Goal: Information Seeking & Learning: Compare options

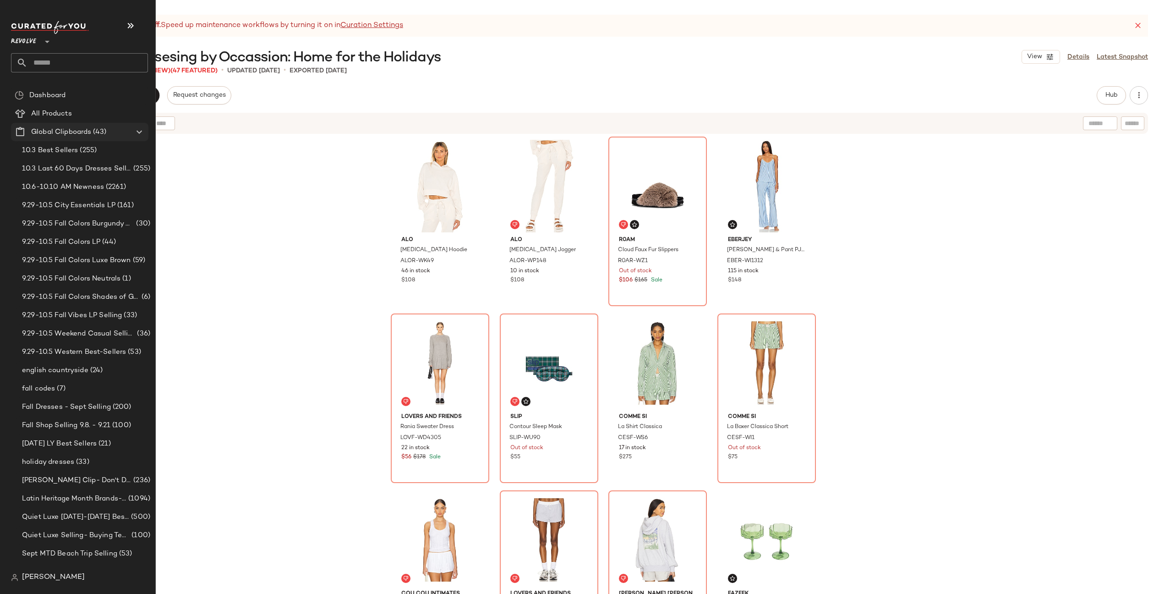
click at [139, 132] on icon at bounding box center [139, 131] width 11 height 11
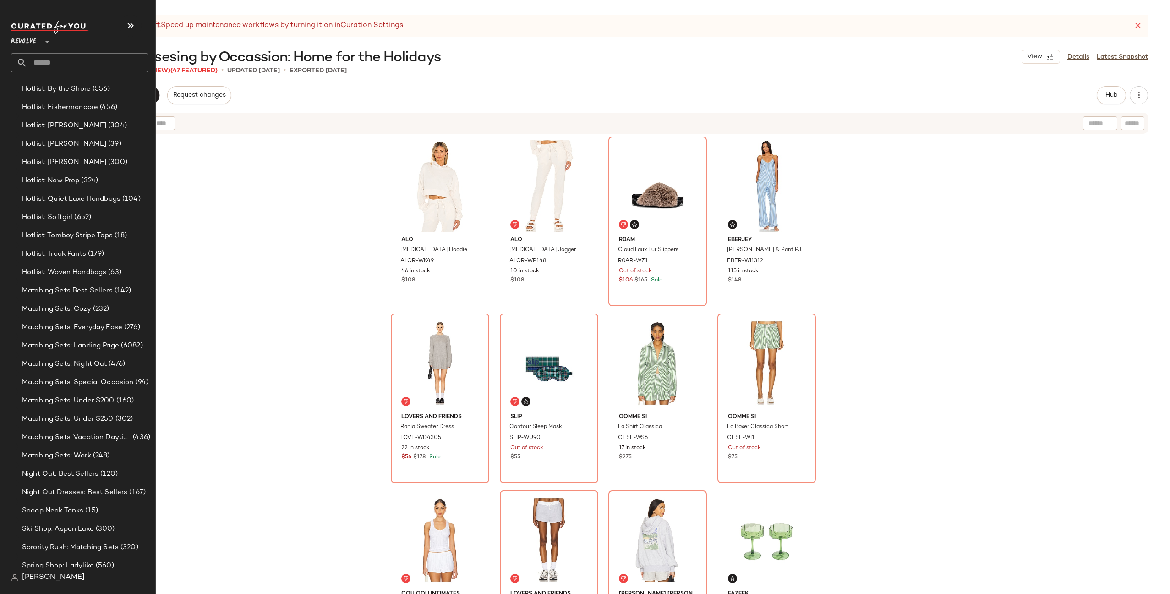
scroll to position [541, 0]
click at [53, 341] on span "Matching Sets: Landing Page" at bounding box center [70, 342] width 97 height 11
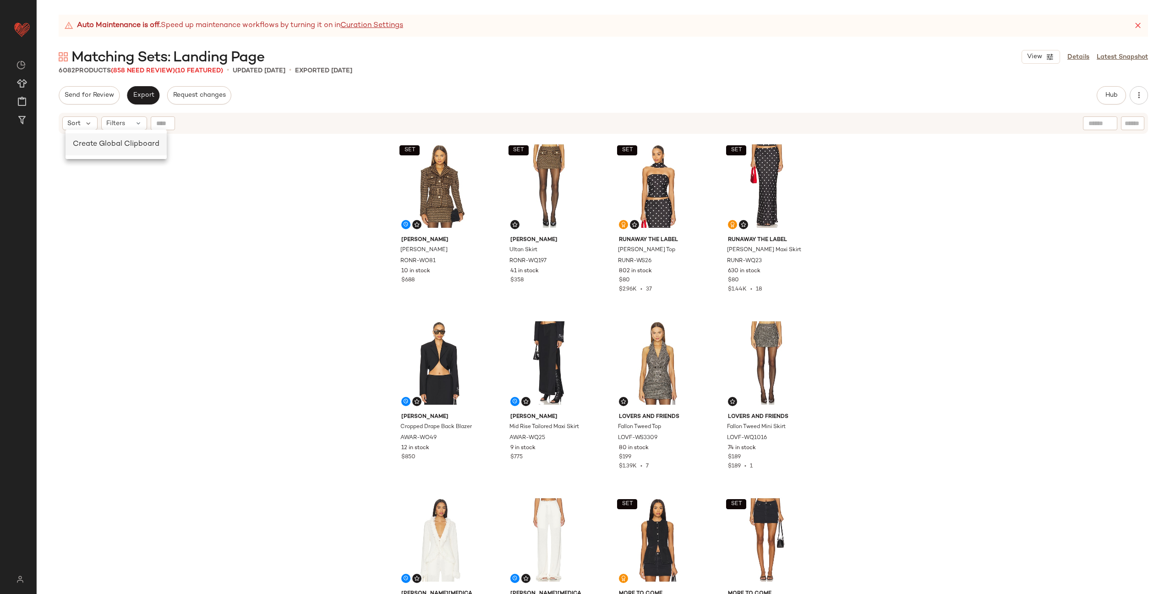
click at [87, 145] on span "Create Global Clipboard" at bounding box center [116, 144] width 87 height 8
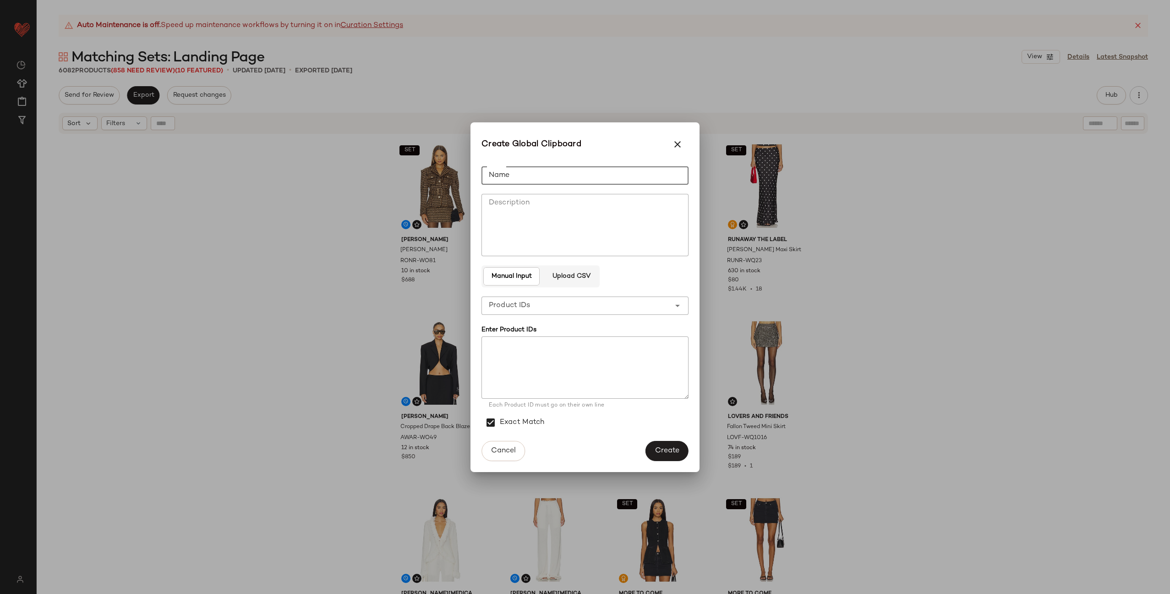
click at [510, 177] on input "Name" at bounding box center [585, 175] width 207 height 18
type input "*******"
click at [672, 456] on button "Create" at bounding box center [667, 451] width 43 height 20
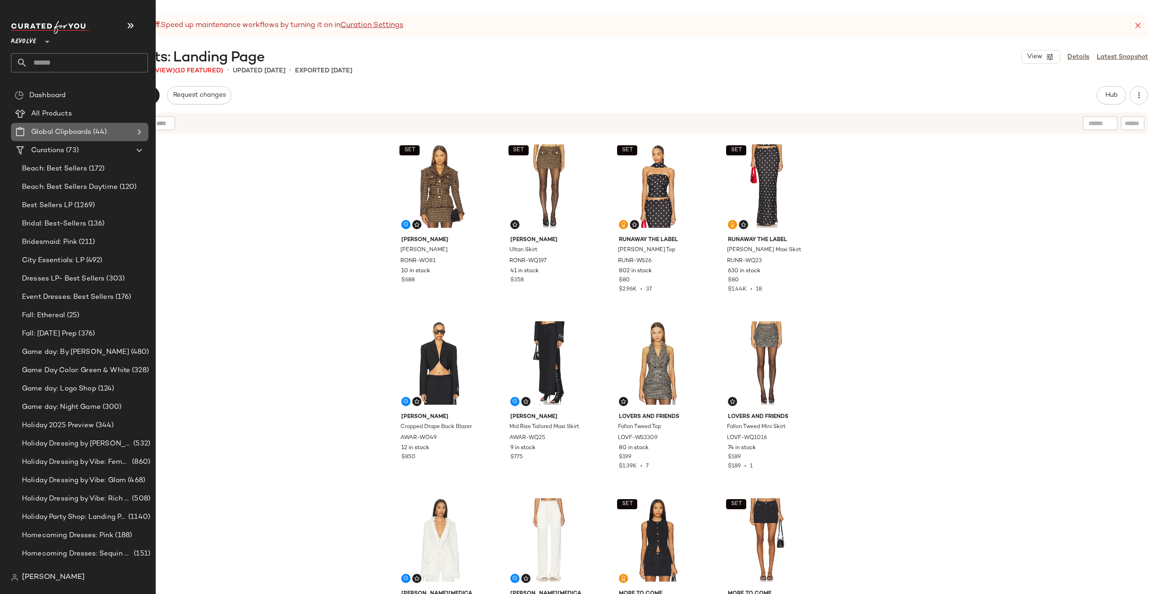
click at [139, 130] on icon at bounding box center [139, 131] width 11 height 11
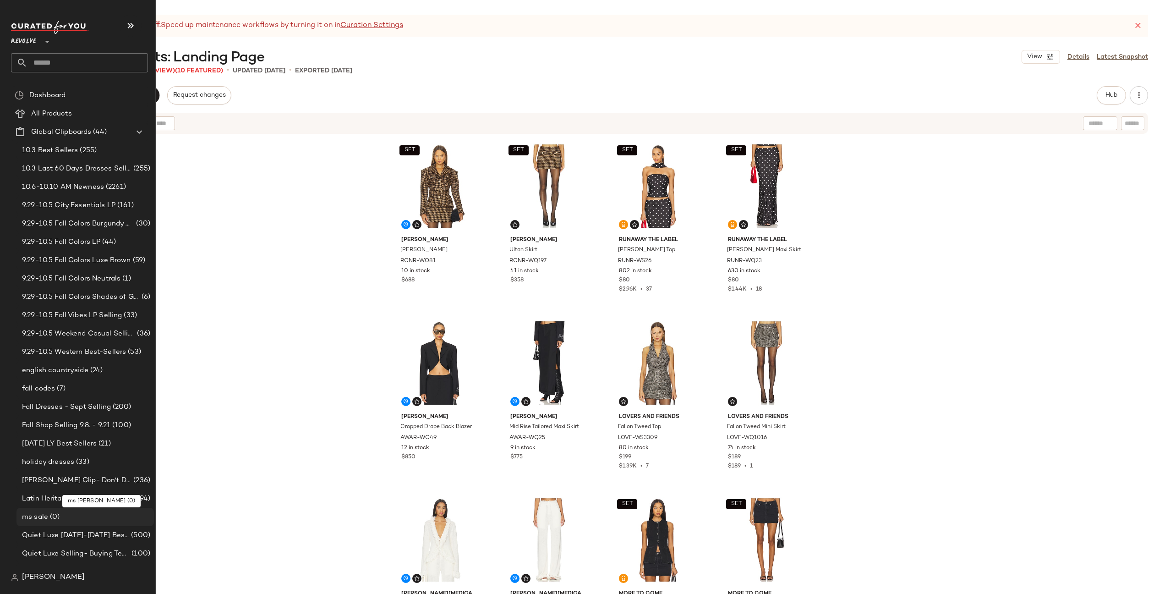
click at [36, 515] on span "ms sale" at bounding box center [35, 517] width 26 height 11
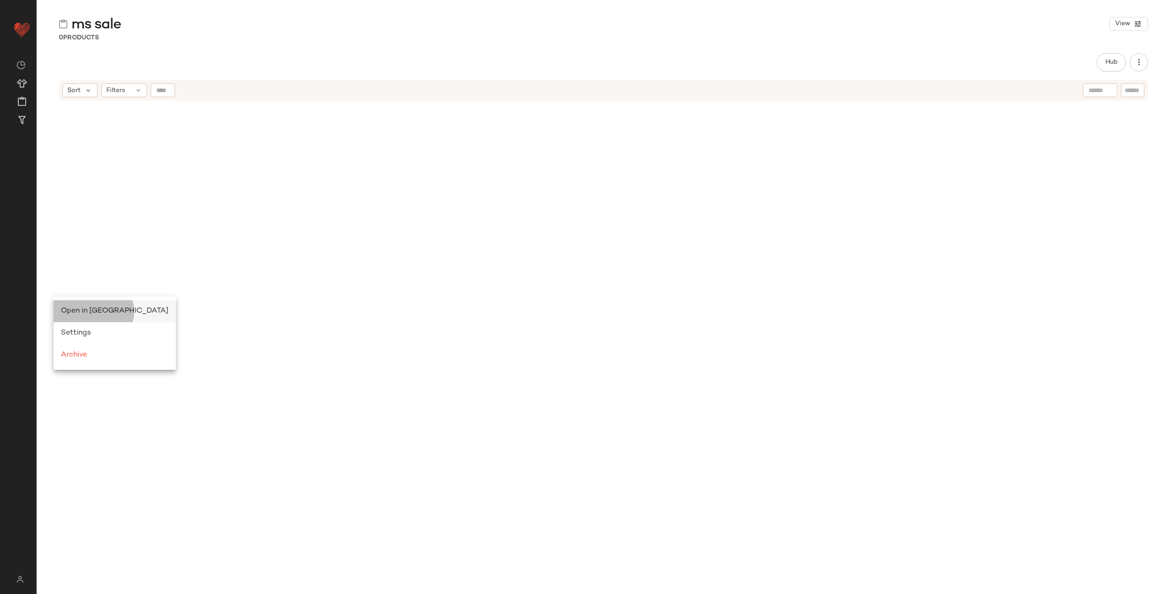
click at [83, 307] on span "Open in Split View" at bounding box center [115, 311] width 108 height 8
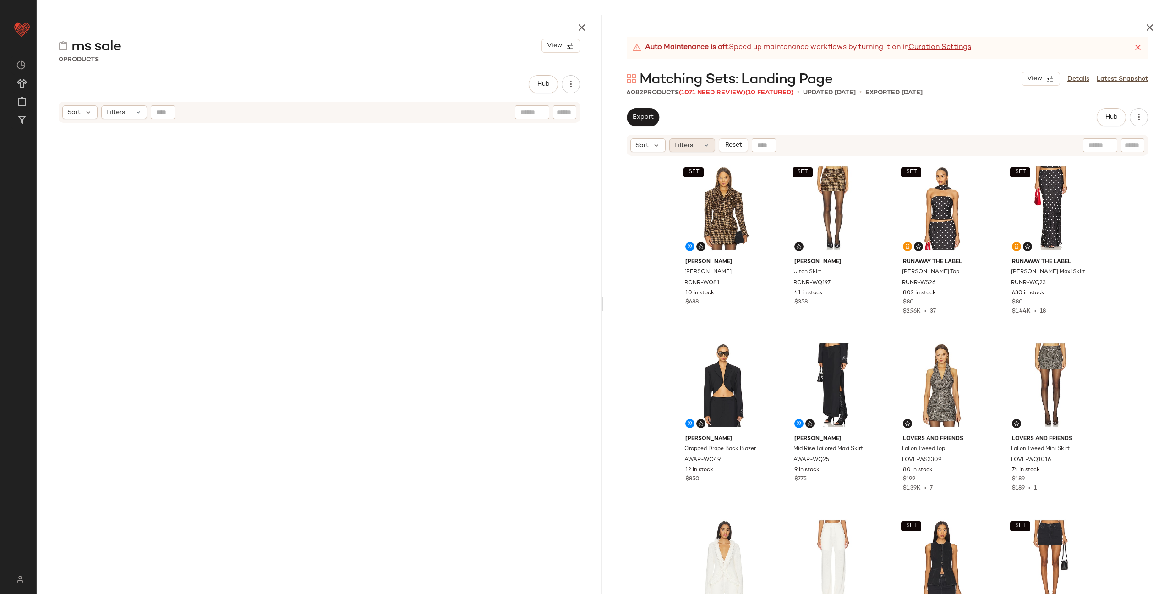
click at [705, 144] on icon at bounding box center [706, 145] width 7 height 7
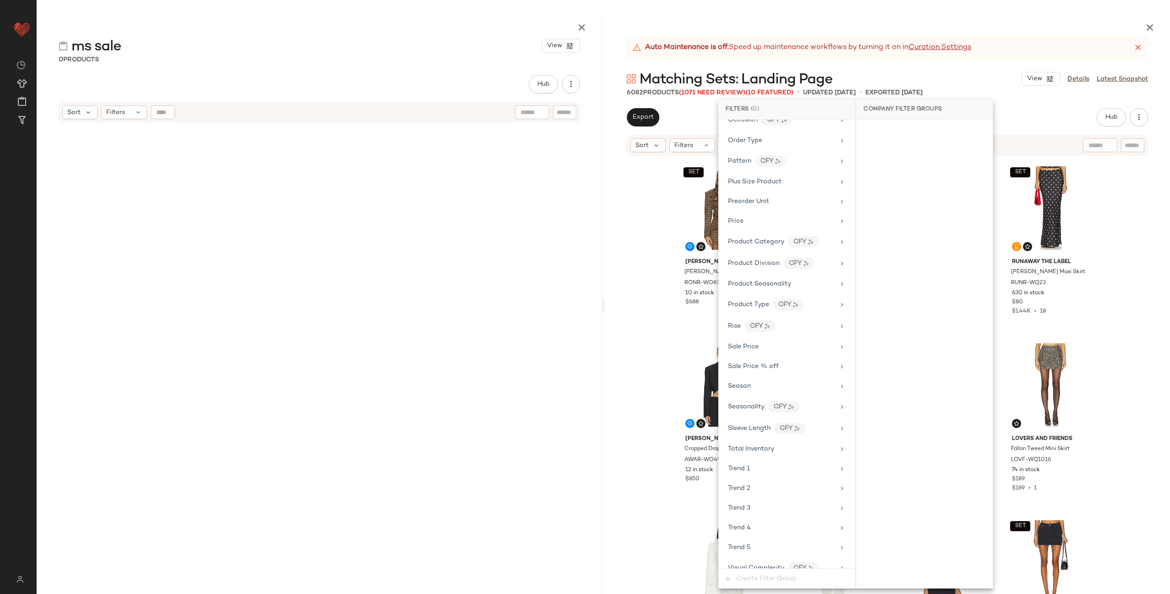
scroll to position [719, 0]
click at [761, 342] on div "Sale Price" at bounding box center [781, 345] width 107 height 10
click at [884, 128] on div "On sale" at bounding box center [924, 131] width 129 height 16
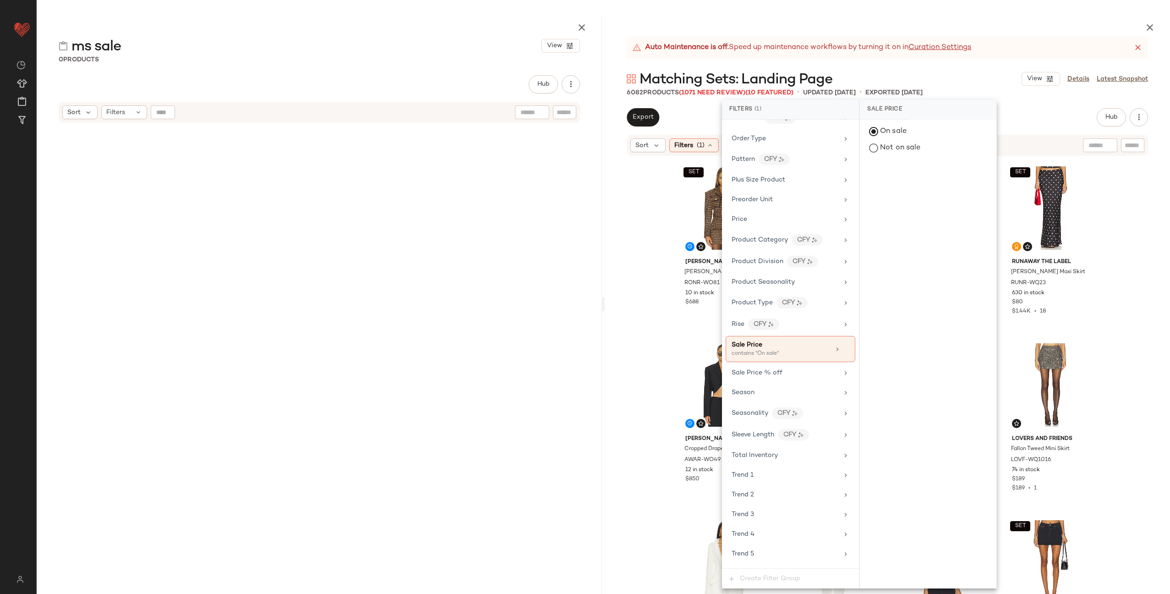
click at [641, 187] on div "SET Ronny Kobo Janice Jacket RONR-WO81 10 in stock $688 SET Ronny Kobo Ultan Sk…" at bounding box center [887, 397] width 565 height 480
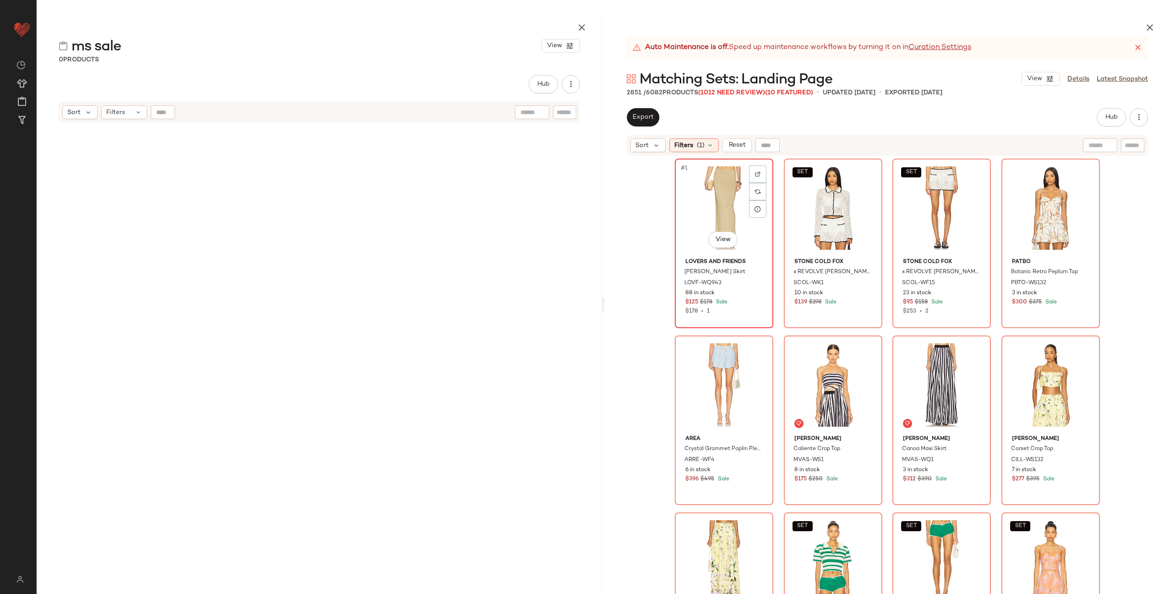
click at [700, 199] on div "#1 View" at bounding box center [724, 208] width 92 height 93
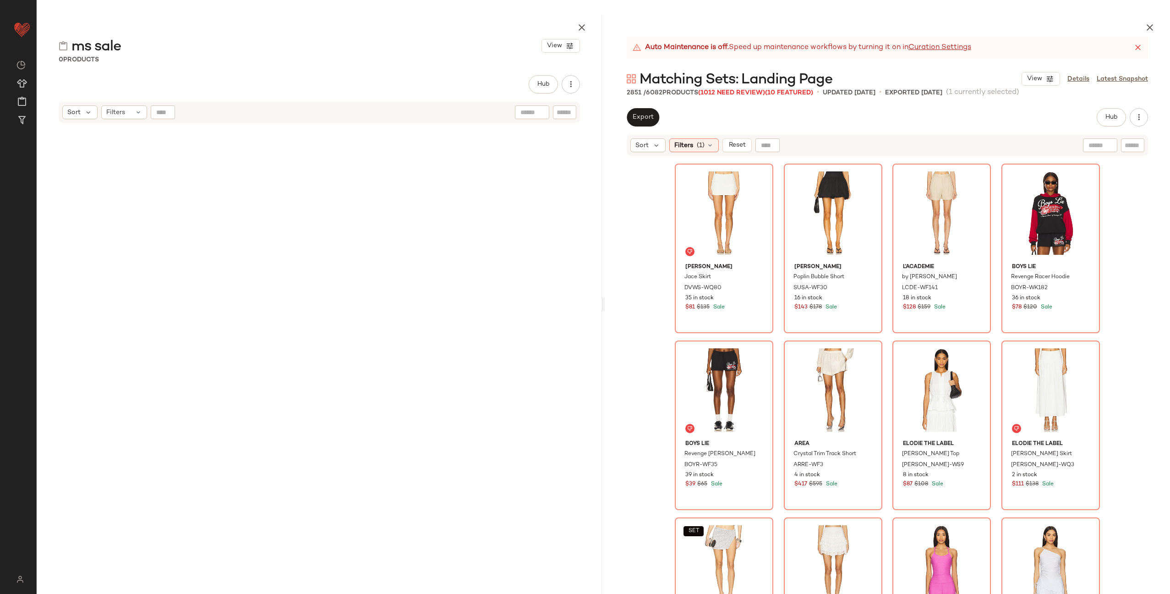
scroll to position [20683, 0]
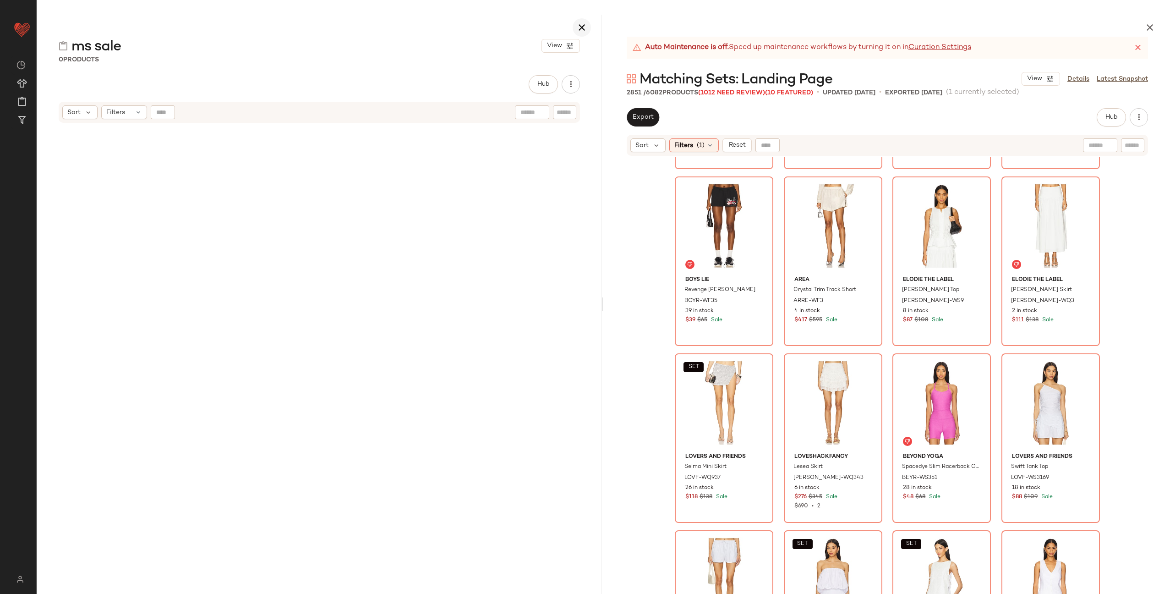
click at [580, 27] on icon "button" at bounding box center [581, 27] width 11 height 11
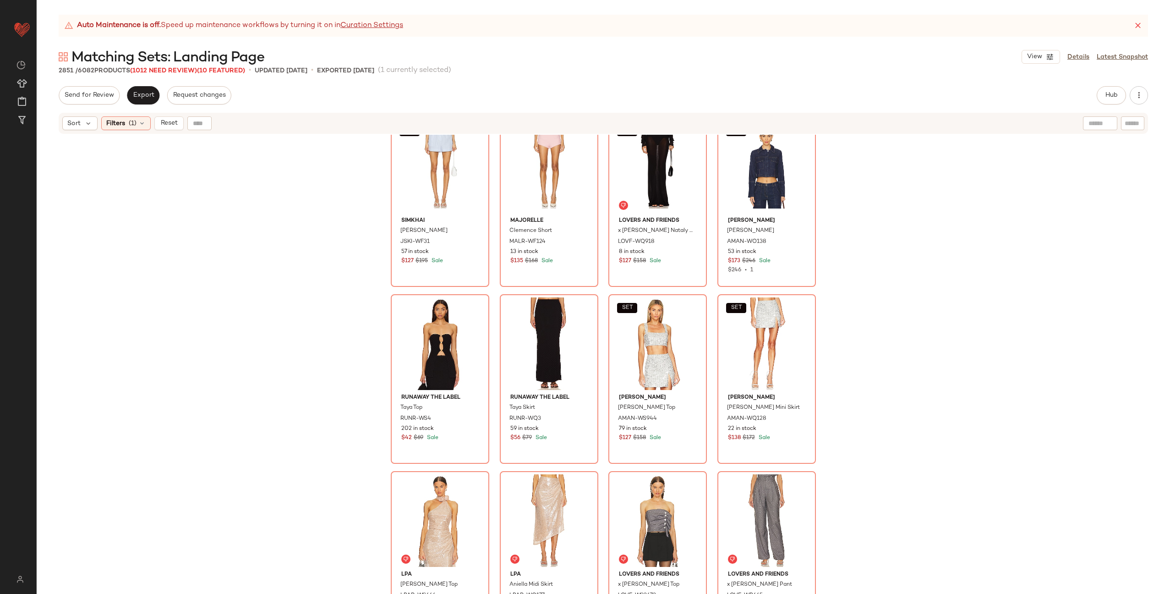
scroll to position [23321, 0]
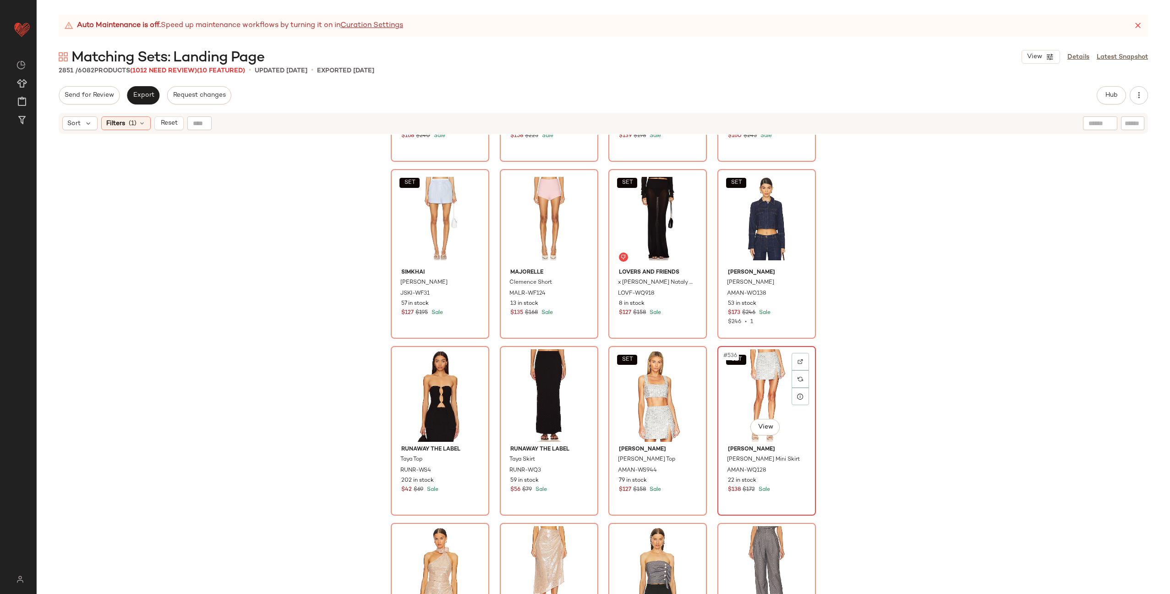
click at [748, 395] on div "SET #536 View" at bounding box center [767, 395] width 92 height 93
click at [647, 391] on div "SET #535 View" at bounding box center [658, 395] width 92 height 93
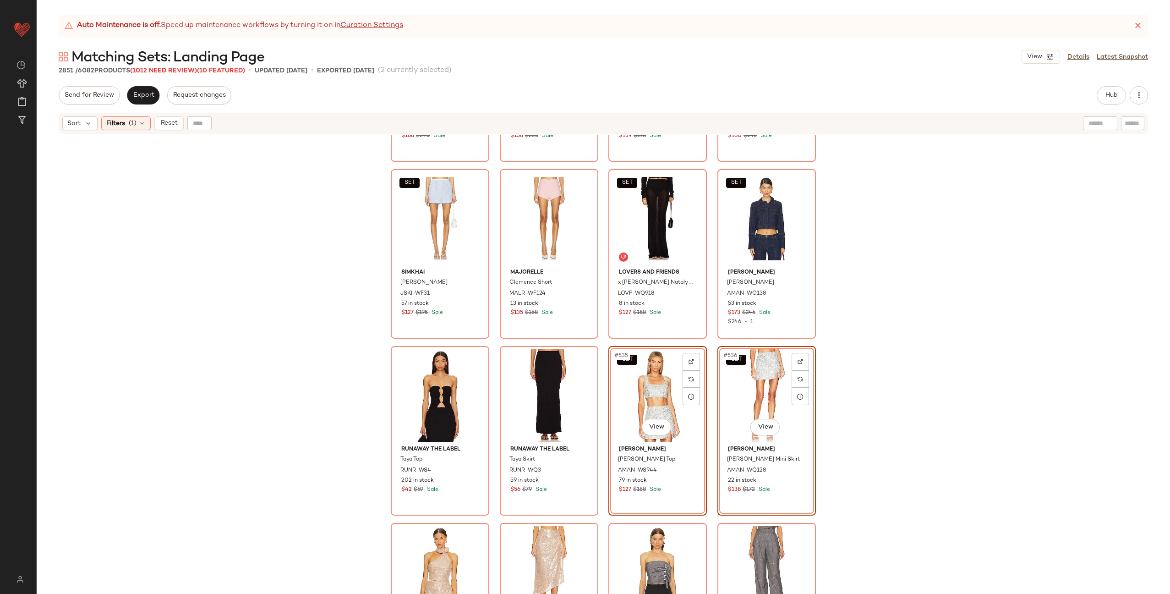
click at [861, 394] on div "MISA Los Angeles Roura Pant MISA-WP27 3 in stock $168 $240 Sale L'AGENCE Adalin…" at bounding box center [604, 376] width 1134 height 482
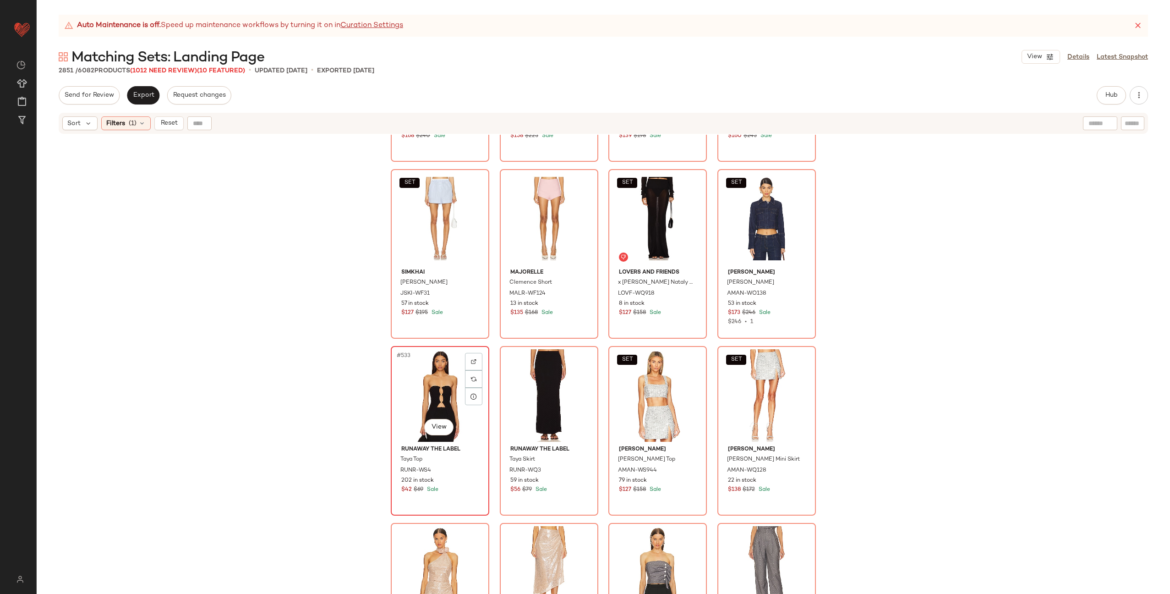
click at [417, 391] on div "#533 View" at bounding box center [440, 395] width 92 height 93
click at [530, 393] on div "#534 View" at bounding box center [549, 395] width 92 height 93
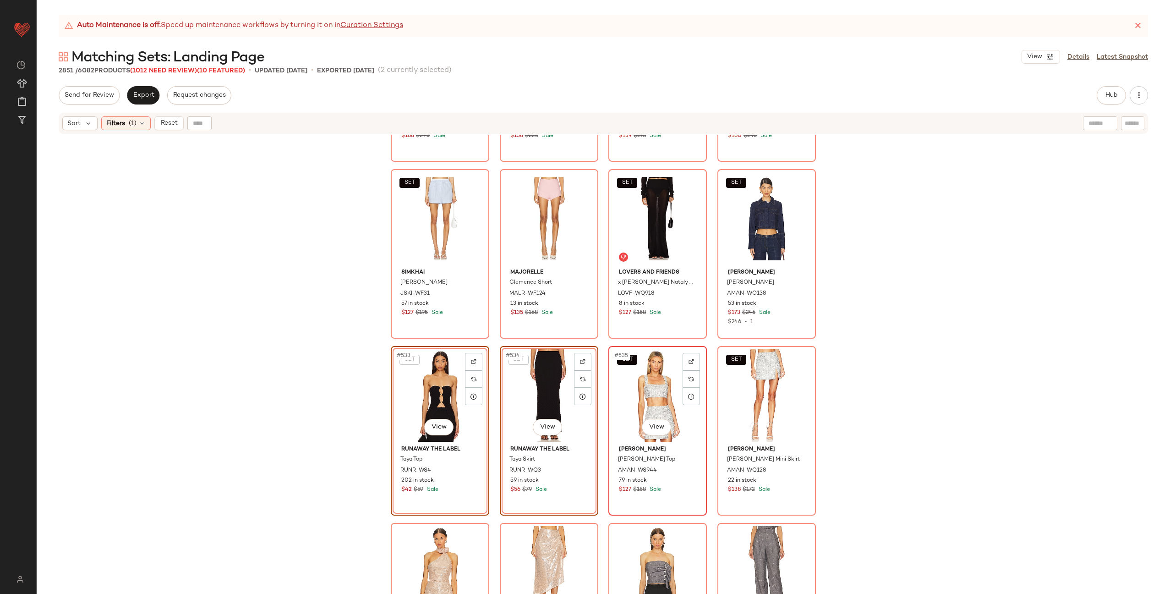
click at [646, 397] on div "SET #535 View" at bounding box center [658, 395] width 92 height 93
click at [725, 394] on div "SET #536 View" at bounding box center [767, 395] width 92 height 93
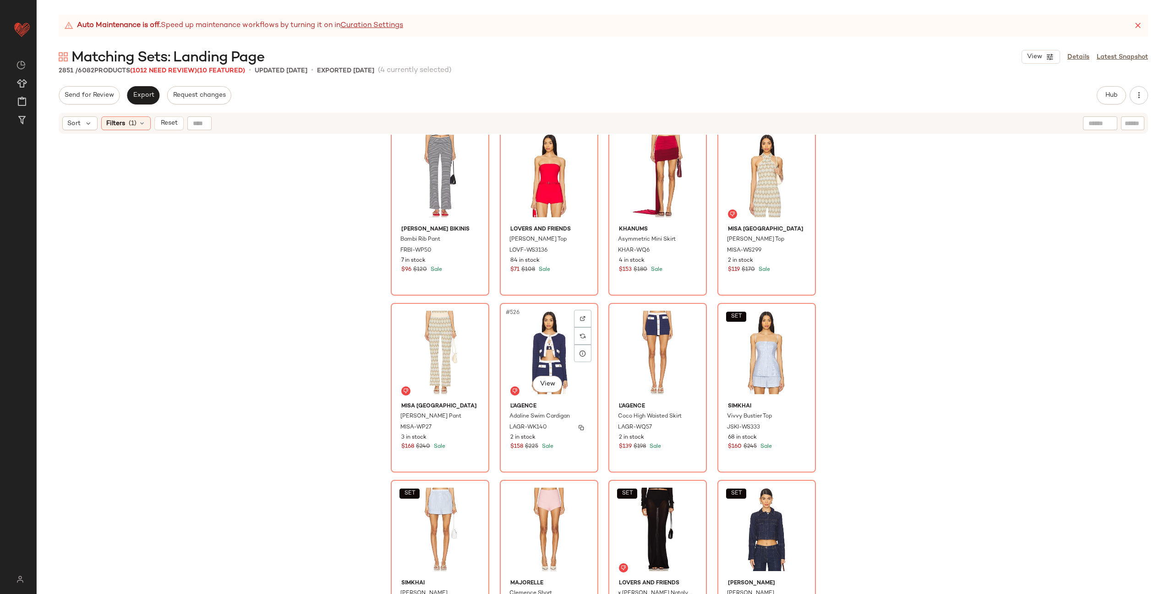
scroll to position [22996, 0]
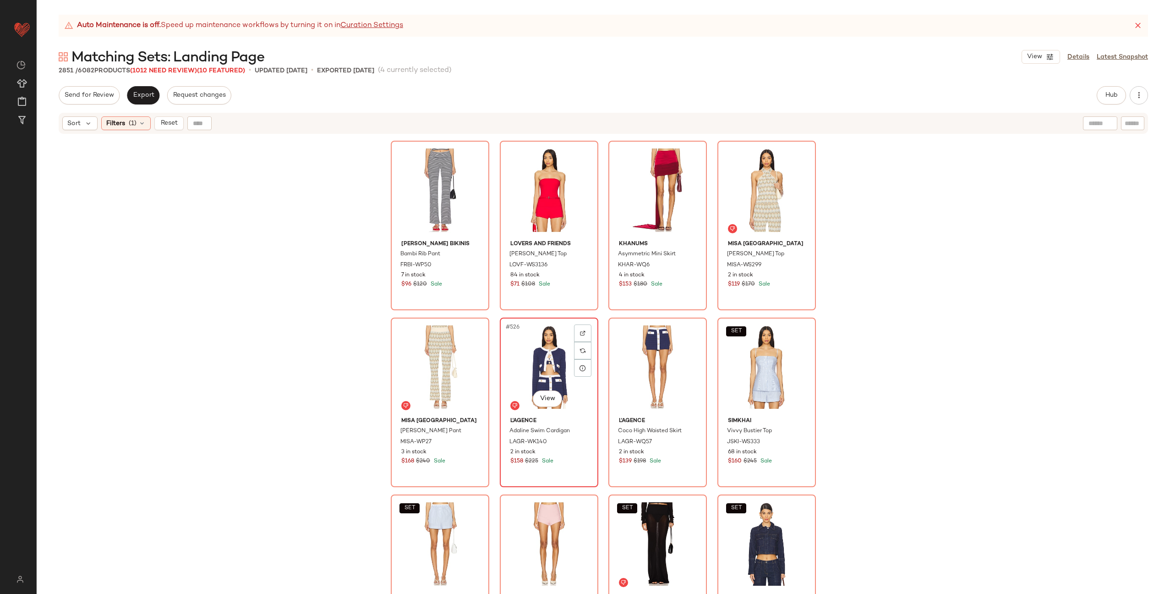
click at [541, 359] on div "#526 View" at bounding box center [549, 367] width 92 height 93
click at [639, 351] on div "#527 View" at bounding box center [658, 367] width 92 height 93
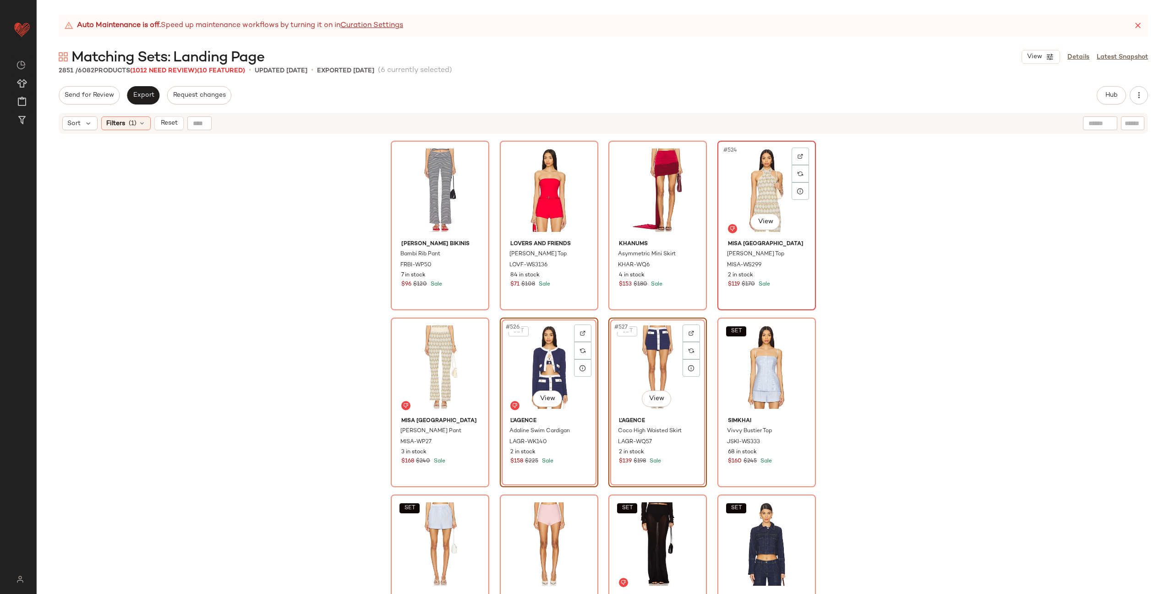
click at [750, 199] on div "#524 View" at bounding box center [767, 190] width 92 height 93
click at [440, 346] on div "#525 View" at bounding box center [440, 367] width 92 height 93
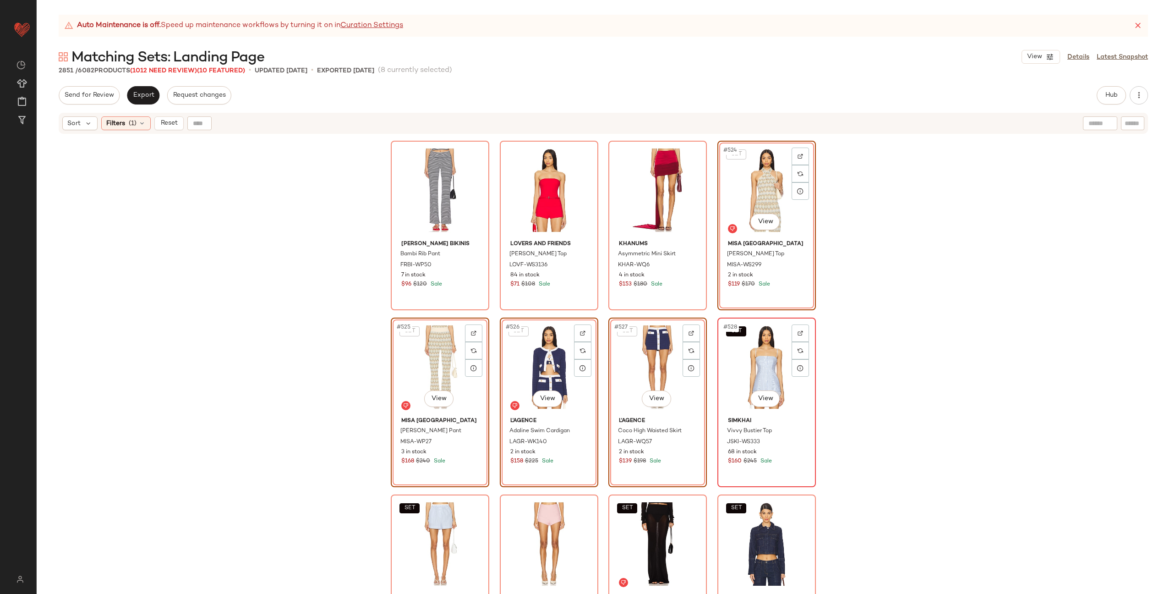
click at [739, 372] on div "SET #528 View" at bounding box center [767, 367] width 92 height 93
click at [443, 503] on div "SET #529 View" at bounding box center [440, 544] width 92 height 93
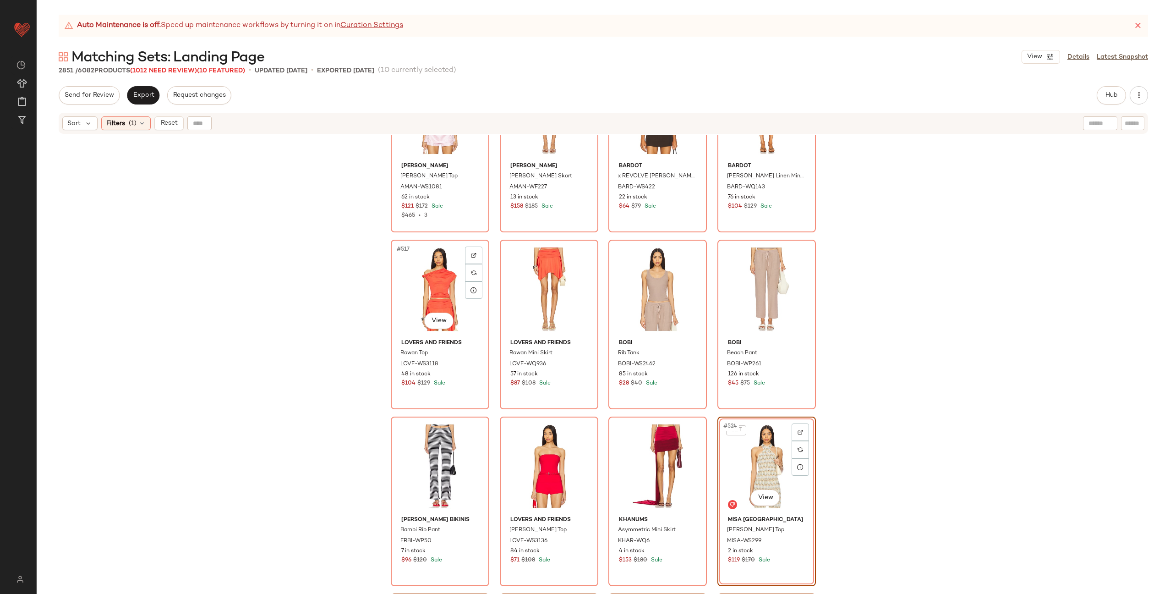
scroll to position [22675, 0]
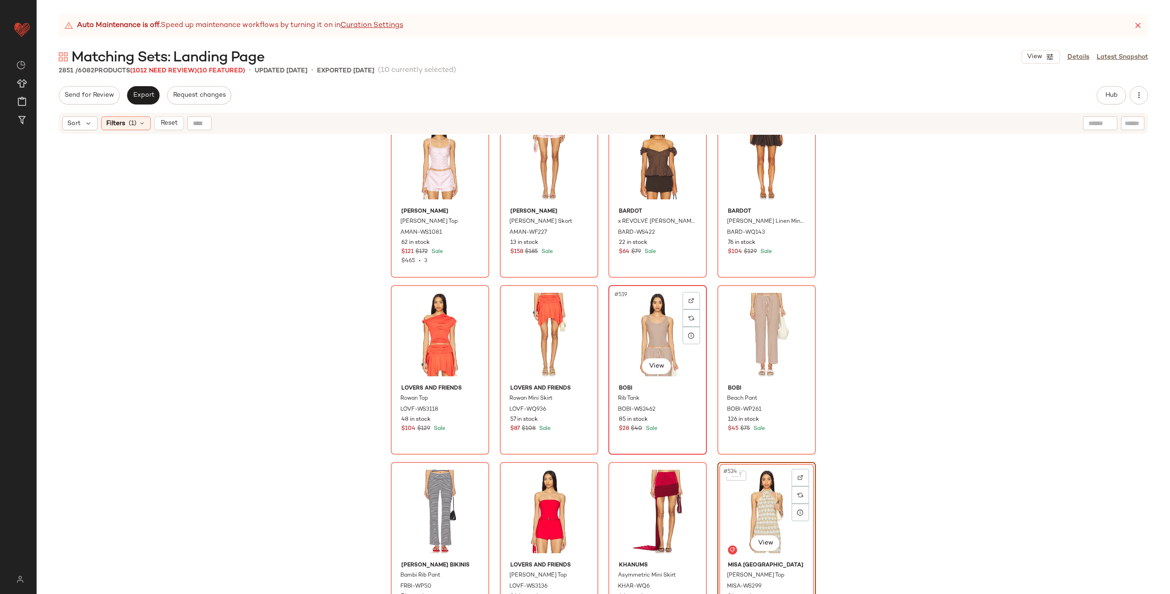
click at [638, 339] on div "#519 View" at bounding box center [658, 334] width 92 height 93
click at [736, 338] on div "#520 View" at bounding box center [767, 334] width 92 height 93
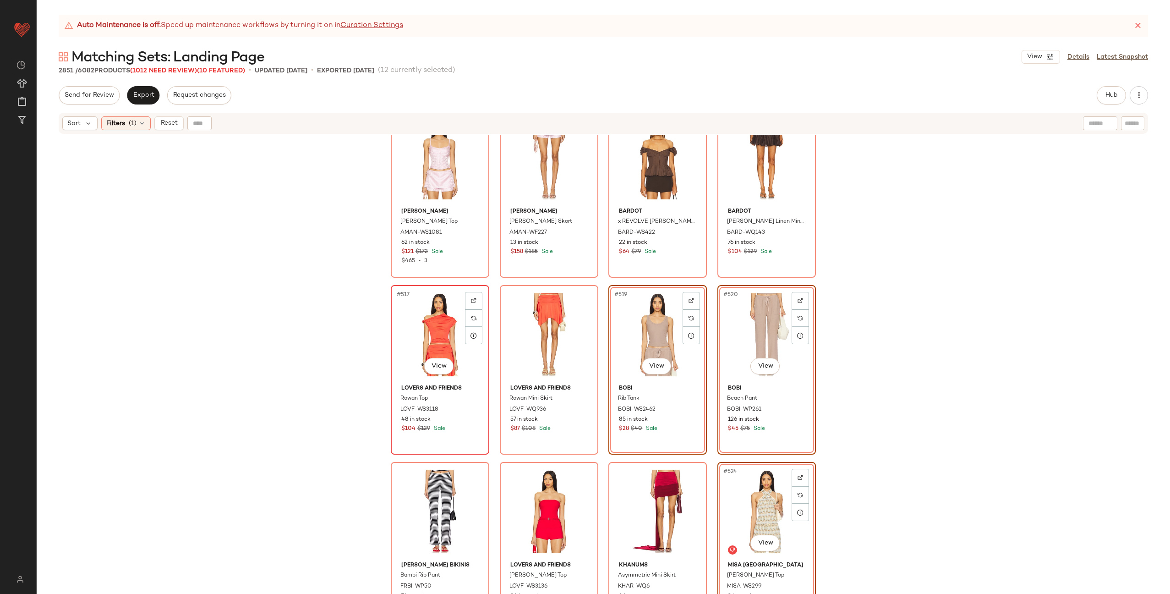
click at [431, 339] on div "#517 View" at bounding box center [440, 334] width 92 height 93
click at [551, 324] on div "#518 View" at bounding box center [549, 334] width 92 height 93
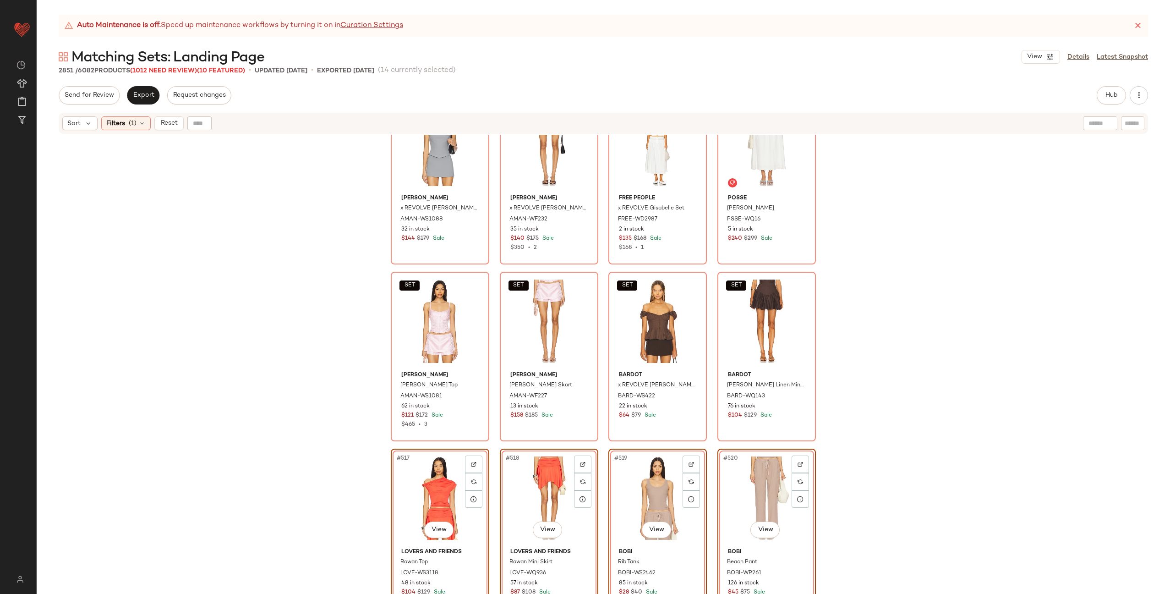
scroll to position [22486, 0]
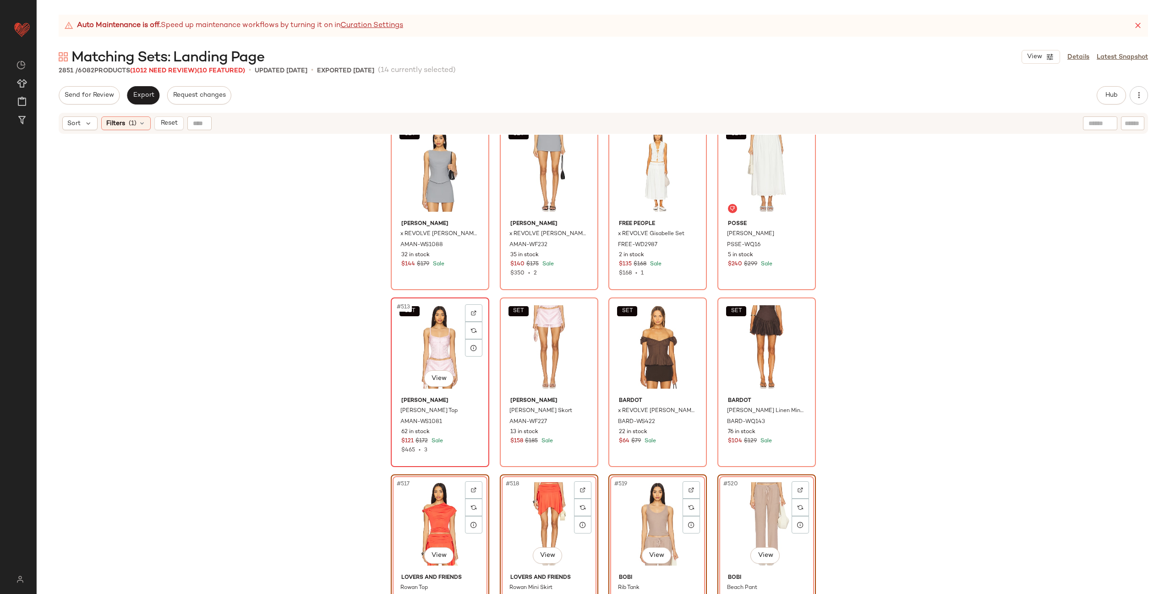
click at [433, 342] on div "SET #513 View" at bounding box center [440, 347] width 92 height 93
click at [533, 340] on div "SET #514 View" at bounding box center [549, 347] width 92 height 93
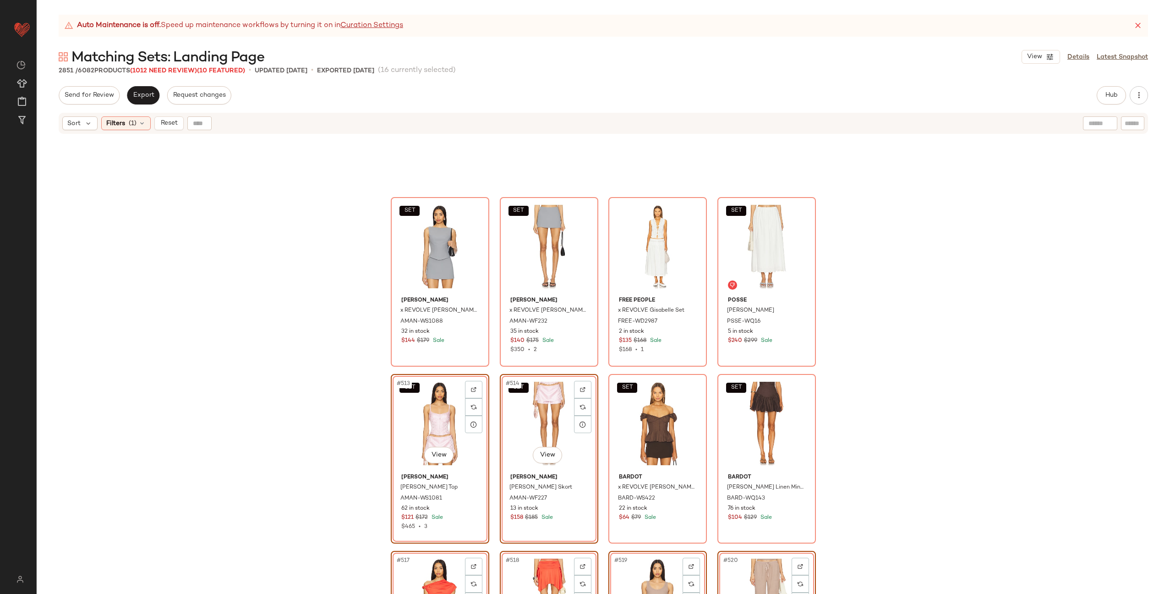
scroll to position [22238, 0]
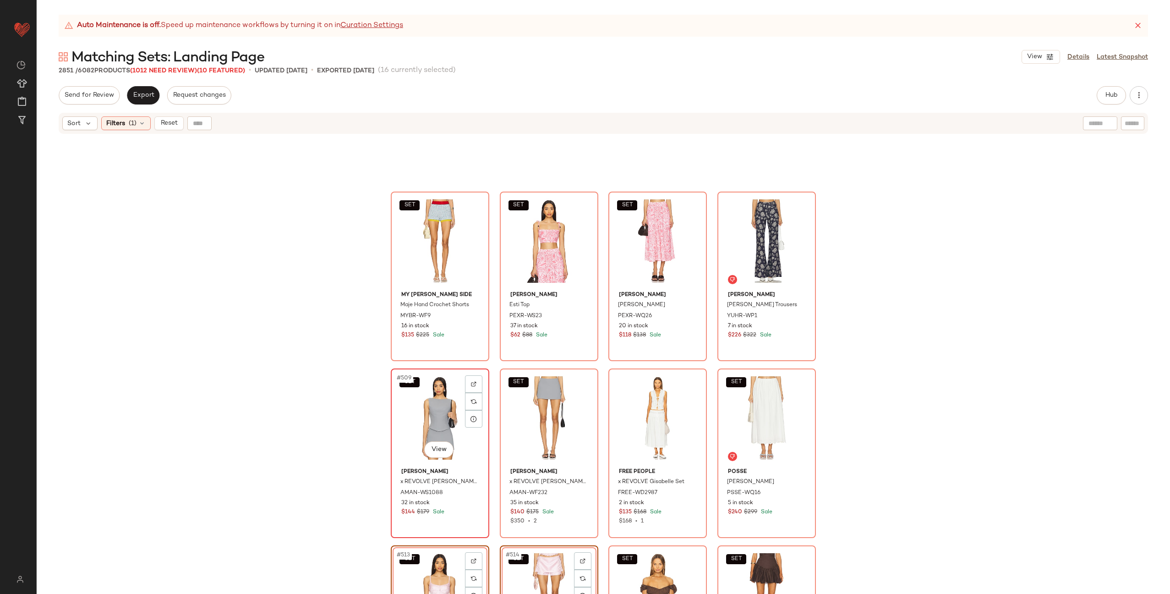
click at [434, 418] on div "SET #509 View" at bounding box center [440, 418] width 92 height 93
click at [526, 416] on div "SET #510 View" at bounding box center [549, 418] width 92 height 93
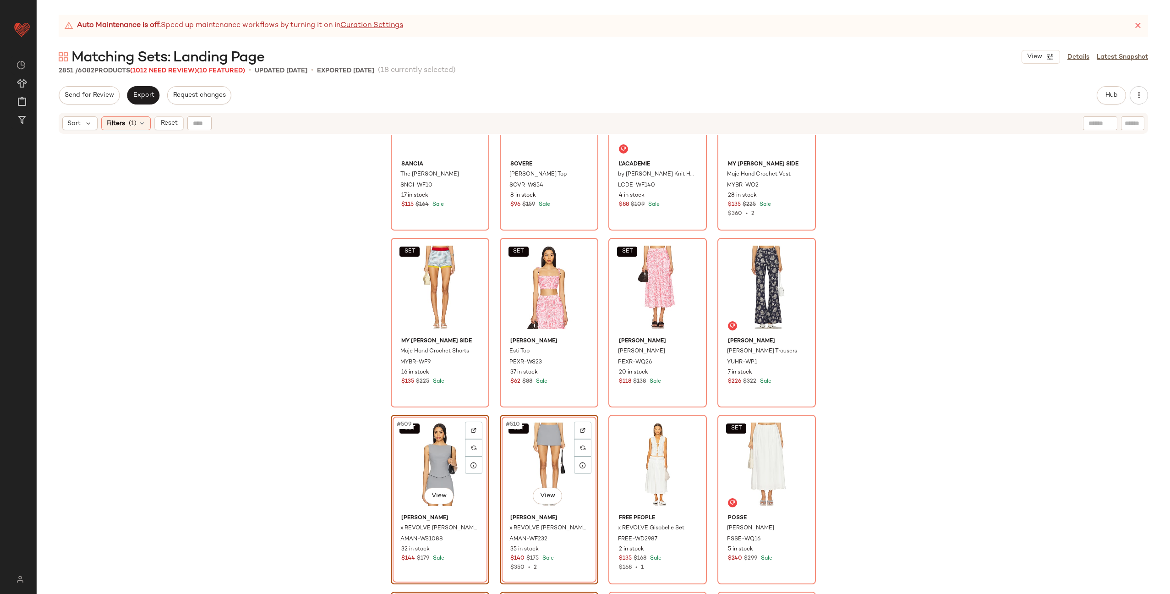
scroll to position [22108, 0]
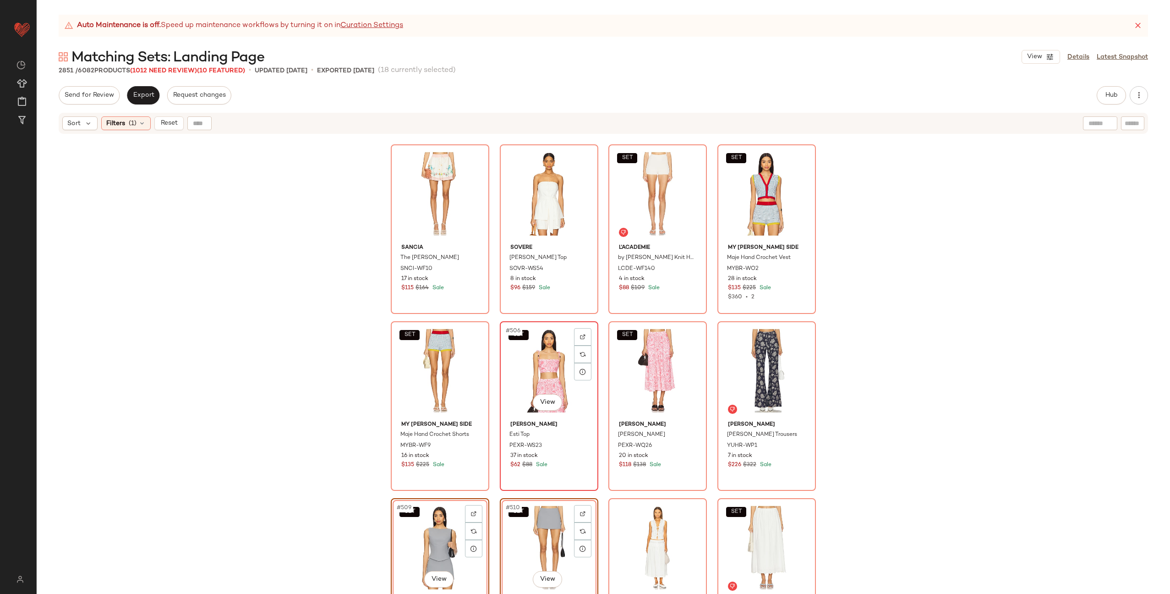
click at [523, 367] on div "SET #506 View" at bounding box center [549, 370] width 92 height 93
click at [630, 363] on div "SET #507 View" at bounding box center [658, 370] width 92 height 93
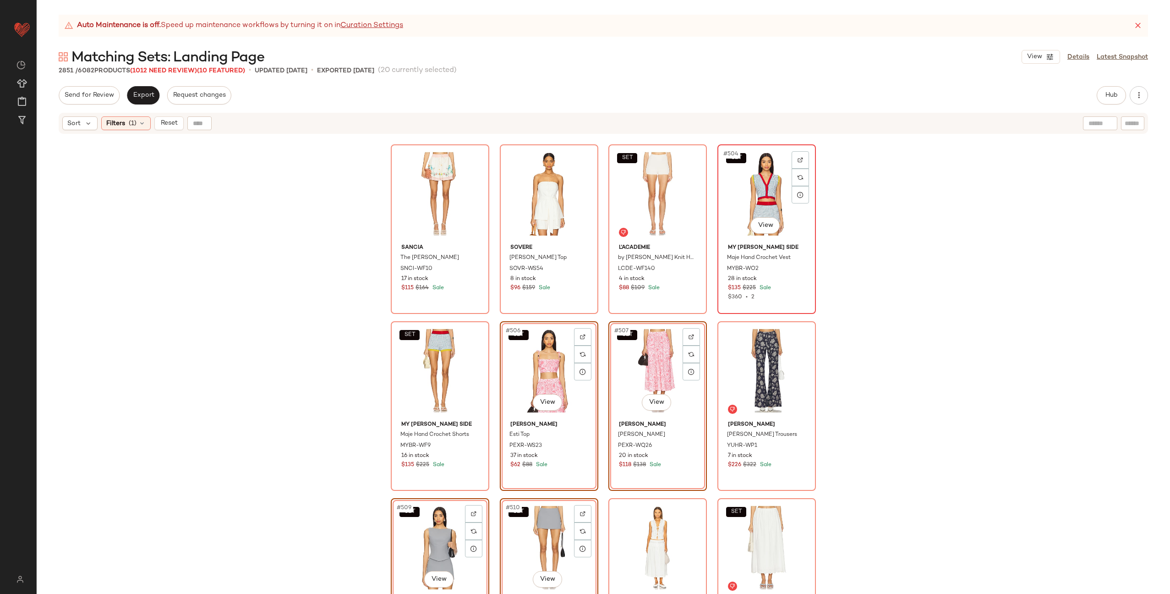
click at [740, 209] on div "SET #504 View" at bounding box center [767, 194] width 92 height 93
click at [413, 363] on div "SET #505 View" at bounding box center [440, 370] width 92 height 93
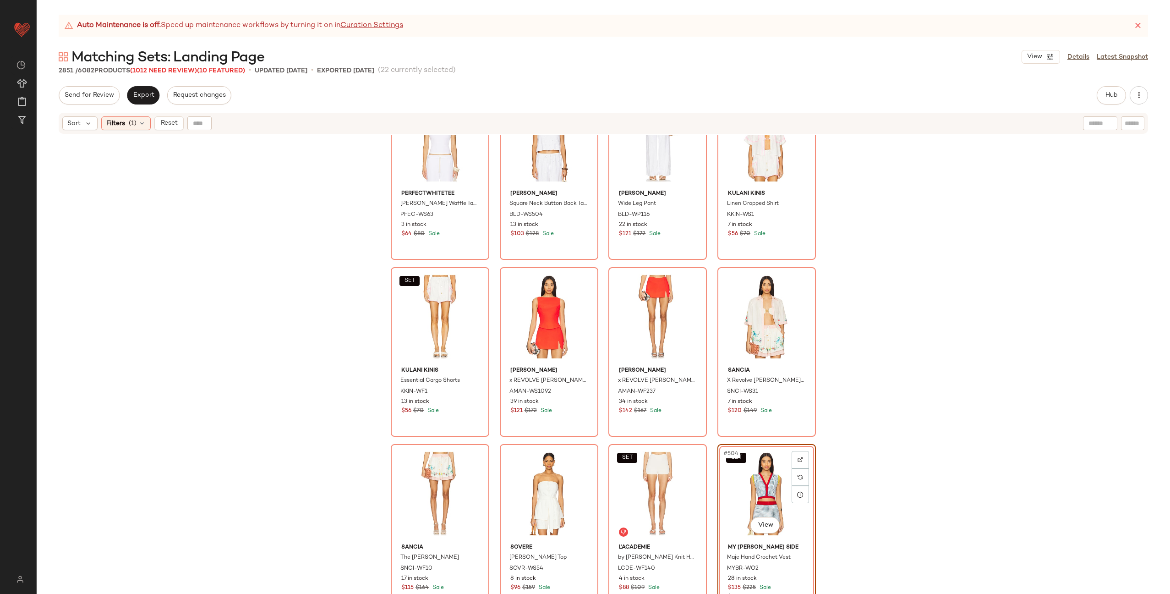
scroll to position [21799, 0]
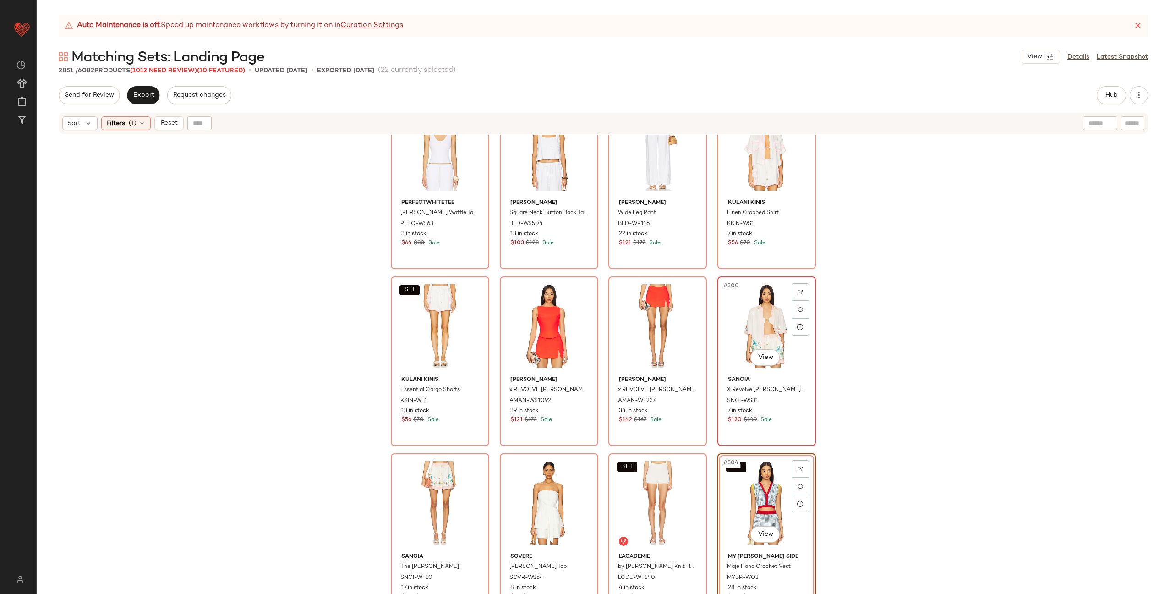
click at [748, 327] on div "#500 View" at bounding box center [767, 326] width 92 height 93
click at [439, 499] on div "#501 View" at bounding box center [440, 502] width 92 height 93
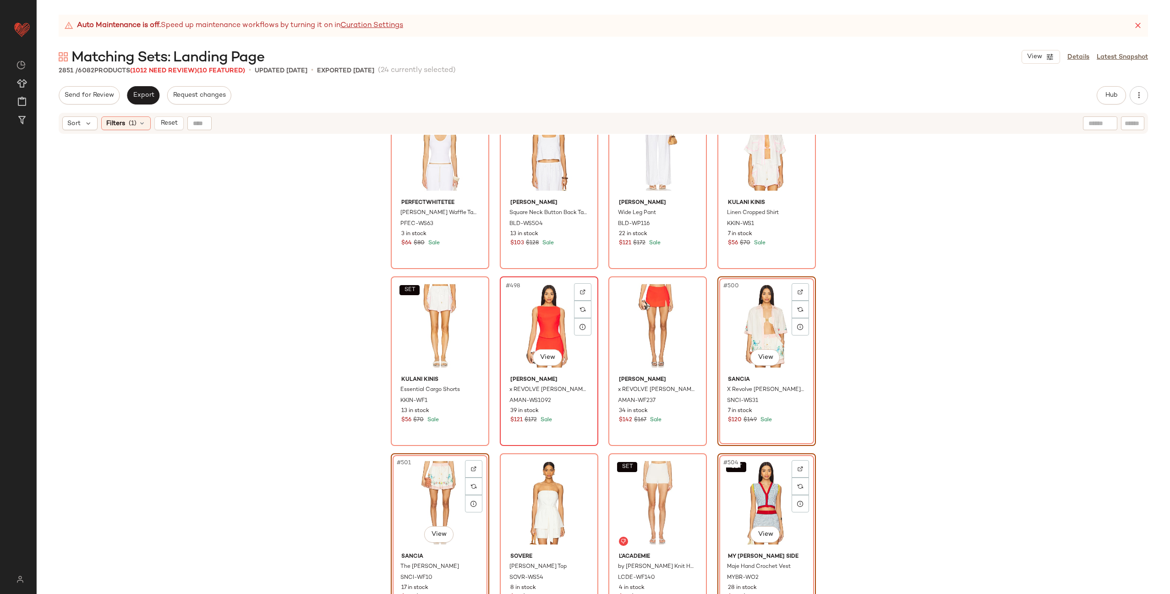
click at [542, 328] on div "#498 View" at bounding box center [549, 326] width 92 height 93
click at [648, 330] on div "#499 View" at bounding box center [658, 326] width 92 height 93
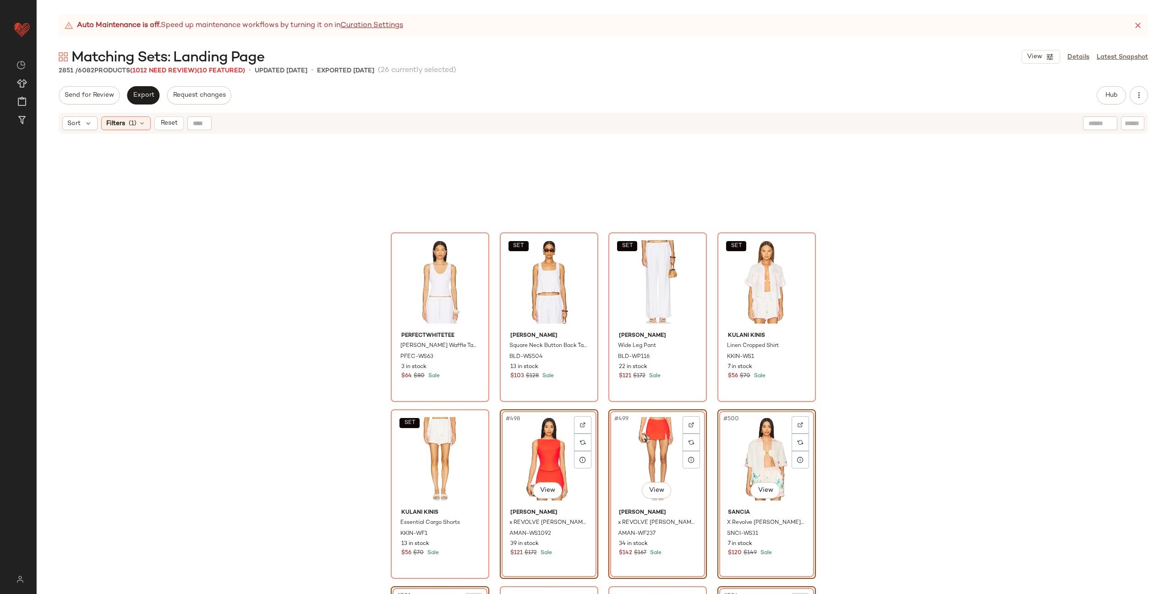
scroll to position [21655, 0]
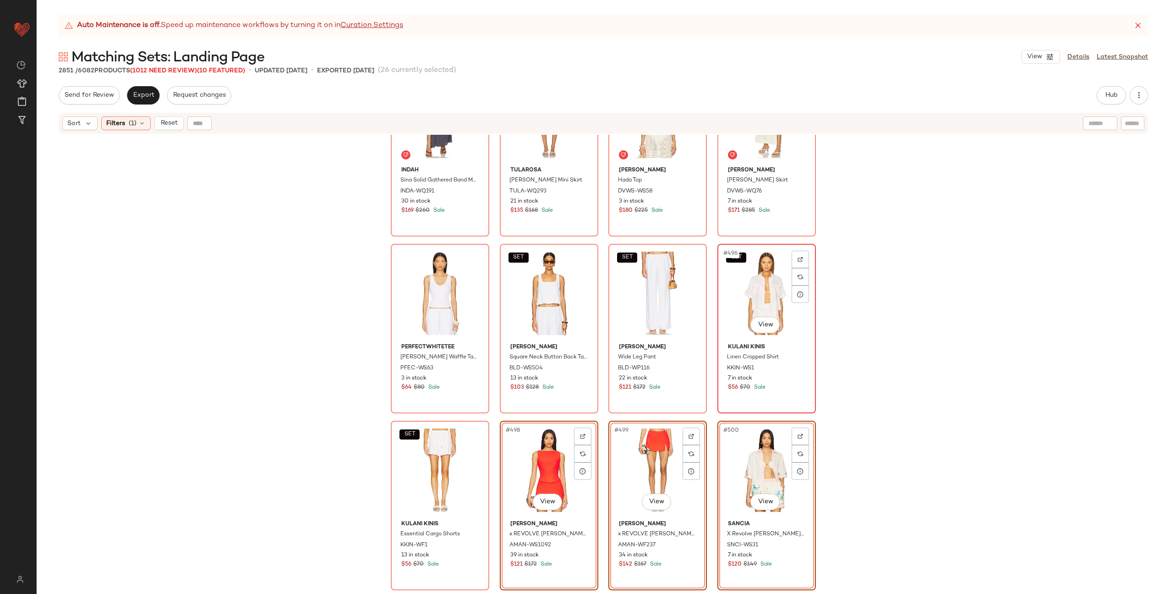
click at [763, 297] on div "SET #496 View" at bounding box center [767, 293] width 92 height 93
click at [437, 444] on div "SET #497 View" at bounding box center [440, 470] width 92 height 93
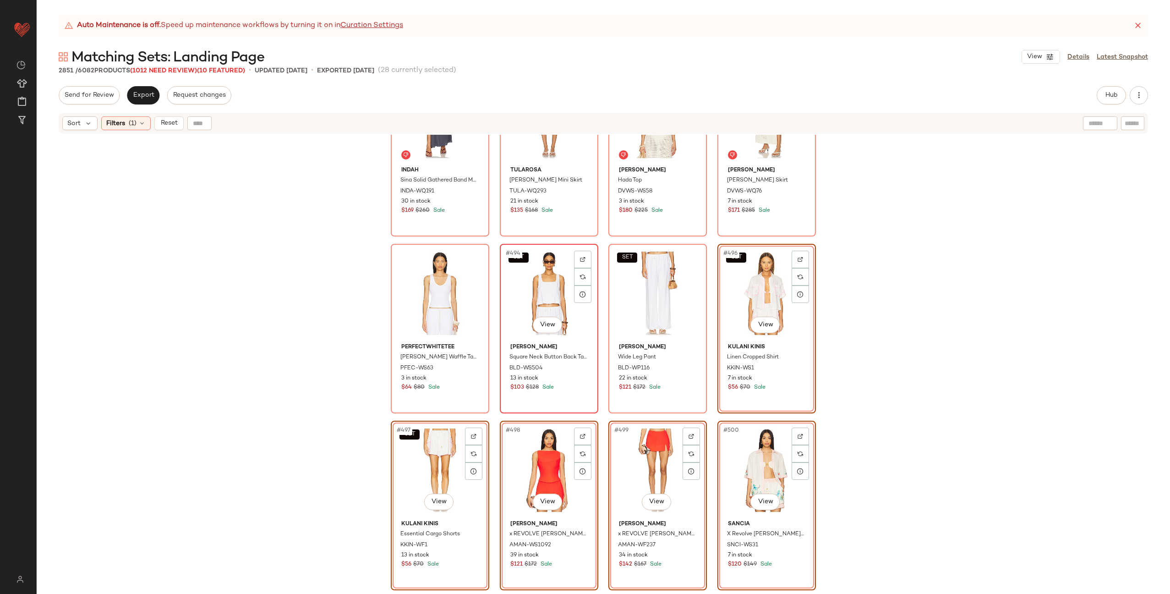
click at [515, 308] on div "SET #494 View" at bounding box center [549, 293] width 92 height 93
click at [642, 299] on div "SET #495 View" at bounding box center [658, 293] width 92 height 93
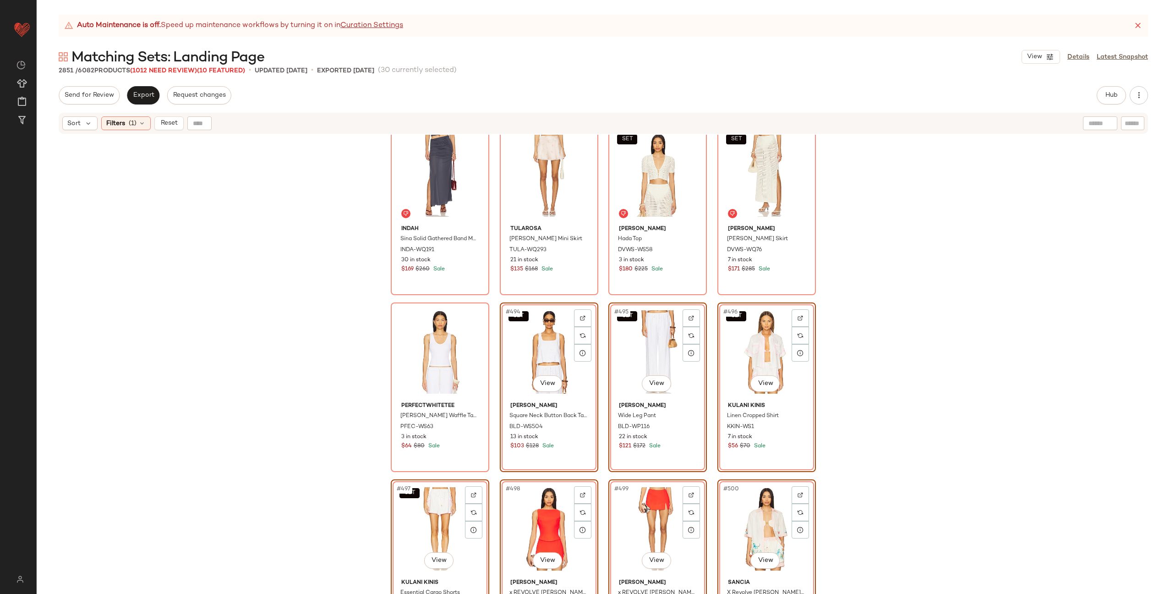
scroll to position [21521, 0]
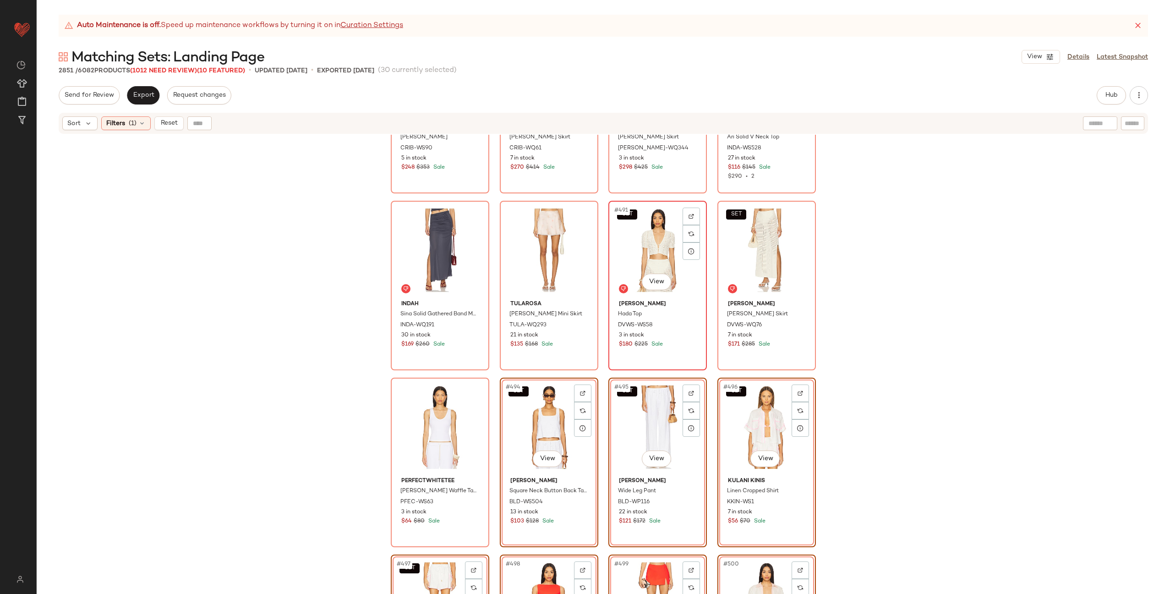
click at [656, 257] on div "SET #491 View" at bounding box center [658, 250] width 92 height 93
click at [750, 237] on div "SET #492 View" at bounding box center [767, 250] width 92 height 93
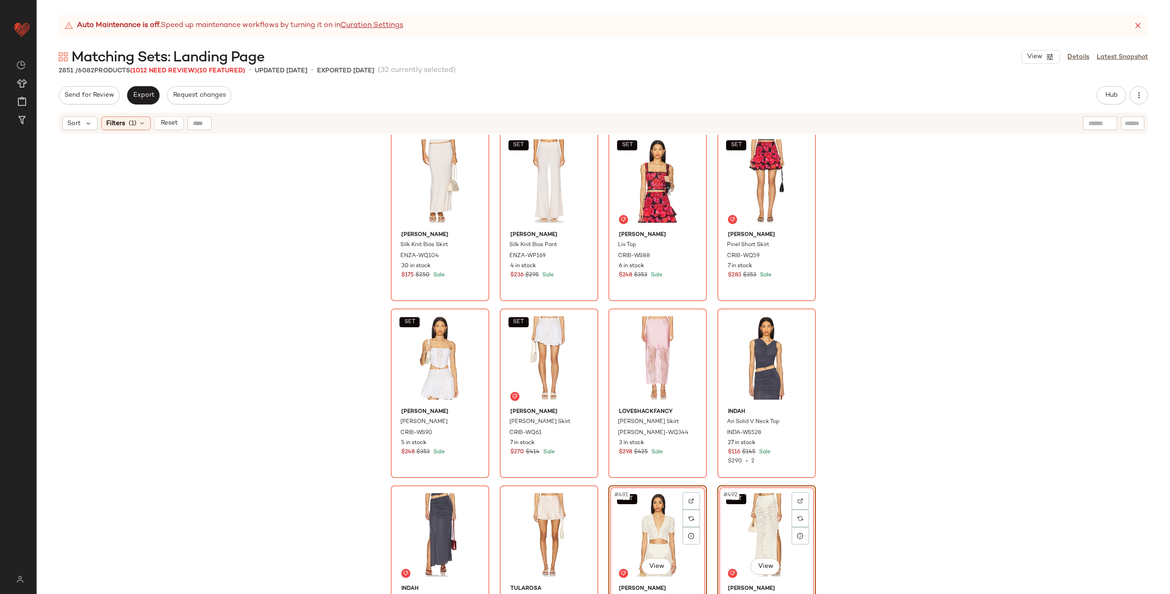
scroll to position [21233, 0]
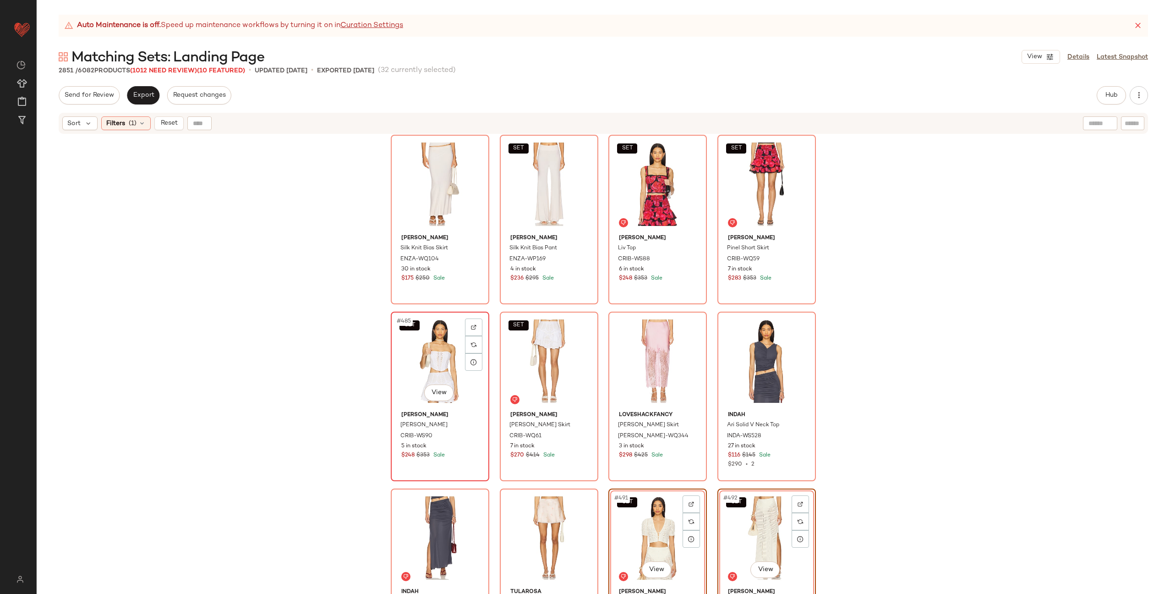
click at [414, 356] on div "SET #485 View" at bounding box center [440, 361] width 92 height 93
click at [510, 349] on div "SET #486 View" at bounding box center [549, 361] width 92 height 93
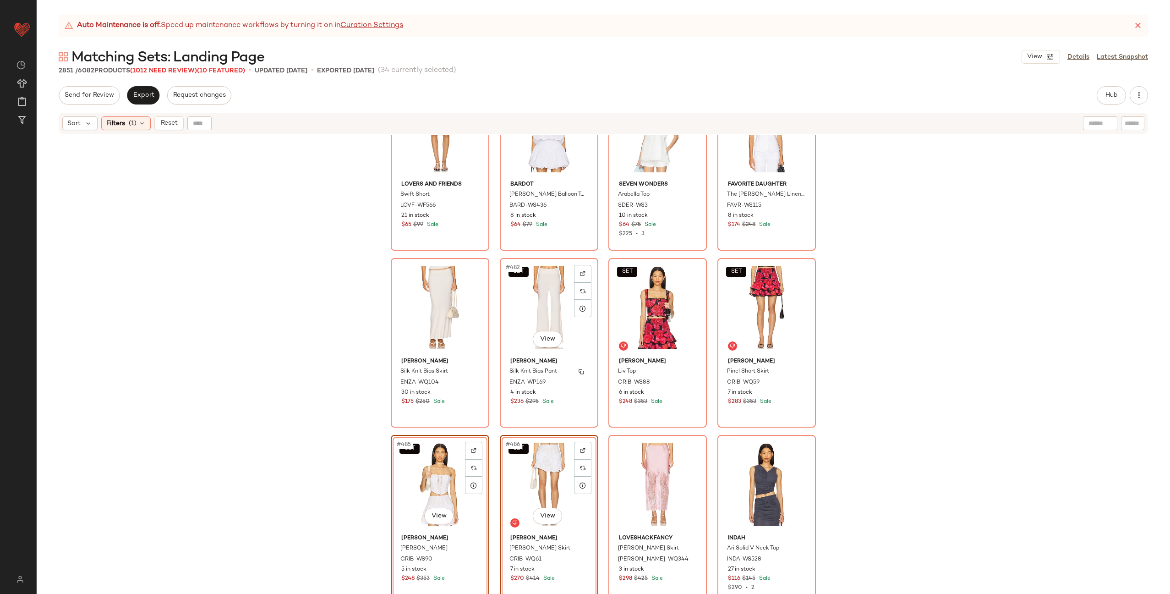
scroll to position [21106, 0]
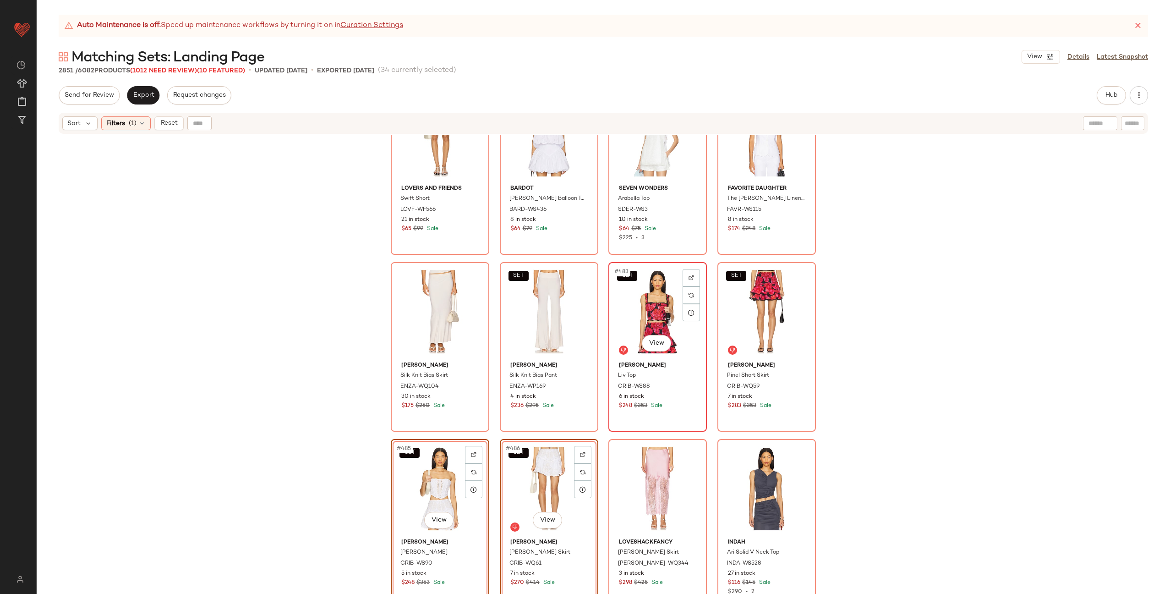
click at [630, 326] on div "SET #483 View" at bounding box center [658, 311] width 92 height 93
click at [744, 311] on div "SET #484 View" at bounding box center [767, 311] width 92 height 93
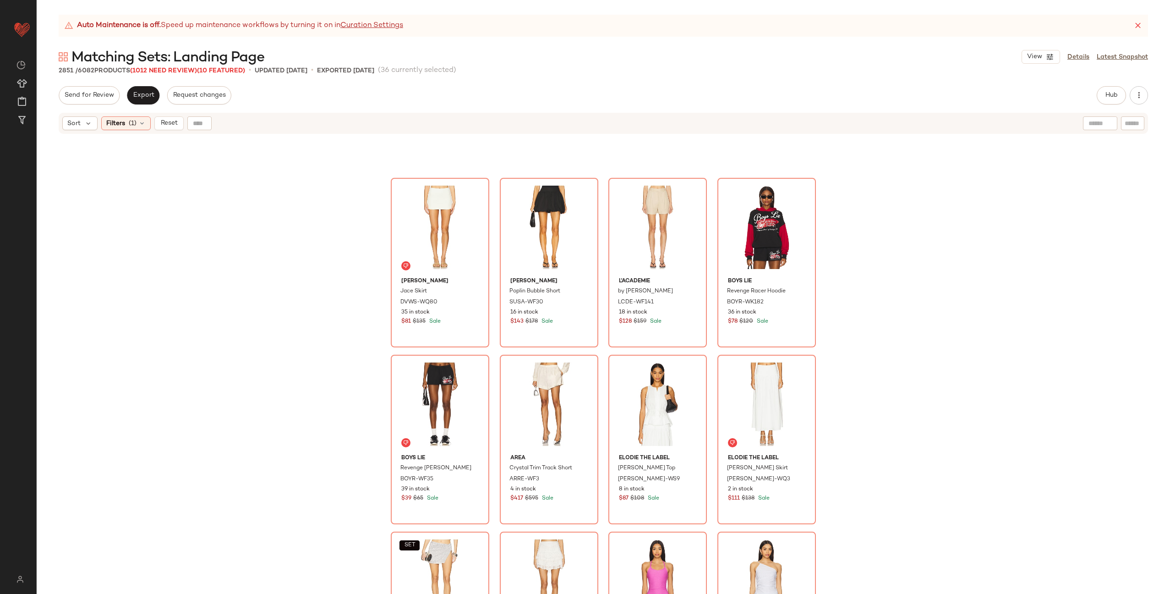
scroll to position [20482, 0]
click at [640, 408] on div "#471 View" at bounding box center [658, 404] width 92 height 93
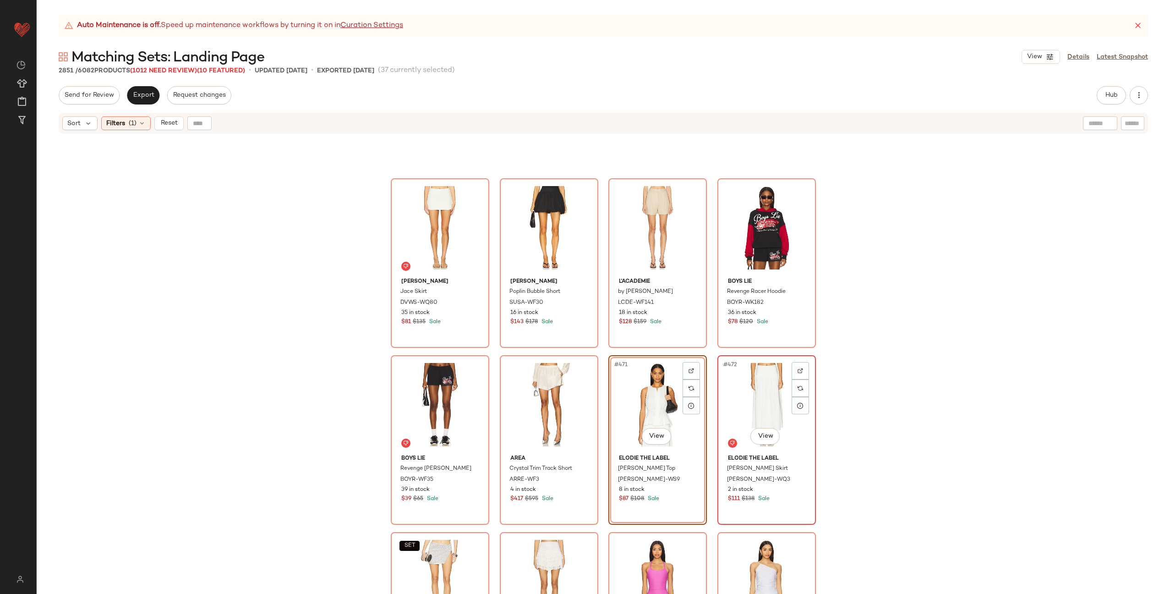
click at [767, 401] on div "#472 View" at bounding box center [767, 404] width 92 height 93
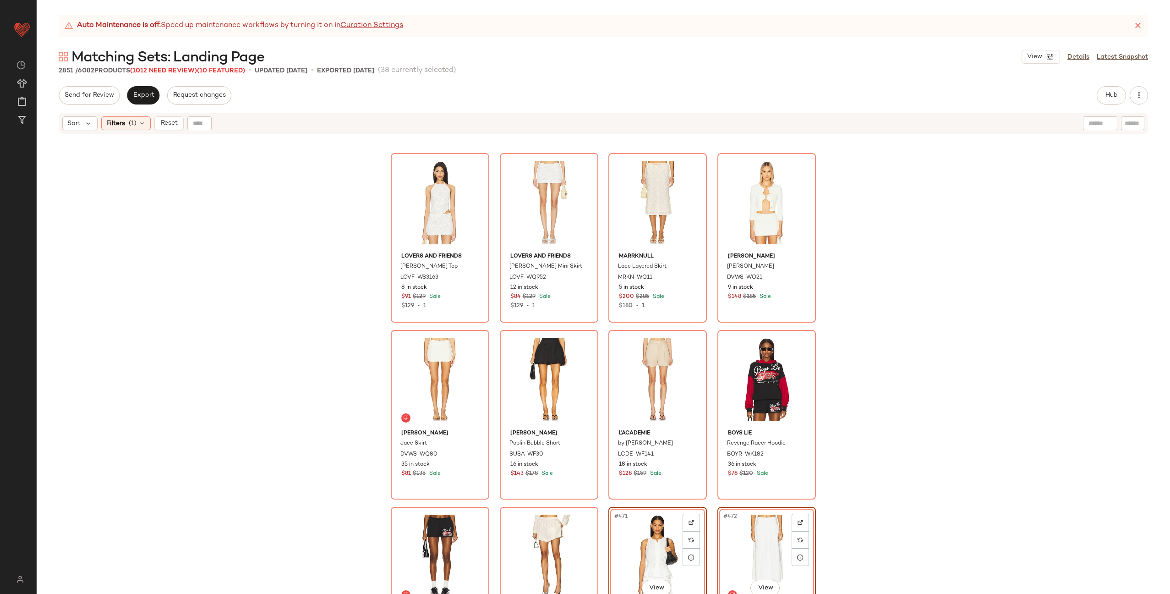
scroll to position [20410, 0]
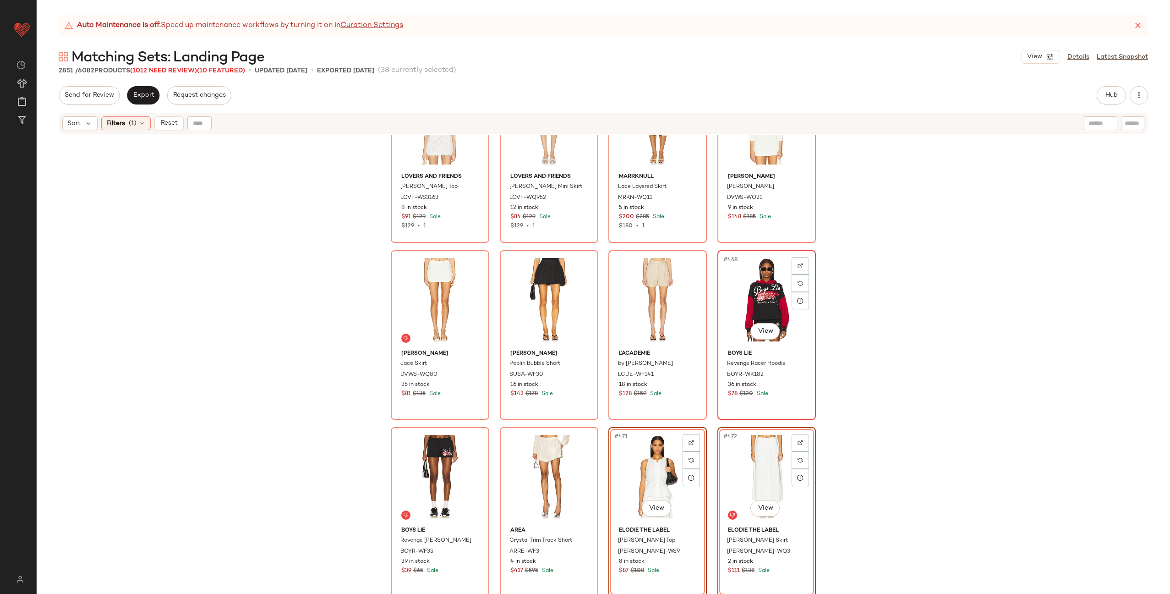
click at [764, 304] on div "#468 View" at bounding box center [767, 299] width 92 height 93
click at [444, 467] on div "#469 View" at bounding box center [440, 476] width 92 height 93
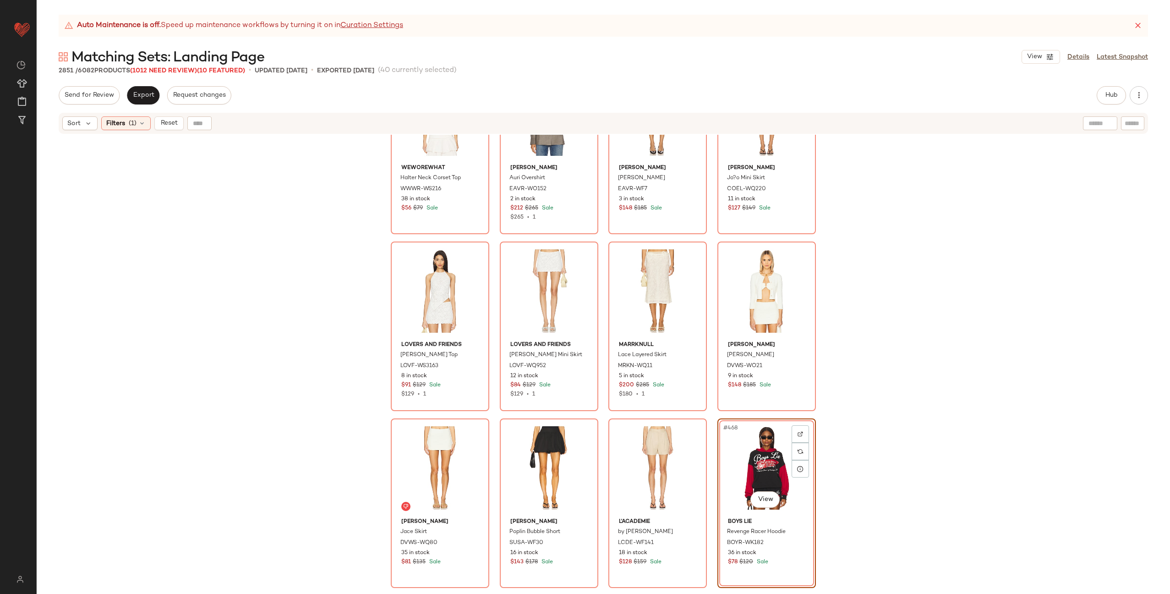
scroll to position [20176, 0]
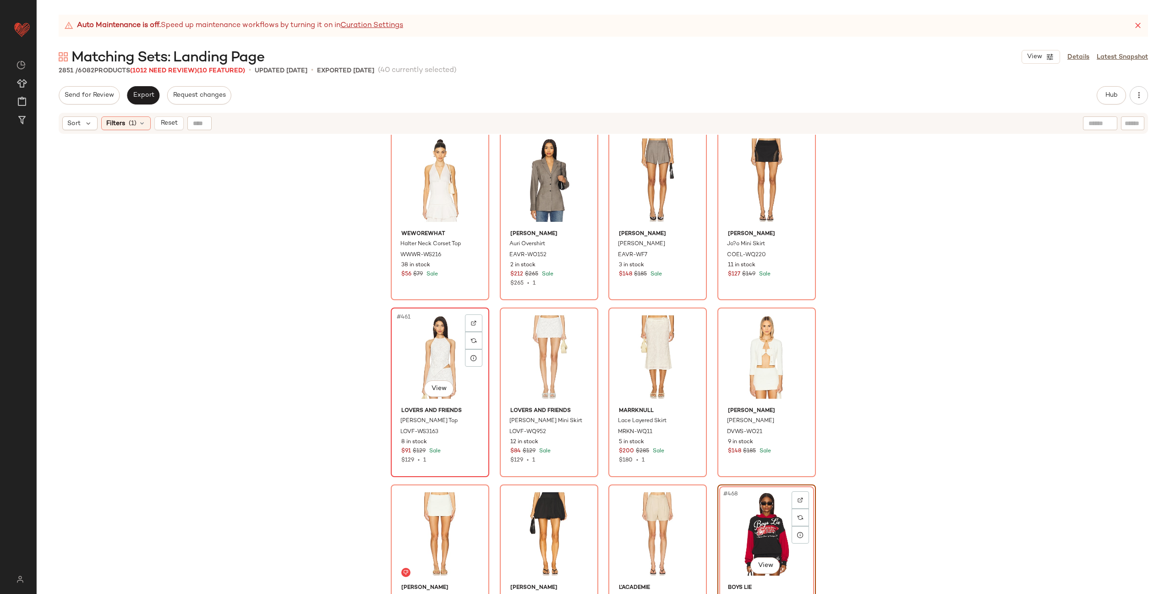
click at [428, 359] on div "#461 View" at bounding box center [440, 357] width 92 height 93
click at [538, 356] on div "#462 View" at bounding box center [549, 357] width 92 height 93
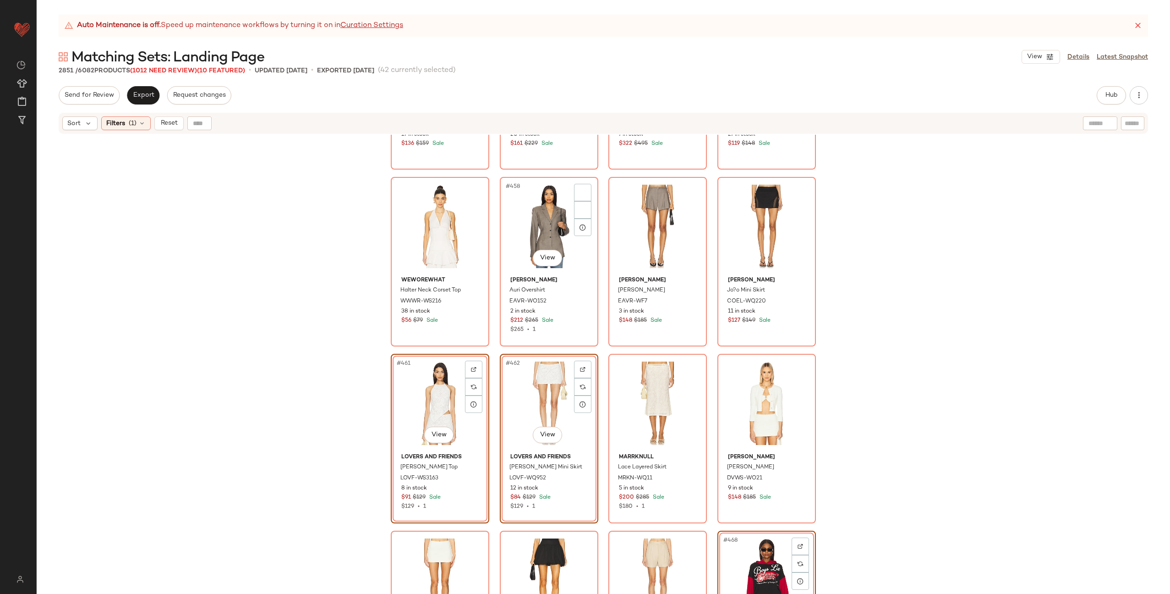
scroll to position [19972, 0]
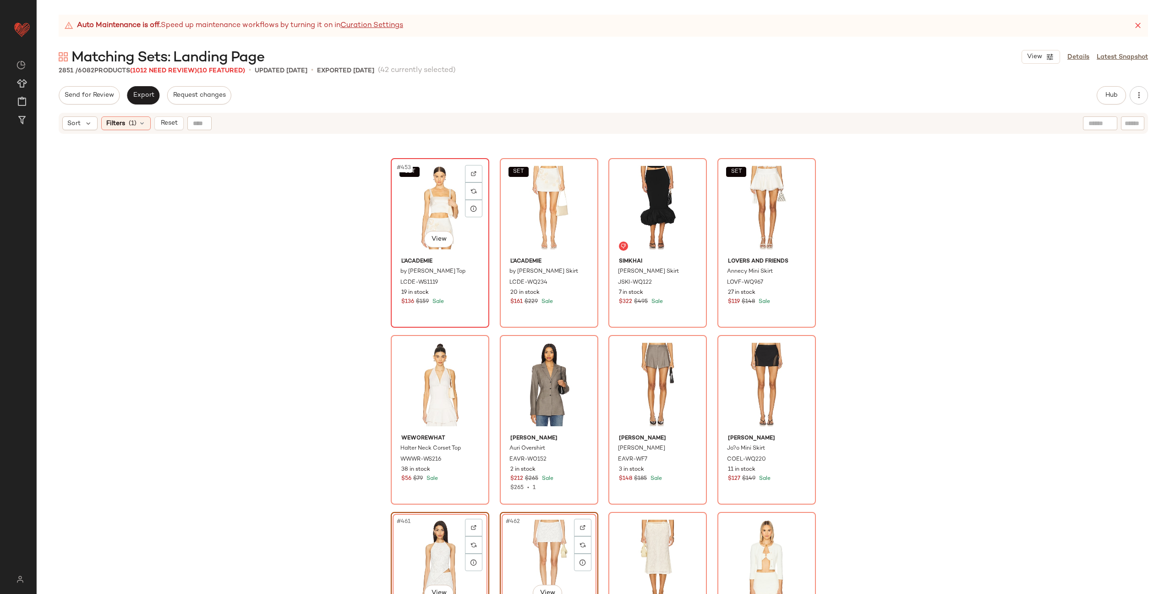
click at [430, 206] on div "SET #453 View" at bounding box center [440, 207] width 92 height 93
click at [523, 207] on div "SET #454 View" at bounding box center [549, 207] width 92 height 93
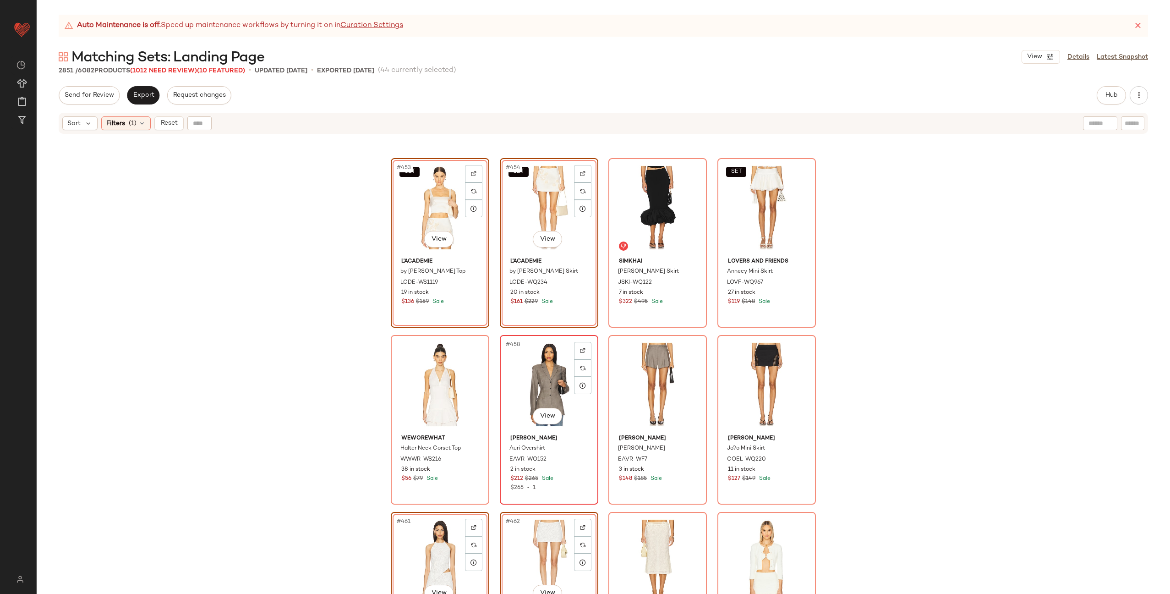
click at [524, 372] on div "#458 View" at bounding box center [549, 384] width 92 height 93
click at [638, 374] on div "#459 View" at bounding box center [658, 384] width 92 height 93
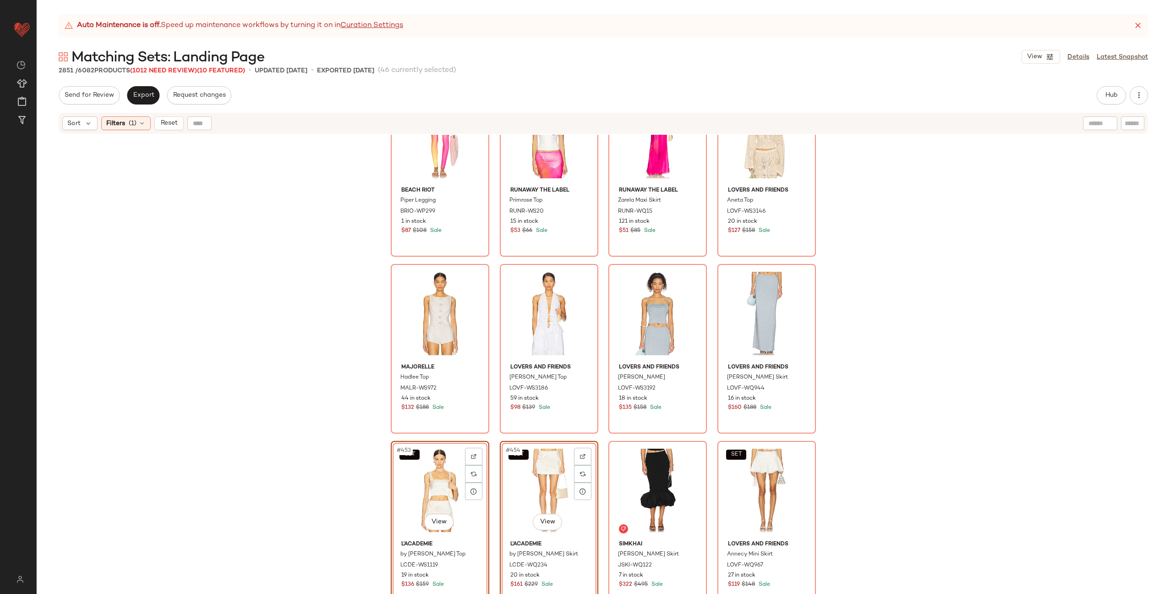
scroll to position [19684, 0]
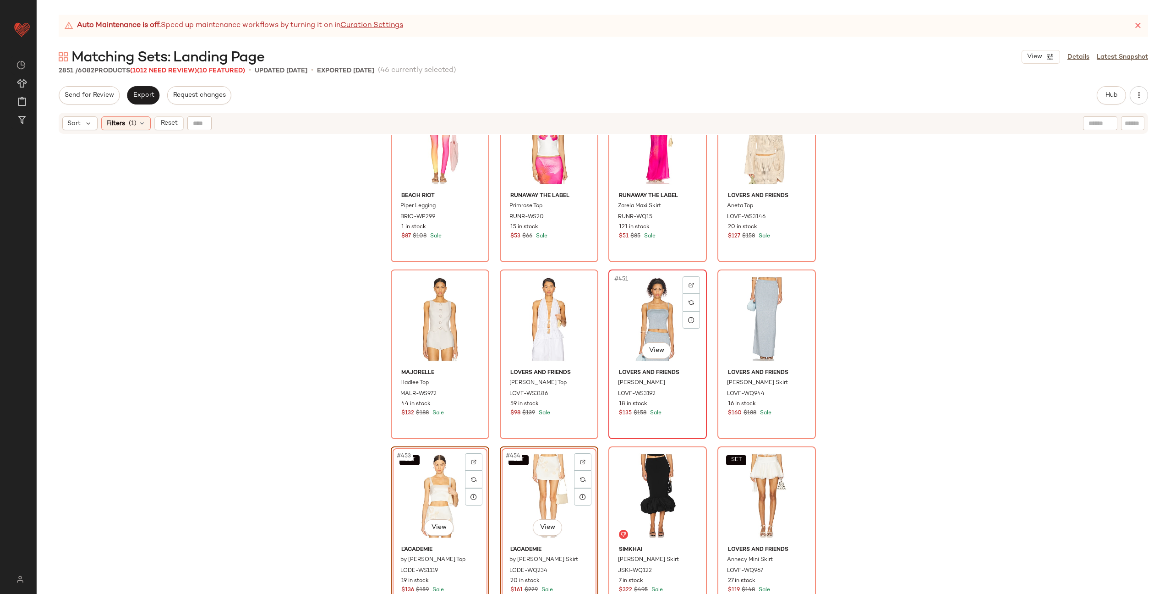
click at [633, 320] on div "#451 View" at bounding box center [658, 319] width 92 height 93
click at [761, 314] on div "#452 View" at bounding box center [767, 319] width 92 height 93
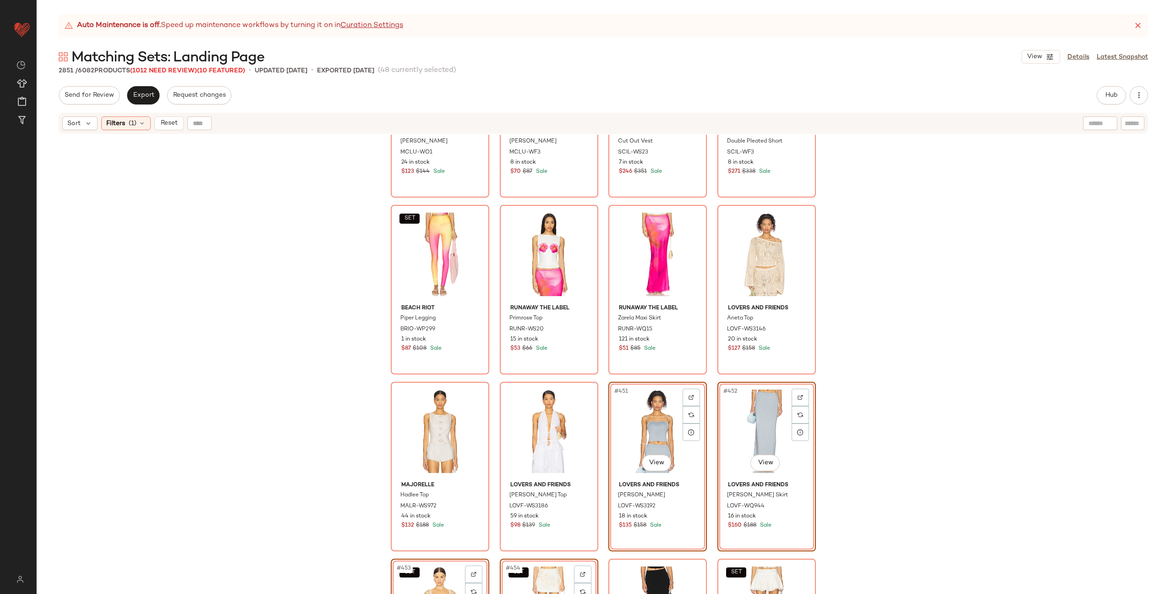
scroll to position [19432, 0]
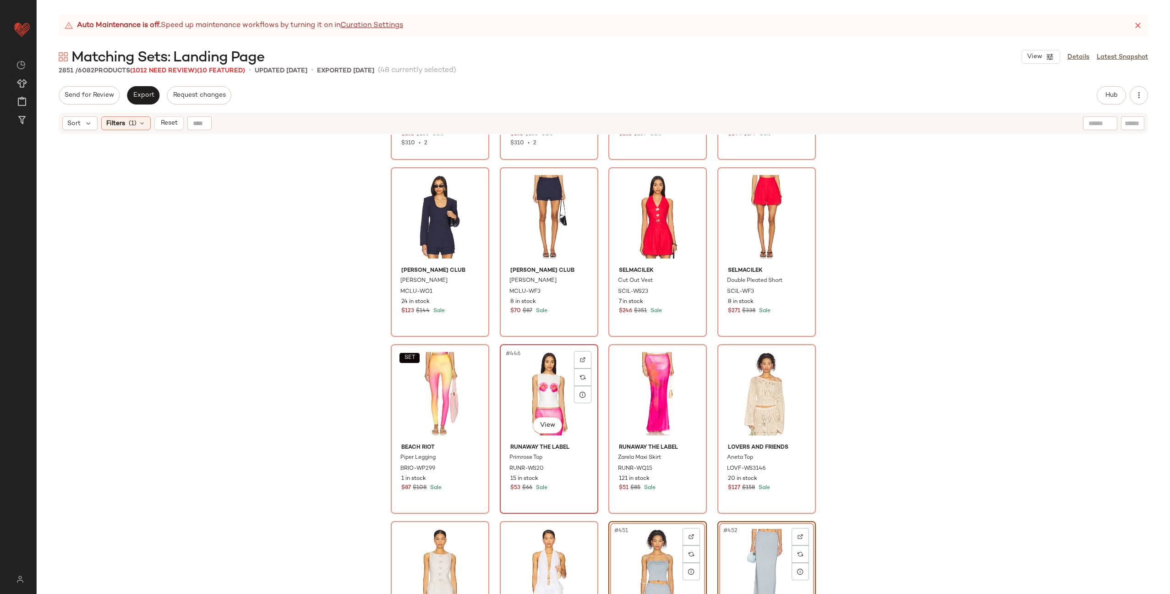
click at [542, 398] on div "#446 View" at bounding box center [549, 393] width 92 height 93
click at [645, 380] on div "#447 View" at bounding box center [658, 393] width 92 height 93
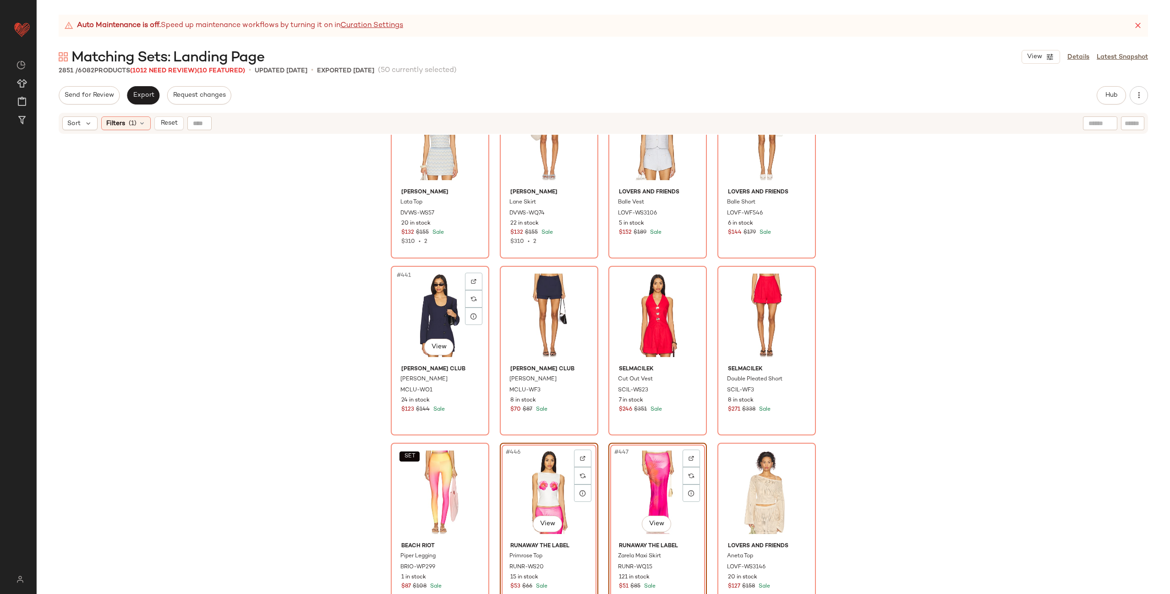
scroll to position [19192, 0]
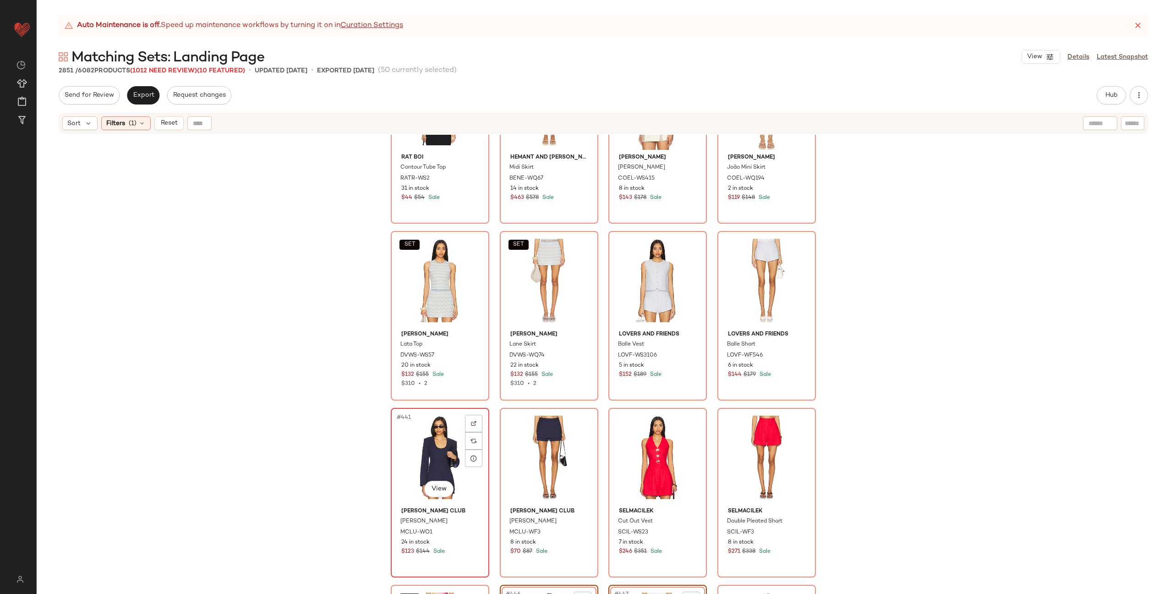
click at [429, 443] on div "#441 View" at bounding box center [440, 457] width 92 height 93
click at [548, 437] on div "#442 View" at bounding box center [549, 457] width 92 height 93
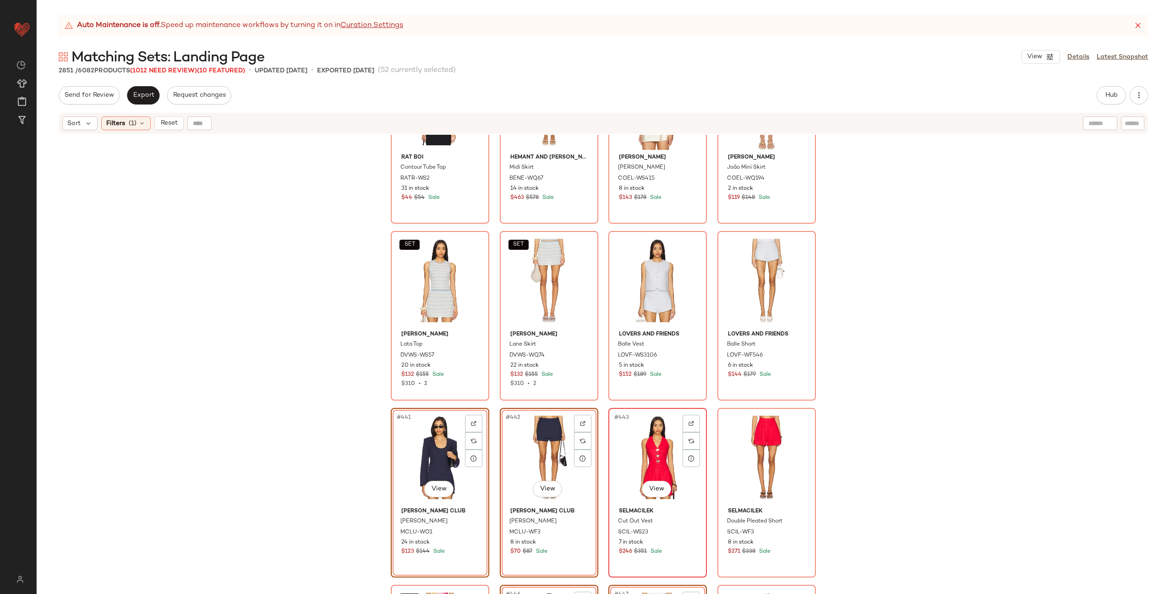
click at [654, 453] on div "#443 View" at bounding box center [658, 457] width 92 height 93
click at [740, 449] on div "#444 View" at bounding box center [767, 457] width 92 height 93
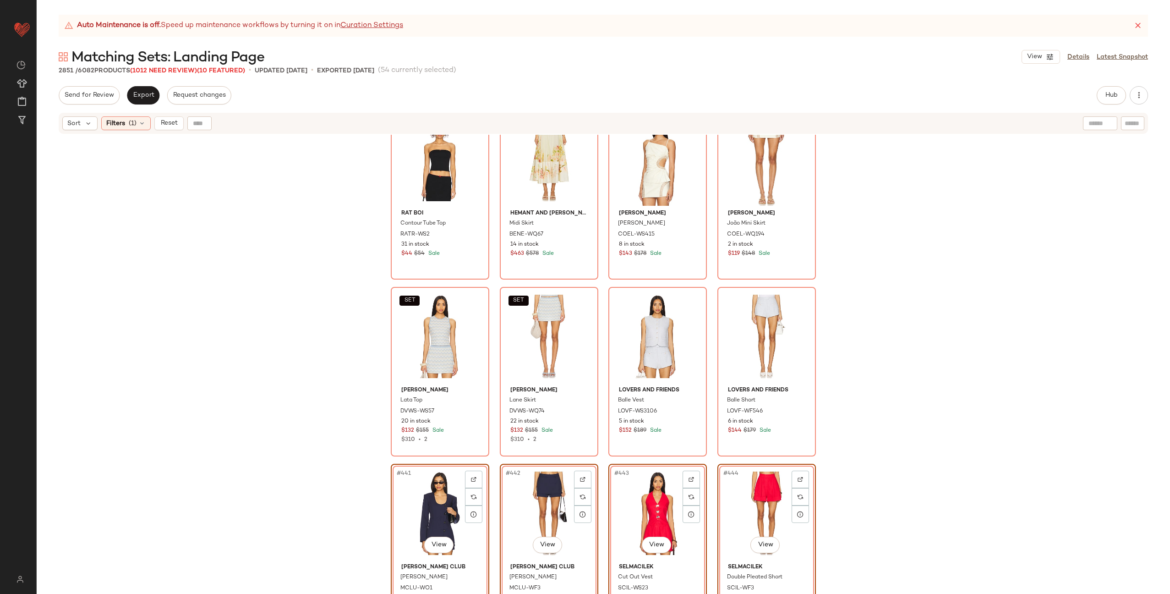
scroll to position [19031, 0]
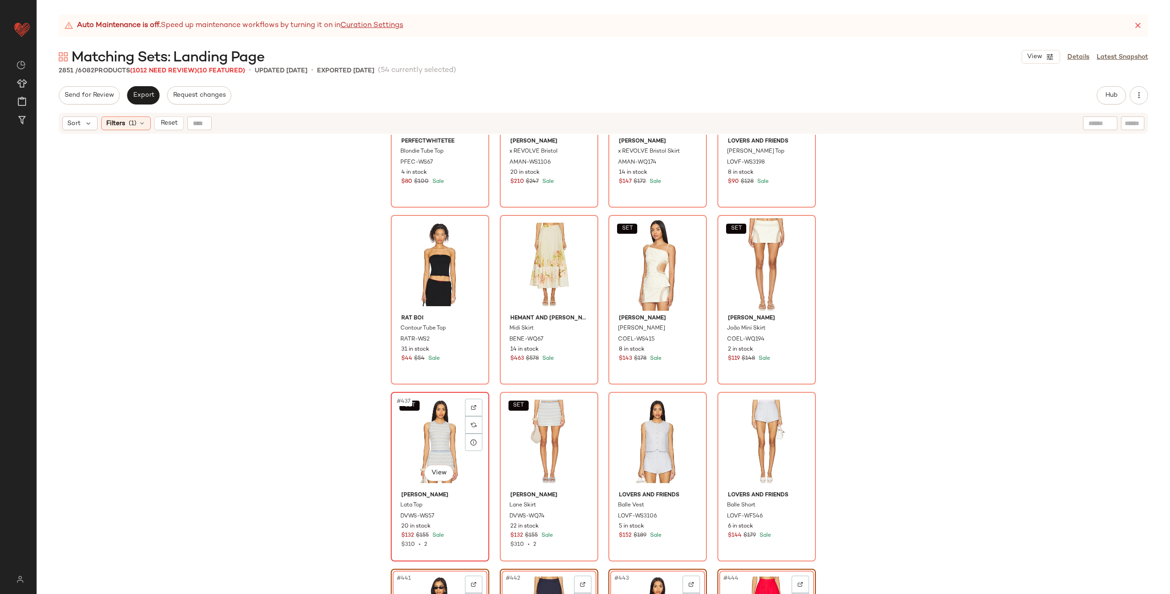
click at [442, 434] on div "SET #437 View" at bounding box center [440, 441] width 92 height 93
click at [544, 433] on div "SET #438 View" at bounding box center [549, 441] width 92 height 93
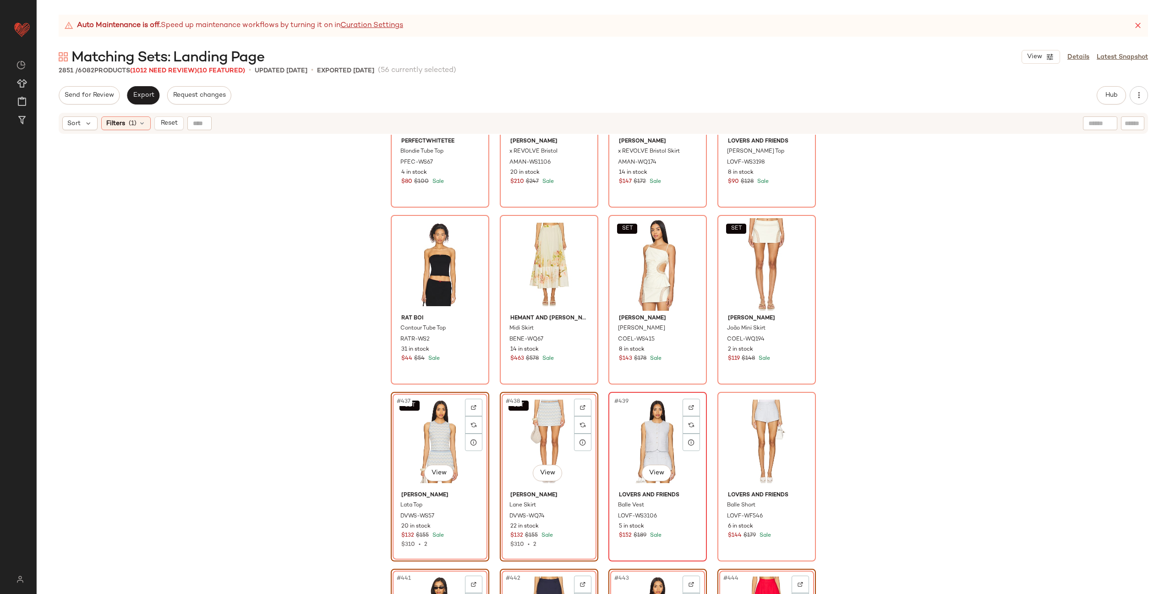
click at [661, 433] on div "#439 View" at bounding box center [658, 441] width 92 height 93
click at [740, 430] on div "#440 View" at bounding box center [767, 441] width 92 height 93
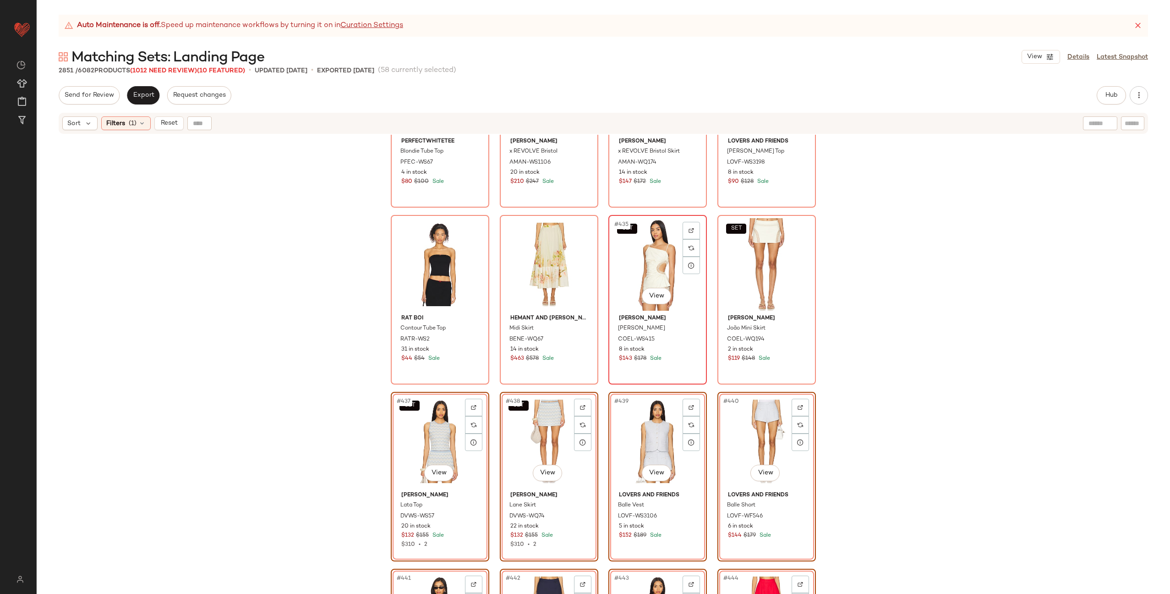
click at [648, 258] on div "SET #435 View" at bounding box center [658, 264] width 92 height 93
click at [756, 262] on div "SET #436 View" at bounding box center [767, 264] width 92 height 93
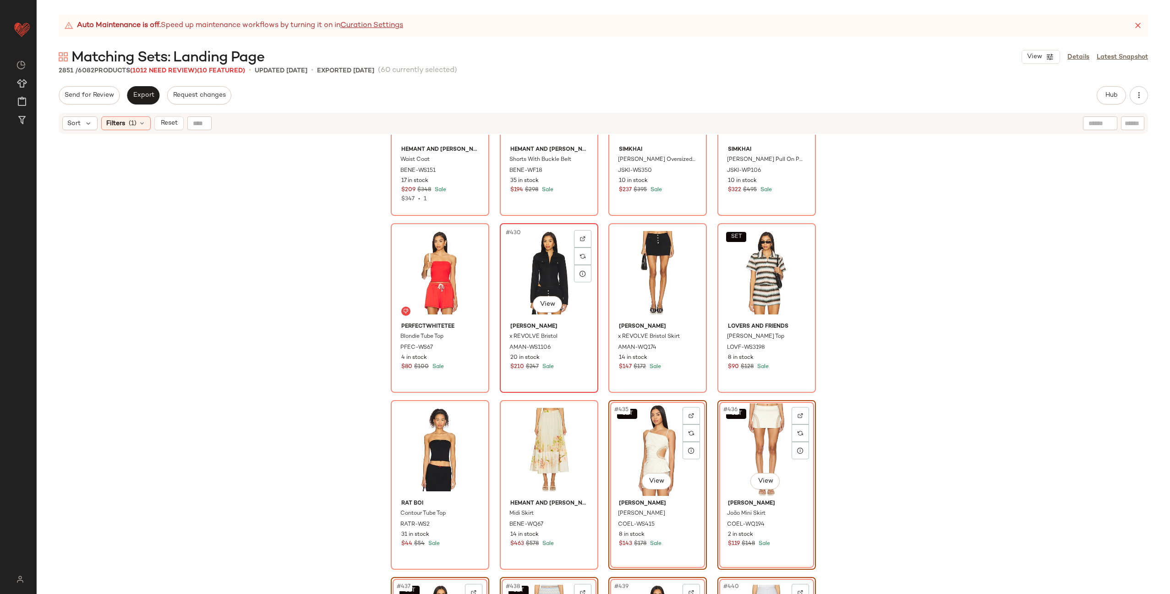
scroll to position [18831, 0]
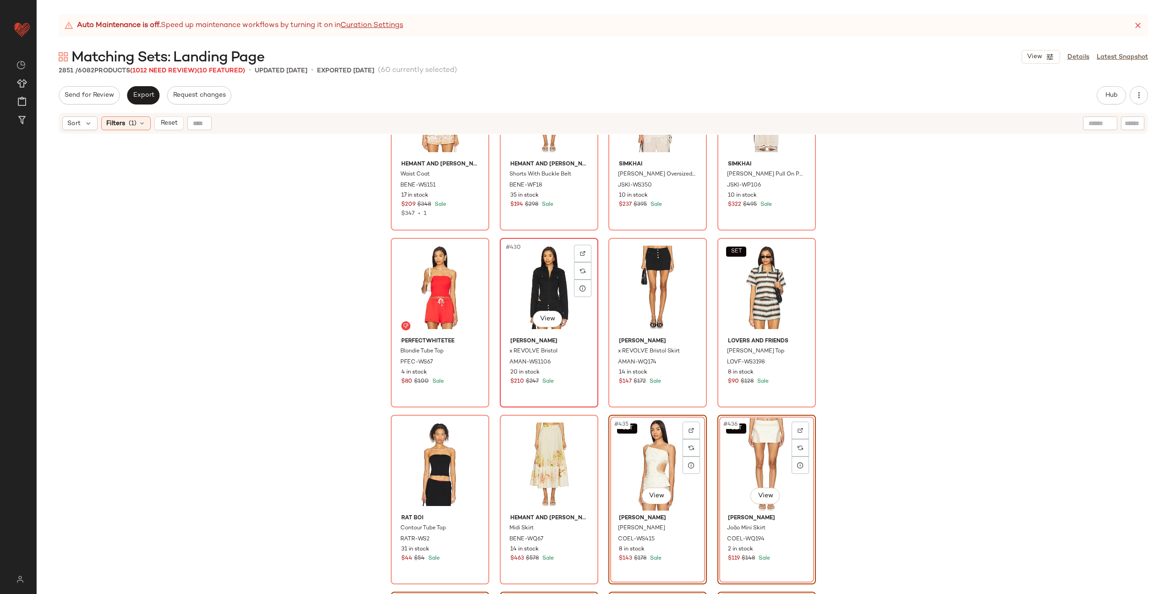
click at [541, 277] on div "#430 View" at bounding box center [549, 287] width 92 height 93
click at [637, 280] on div "#431 View" at bounding box center [658, 287] width 92 height 93
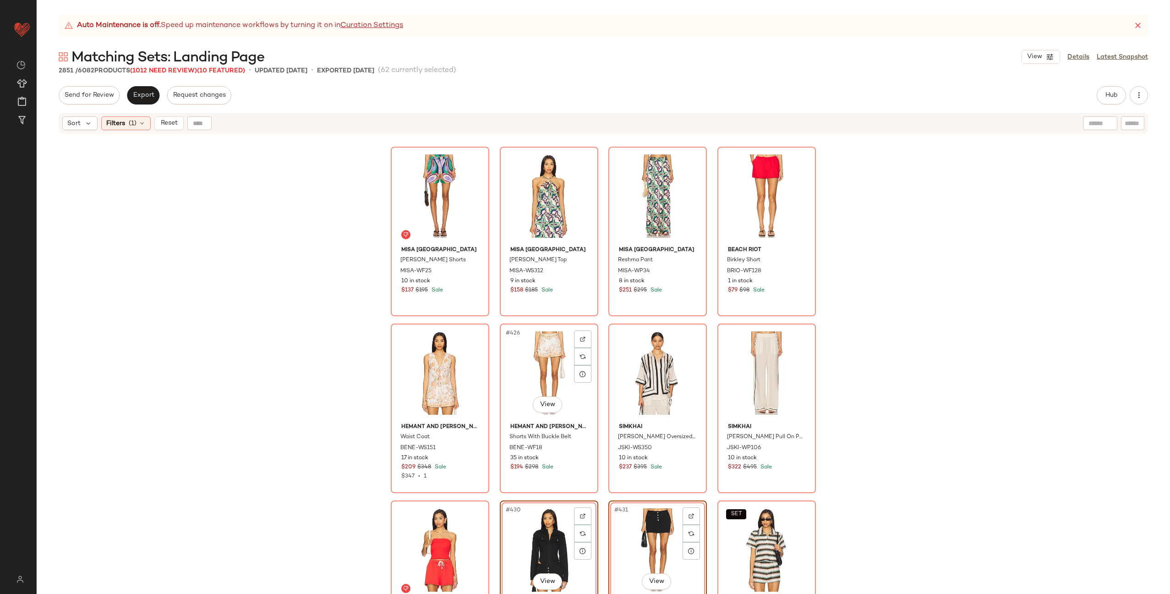
scroll to position [18564, 0]
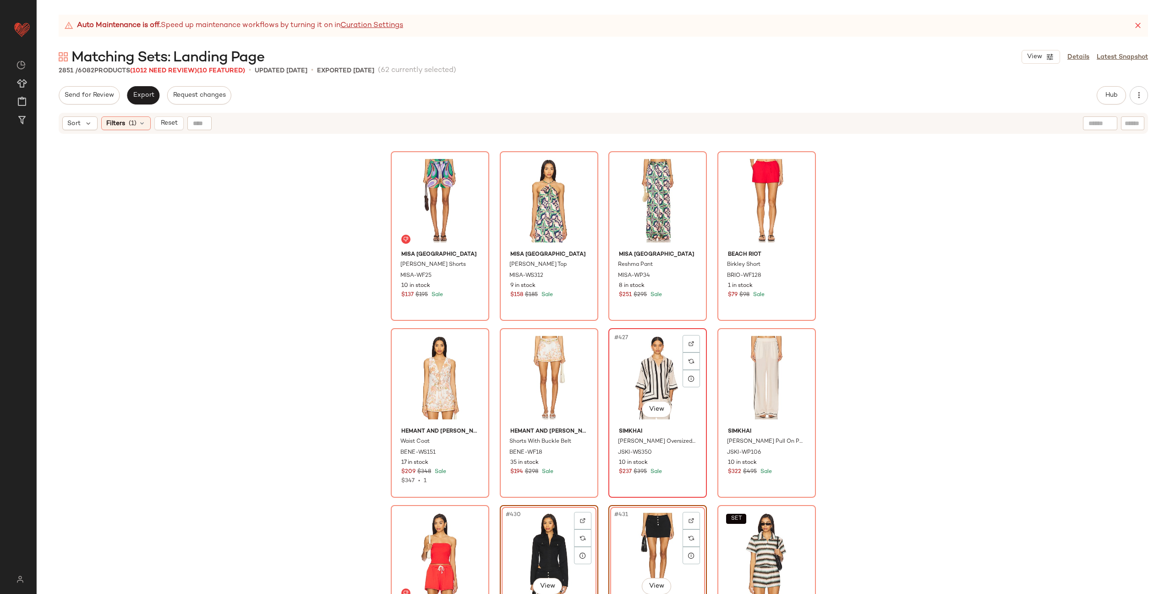
click at [657, 382] on div "#427 View" at bounding box center [658, 377] width 92 height 93
click at [762, 374] on div "#428 View" at bounding box center [767, 377] width 92 height 93
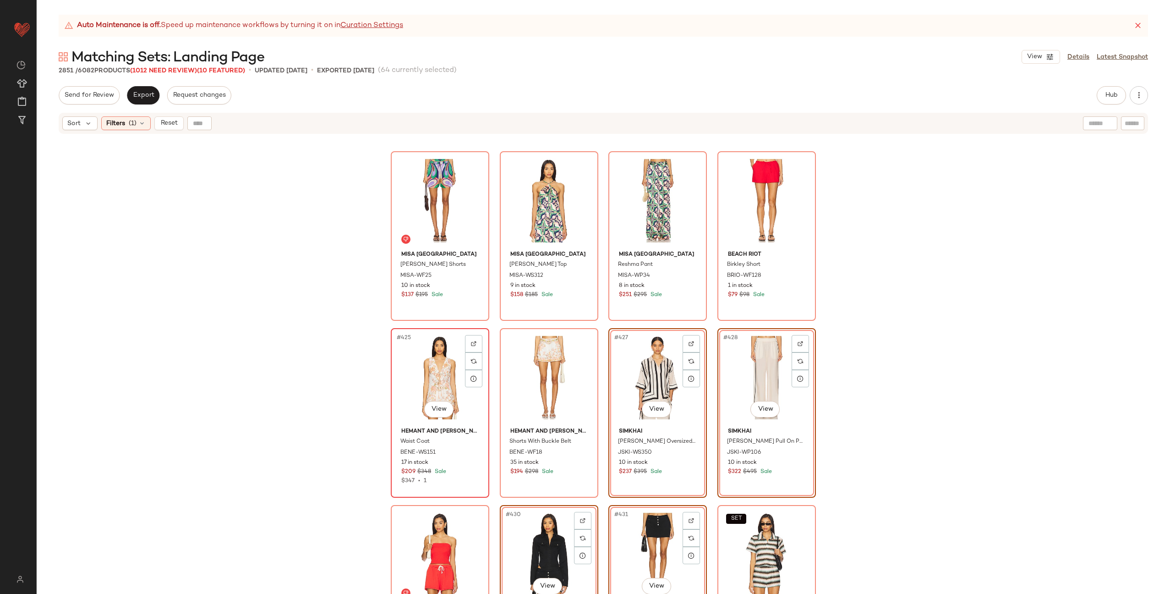
click at [430, 381] on div "#425 View" at bounding box center [440, 377] width 92 height 93
click at [524, 370] on div "#426 View" at bounding box center [549, 377] width 92 height 93
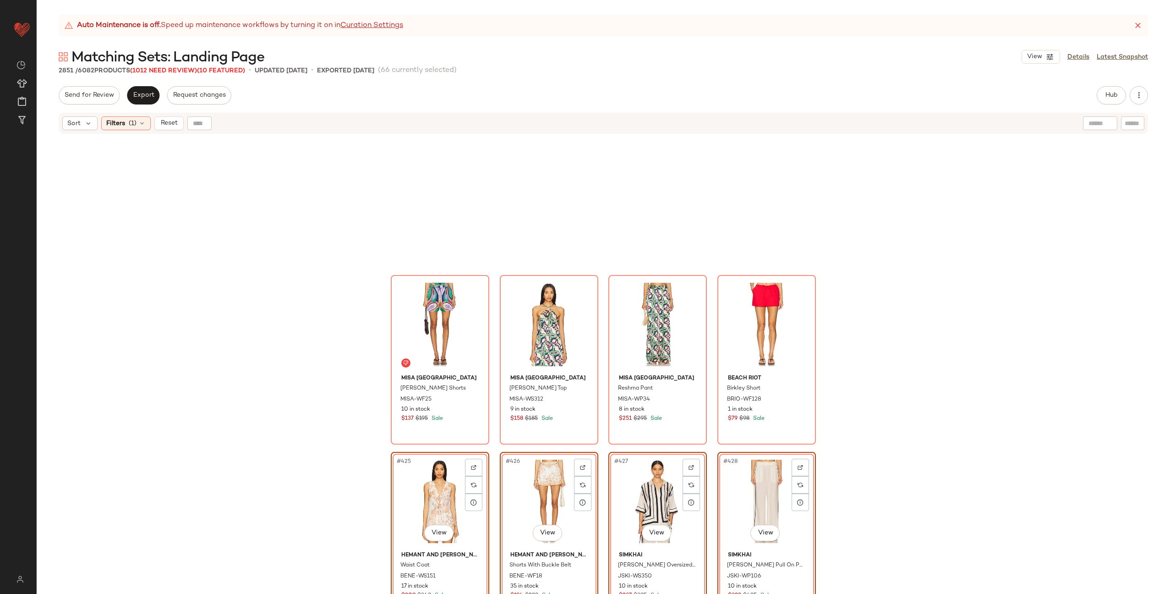
scroll to position [18418, 0]
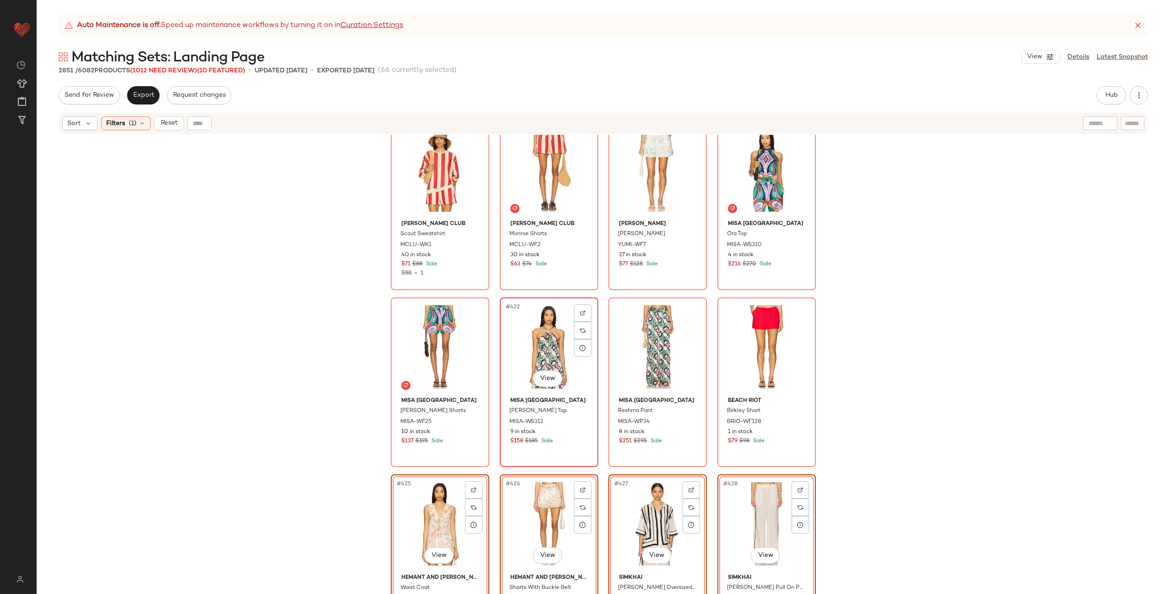
click at [525, 353] on div "#422 View" at bounding box center [549, 347] width 92 height 93
click at [626, 350] on div "#423 View" at bounding box center [658, 347] width 92 height 93
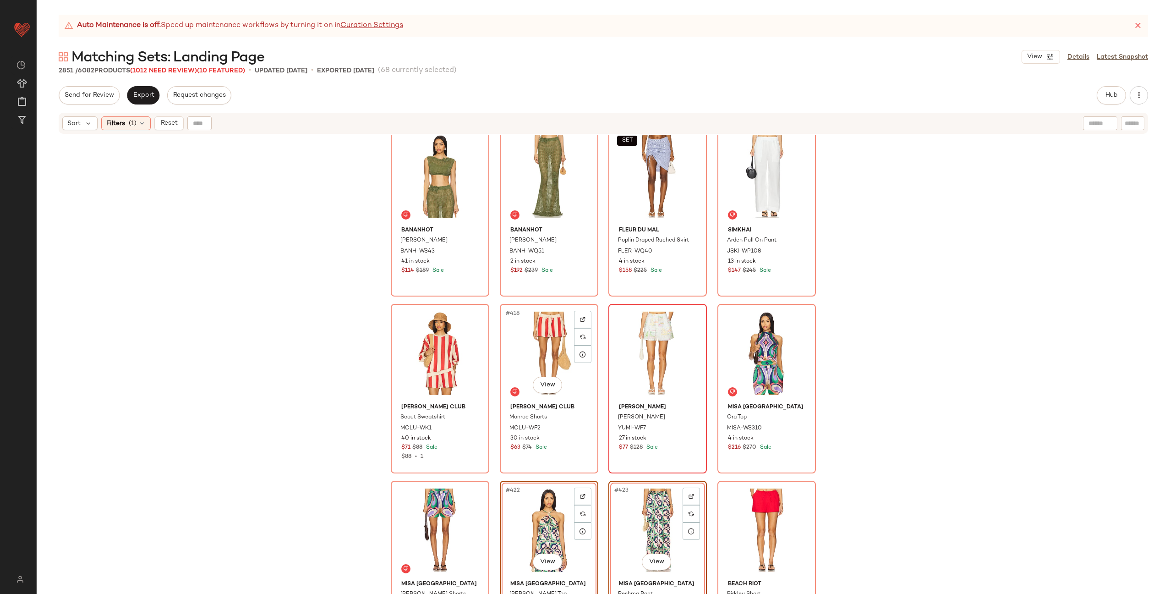
scroll to position [18236, 0]
click at [771, 342] on div "#420 View" at bounding box center [767, 352] width 92 height 93
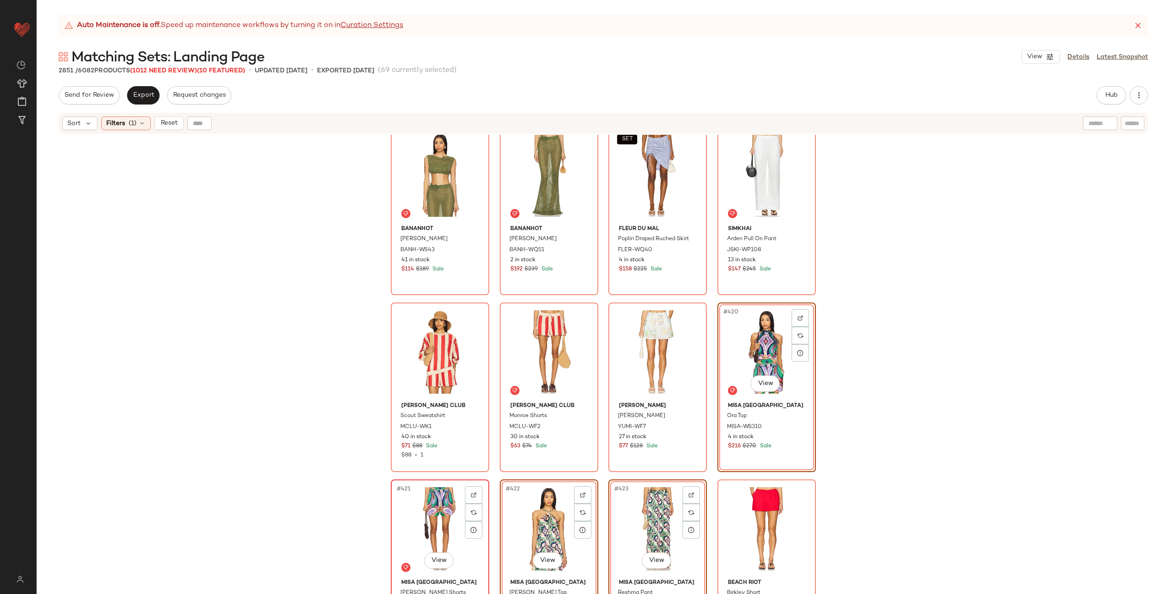
click at [423, 521] on div "#421 View" at bounding box center [440, 528] width 92 height 93
click at [418, 354] on div "#417 View" at bounding box center [440, 352] width 92 height 93
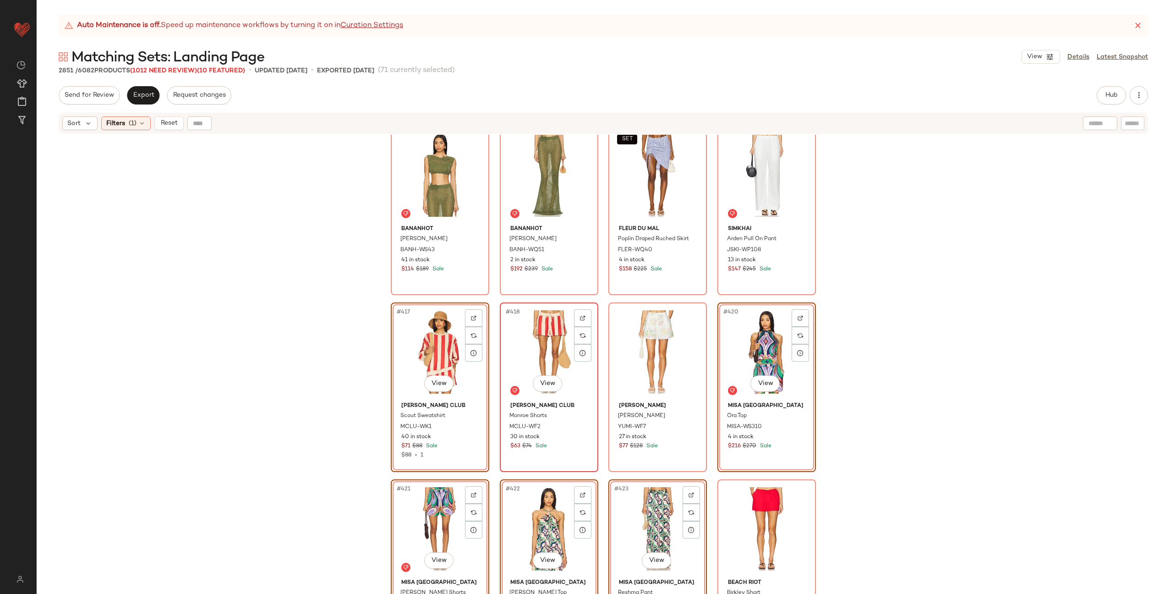
click at [565, 349] on div "#418 View" at bounding box center [549, 352] width 92 height 93
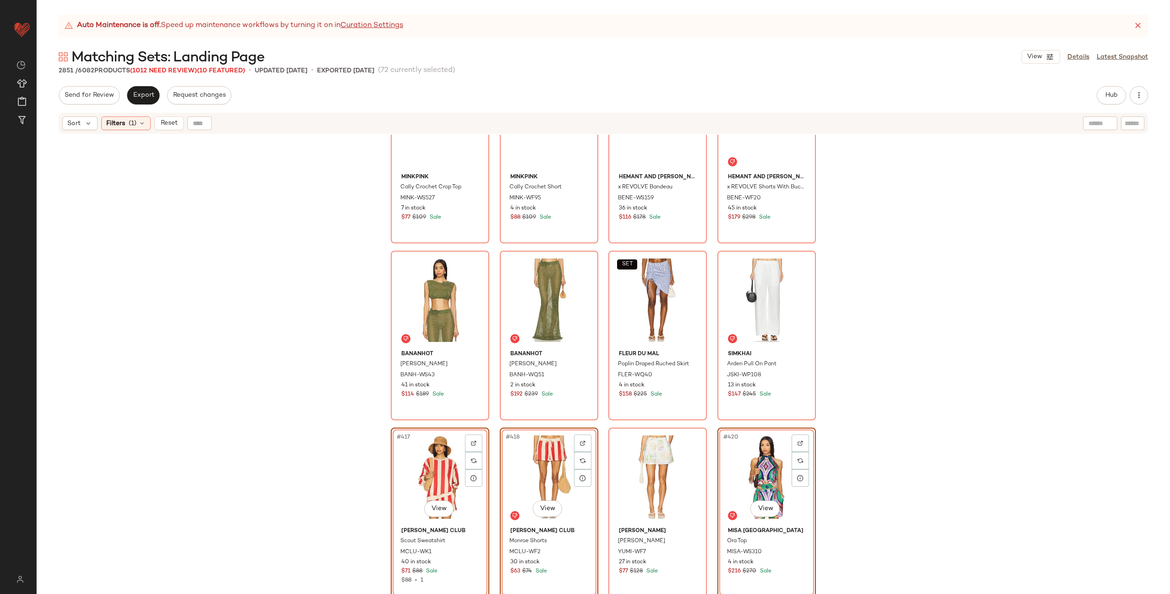
scroll to position [18098, 0]
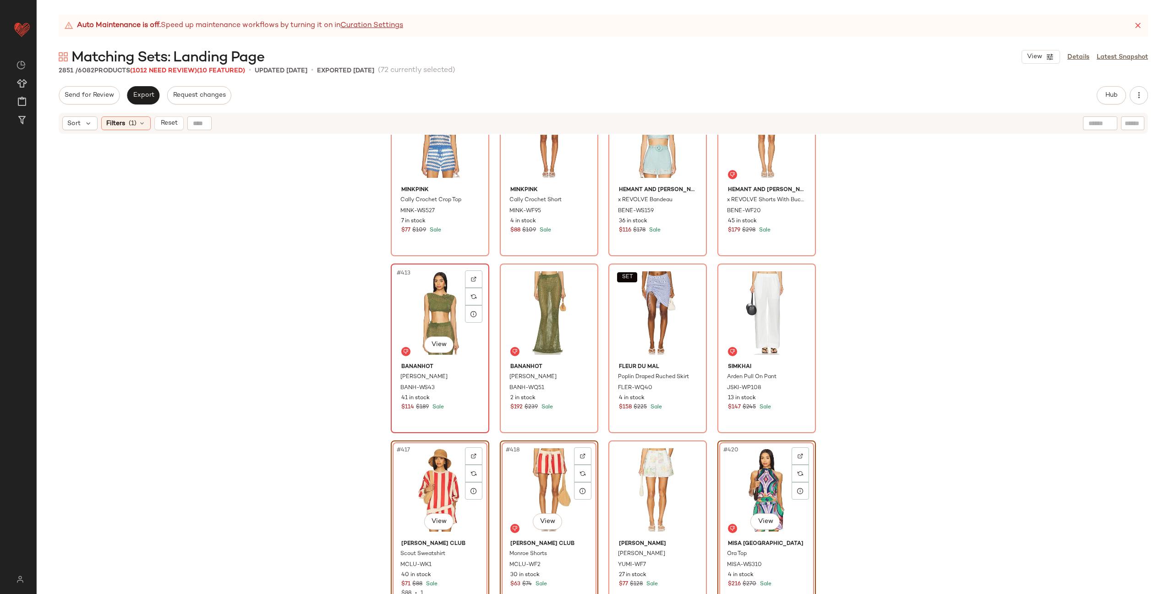
click at [427, 318] on div "#413 View" at bounding box center [440, 313] width 92 height 93
click at [520, 316] on div "#414 View" at bounding box center [549, 313] width 92 height 93
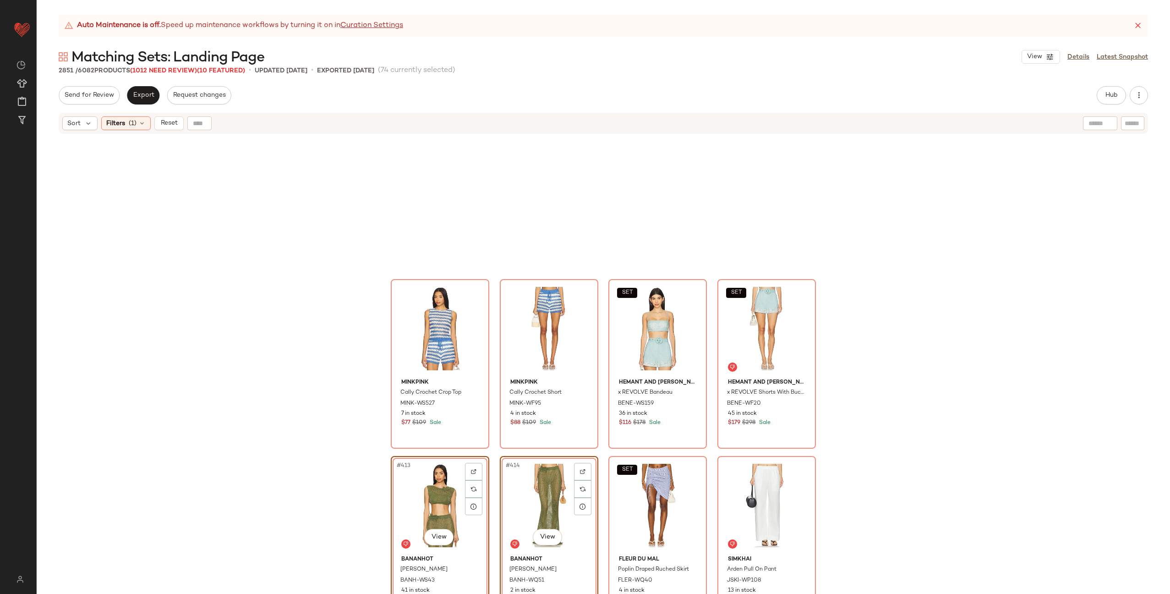
scroll to position [17894, 0]
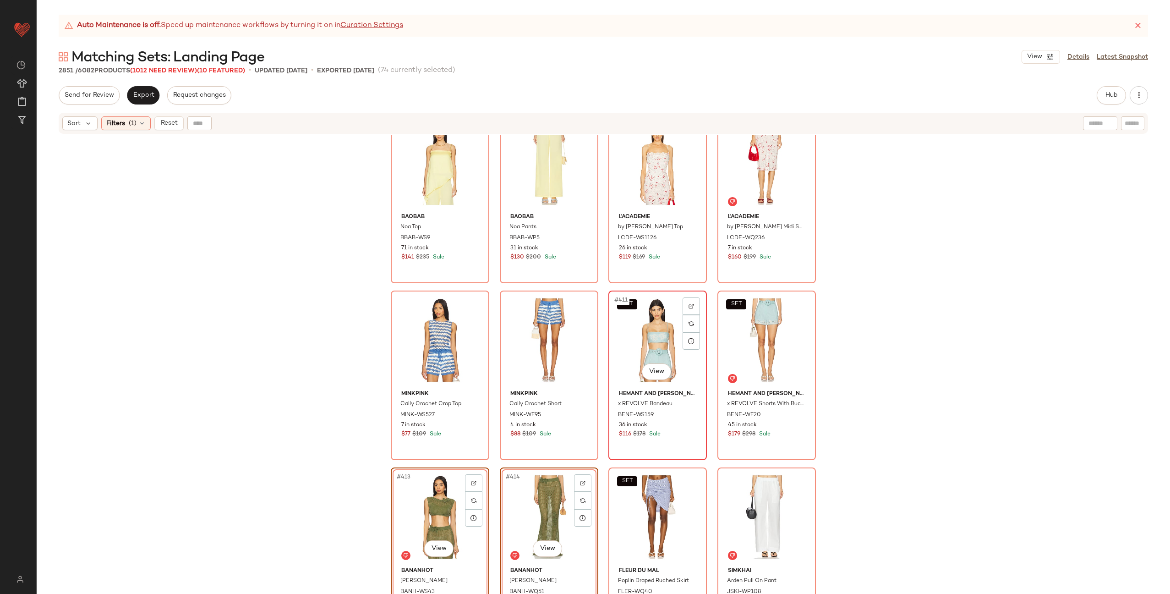
click at [657, 336] on div "SET #411 View" at bounding box center [658, 340] width 92 height 93
click at [733, 326] on div "SET #412 View" at bounding box center [767, 340] width 92 height 93
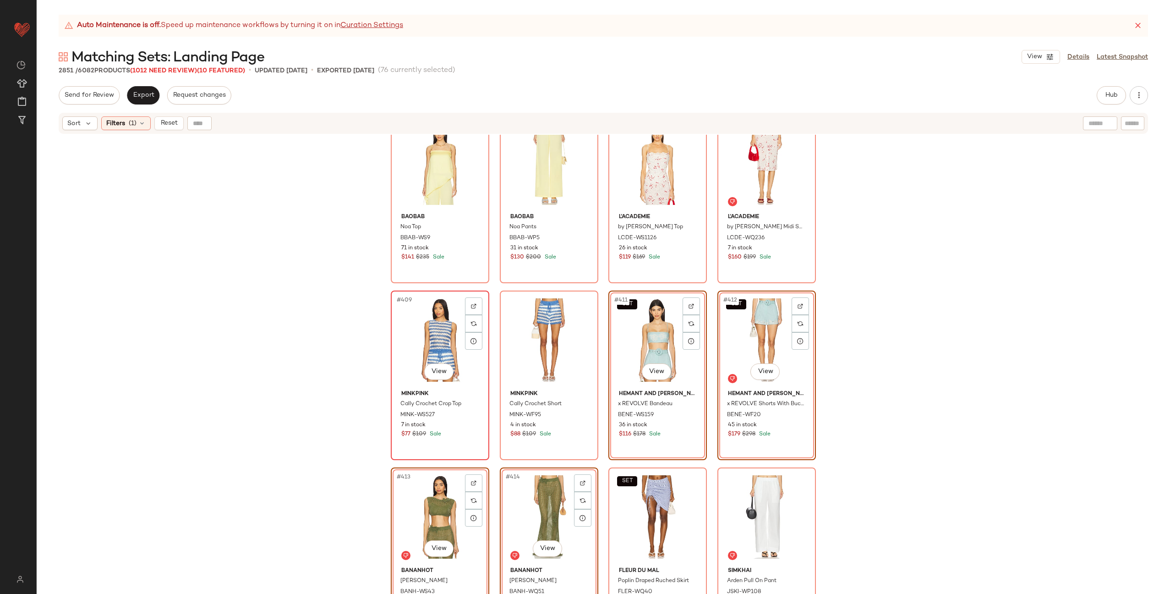
click at [445, 333] on div "#409 View" at bounding box center [440, 340] width 92 height 93
click at [515, 329] on div "#410 View" at bounding box center [549, 340] width 92 height 93
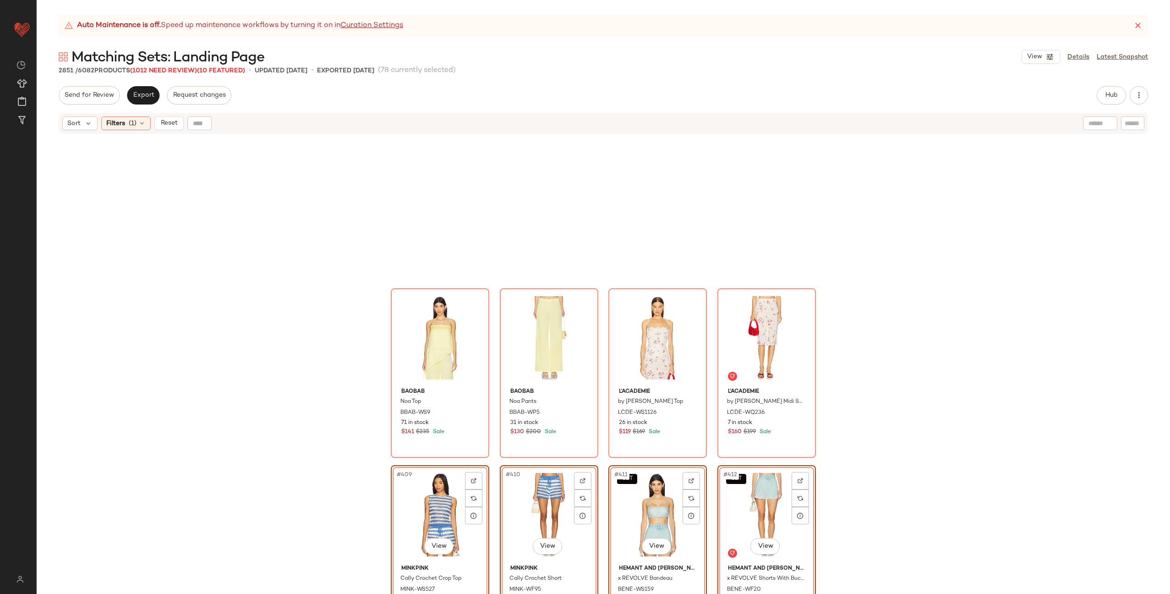
scroll to position [17702, 0]
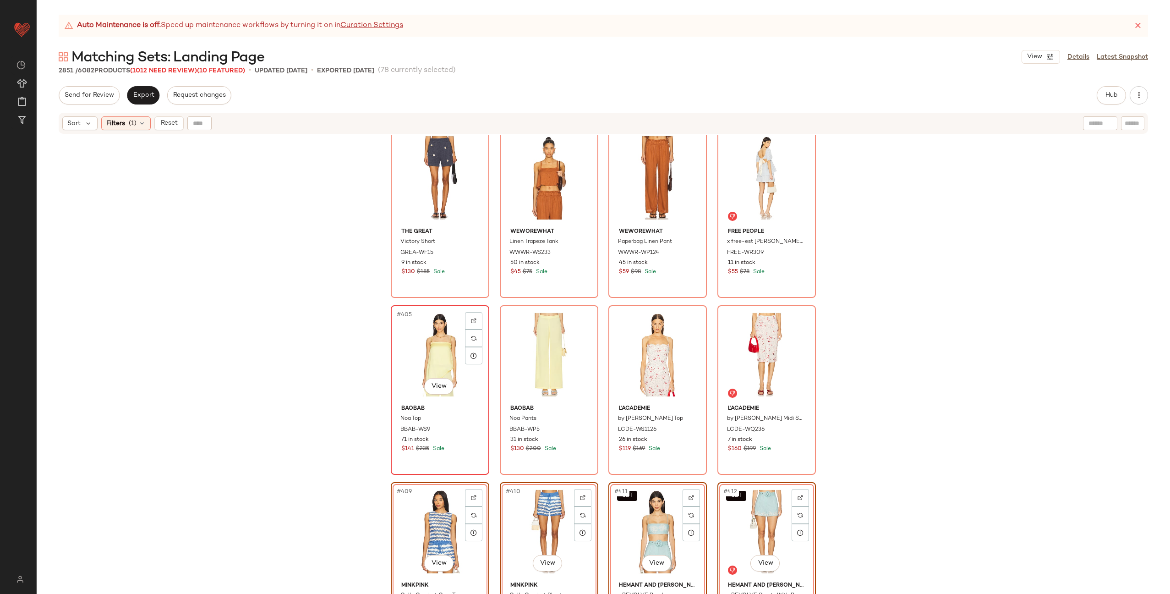
click at [431, 337] on div "#405 View" at bounding box center [440, 354] width 92 height 93
click at [538, 330] on div "#406 View" at bounding box center [549, 354] width 92 height 93
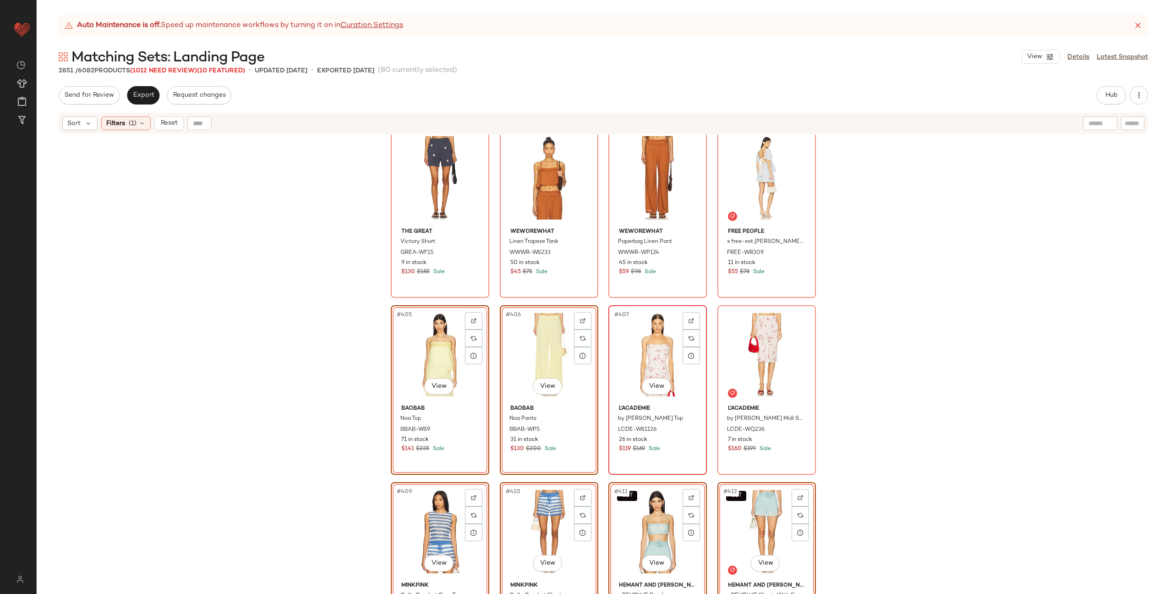
click at [647, 342] on div "#407 View" at bounding box center [658, 354] width 92 height 93
click at [737, 342] on div "#408 View" at bounding box center [767, 354] width 92 height 93
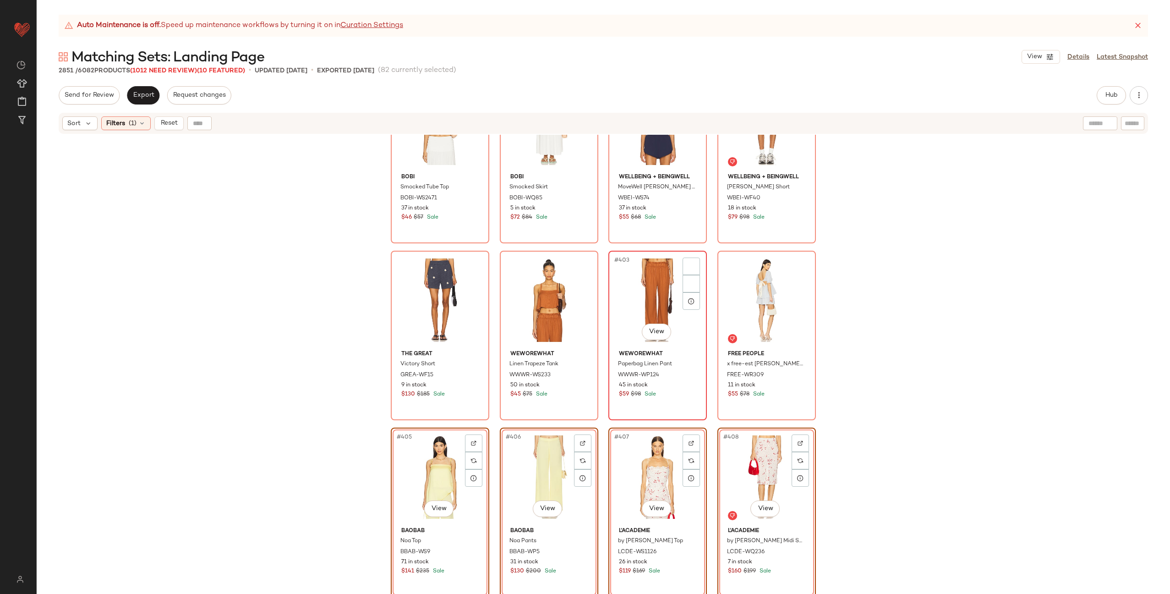
scroll to position [17542, 0]
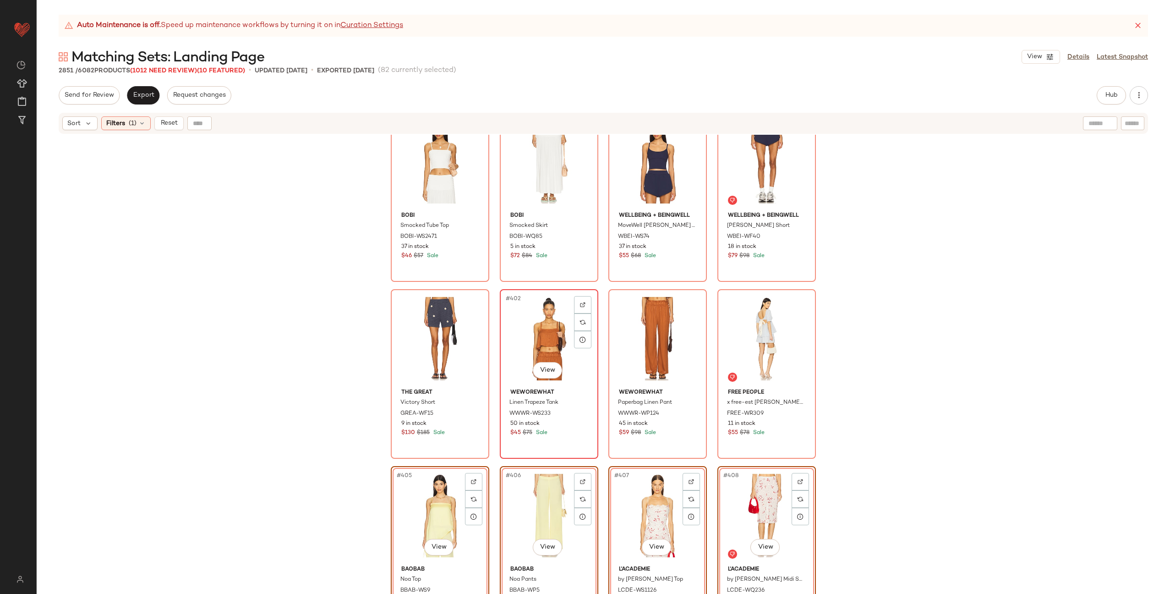
click at [535, 340] on div "#402 View" at bounding box center [549, 338] width 92 height 93
click at [626, 330] on div "#403 View" at bounding box center [658, 338] width 92 height 93
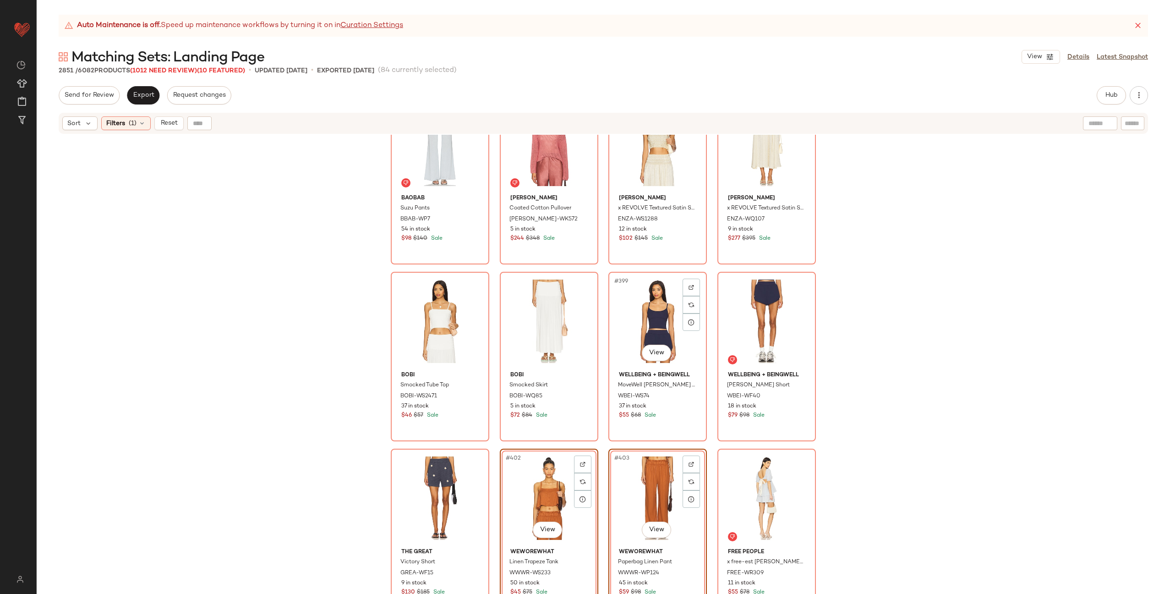
scroll to position [17312, 0]
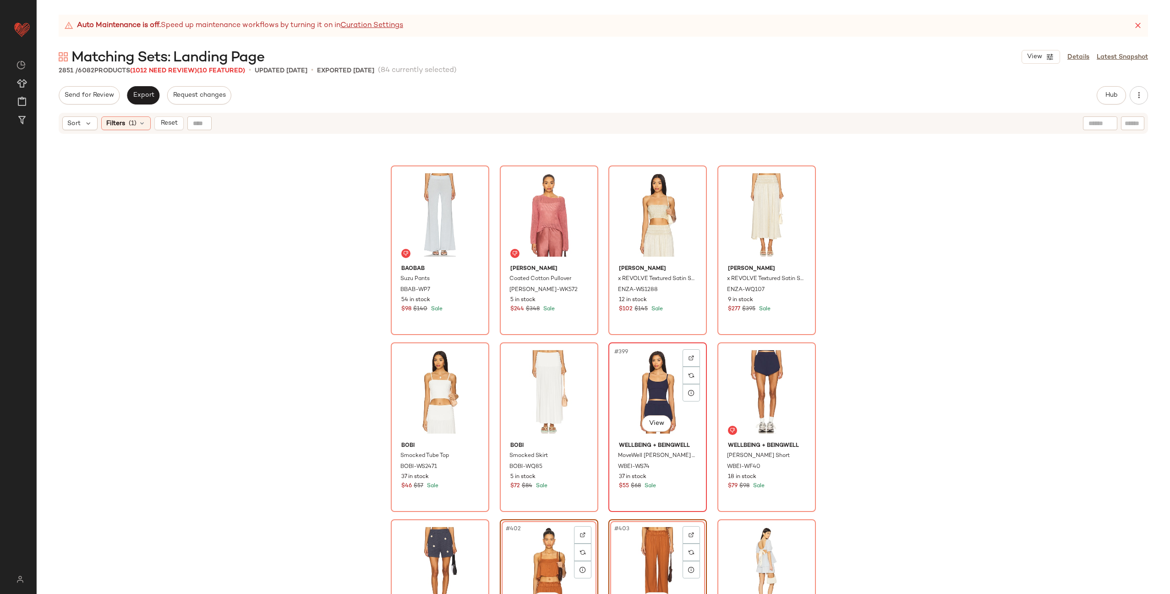
click at [636, 360] on div "#399 View" at bounding box center [658, 391] width 92 height 93
click at [721, 364] on div "#400 View" at bounding box center [767, 391] width 92 height 93
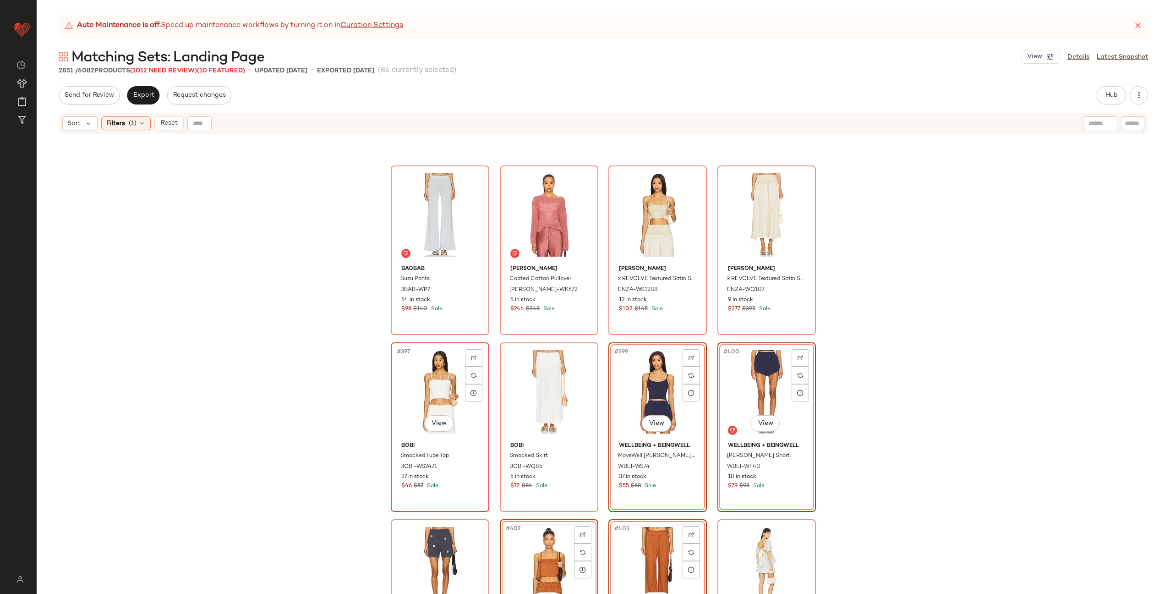
click at [443, 383] on div "#397 View" at bounding box center [440, 391] width 92 height 93
click at [549, 384] on div "#398 View" at bounding box center [549, 391] width 92 height 93
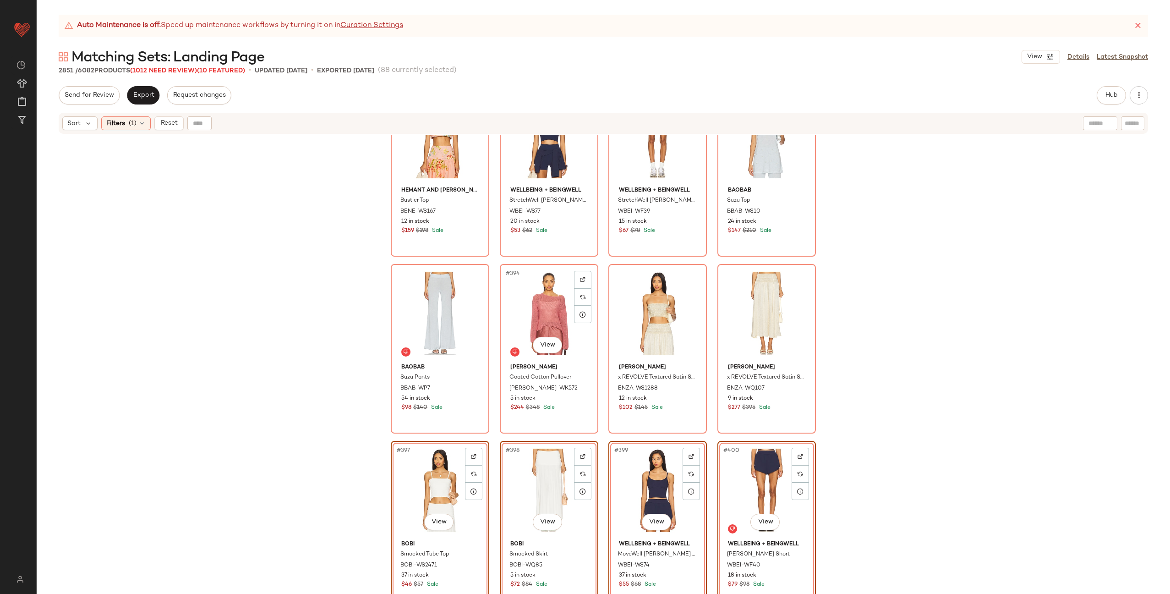
scroll to position [17169, 0]
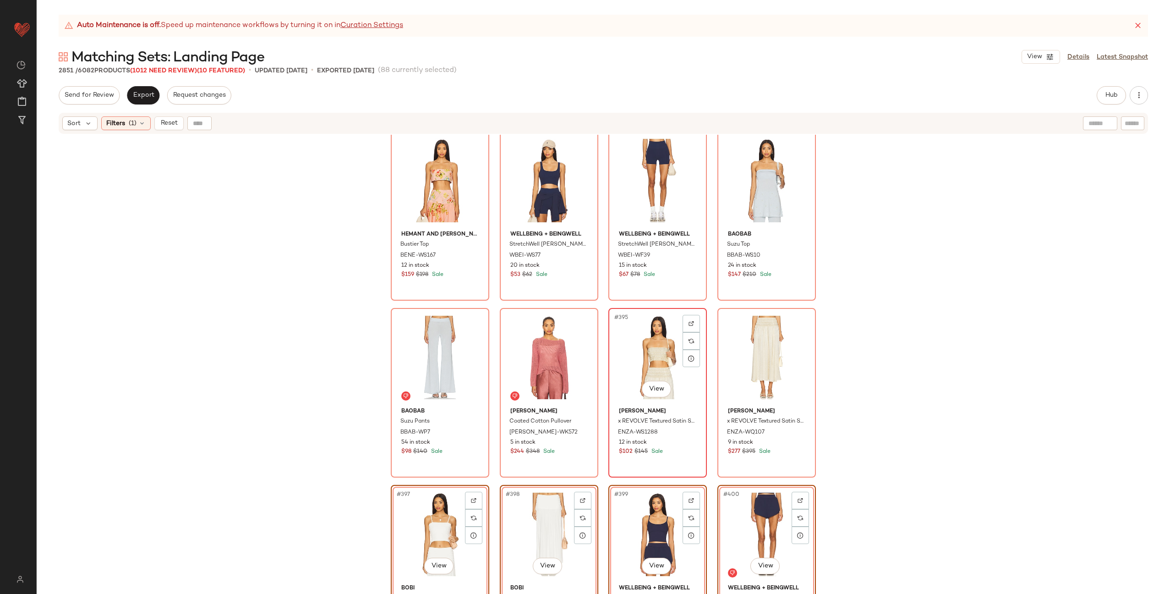
click at [628, 353] on div "#395 View" at bounding box center [658, 357] width 92 height 93
click at [734, 347] on div "#396 View" at bounding box center [767, 357] width 92 height 93
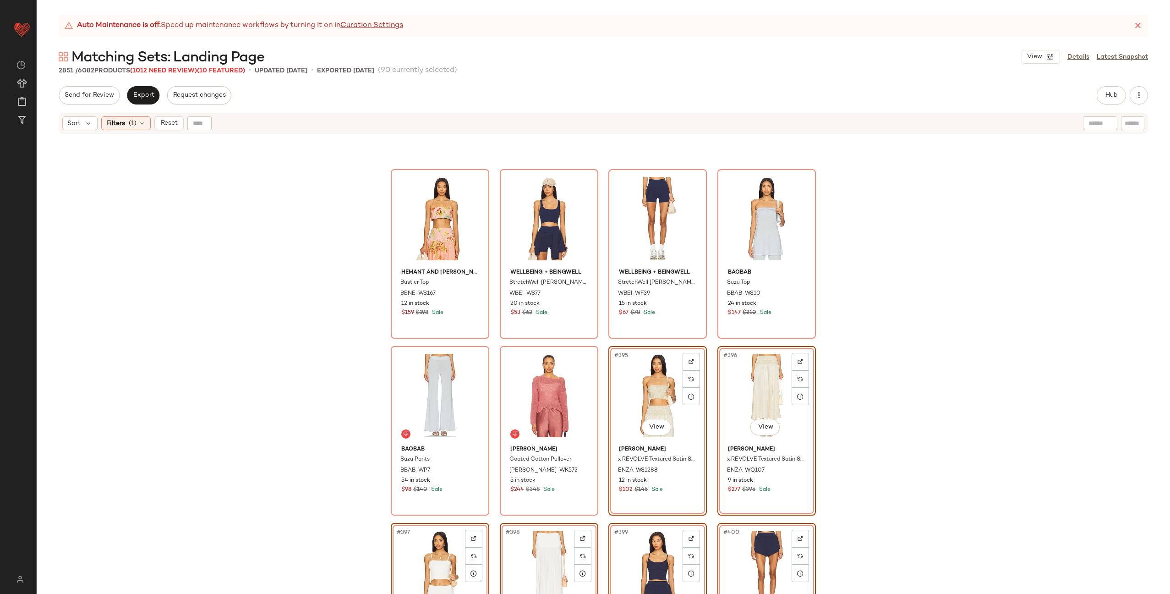
scroll to position [17041, 0]
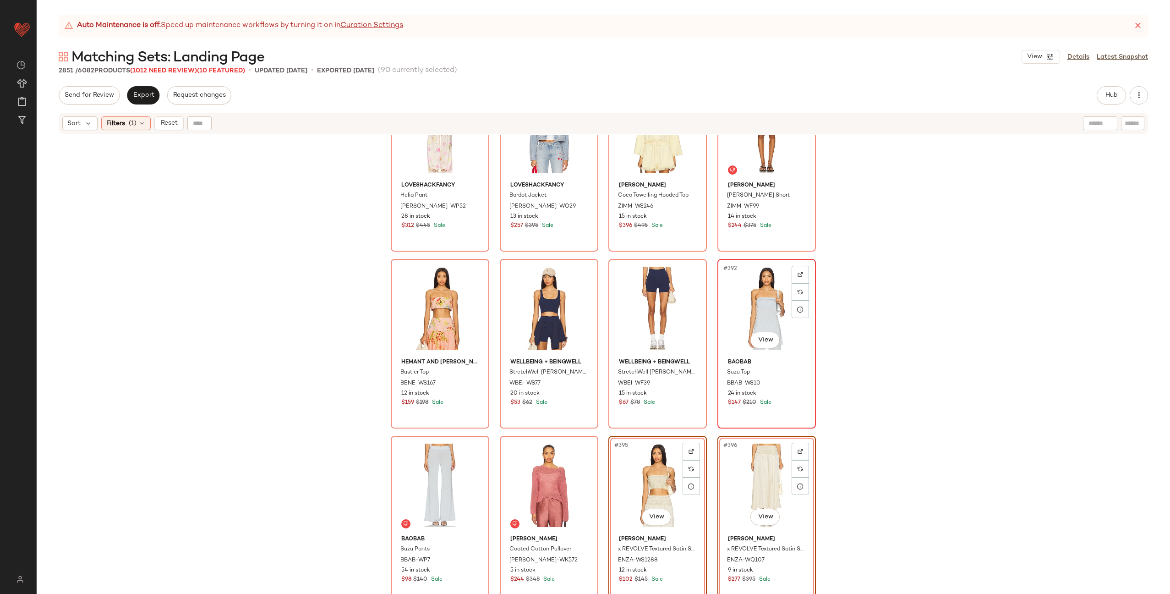
click at [750, 304] on div "#392 View" at bounding box center [767, 308] width 92 height 93
click at [446, 466] on div "#393 View" at bounding box center [440, 485] width 92 height 93
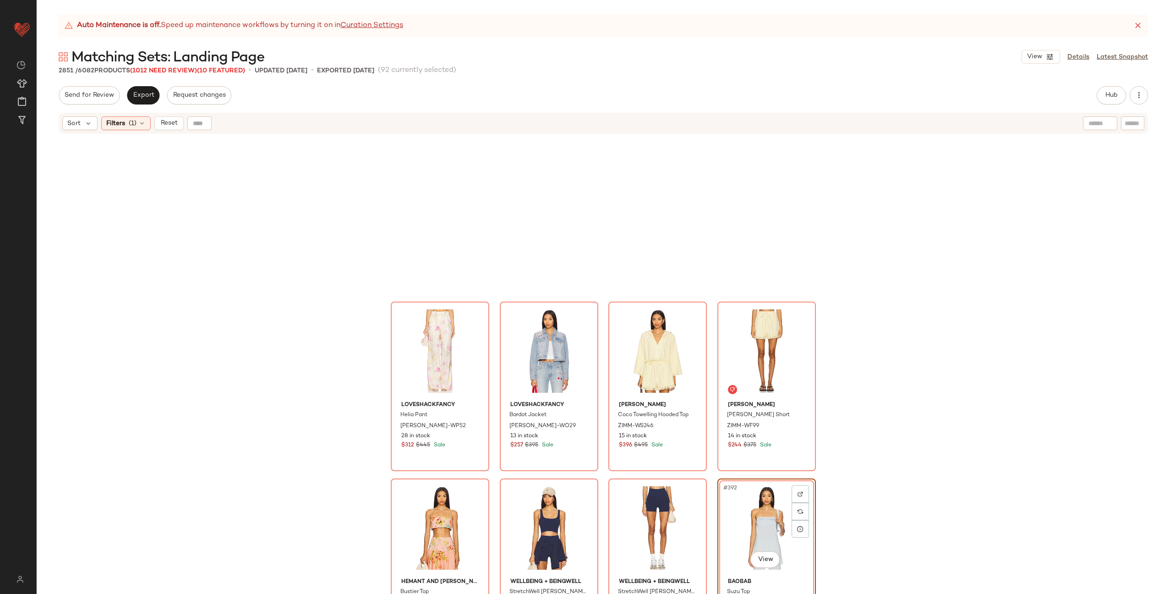
scroll to position [16807, 0]
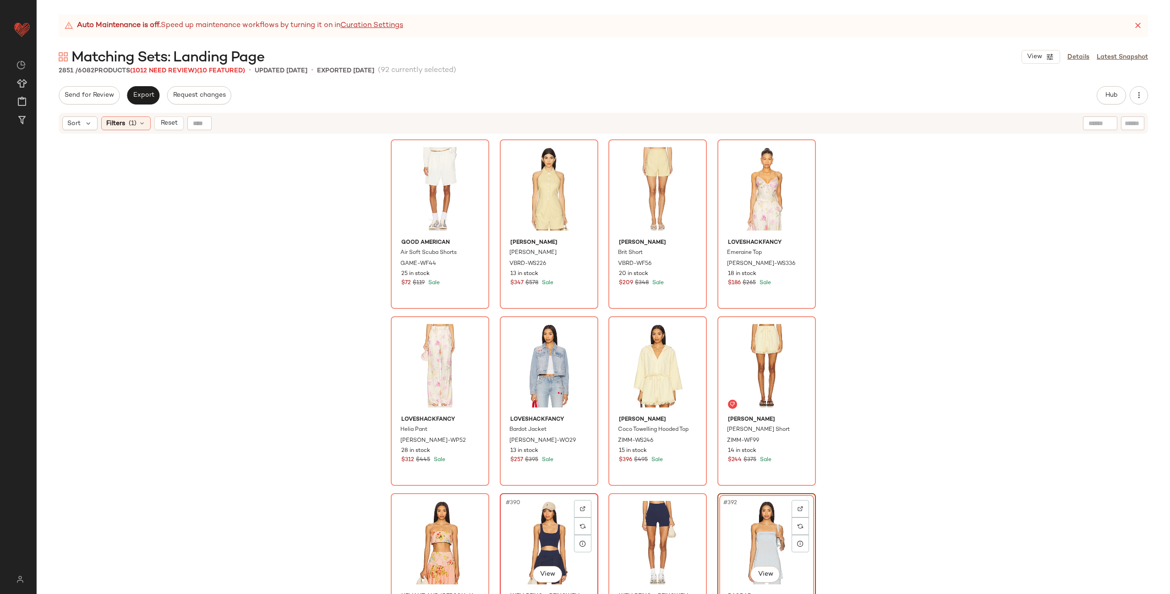
click at [517, 510] on div "#390 View" at bounding box center [549, 542] width 92 height 93
click at [630, 511] on div "#391 View" at bounding box center [658, 542] width 92 height 93
click at [630, 362] on div "#387 View" at bounding box center [658, 365] width 92 height 93
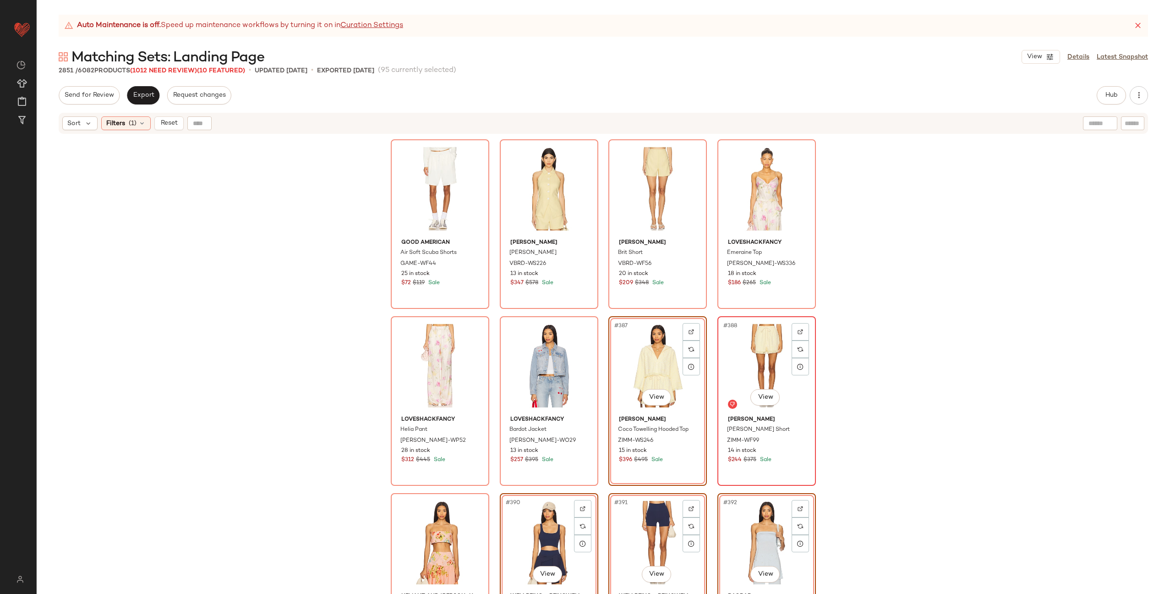
click at [744, 367] on div "#388 View" at bounding box center [767, 365] width 92 height 93
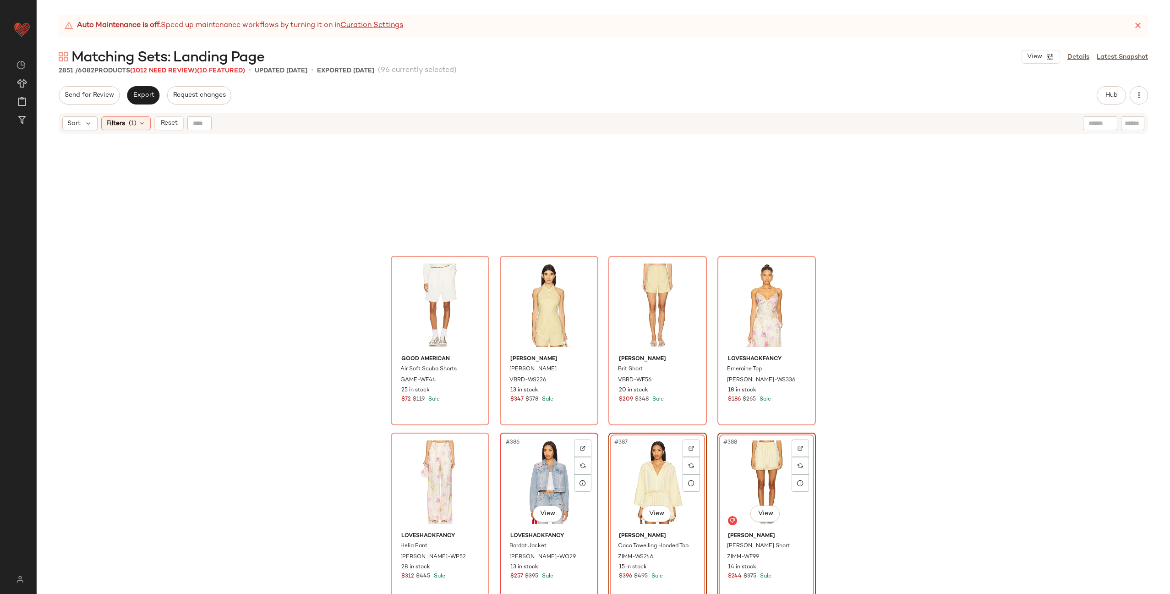
scroll to position [16686, 0]
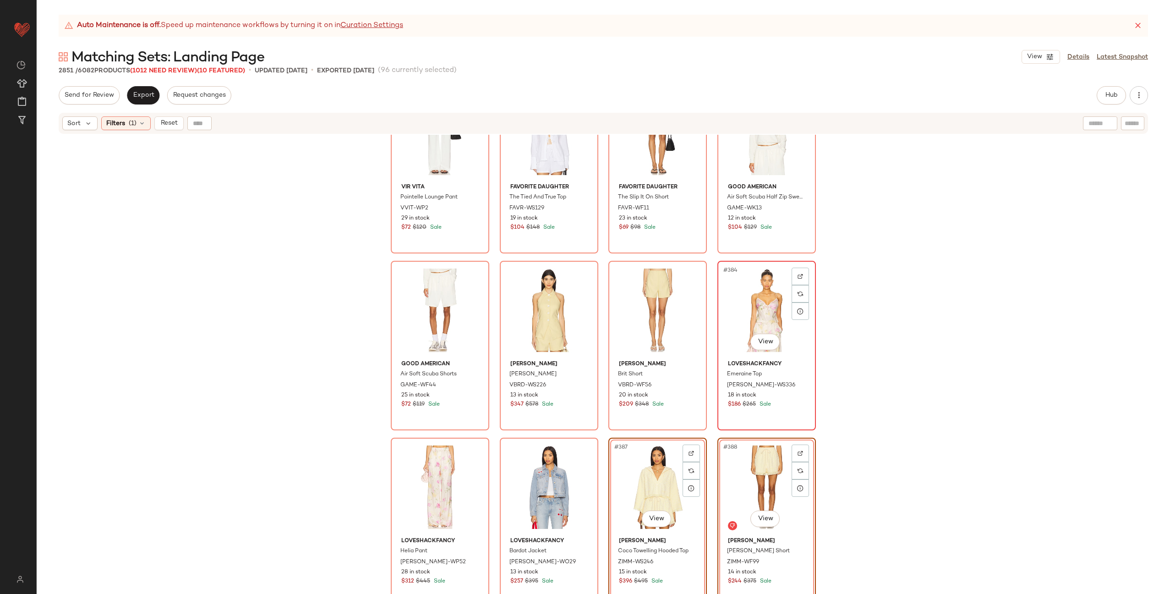
click at [751, 296] on div "#384 View" at bounding box center [767, 310] width 92 height 93
click at [411, 491] on div "#385 View" at bounding box center [440, 487] width 92 height 93
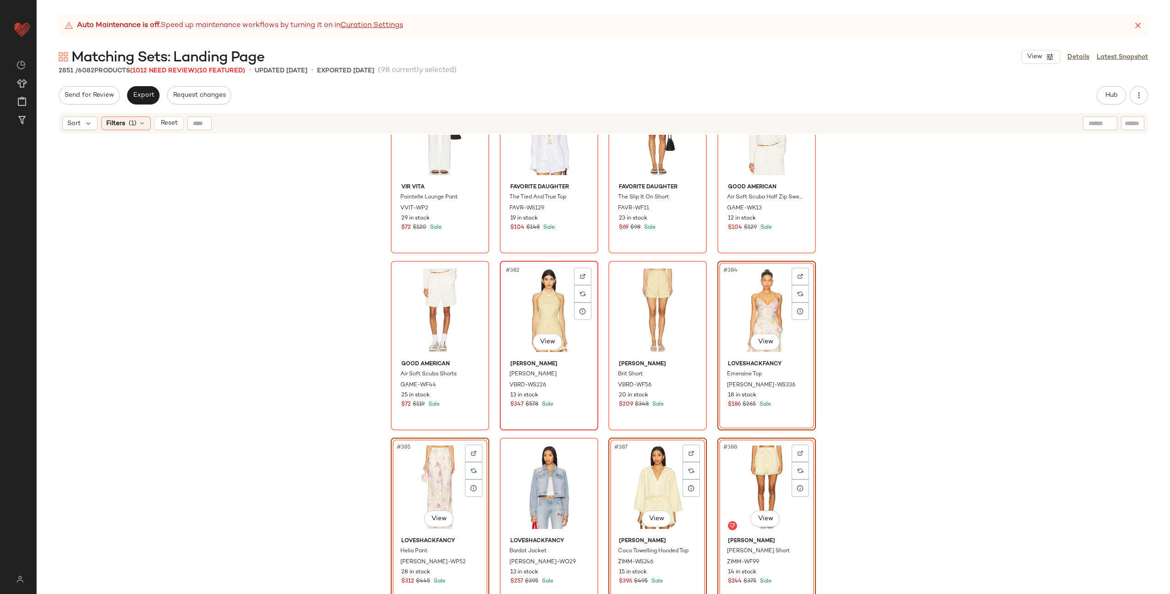
click at [533, 316] on div "#382 View" at bounding box center [549, 310] width 92 height 93
click at [626, 316] on div "#383 View" at bounding box center [658, 310] width 92 height 93
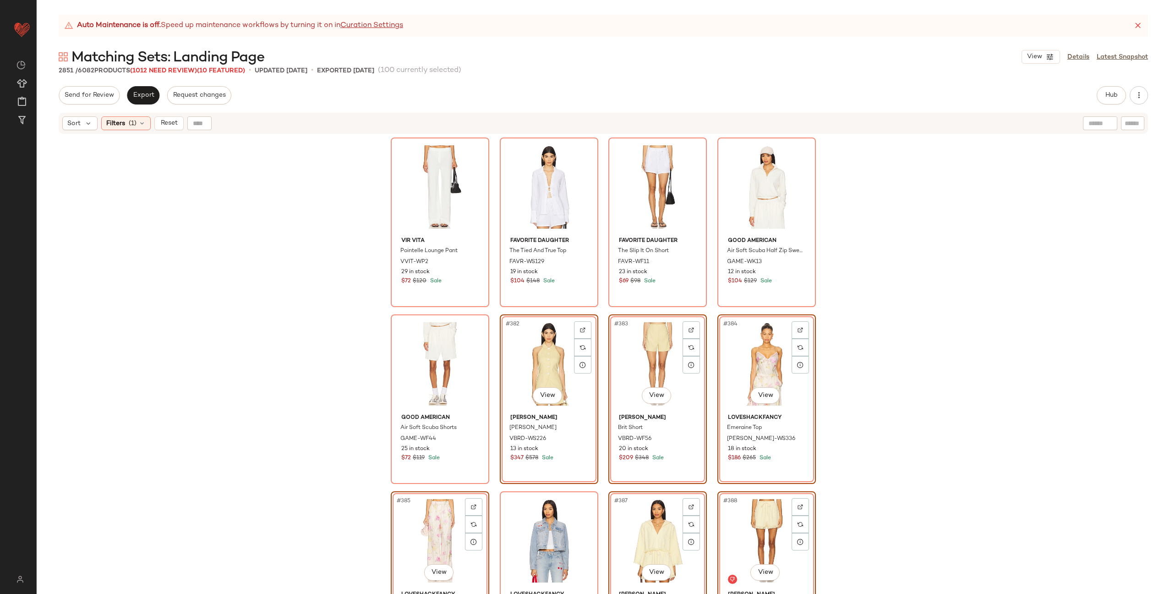
scroll to position [16553, 0]
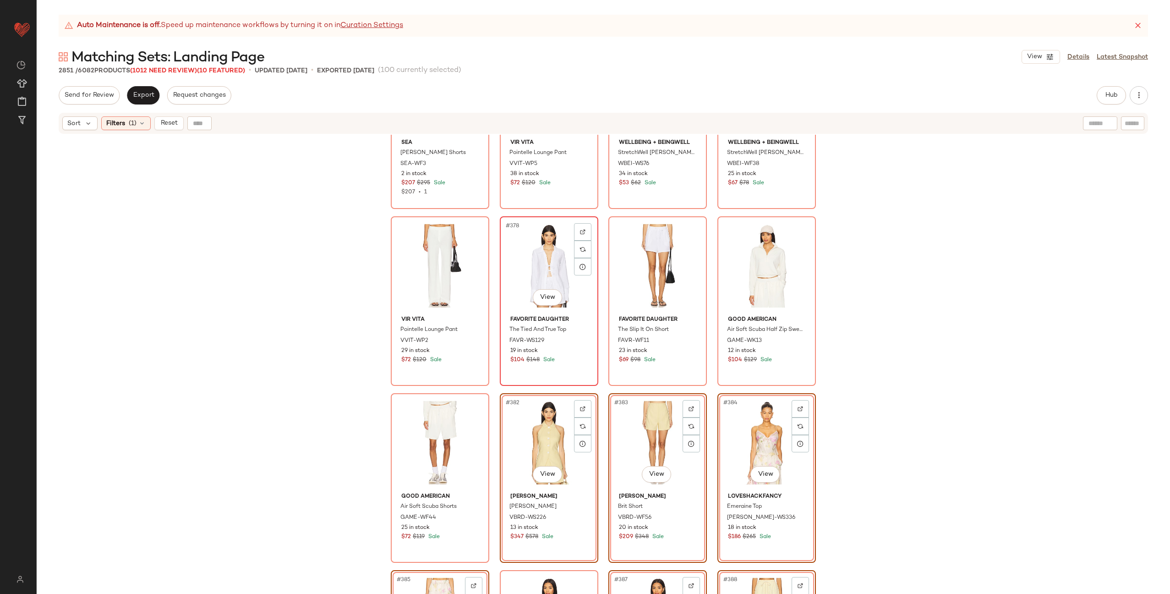
click at [538, 254] on div "#378 View" at bounding box center [549, 265] width 92 height 93
click at [674, 260] on div "#379 View" at bounding box center [658, 265] width 92 height 93
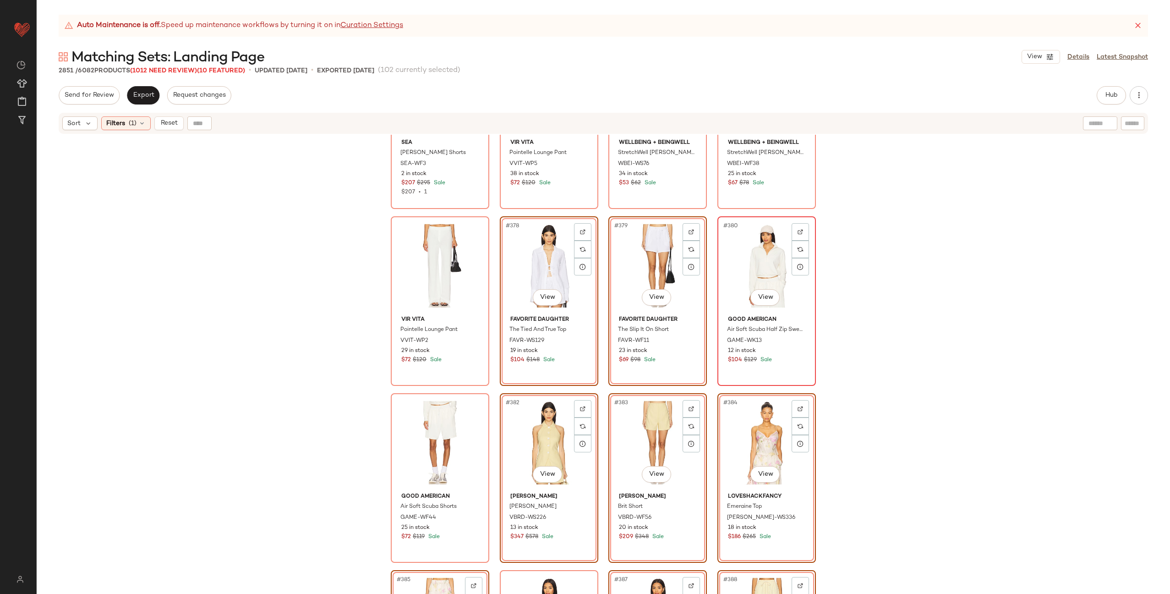
click at [765, 262] on div "#380 View" at bounding box center [767, 265] width 92 height 93
click at [403, 420] on div "#381 View" at bounding box center [440, 442] width 92 height 93
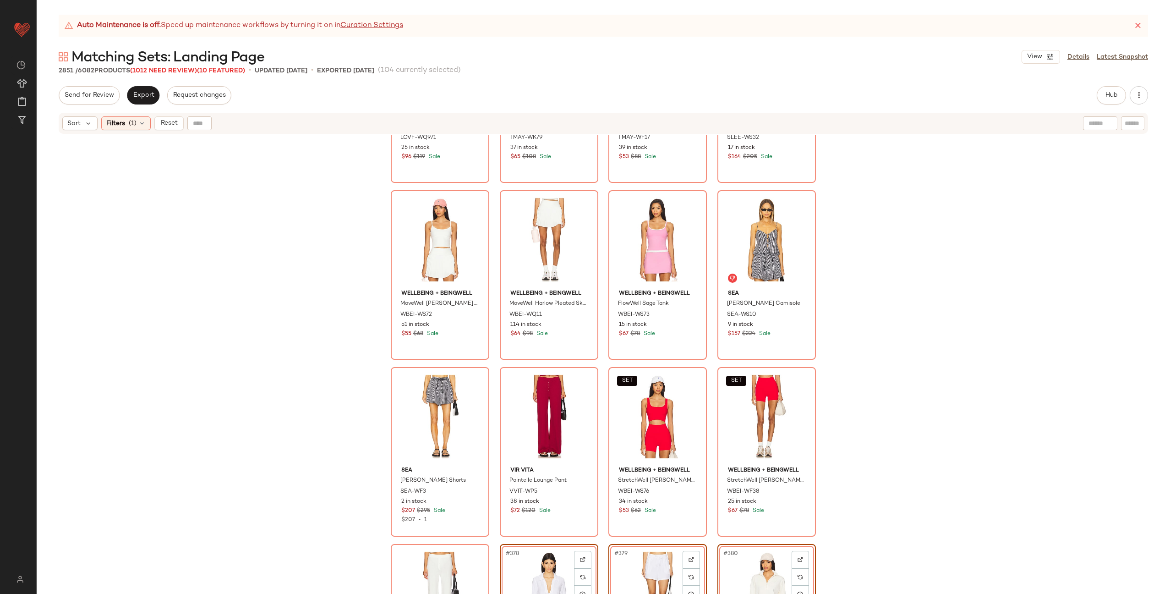
scroll to position [16213, 0]
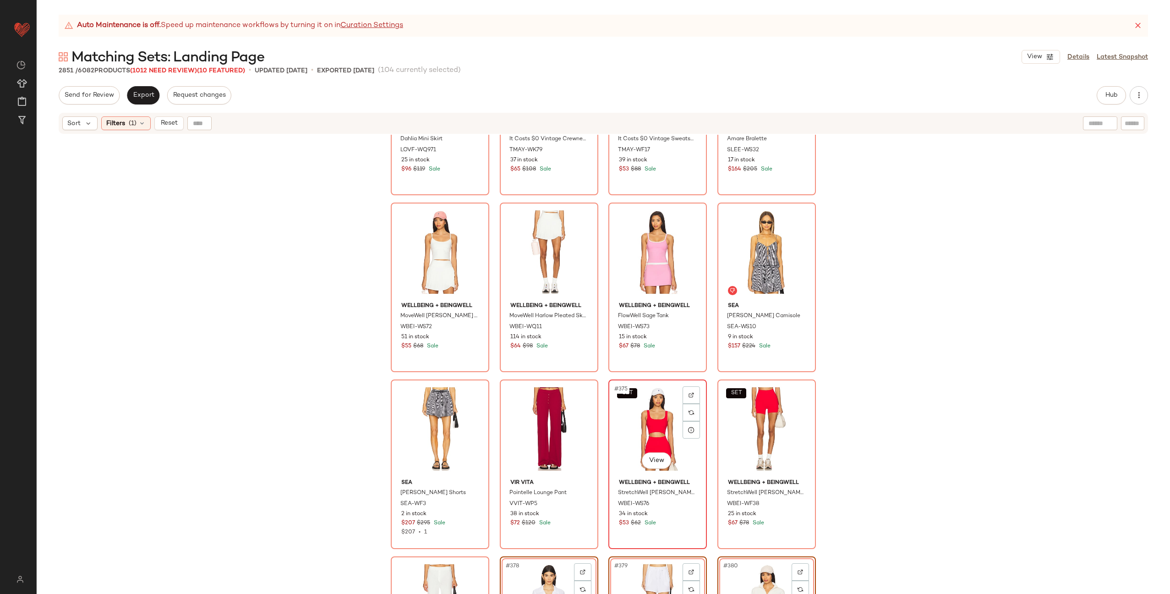
click at [648, 420] on div "SET #375 View" at bounding box center [658, 429] width 92 height 93
click at [750, 424] on div "SET #376 View" at bounding box center [767, 429] width 92 height 93
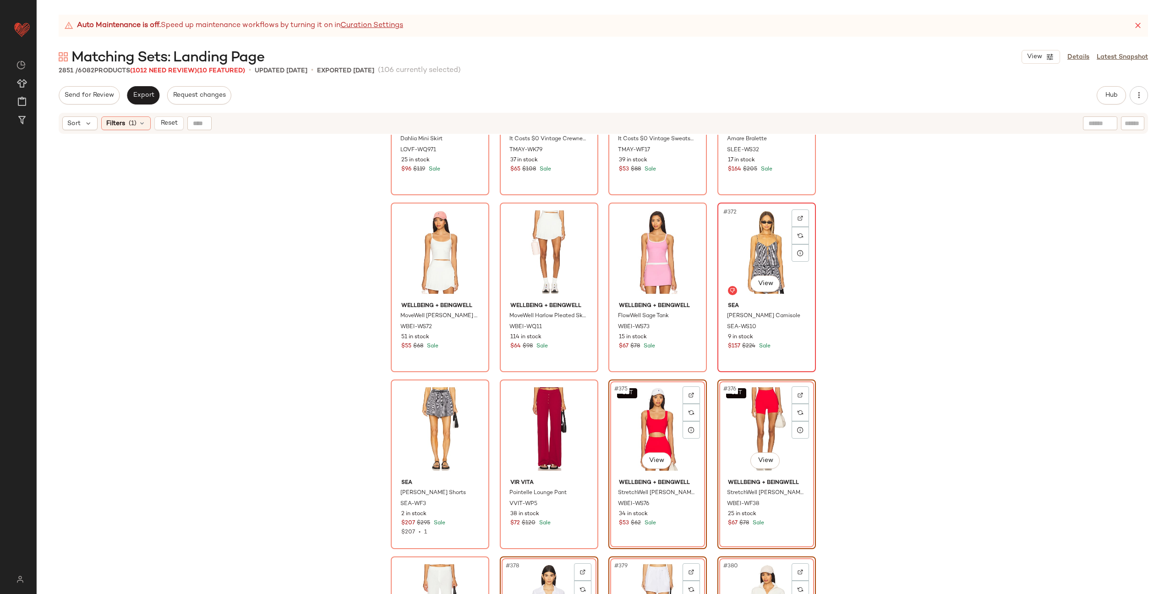
click at [741, 237] on div "#372 View" at bounding box center [767, 252] width 92 height 93
click at [447, 408] on div "#373 View" at bounding box center [440, 429] width 92 height 93
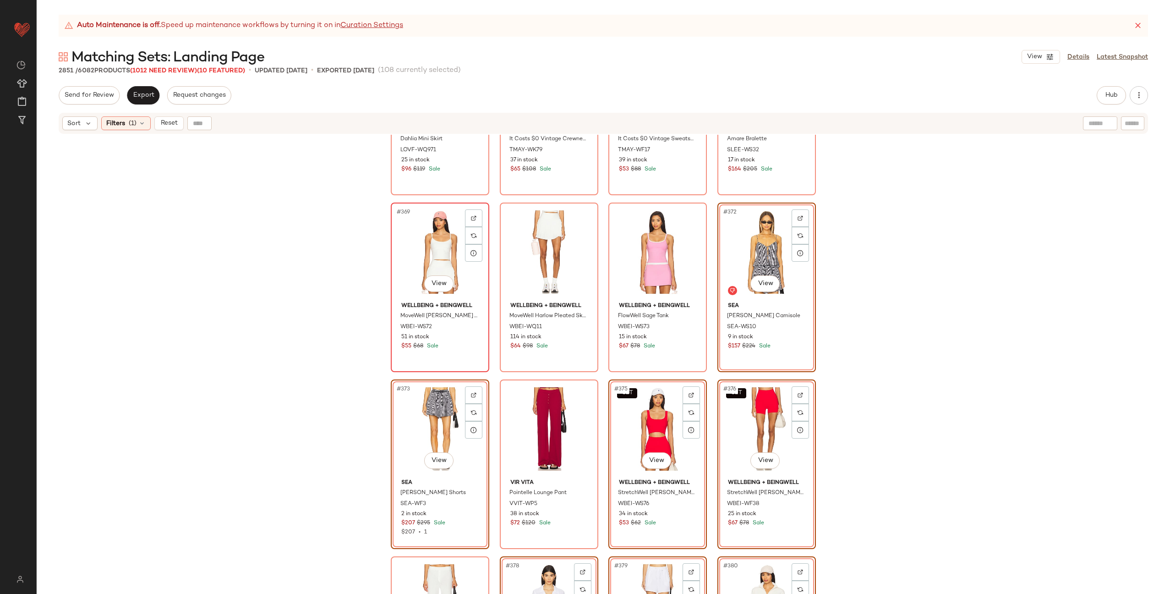
click at [438, 243] on div "#369 View" at bounding box center [440, 252] width 92 height 93
click at [545, 230] on div "#370 View" at bounding box center [549, 252] width 92 height 93
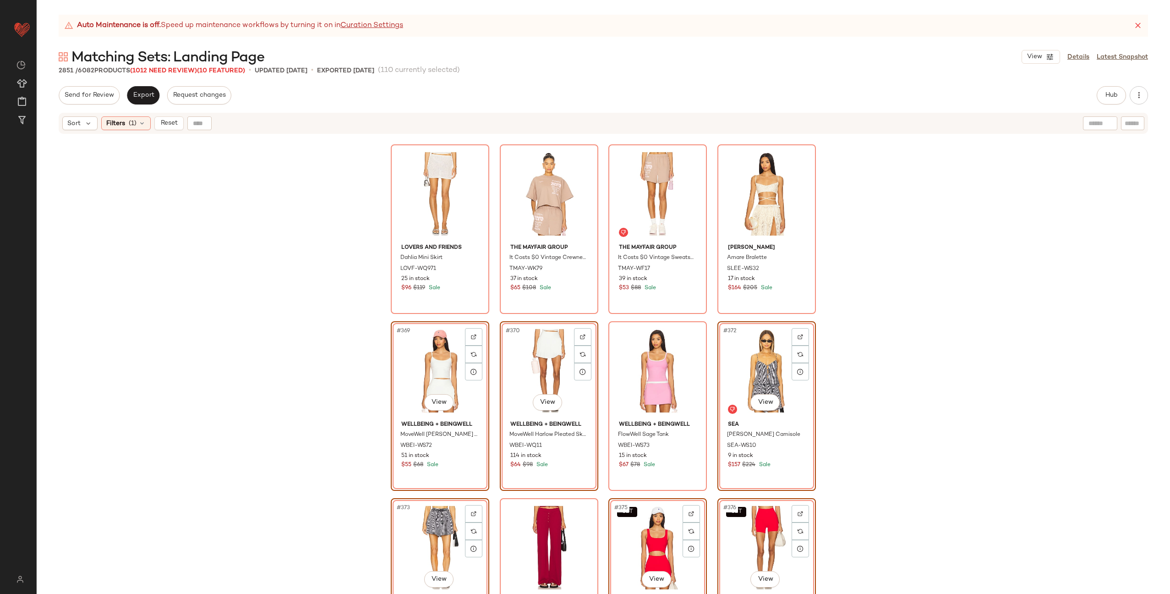
scroll to position [16050, 0]
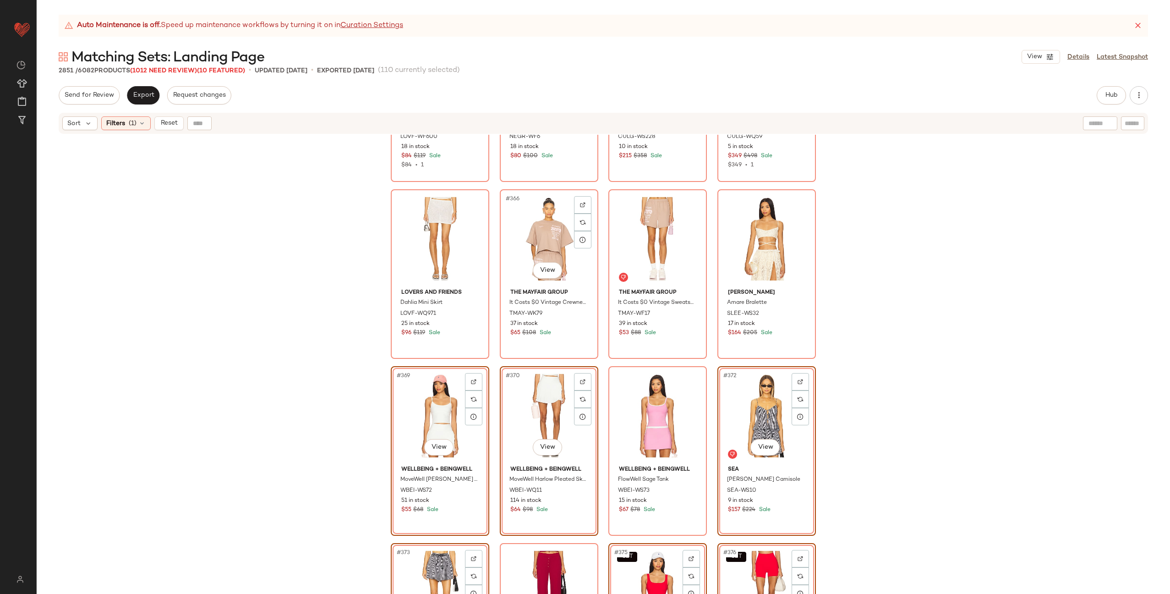
click at [545, 230] on div "#366 View" at bounding box center [549, 238] width 92 height 93
click at [618, 231] on div "#367 View" at bounding box center [658, 238] width 92 height 93
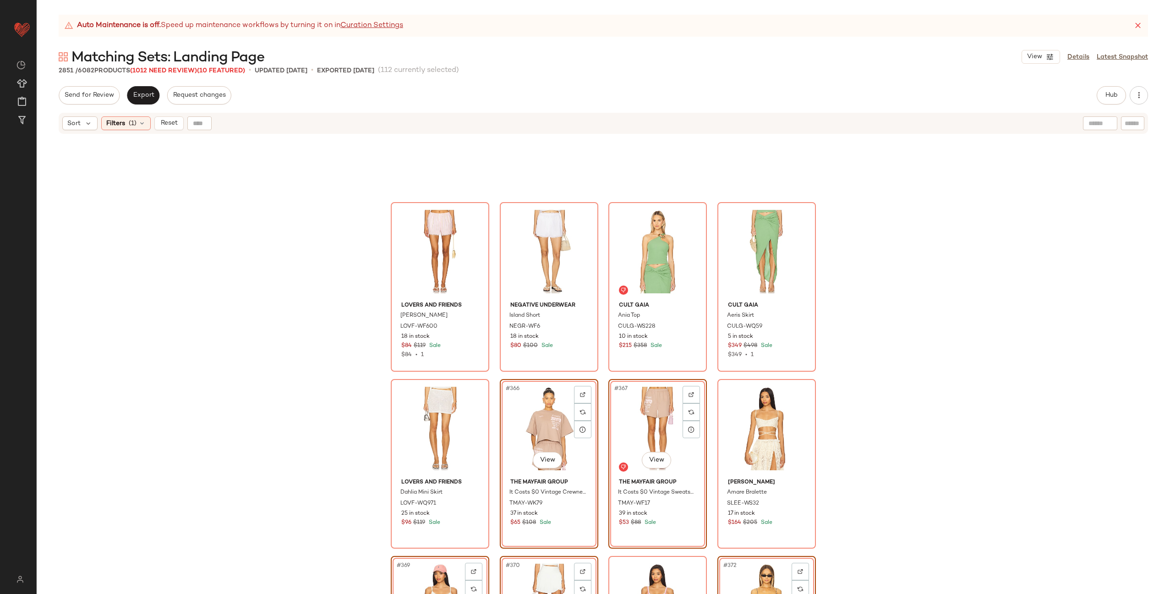
scroll to position [15841, 0]
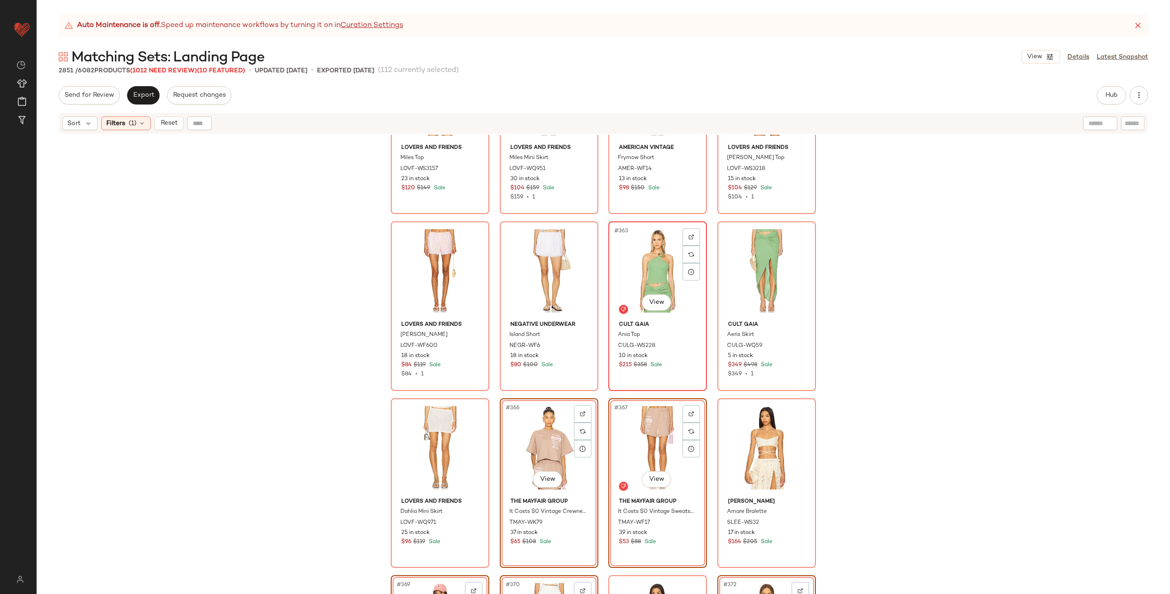
click at [621, 247] on div "#363 View" at bounding box center [658, 271] width 92 height 93
click at [767, 262] on div "#364 View" at bounding box center [767, 271] width 92 height 93
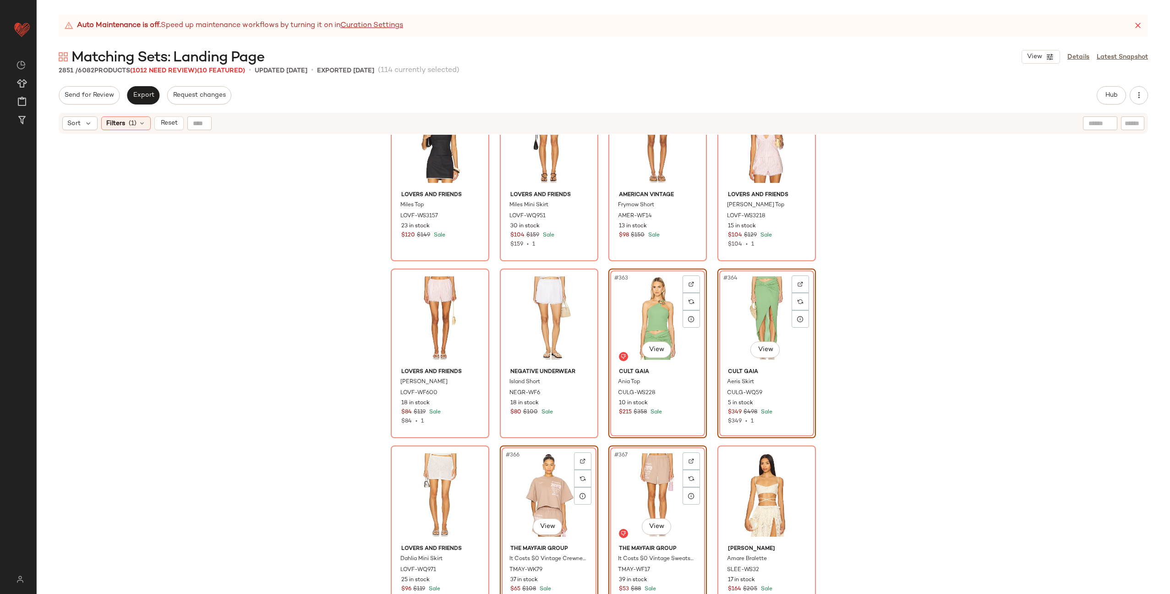
scroll to position [15700, 0]
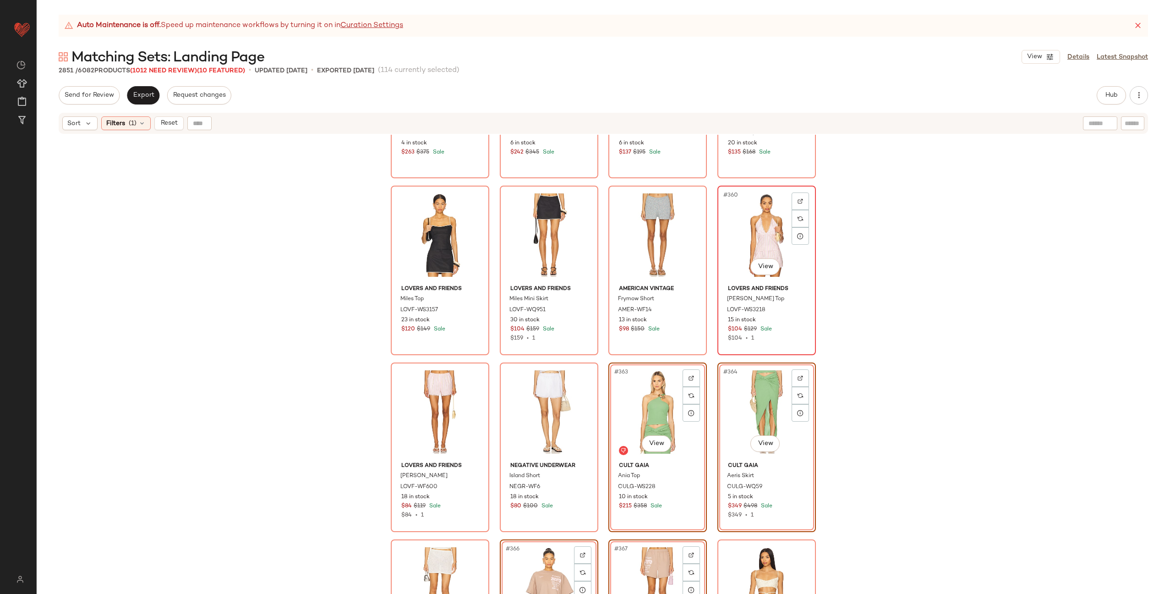
click at [770, 234] on div "#360 View" at bounding box center [767, 235] width 92 height 93
click at [444, 401] on div "#361 View" at bounding box center [440, 412] width 92 height 93
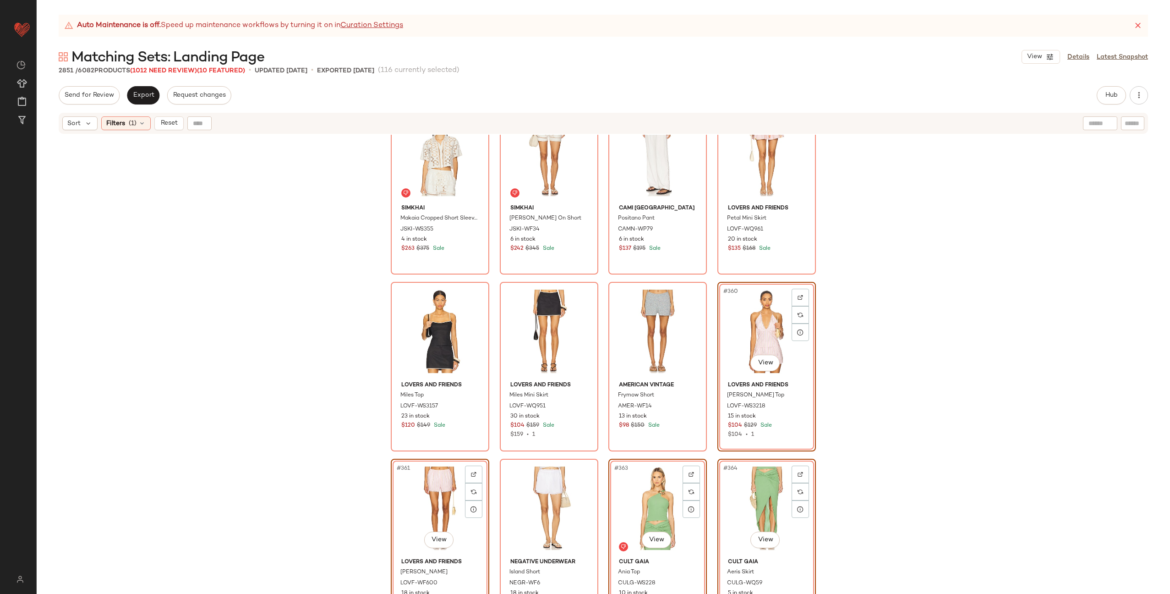
scroll to position [15579, 0]
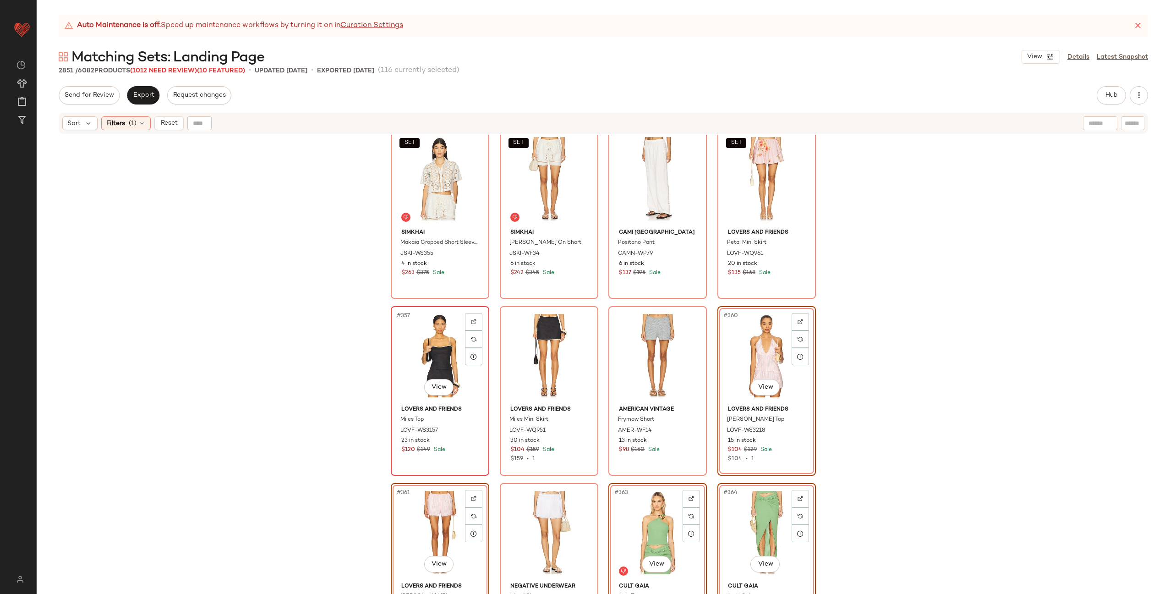
click at [434, 365] on div "#357 View" at bounding box center [440, 355] width 92 height 93
click at [523, 331] on div "#358 View" at bounding box center [549, 355] width 92 height 93
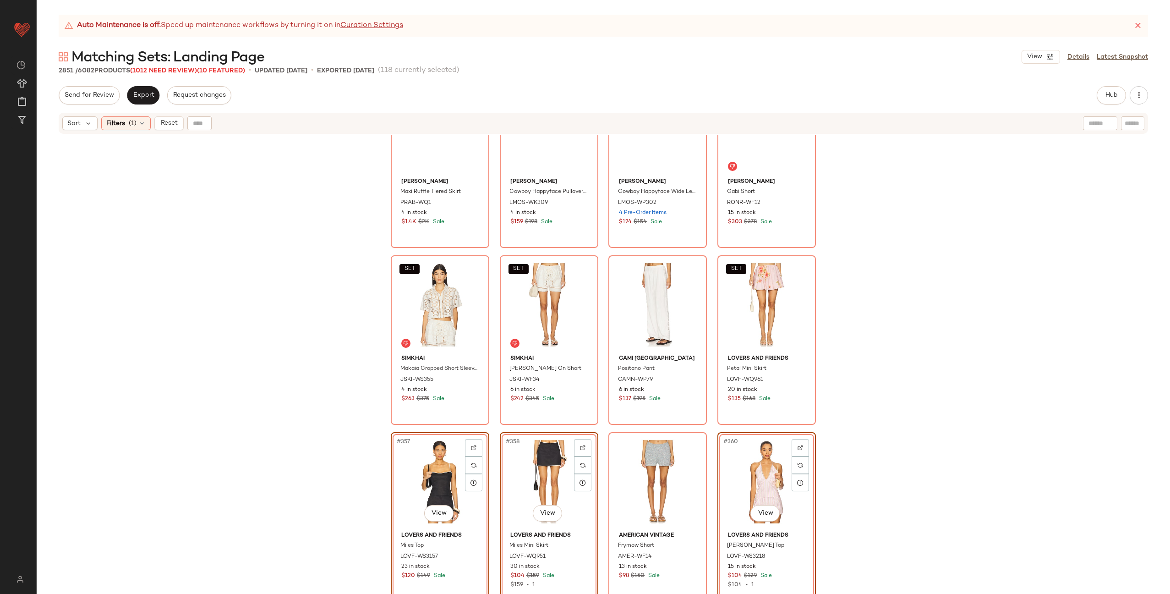
scroll to position [15344, 0]
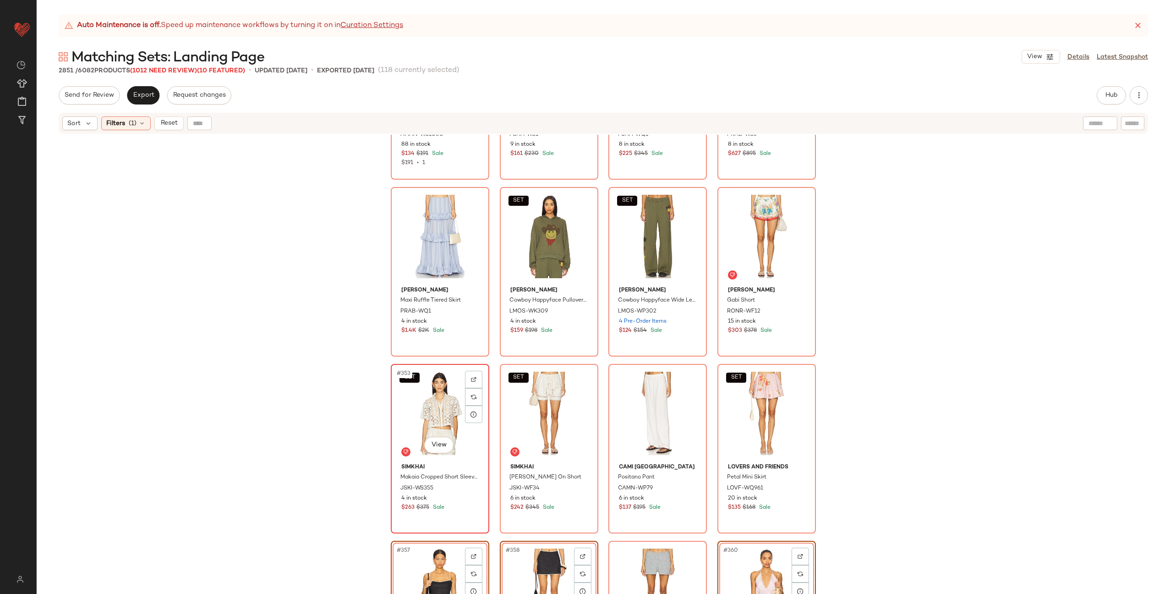
click at [429, 379] on div "SET #353 View" at bounding box center [440, 413] width 92 height 93
click at [534, 392] on div "SET #354 View" at bounding box center [549, 413] width 92 height 93
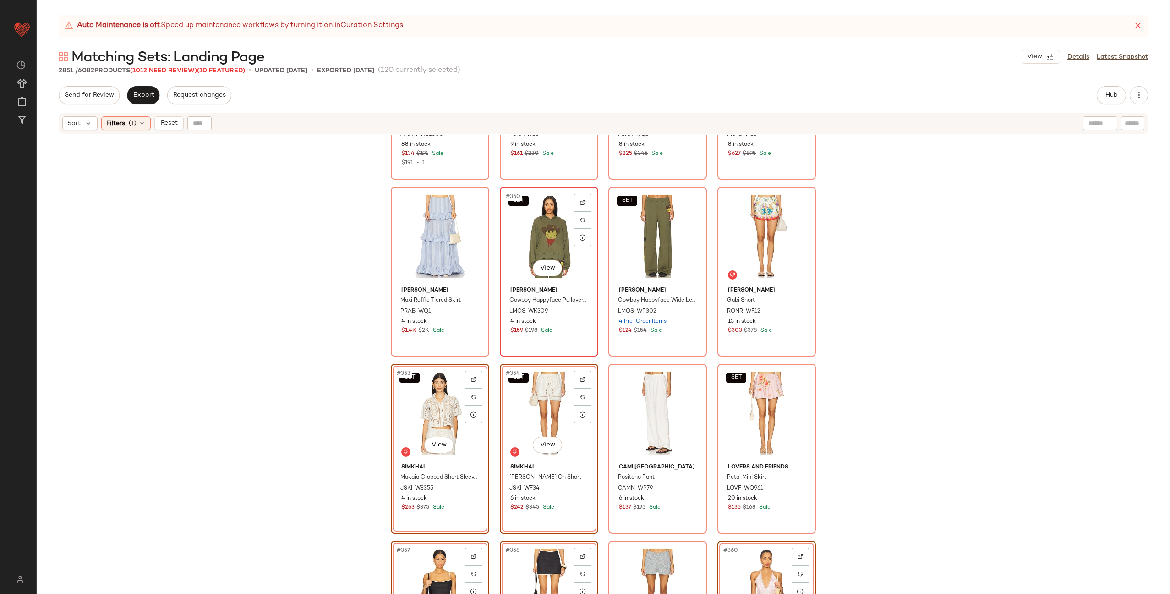
click at [531, 232] on div "SET #350 View" at bounding box center [549, 236] width 92 height 93
click at [648, 231] on div "SET #351 View" at bounding box center [658, 236] width 92 height 93
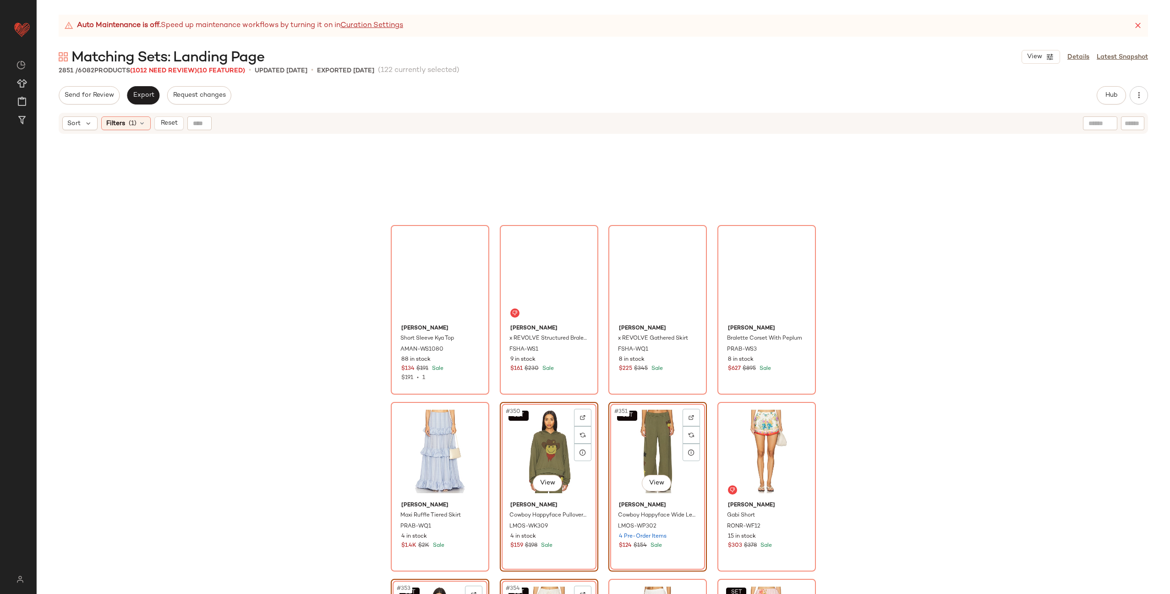
scroll to position [15125, 0]
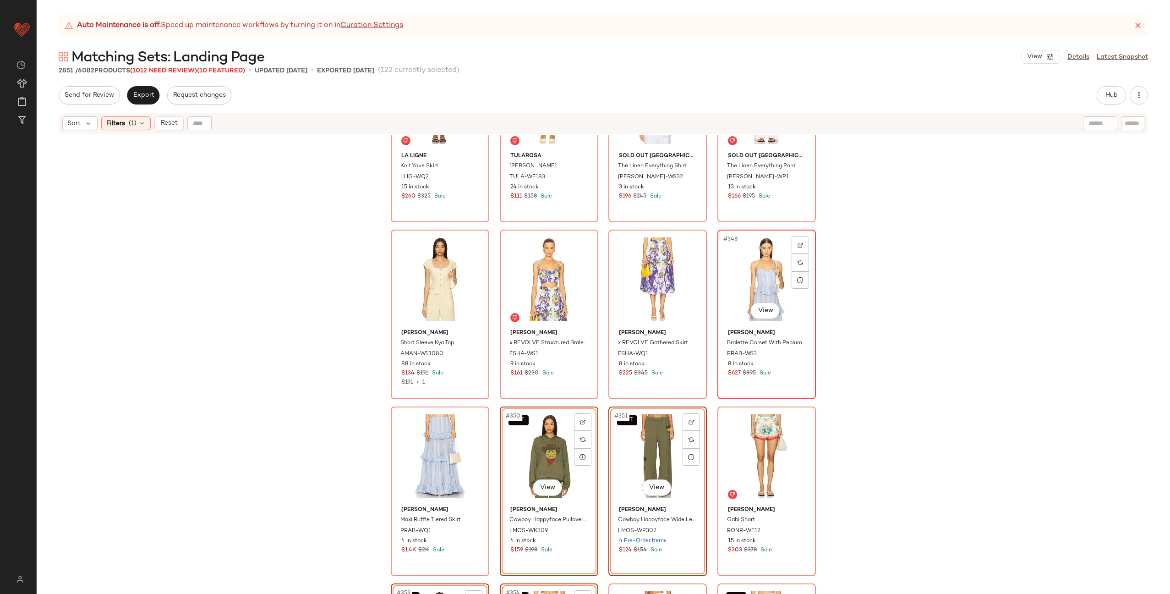
click at [771, 278] on div "#348 View" at bounding box center [767, 279] width 92 height 93
click at [434, 441] on div "#349 View" at bounding box center [440, 456] width 92 height 93
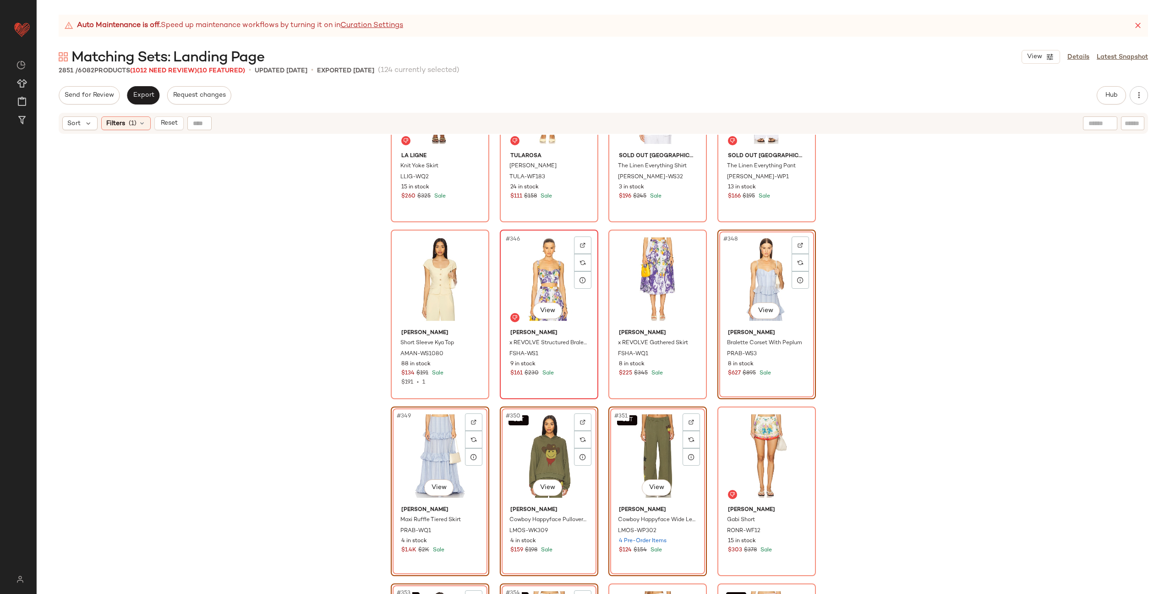
click at [531, 278] on div "#346 View" at bounding box center [549, 279] width 92 height 93
click at [619, 274] on div "#347 View" at bounding box center [658, 279] width 92 height 93
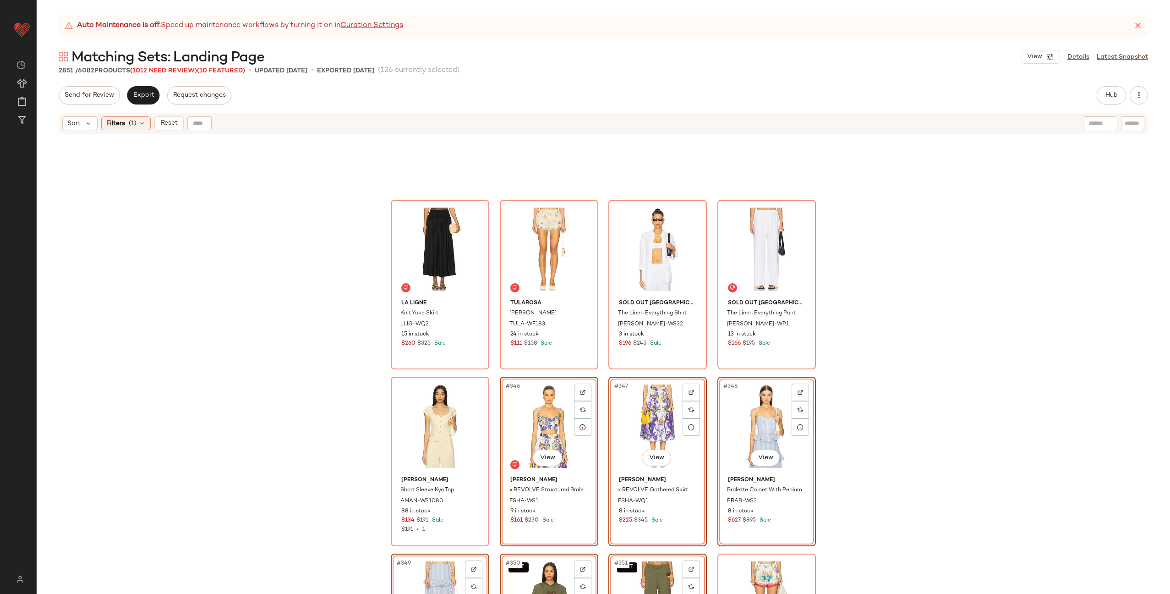
scroll to position [14977, 0]
click at [643, 249] on div "#343 View" at bounding box center [658, 249] width 92 height 93
drag, startPoint x: 732, startPoint y: 247, endPoint x: 656, endPoint y: 249, distance: 76.1
click at [732, 247] on div "#344 View" at bounding box center [767, 249] width 92 height 93
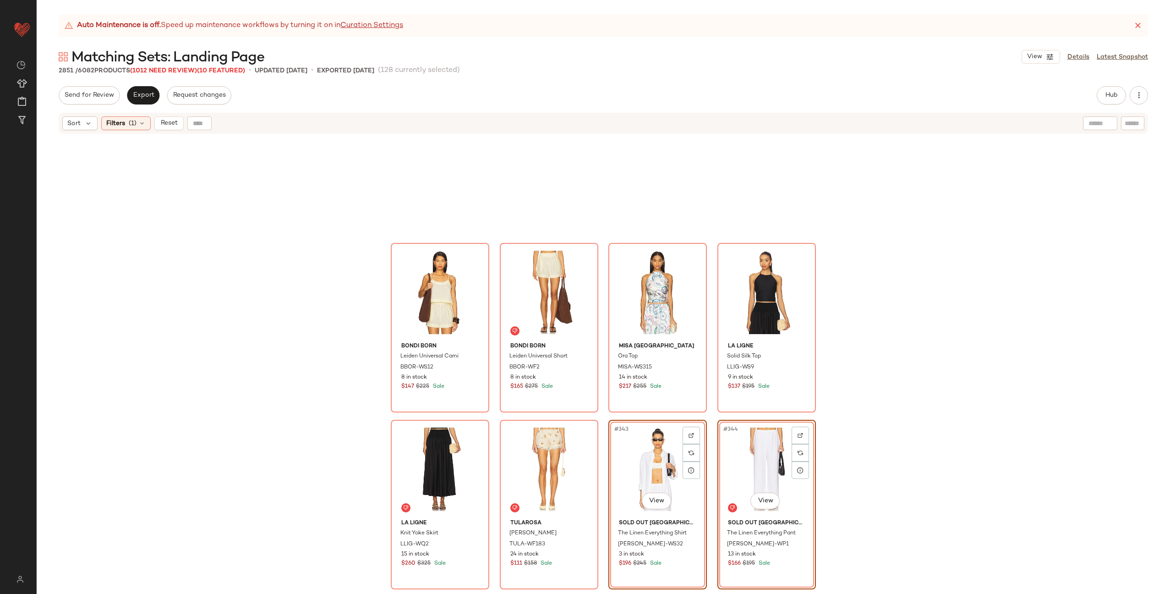
scroll to position [14757, 0]
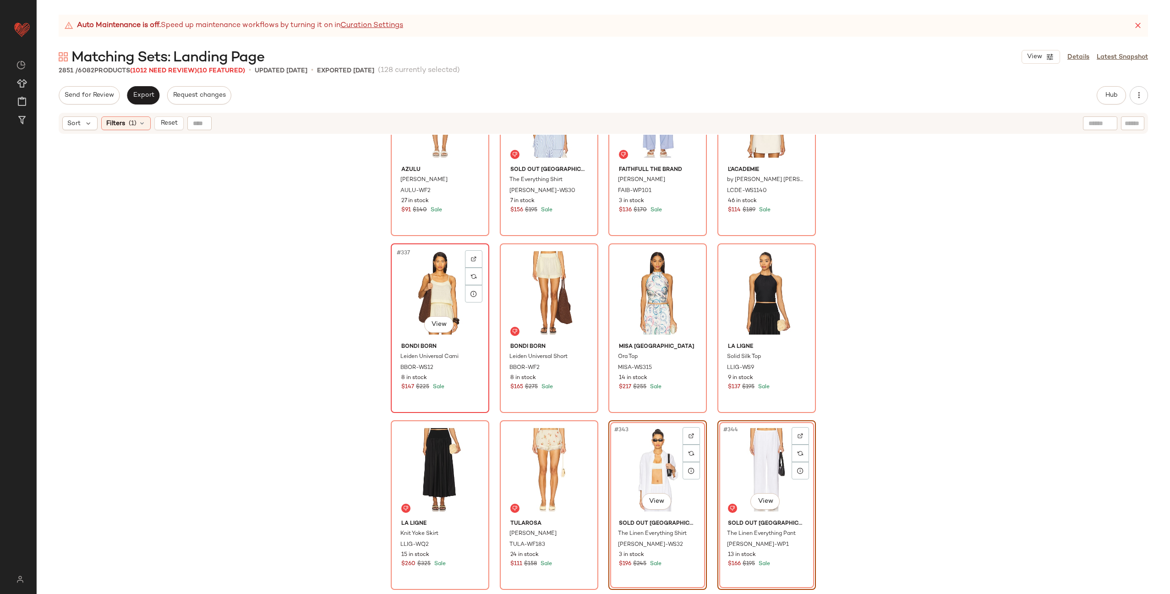
click at [415, 289] on div "#337 View" at bounding box center [440, 293] width 92 height 93
click at [536, 290] on div "#338 View" at bounding box center [549, 293] width 92 height 93
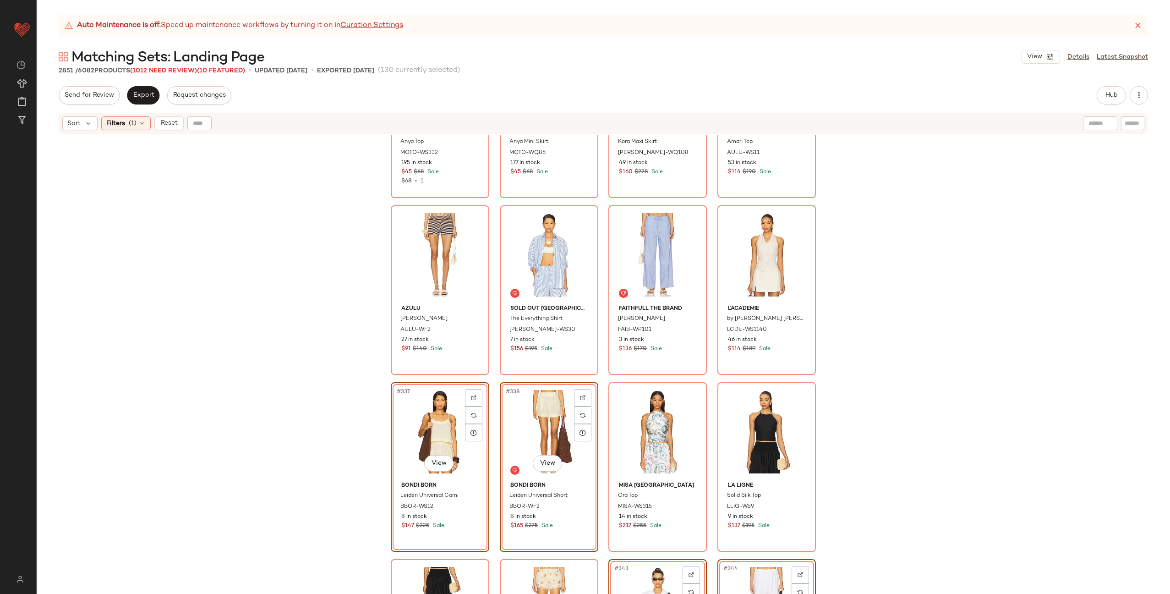
scroll to position [14556, 0]
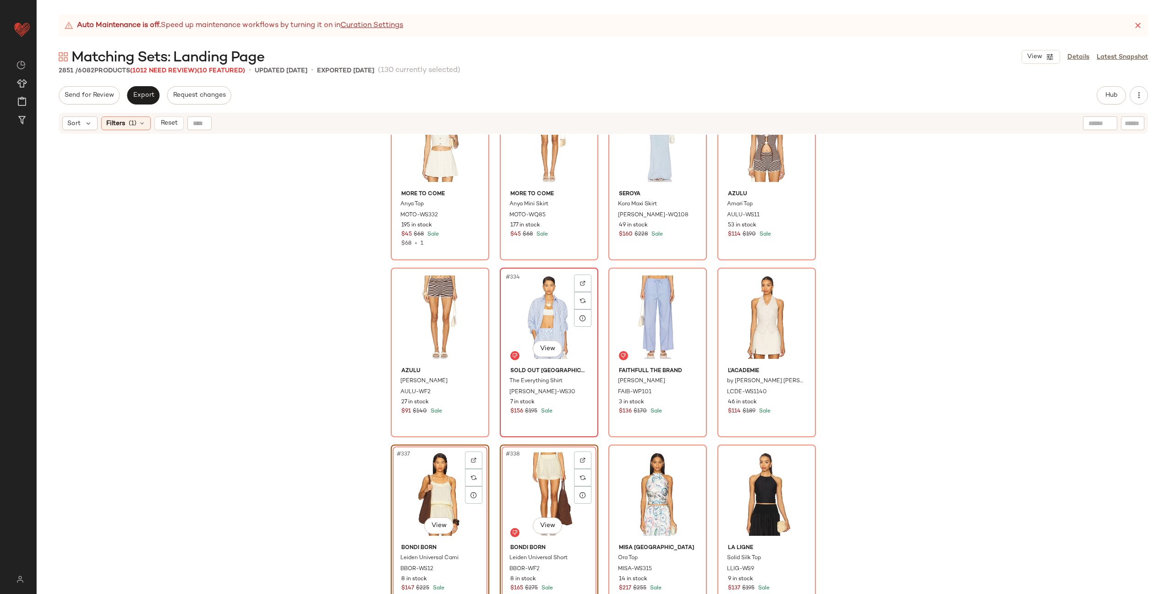
click at [525, 308] on div "#334 View" at bounding box center [549, 317] width 92 height 93
click at [637, 304] on div "#335 View" at bounding box center [658, 317] width 92 height 93
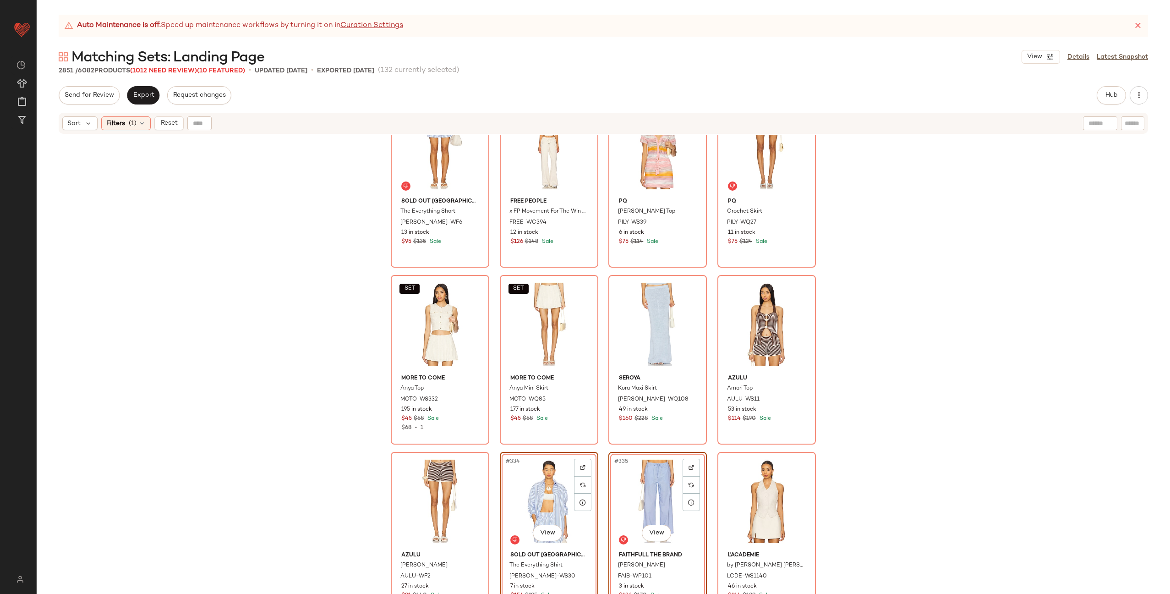
scroll to position [14362, 0]
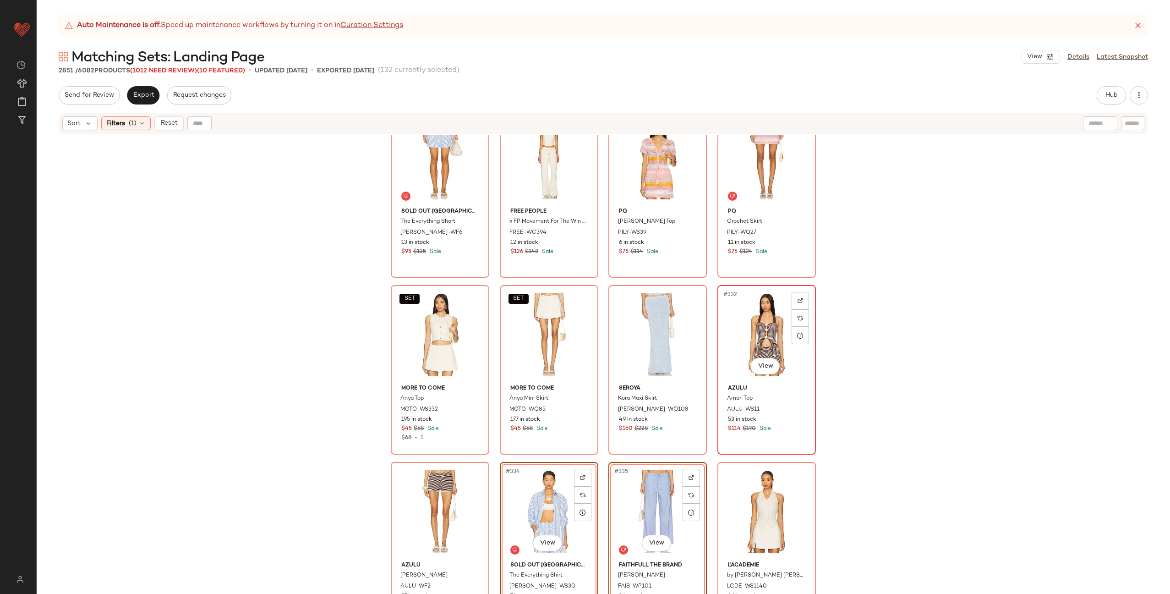
click at [740, 325] on div "#332 View" at bounding box center [767, 334] width 92 height 93
click at [433, 502] on div "#333 View" at bounding box center [440, 511] width 92 height 93
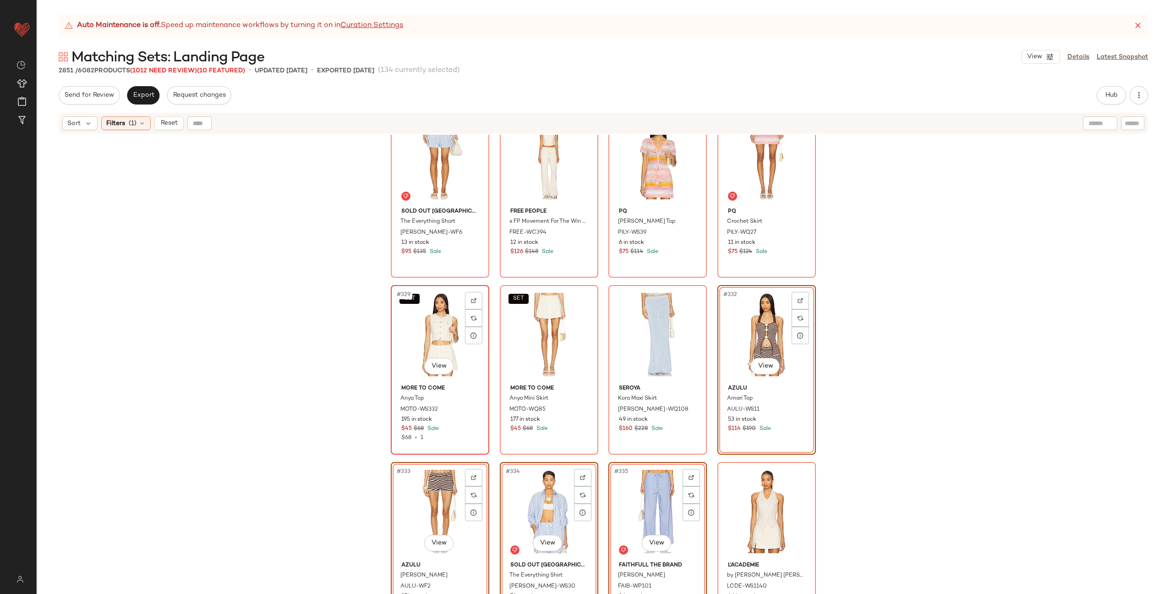
click at [422, 339] on div "SET #329 View" at bounding box center [440, 334] width 92 height 93
click at [526, 333] on div "SET #330 View" at bounding box center [549, 334] width 92 height 93
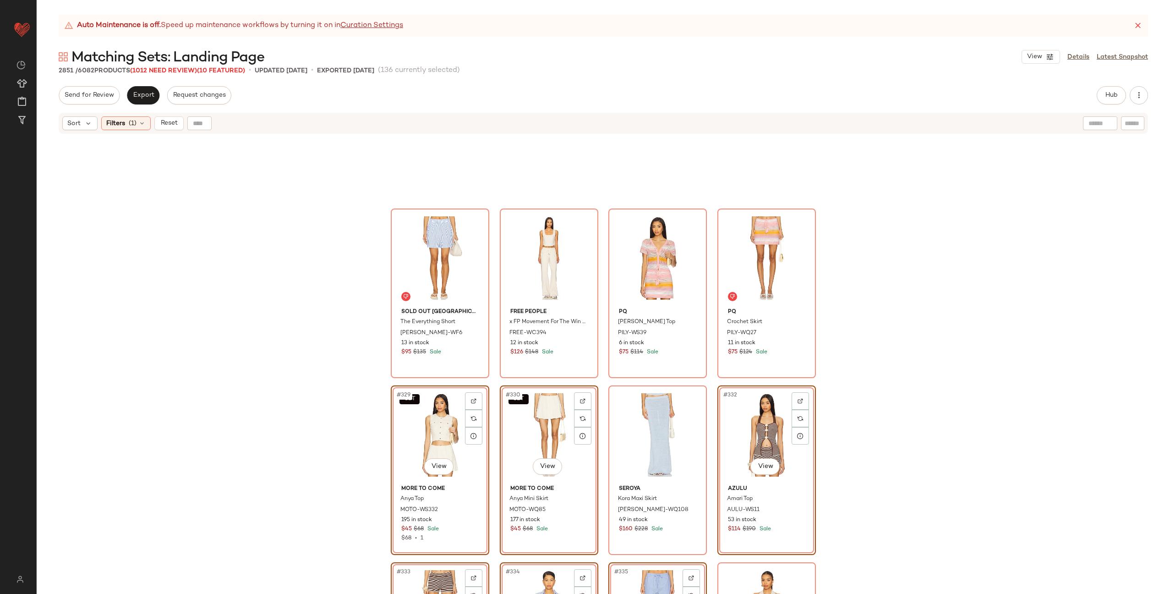
scroll to position [14220, 0]
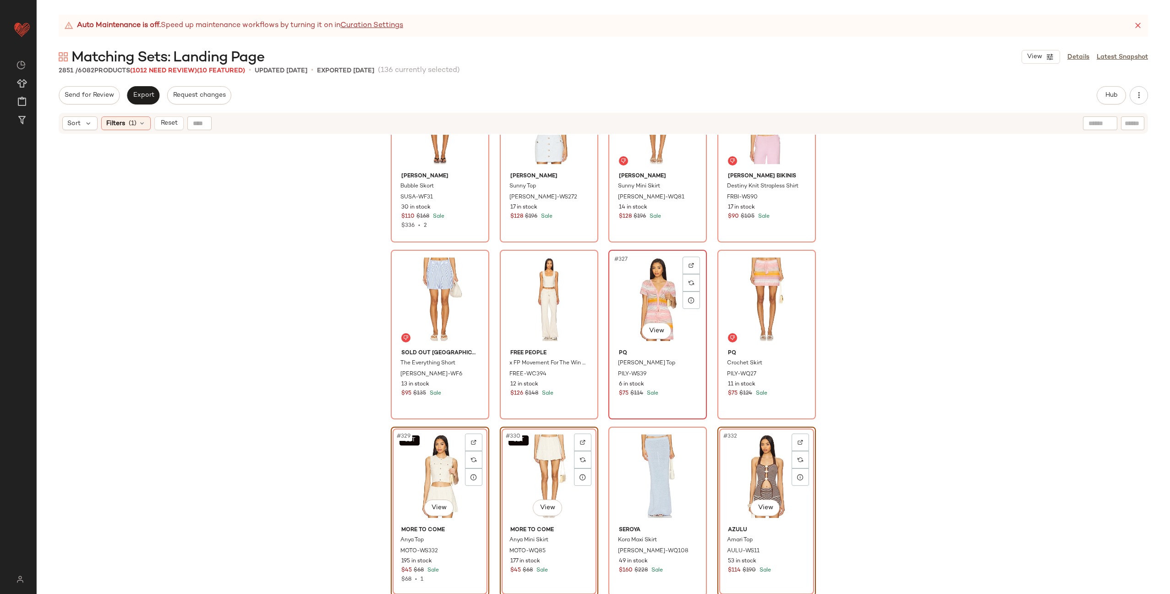
click at [636, 303] on div "#327 View" at bounding box center [658, 299] width 92 height 93
click at [732, 290] on div "#328 View" at bounding box center [767, 299] width 92 height 93
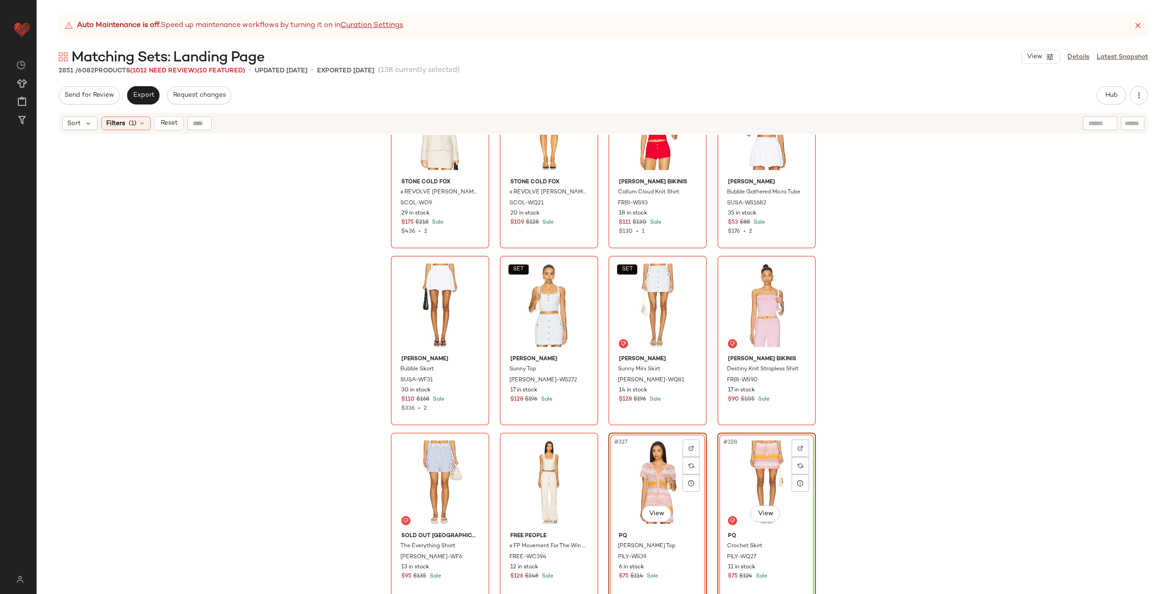
scroll to position [13969, 0]
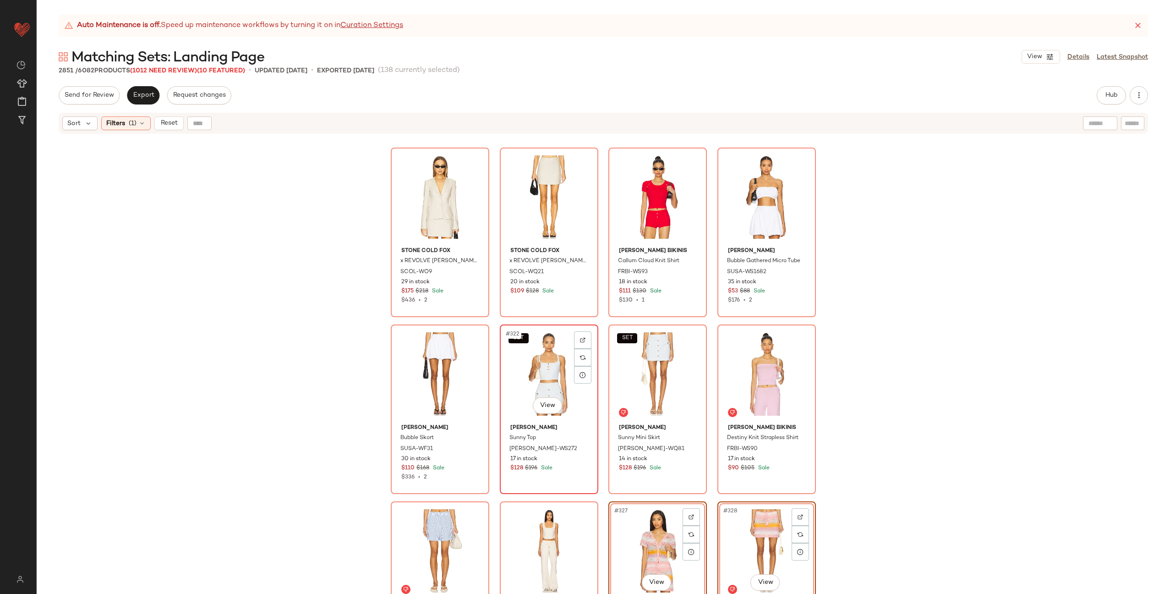
click at [530, 367] on div "SET #322 View" at bounding box center [549, 374] width 92 height 93
click at [629, 363] on div "SET #323 View" at bounding box center [658, 374] width 92 height 93
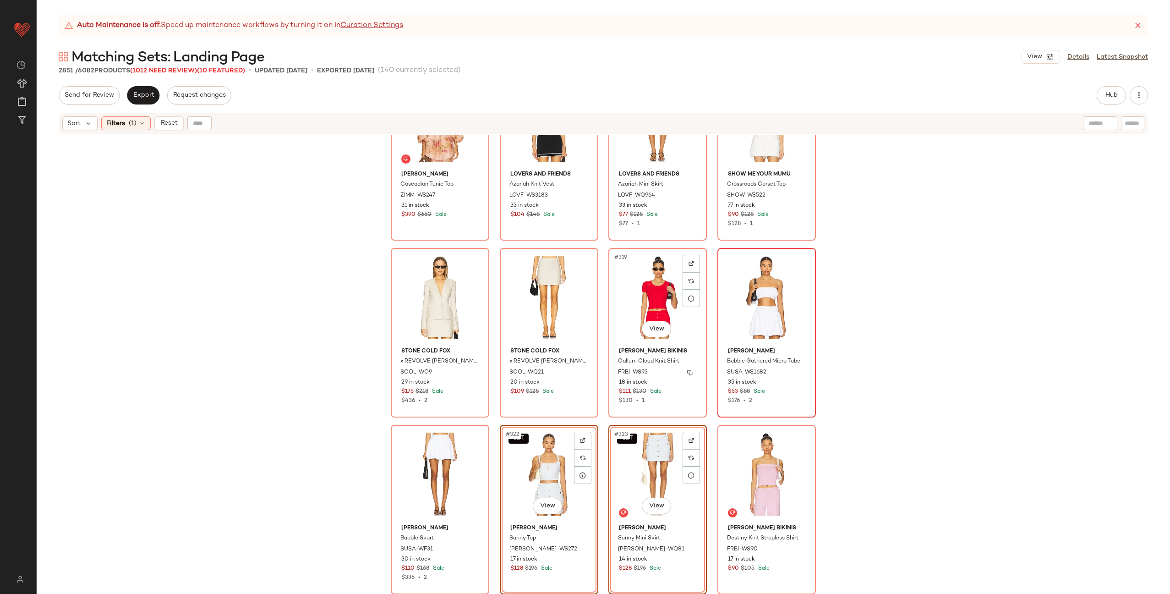
scroll to position [13854, 0]
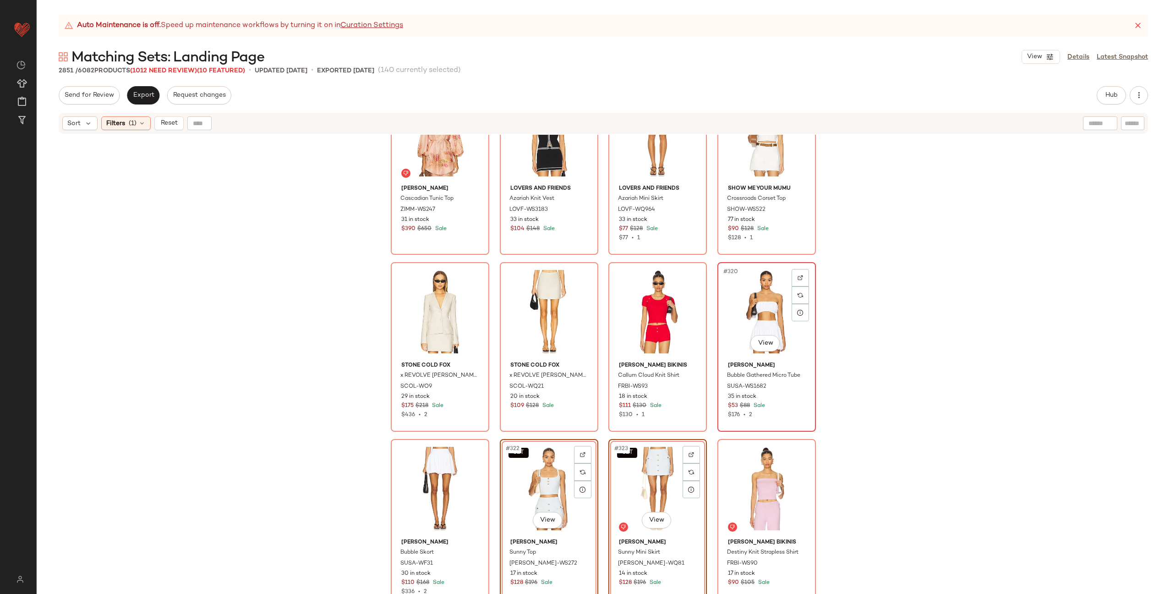
click at [763, 296] on div "#320 View" at bounding box center [767, 311] width 92 height 93
click at [423, 471] on div "#321 View" at bounding box center [440, 488] width 92 height 93
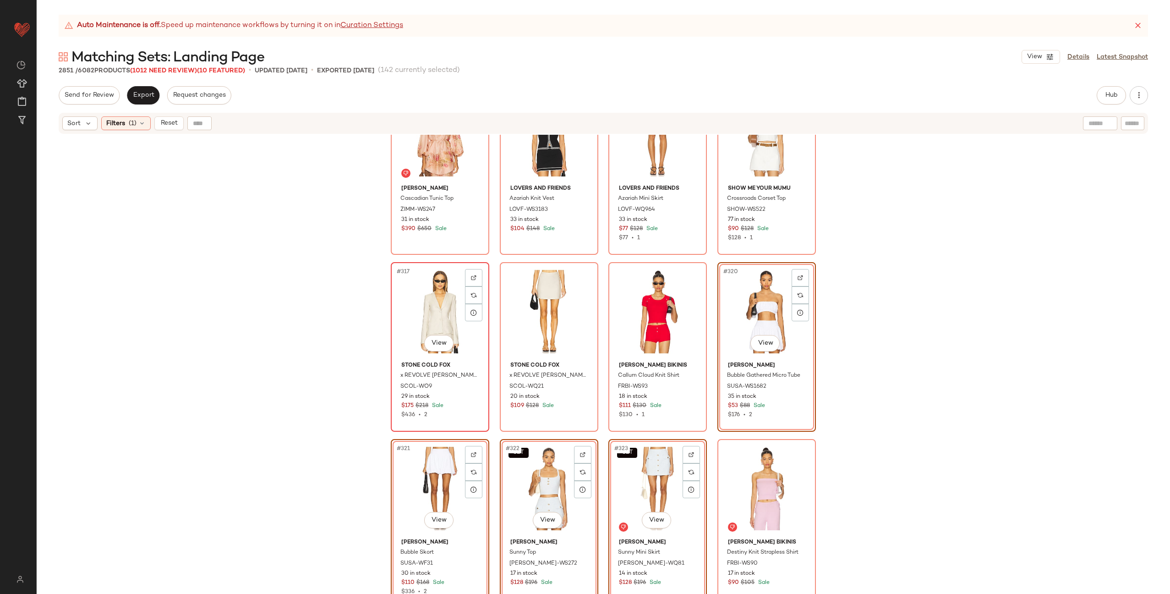
click at [422, 319] on div "#317 View" at bounding box center [440, 311] width 92 height 93
click at [570, 312] on div "#318 View" at bounding box center [549, 311] width 92 height 93
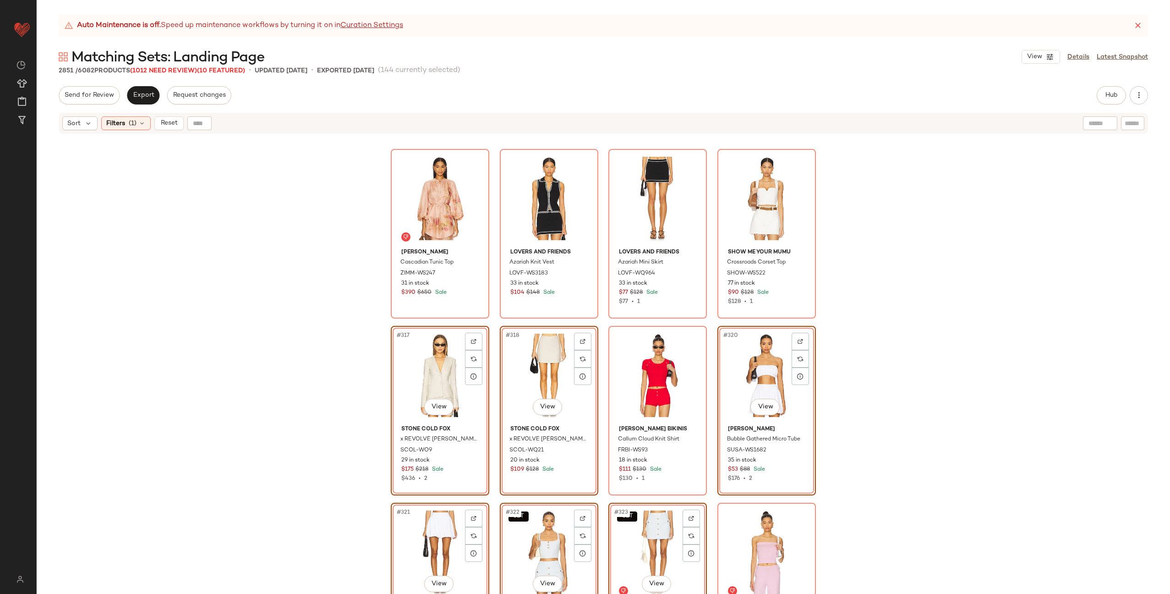
scroll to position [13621, 0]
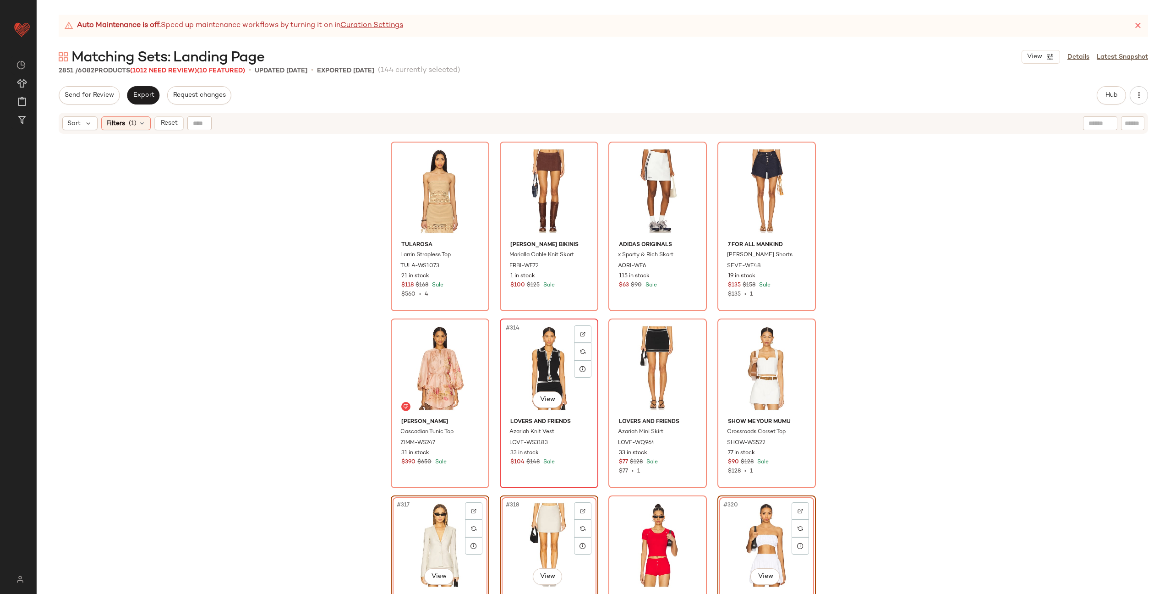
click at [554, 362] on div "#314 View" at bounding box center [549, 368] width 92 height 93
click at [627, 363] on div "#315 View" at bounding box center [658, 368] width 92 height 93
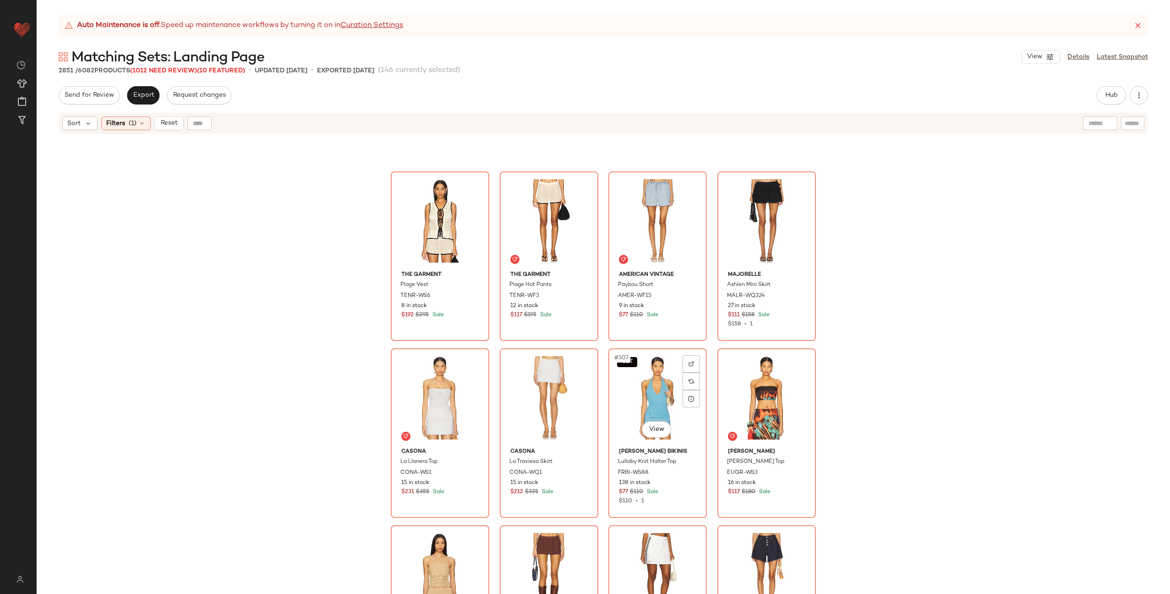
scroll to position [13214, 0]
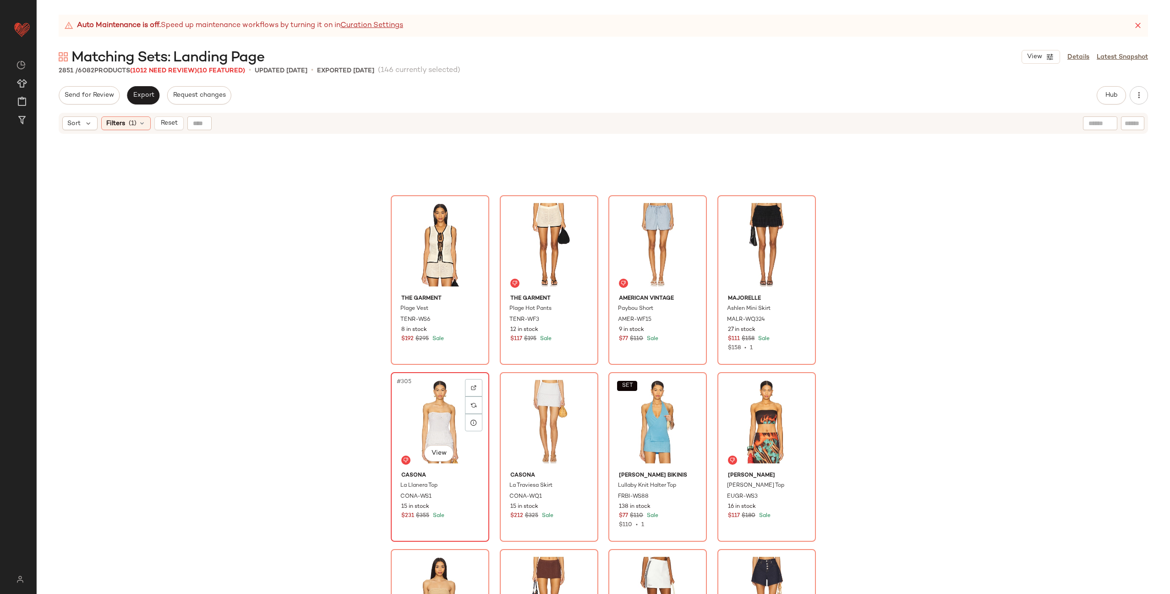
click at [422, 417] on div "#305 View" at bounding box center [440, 421] width 92 height 93
click at [510, 418] on div "#306 View" at bounding box center [549, 421] width 92 height 93
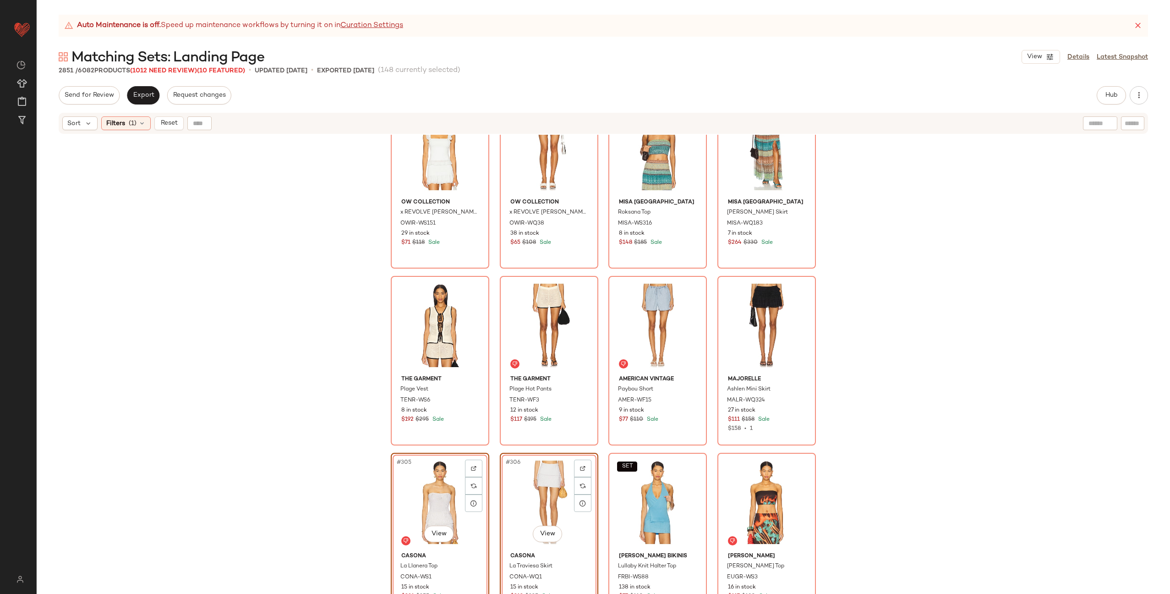
scroll to position [13077, 0]
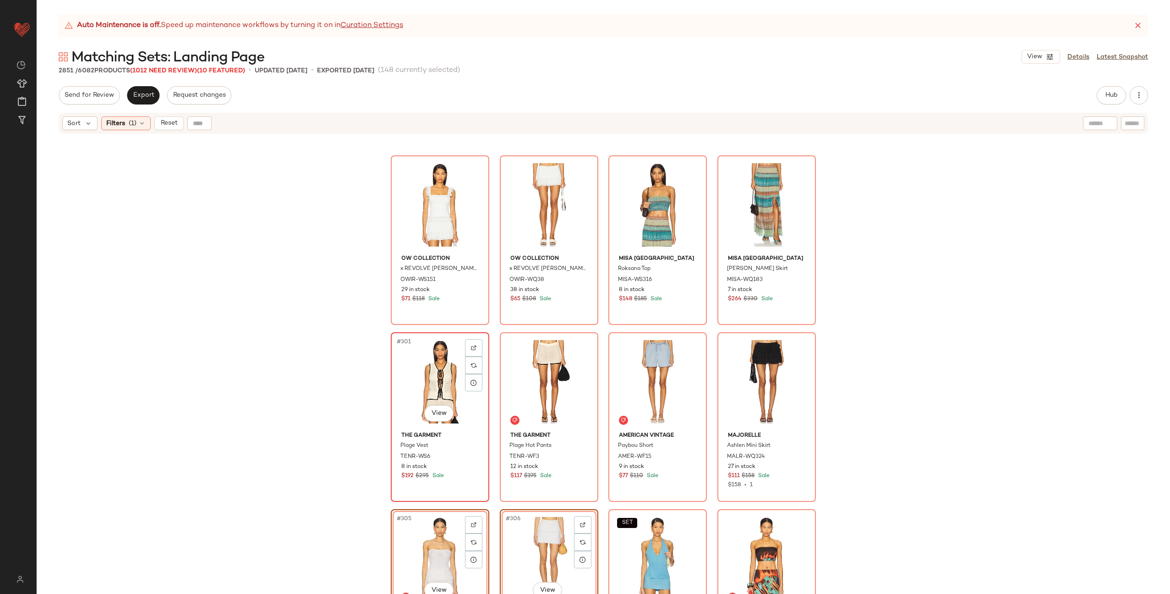
click at [430, 379] on div "#301 View" at bounding box center [440, 381] width 92 height 93
click at [530, 378] on div "#302 View" at bounding box center [549, 381] width 92 height 93
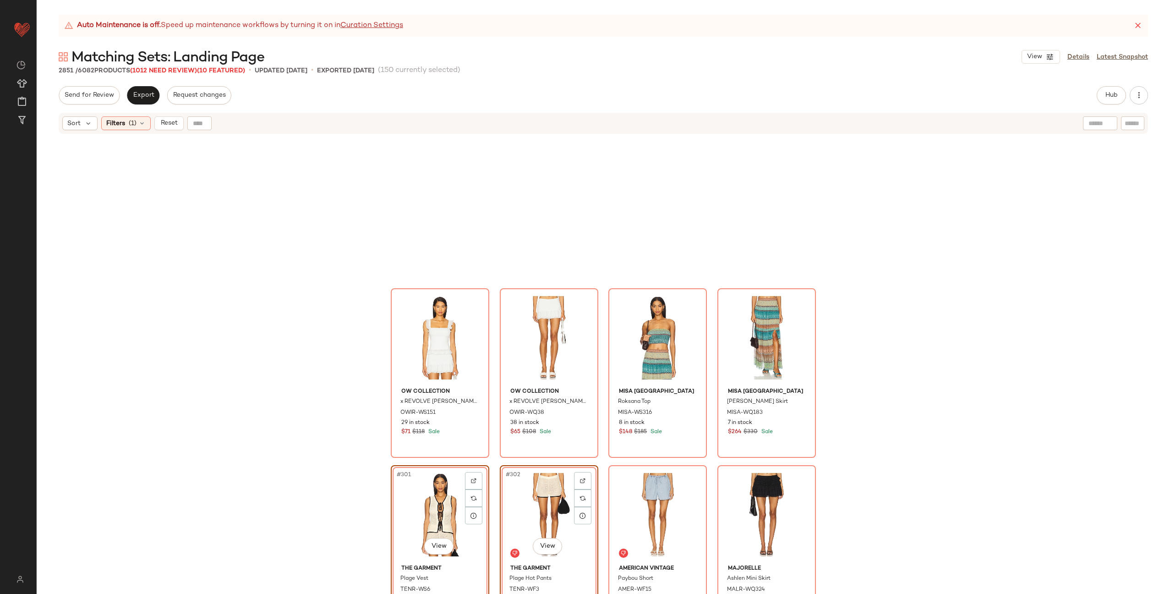
scroll to position [12932, 0]
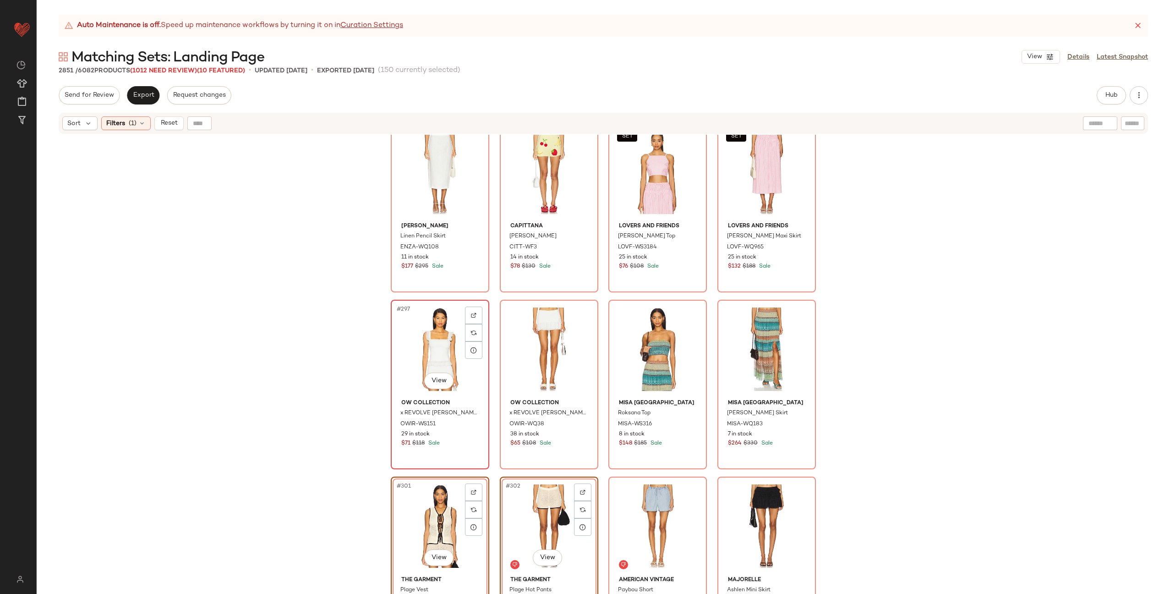
click at [432, 343] on div "#297 View" at bounding box center [440, 349] width 92 height 93
click at [540, 335] on div "#298 View" at bounding box center [549, 349] width 92 height 93
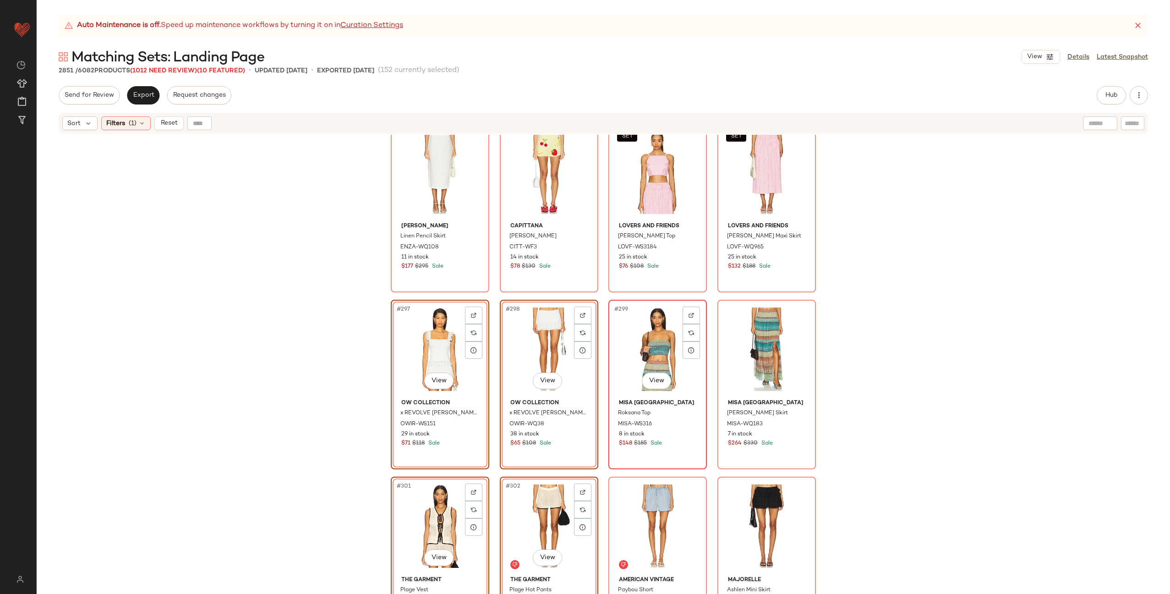
click at [642, 341] on div "#299 View" at bounding box center [658, 349] width 92 height 93
click at [750, 349] on div "#300 View" at bounding box center [767, 349] width 92 height 93
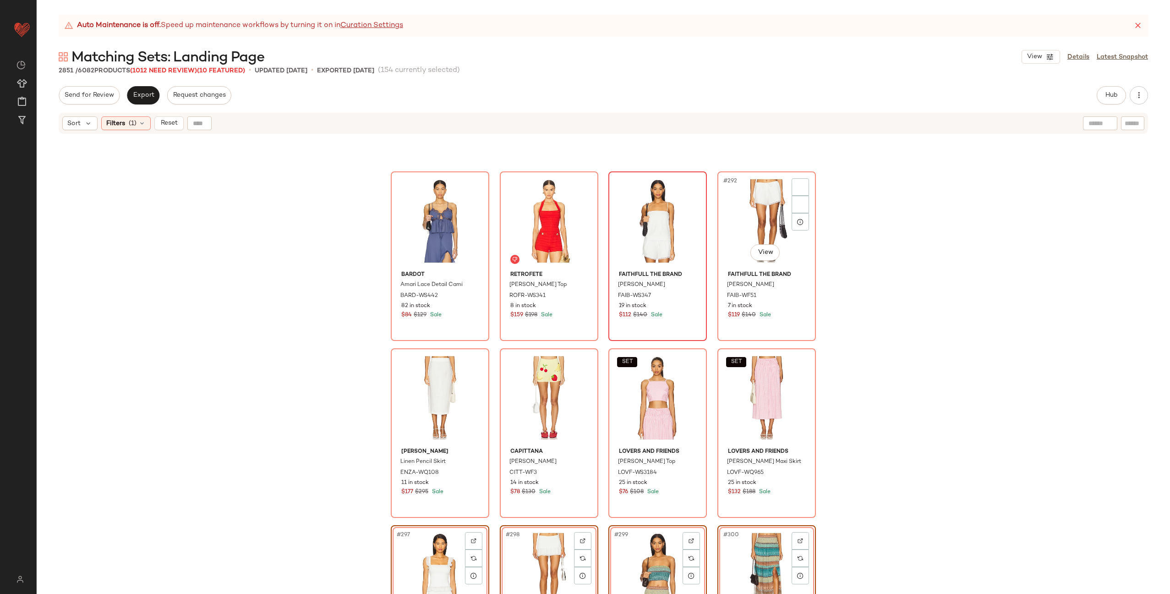
scroll to position [12703, 0]
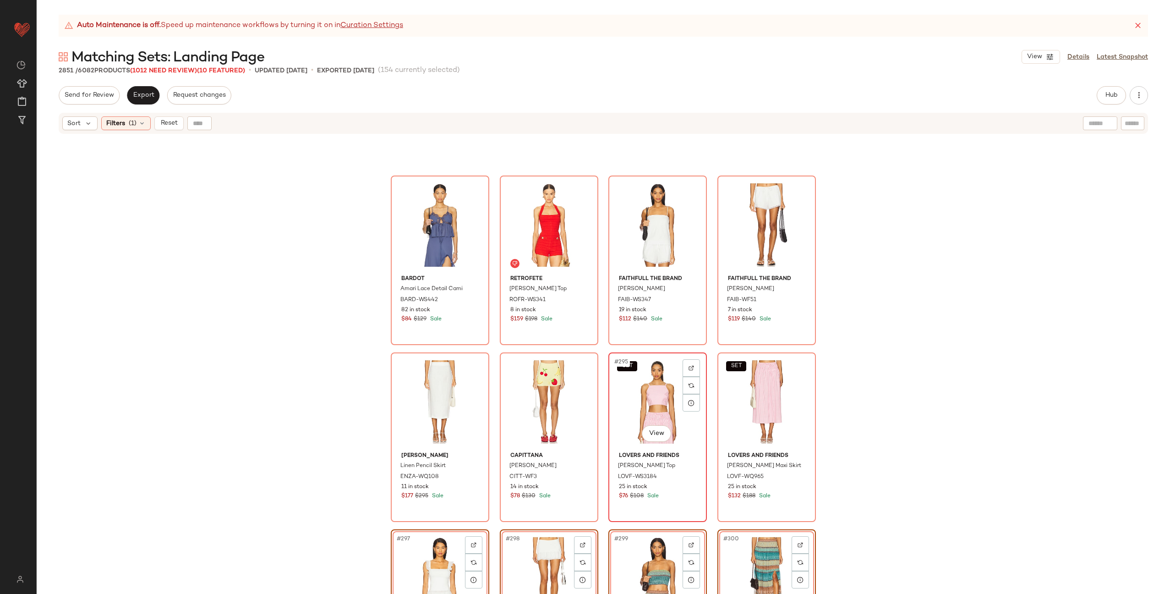
click at [645, 382] on div "SET #295 View" at bounding box center [658, 402] width 92 height 93
click at [753, 383] on div "SET #296 View" at bounding box center [767, 402] width 92 height 93
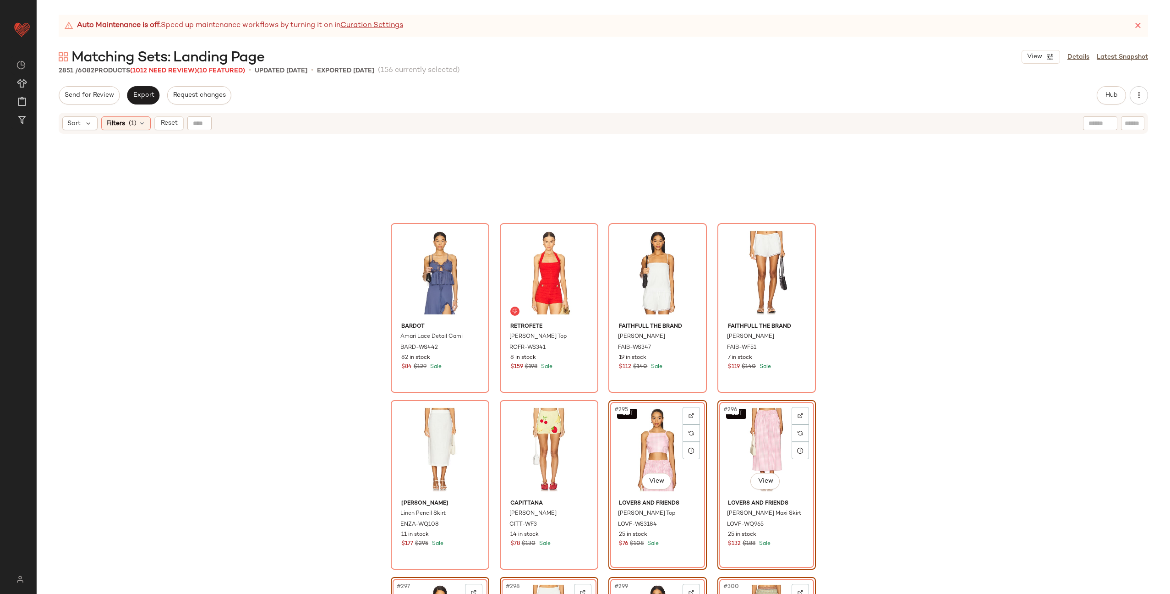
scroll to position [12579, 0]
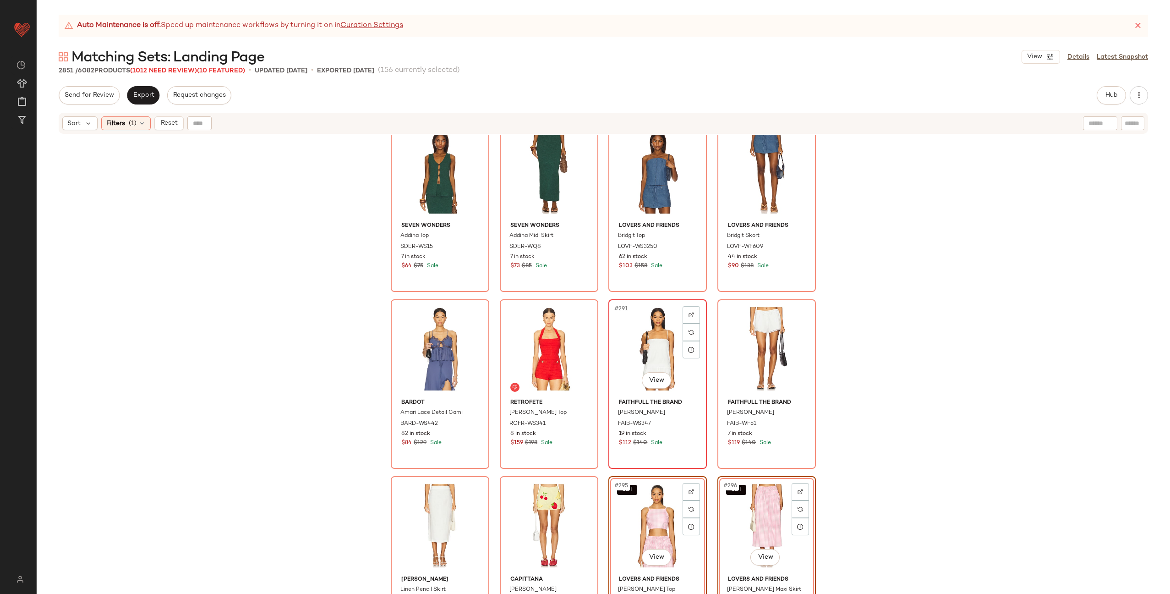
click at [652, 351] on div "#291 View" at bounding box center [658, 348] width 92 height 93
click at [737, 351] on div "#292 View" at bounding box center [767, 348] width 92 height 93
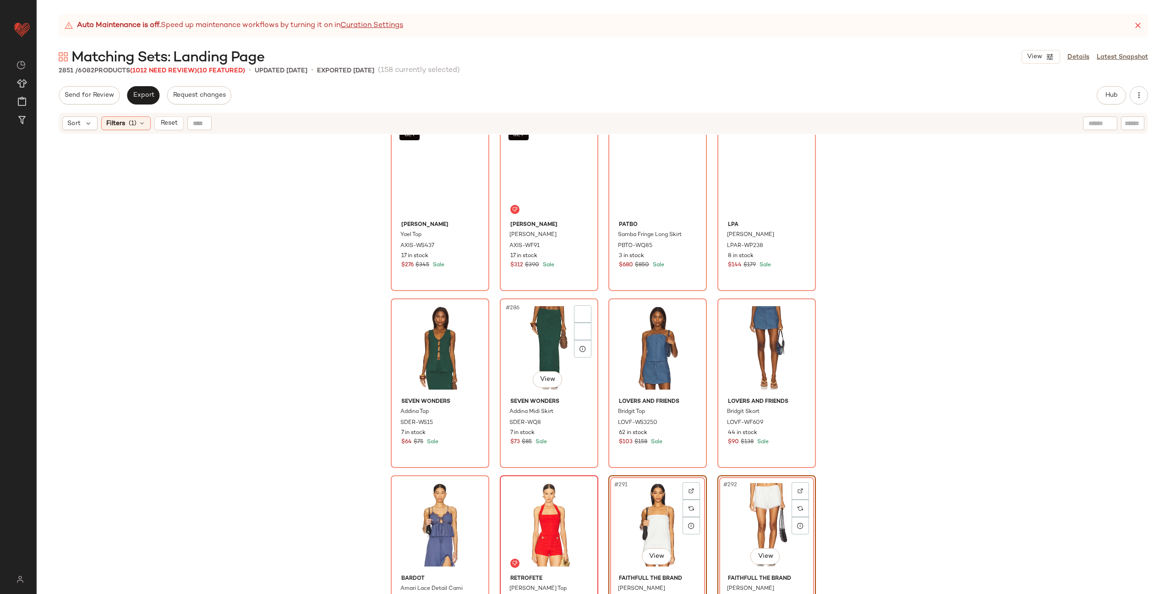
scroll to position [12391, 0]
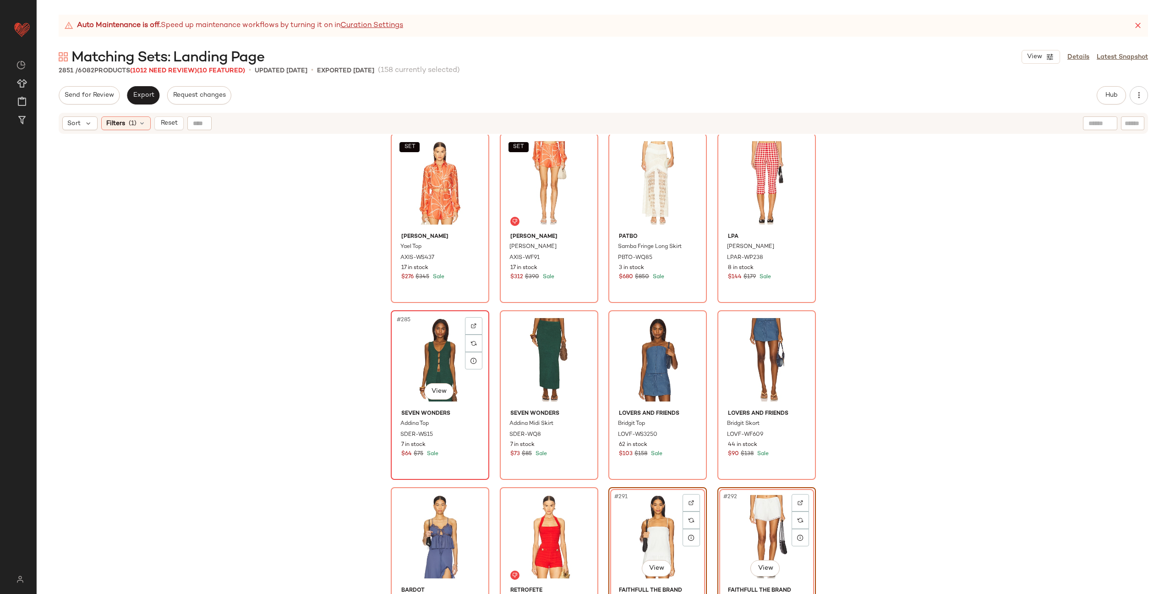
click at [430, 364] on div "#285 View" at bounding box center [440, 359] width 92 height 93
click at [532, 356] on div "#286 View" at bounding box center [549, 359] width 92 height 93
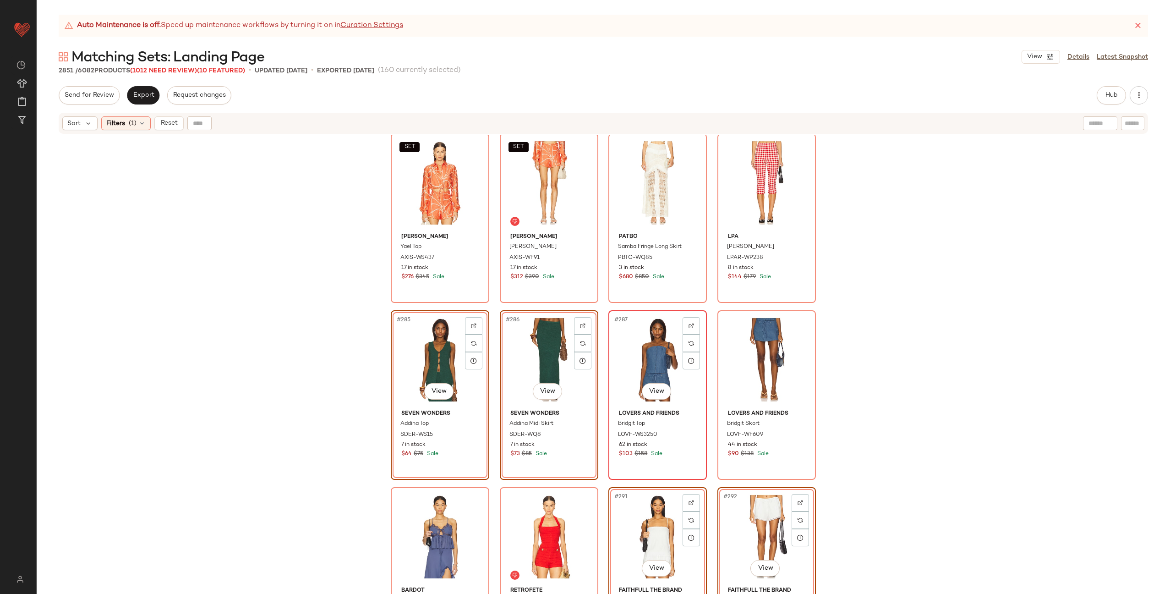
click at [638, 354] on div "#287 View" at bounding box center [658, 359] width 92 height 93
click at [740, 354] on div "#288 View" at bounding box center [767, 359] width 92 height 93
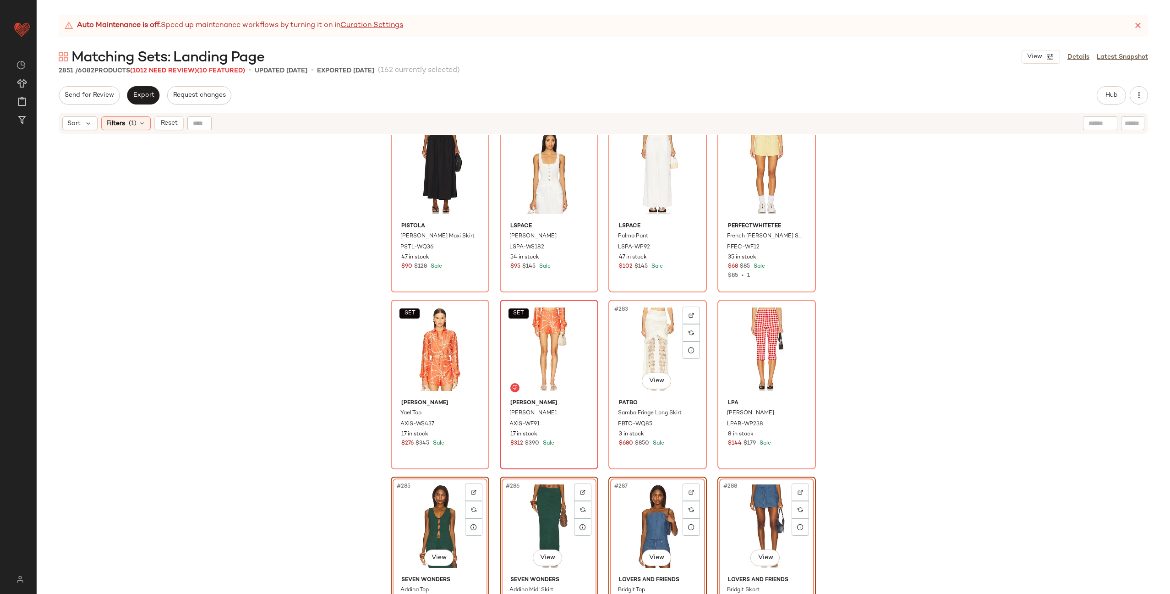
scroll to position [12199, 0]
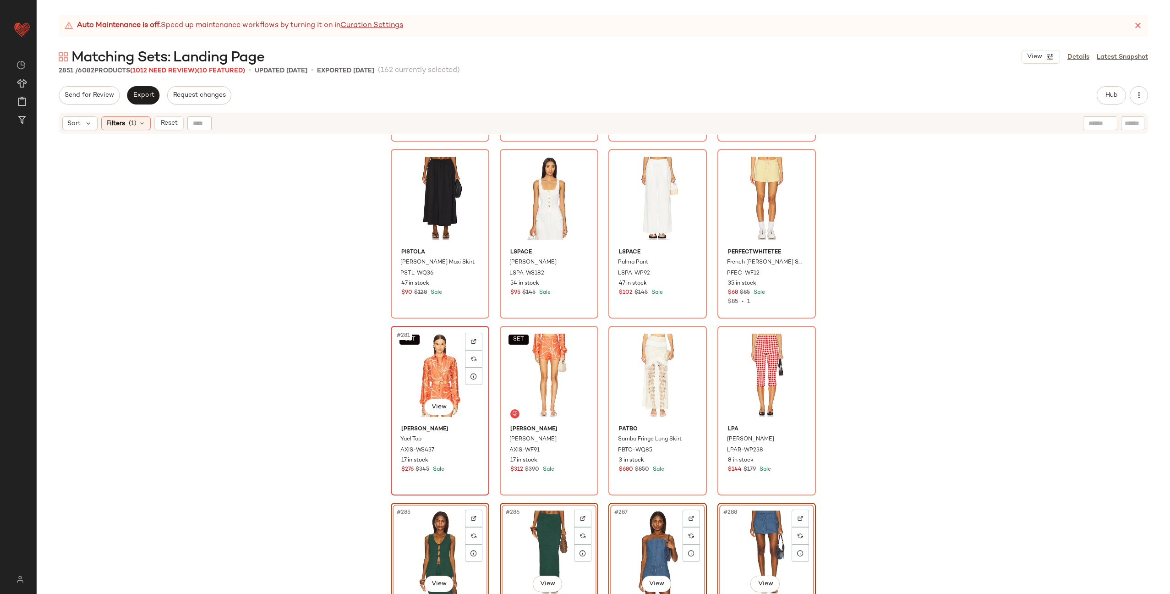
click at [423, 368] on div "SET #281 View" at bounding box center [440, 375] width 92 height 93
click at [551, 368] on div "SET #282 View" at bounding box center [549, 375] width 92 height 93
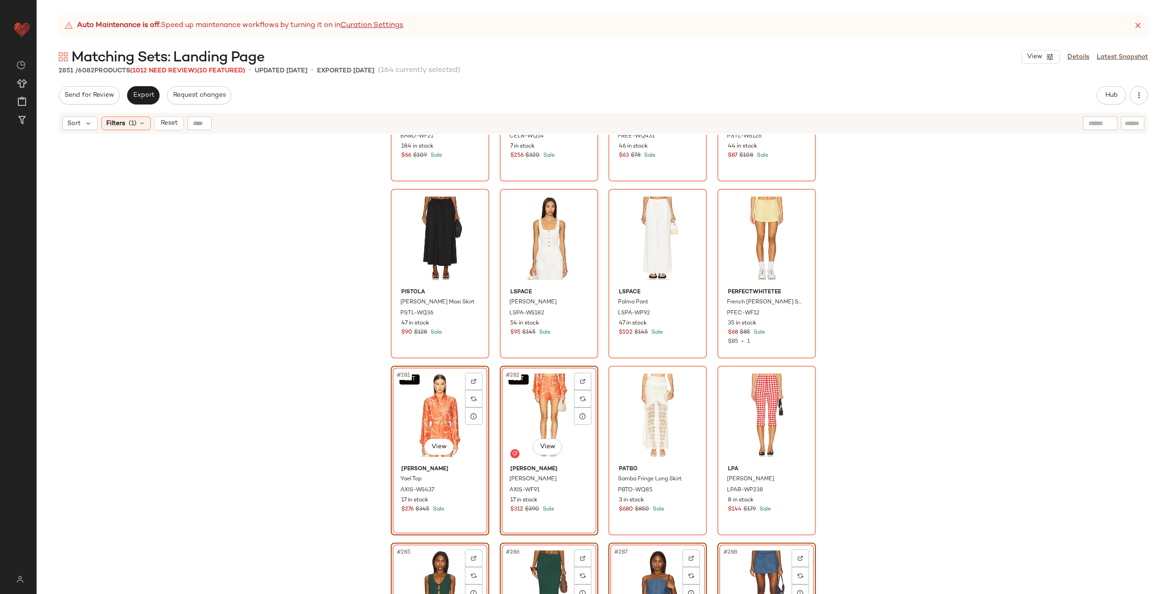
scroll to position [12073, 0]
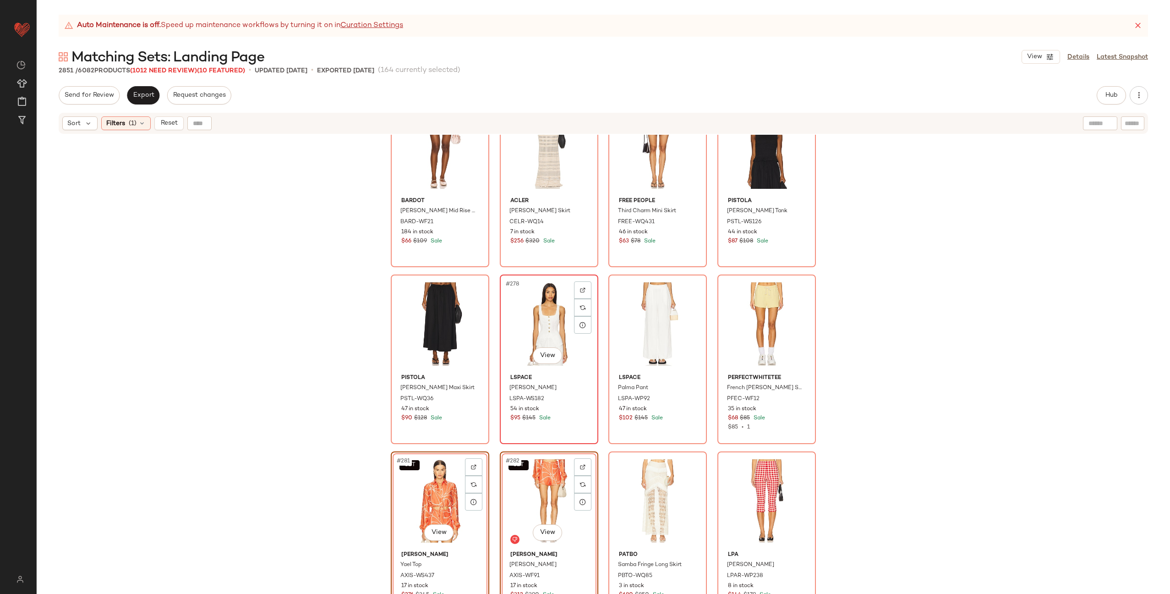
click at [533, 323] on div "#278 View" at bounding box center [549, 324] width 92 height 93
click at [623, 320] on div "#279 View" at bounding box center [658, 324] width 92 height 93
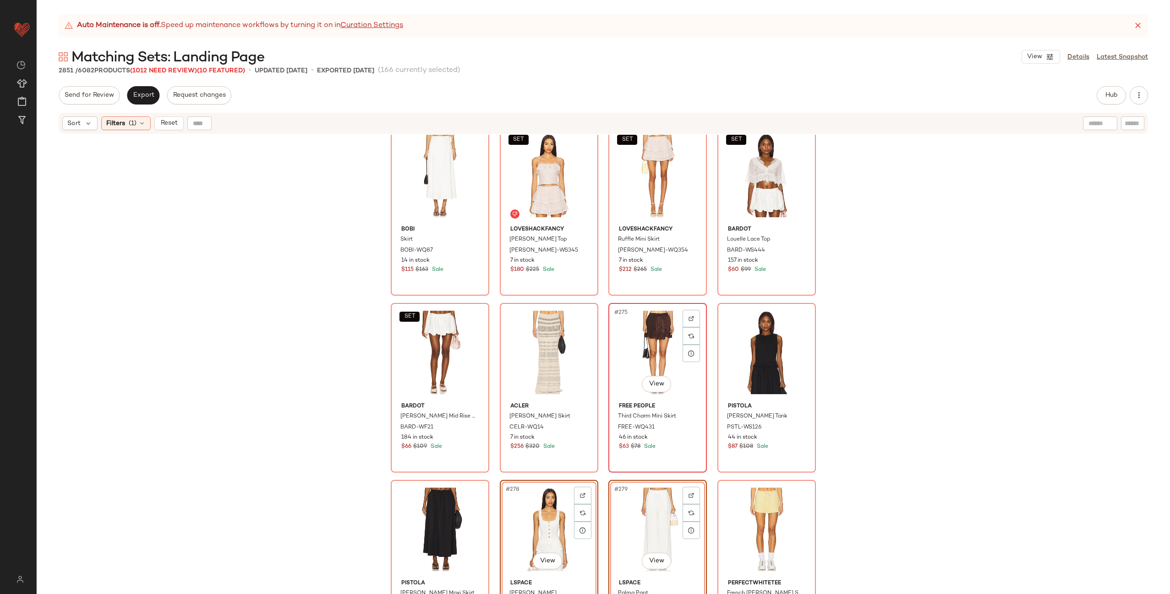
scroll to position [11883, 0]
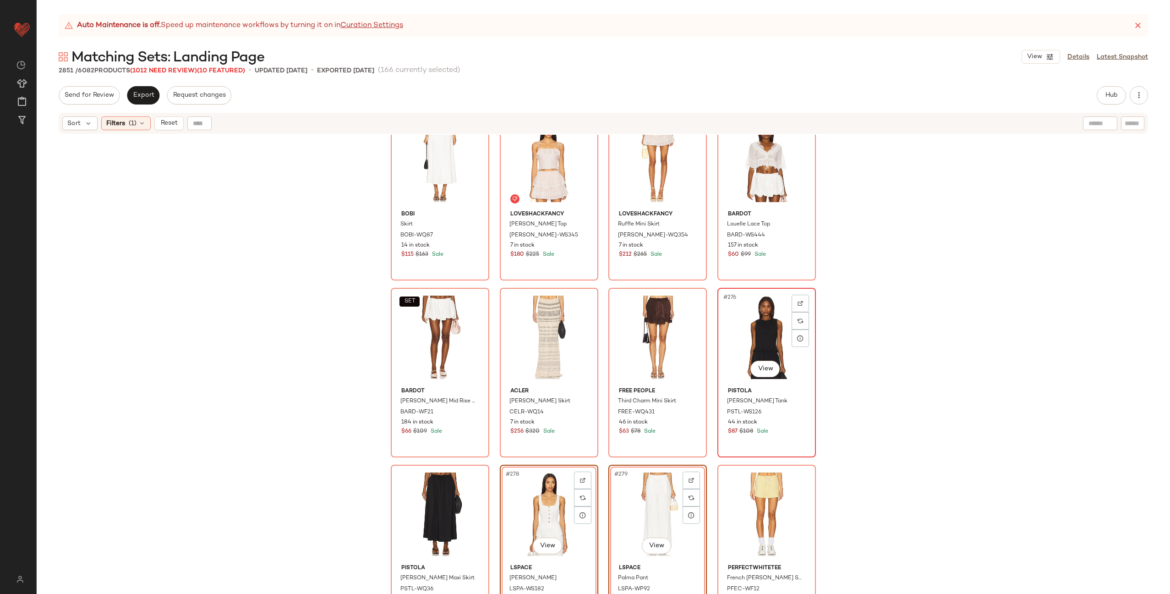
click at [746, 326] on div "#276 View" at bounding box center [767, 337] width 92 height 93
click at [434, 513] on div "#277 View" at bounding box center [440, 514] width 92 height 93
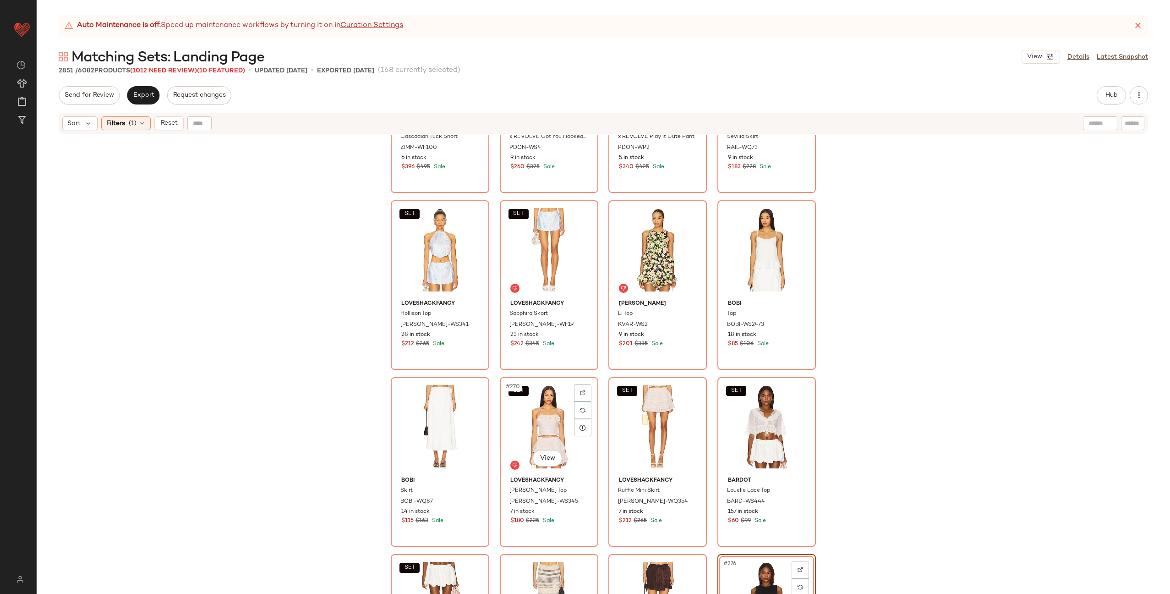
scroll to position [11616, 0]
click at [539, 427] on div "SET #270 View" at bounding box center [549, 428] width 92 height 93
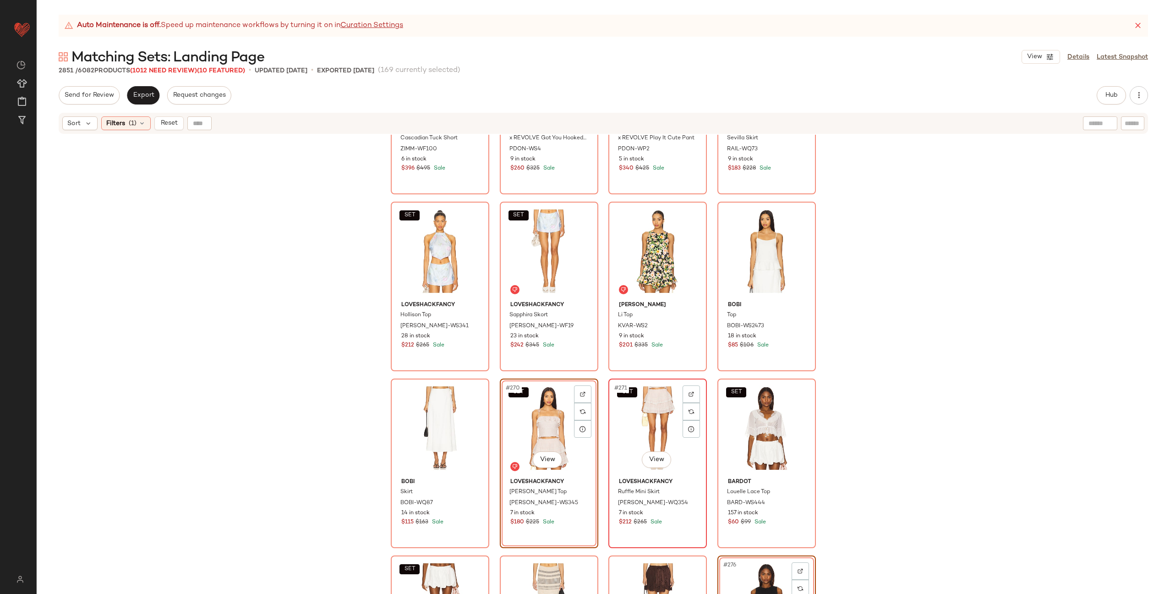
click at [634, 427] on div "SET #271 View" at bounding box center [658, 428] width 92 height 93
click at [751, 260] on div "#268 View" at bounding box center [767, 251] width 92 height 93
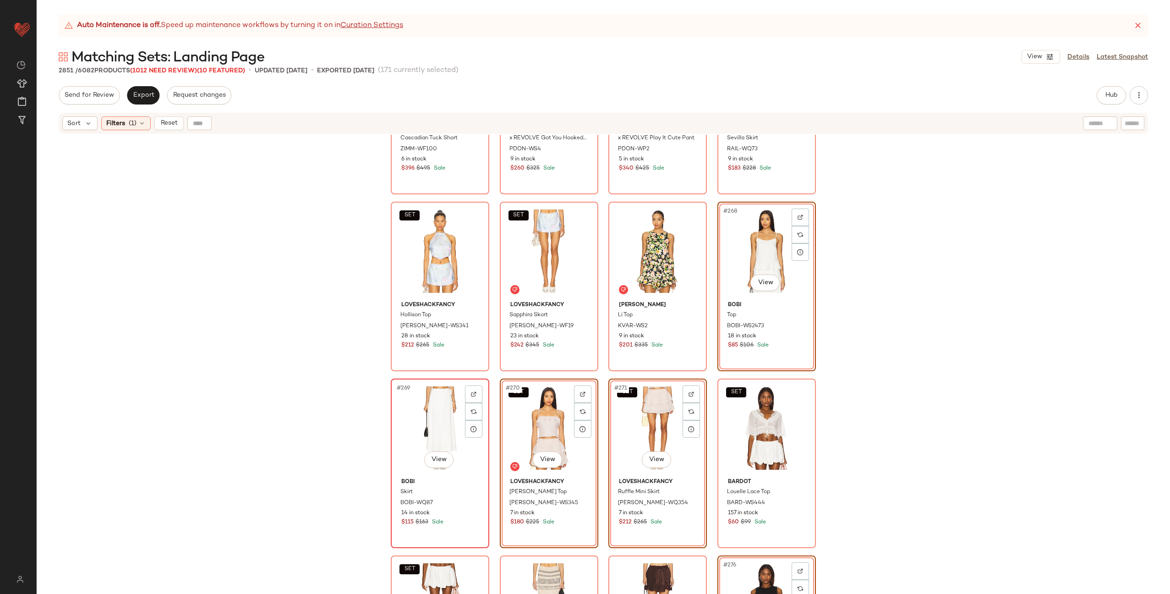
click at [444, 419] on div "#269 View" at bounding box center [440, 428] width 92 height 93
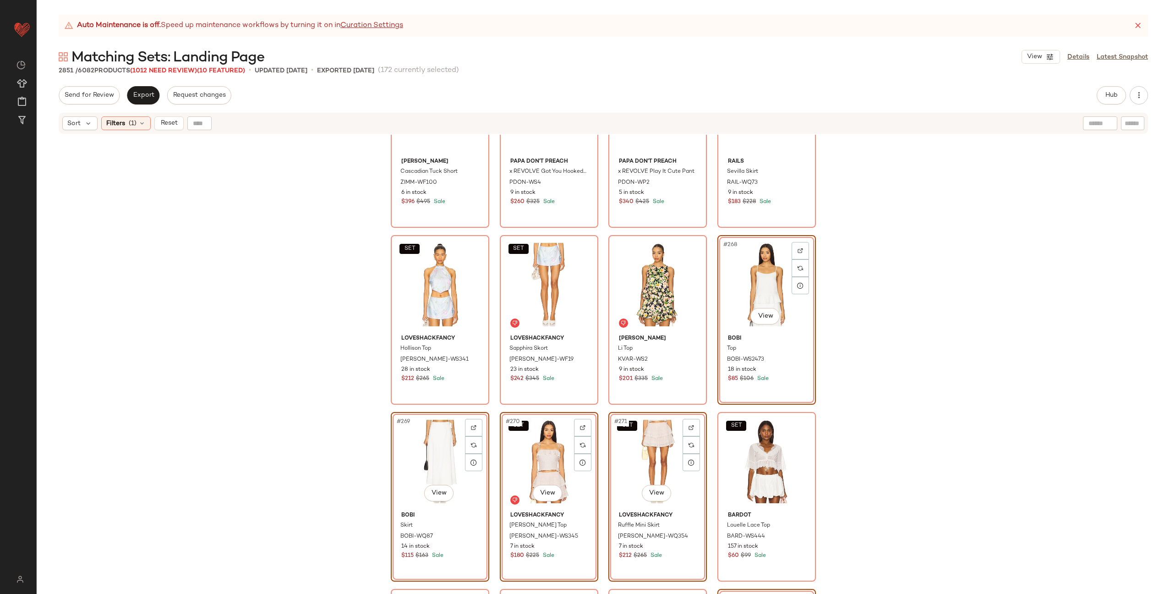
scroll to position [11479, 0]
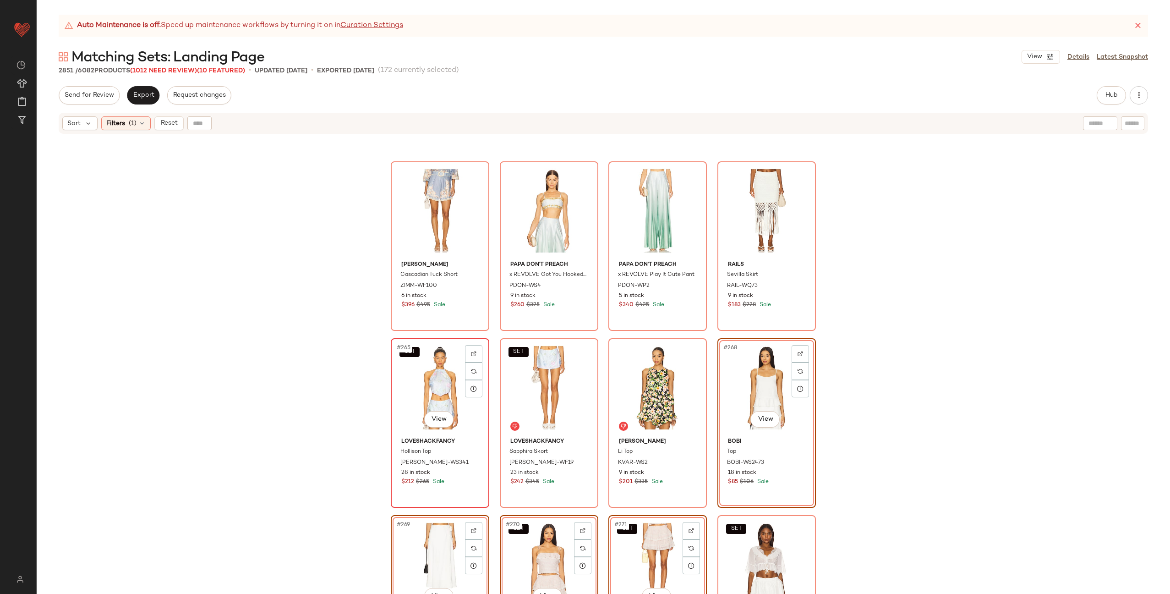
click at [427, 376] on div "SET #265 View" at bounding box center [440, 387] width 92 height 93
click at [534, 372] on div "SET #266 View" at bounding box center [549, 387] width 92 height 93
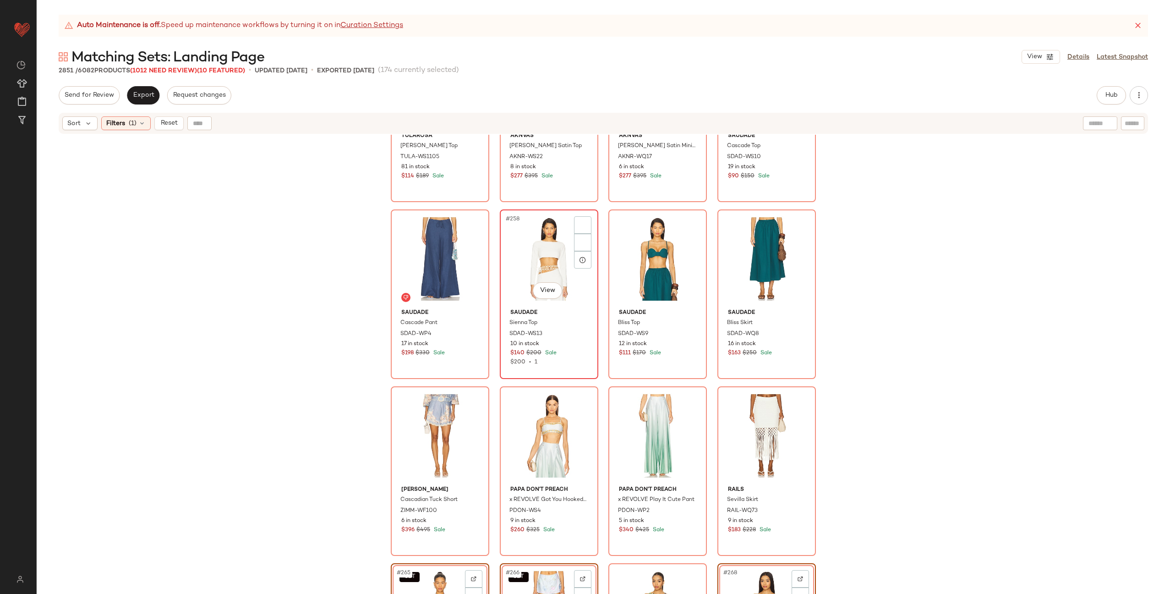
scroll to position [11250, 0]
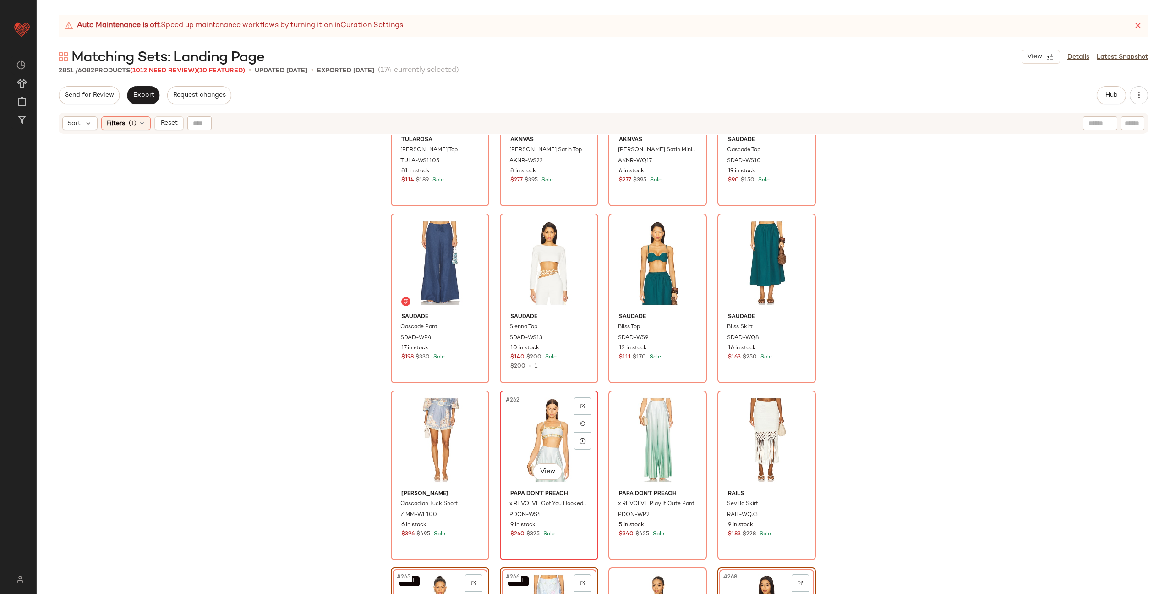
click at [537, 418] on div "#262 View" at bounding box center [549, 440] width 92 height 93
click at [634, 418] on div "#263 View" at bounding box center [658, 440] width 92 height 93
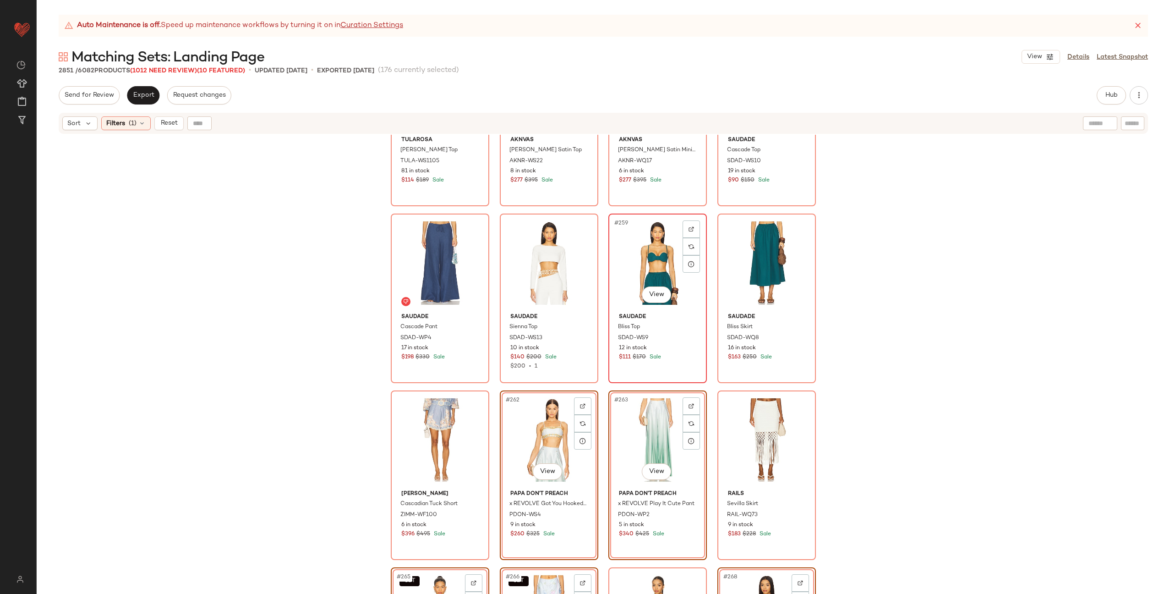
click at [616, 269] on div "#259 View" at bounding box center [658, 263] width 92 height 93
click at [762, 266] on div "#260 View" at bounding box center [767, 263] width 92 height 93
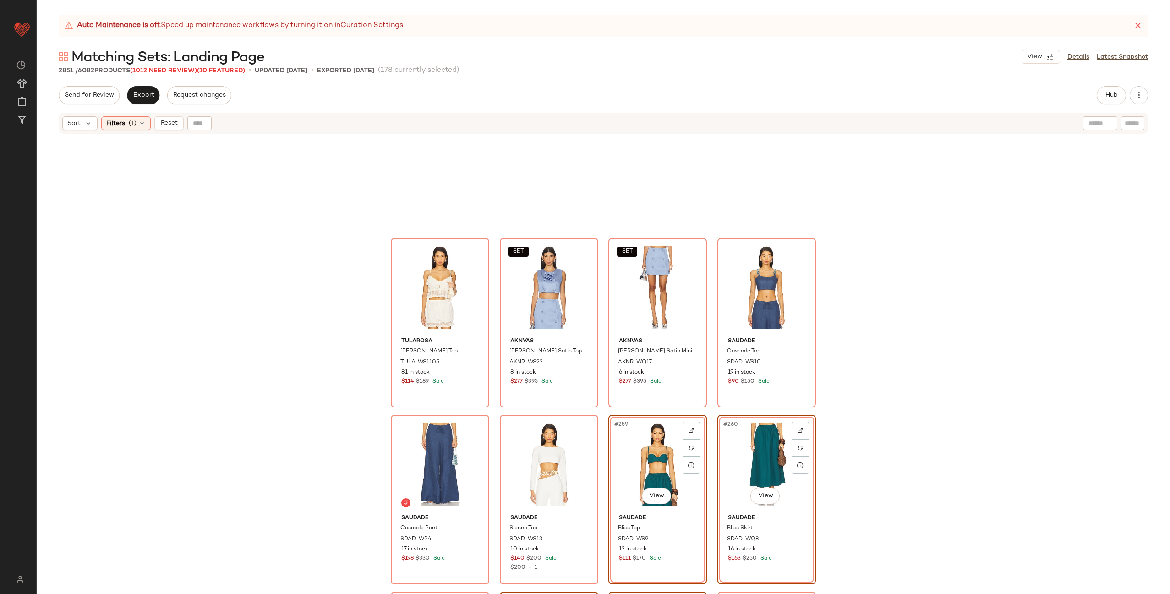
scroll to position [10993, 0]
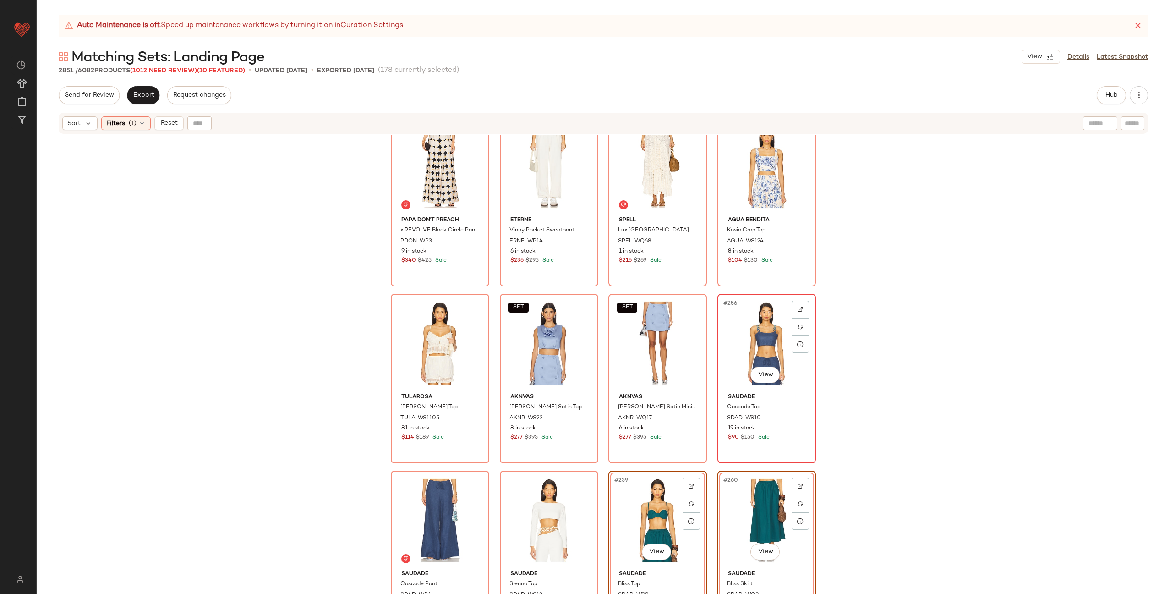
click at [729, 335] on div "#256 View" at bounding box center [767, 343] width 92 height 93
click at [424, 498] on div "#257 View" at bounding box center [440, 520] width 92 height 93
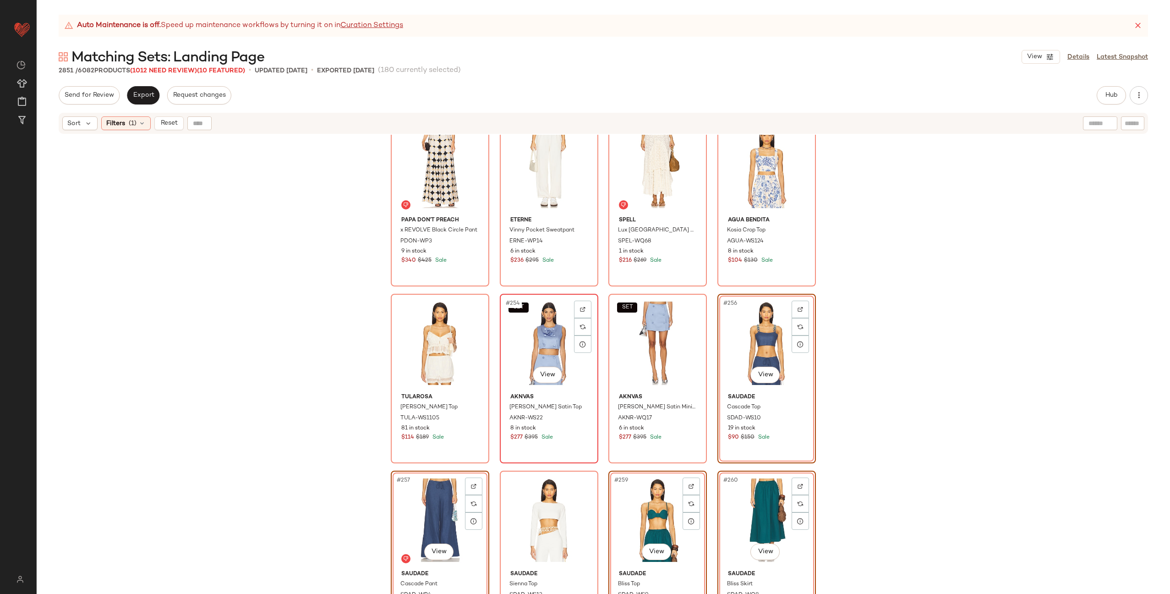
click at [528, 345] on div "SET #254 View" at bounding box center [549, 343] width 92 height 93
click at [647, 345] on div "SET #255 View" at bounding box center [658, 343] width 92 height 93
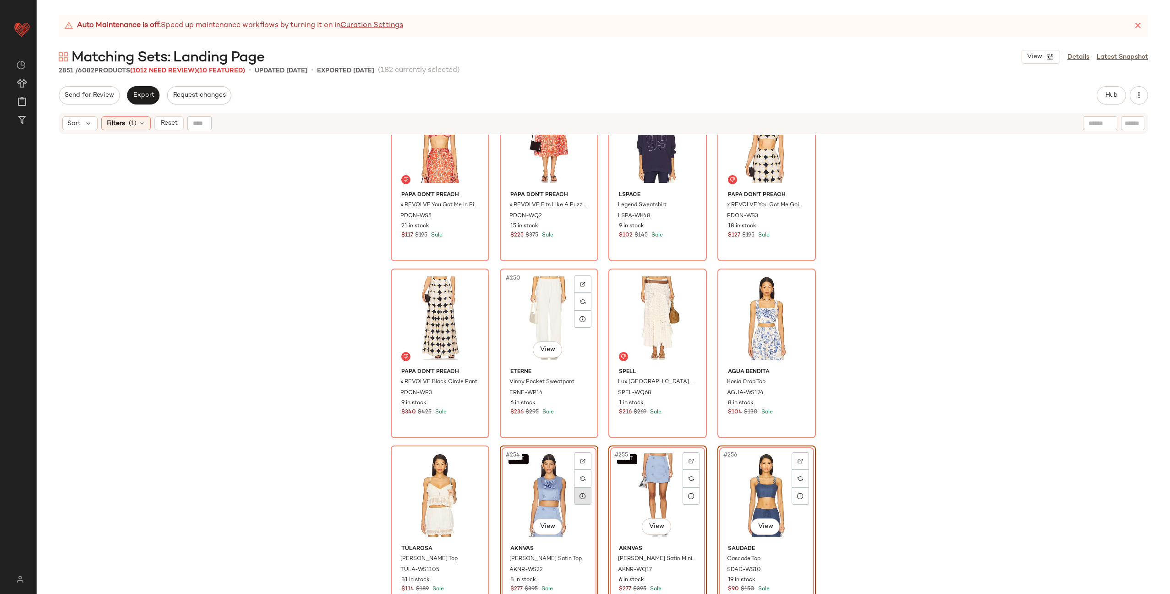
scroll to position [10776, 0]
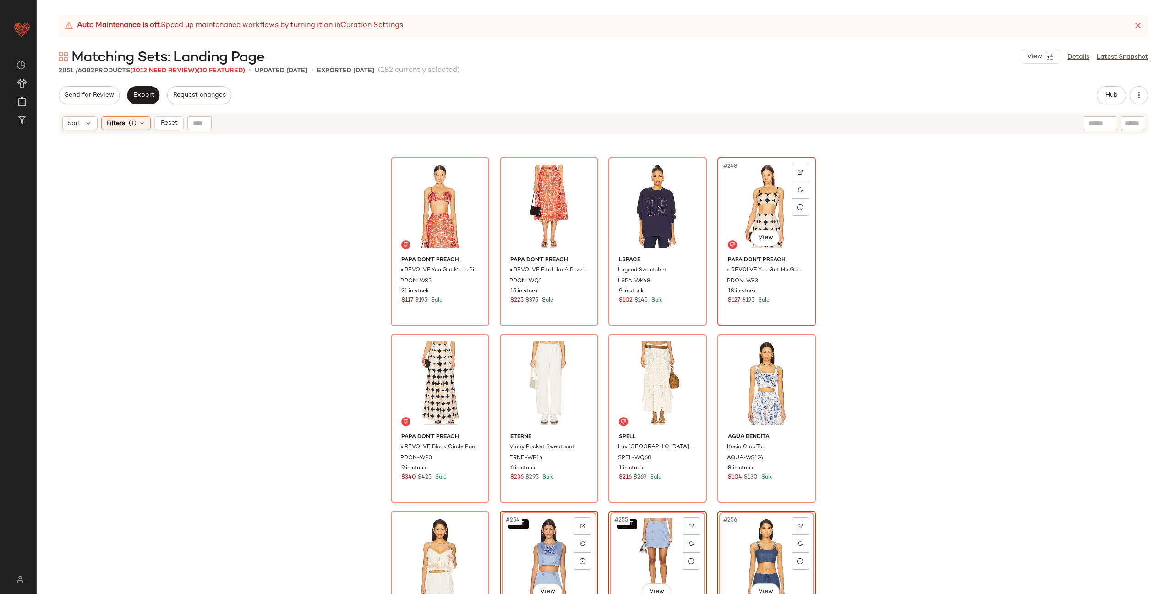
click at [742, 220] on div "#248 View" at bounding box center [767, 206] width 92 height 93
click at [447, 357] on div "#249 View" at bounding box center [440, 383] width 92 height 93
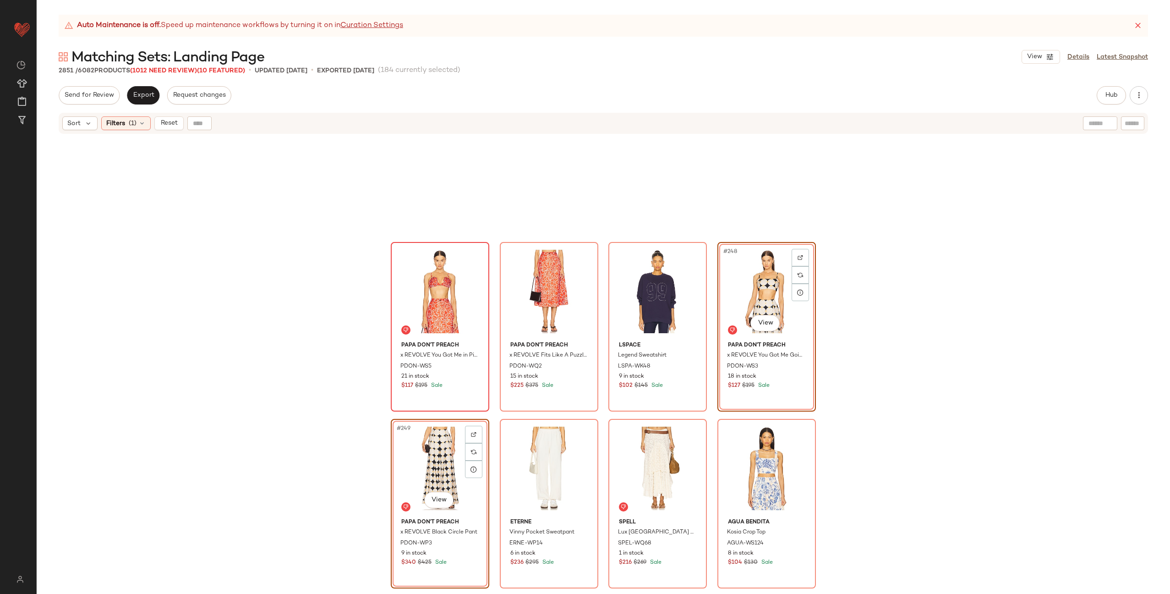
scroll to position [10624, 0]
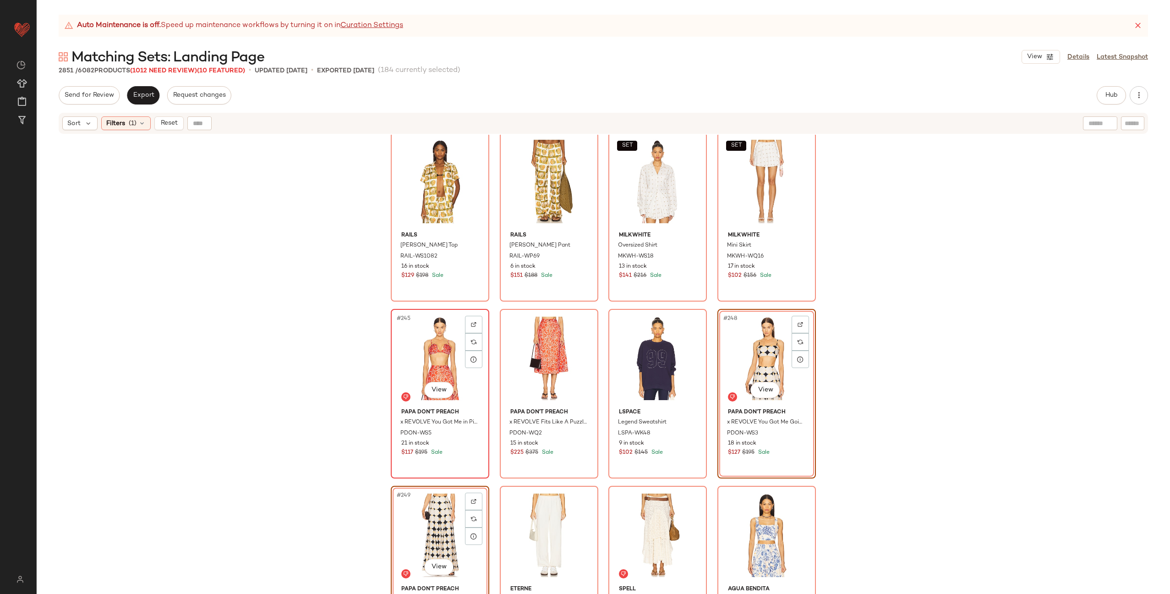
click at [413, 368] on div "#245 View" at bounding box center [440, 358] width 92 height 93
click at [515, 342] on div "#246 View" at bounding box center [549, 358] width 92 height 93
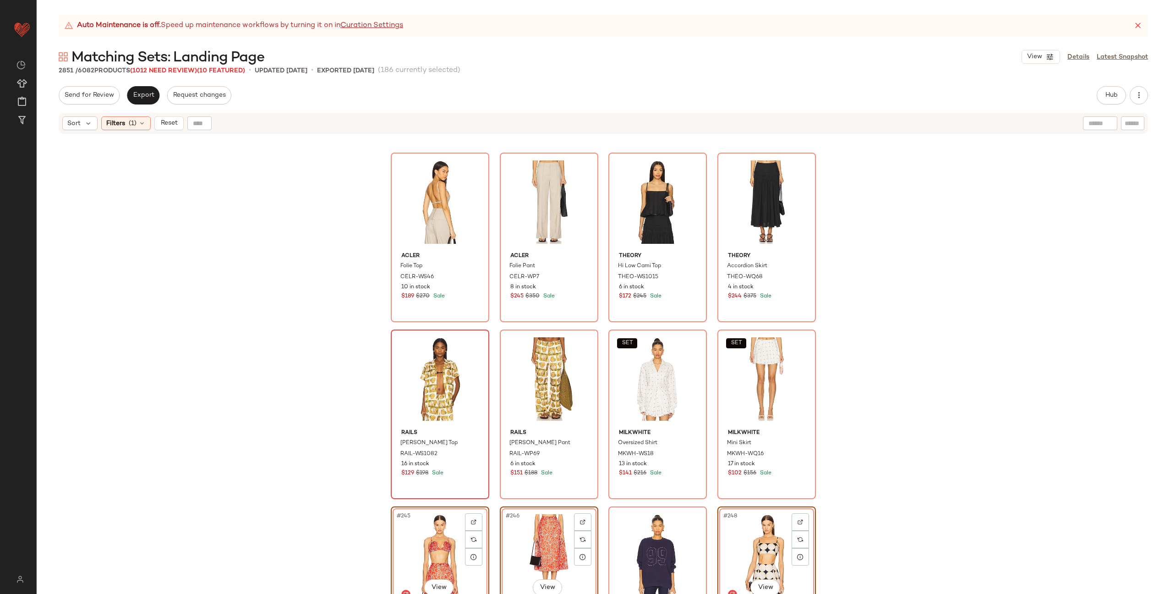
scroll to position [10426, 0]
click at [423, 366] on div "#241 View" at bounding box center [440, 379] width 92 height 93
drag, startPoint x: 537, startPoint y: 361, endPoint x: 549, endPoint y: 364, distance: 12.9
click at [537, 361] on div "#242 View" at bounding box center [549, 379] width 92 height 93
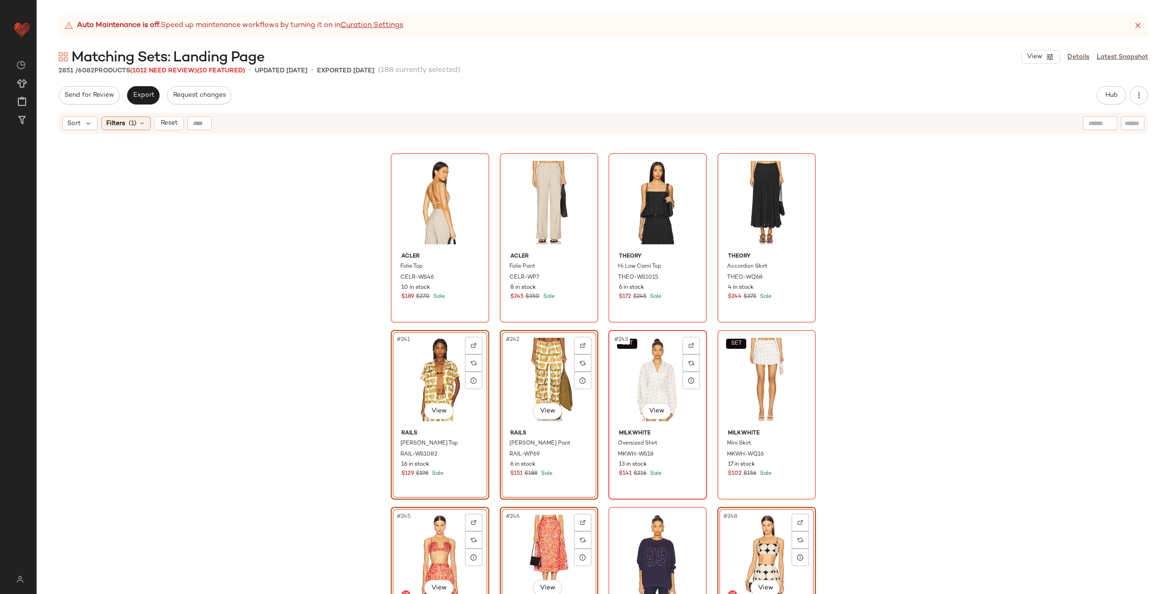
drag, startPoint x: 655, startPoint y: 372, endPoint x: 665, endPoint y: 372, distance: 9.6
click at [655, 372] on div "SET #243 View" at bounding box center [658, 379] width 92 height 93
click at [748, 373] on div "SET #244 View" at bounding box center [767, 379] width 92 height 93
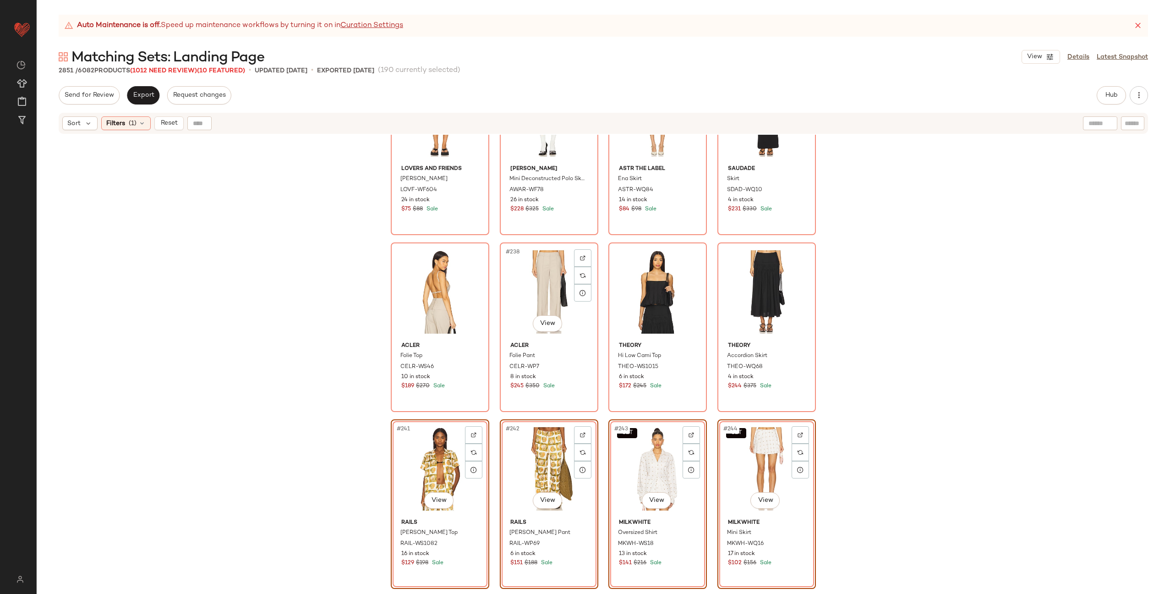
scroll to position [10278, 0]
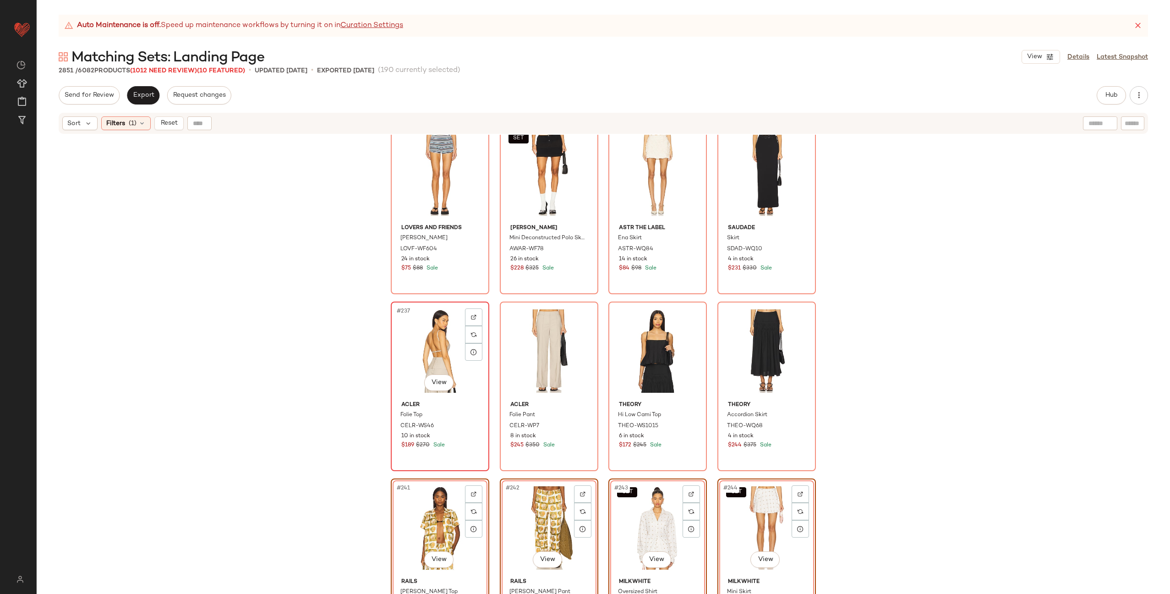
click at [416, 352] on div "#237 View" at bounding box center [440, 351] width 92 height 93
click at [526, 352] on div "#238 View" at bounding box center [549, 351] width 92 height 93
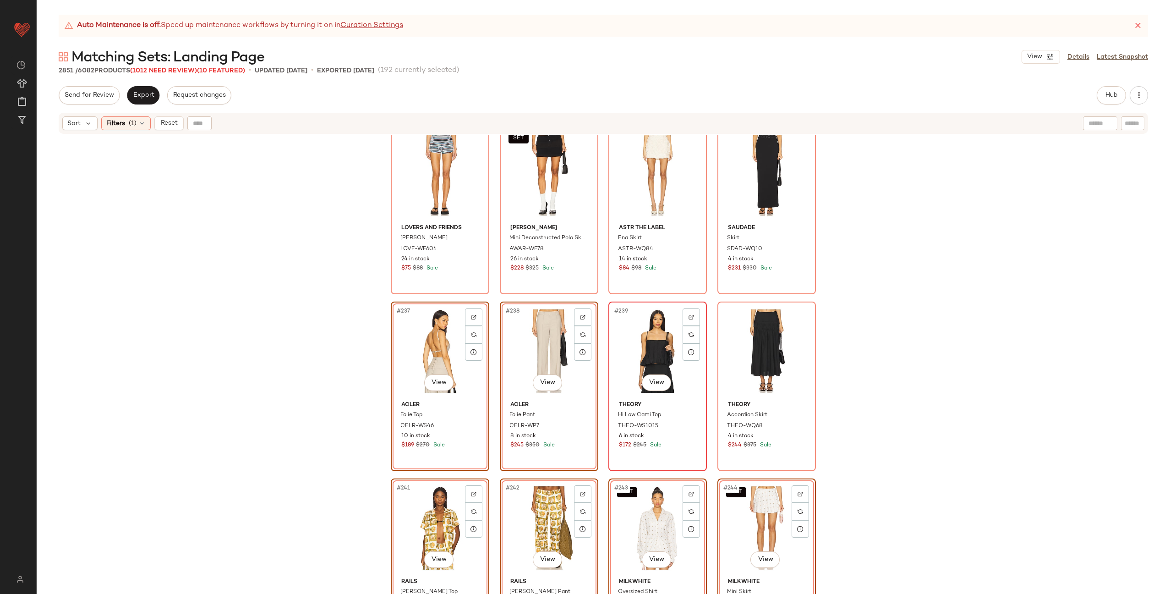
click at [646, 345] on div "#239 View" at bounding box center [658, 351] width 92 height 93
click at [729, 348] on div "#240 View" at bounding box center [767, 351] width 92 height 93
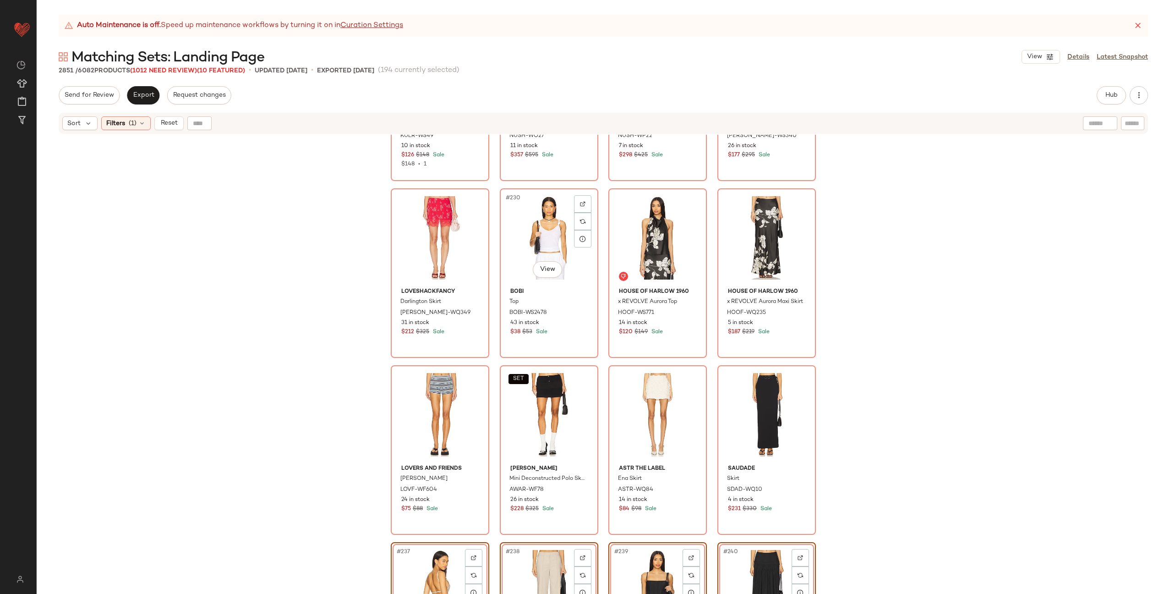
scroll to position [10013, 0]
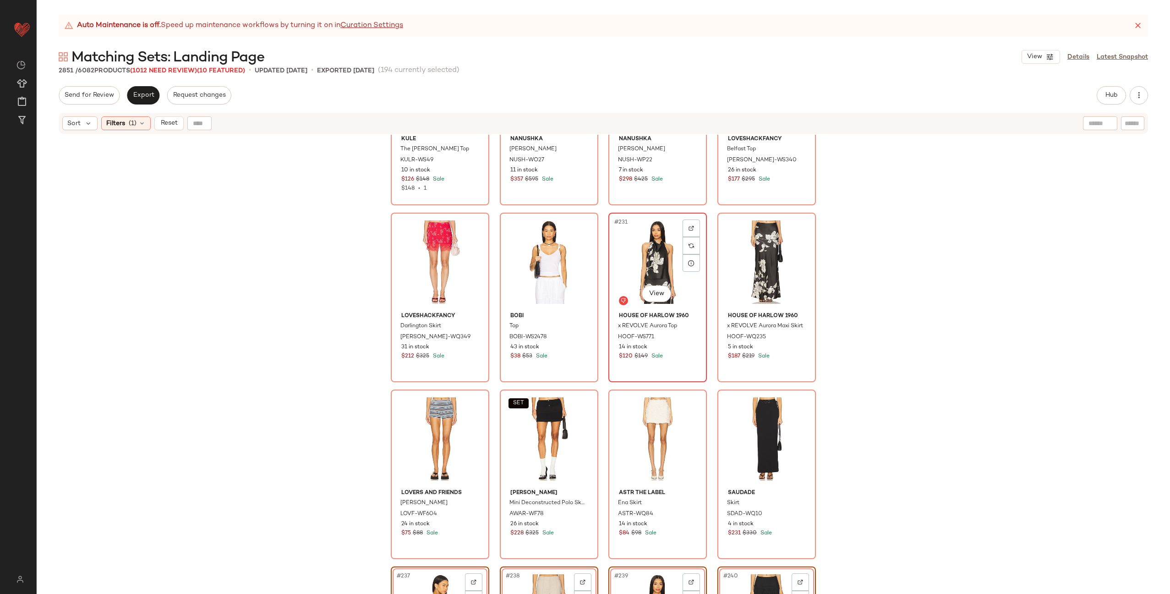
click at [639, 267] on div "#231 View" at bounding box center [658, 262] width 92 height 93
click at [753, 266] on div "#232 View" at bounding box center [767, 262] width 92 height 93
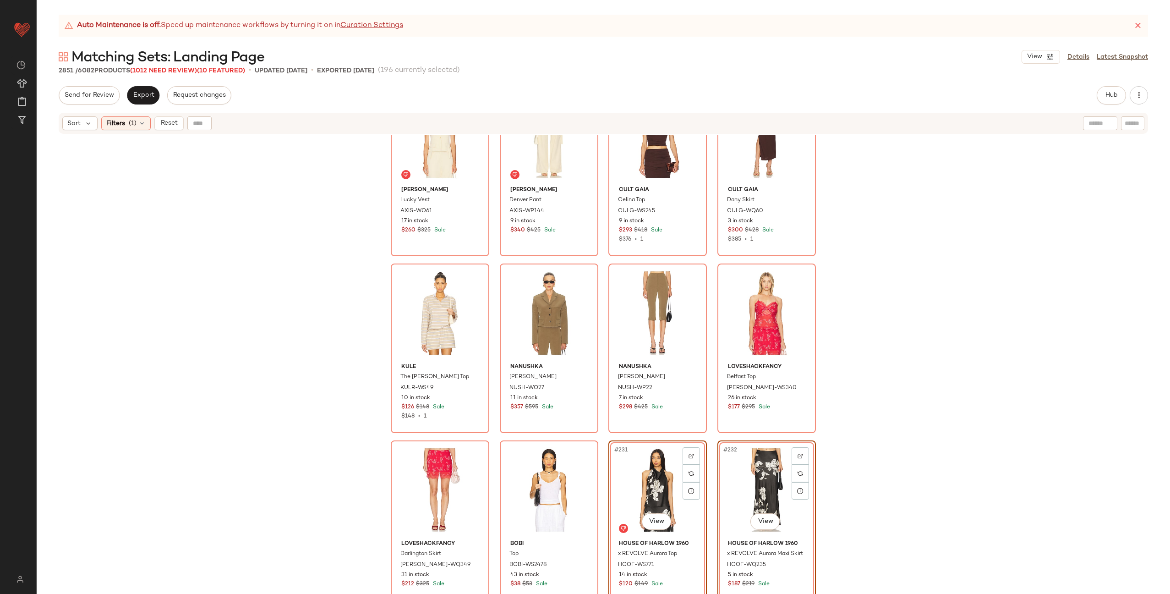
scroll to position [9736, 0]
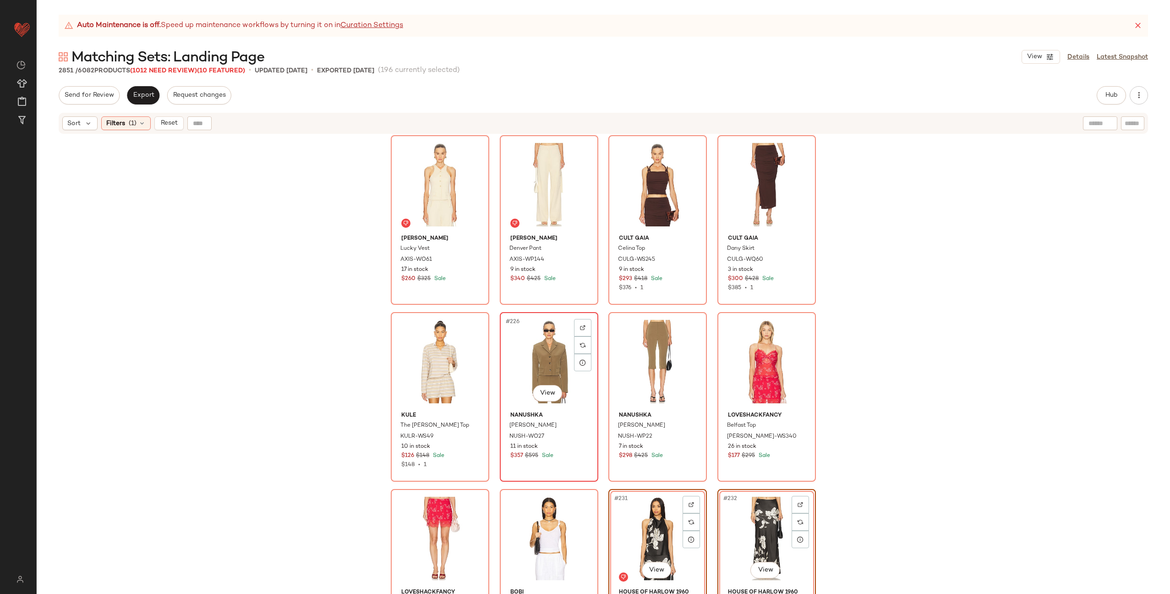
click at [541, 367] on div "#226 View" at bounding box center [549, 361] width 92 height 93
click at [624, 355] on div "#227 View" at bounding box center [658, 361] width 92 height 93
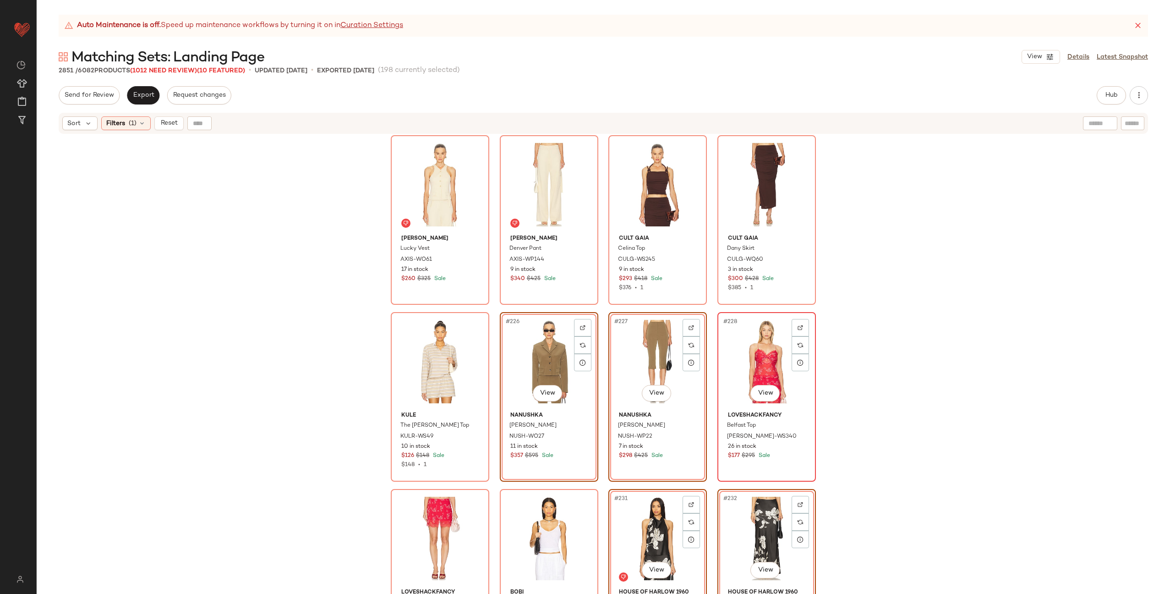
click at [755, 356] on div "#228 View" at bounding box center [767, 361] width 92 height 93
click at [416, 521] on div "#229 View" at bounding box center [440, 538] width 92 height 93
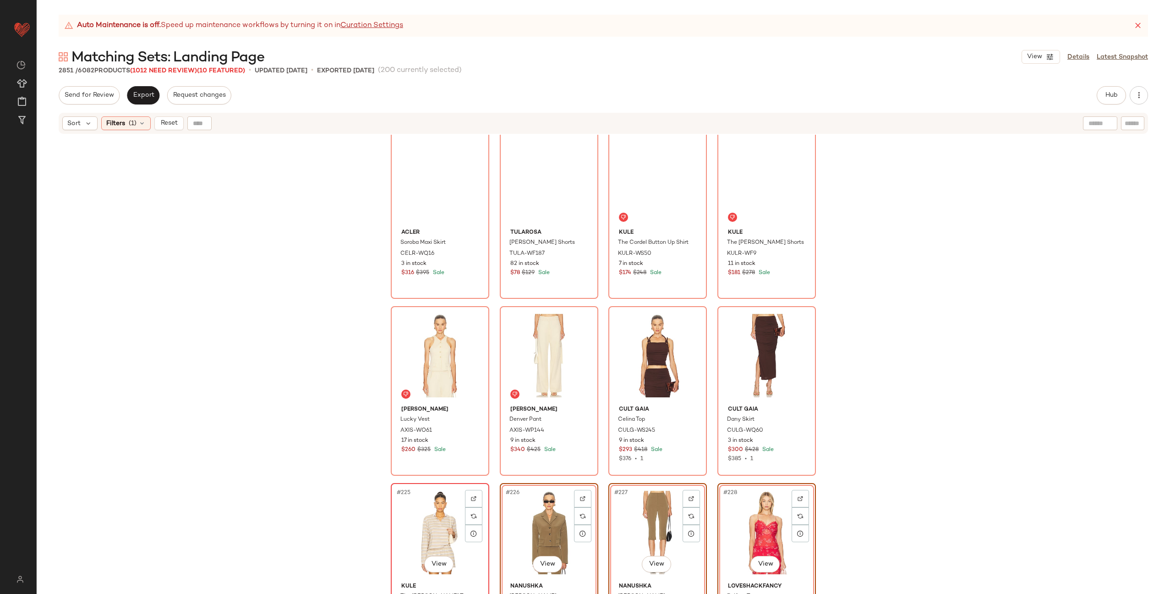
scroll to position [9489, 0]
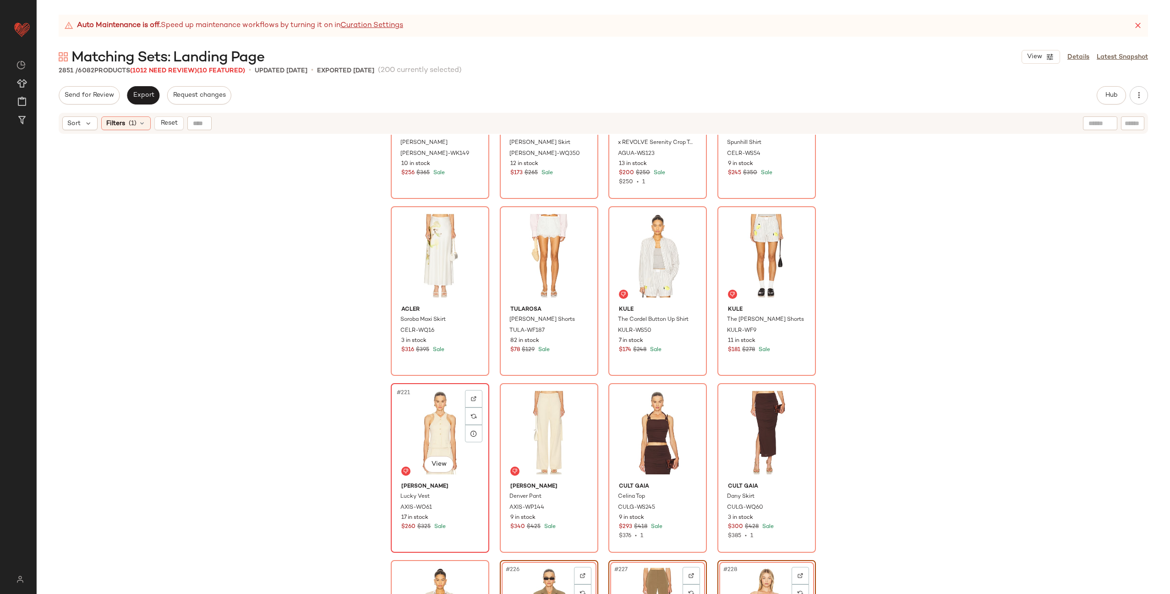
click at [425, 419] on div "#221 View" at bounding box center [440, 432] width 92 height 93
drag, startPoint x: 515, startPoint y: 422, endPoint x: 524, endPoint y: 422, distance: 9.2
click at [515, 422] on div "#222 View" at bounding box center [549, 432] width 92 height 93
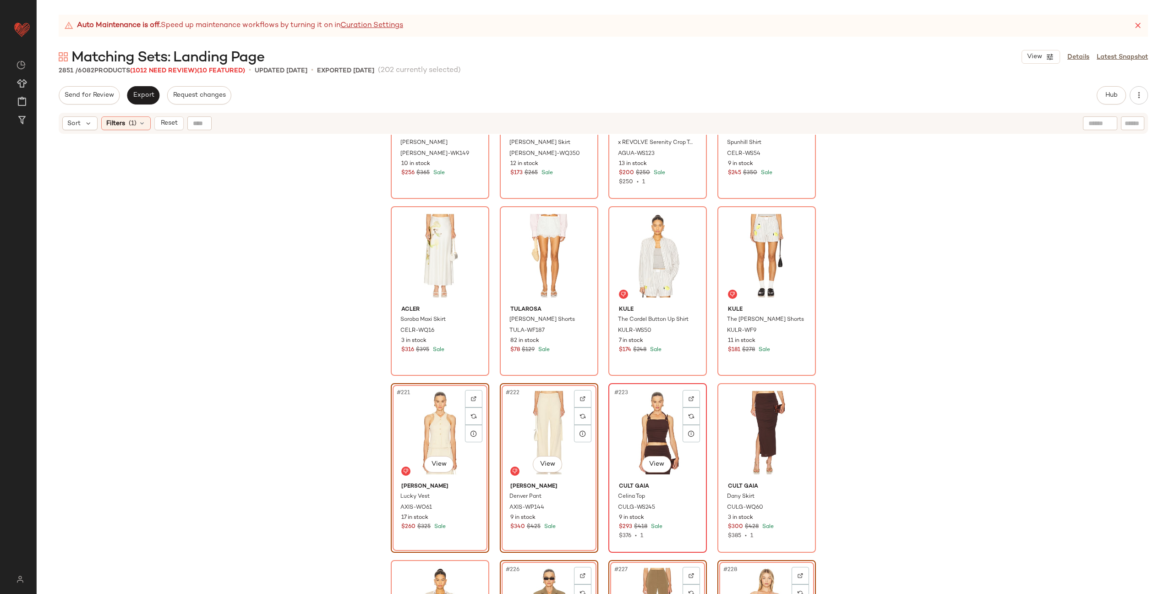
click at [637, 420] on div "#223 View" at bounding box center [658, 432] width 92 height 93
click at [753, 421] on div "#224 View" at bounding box center [767, 432] width 92 height 93
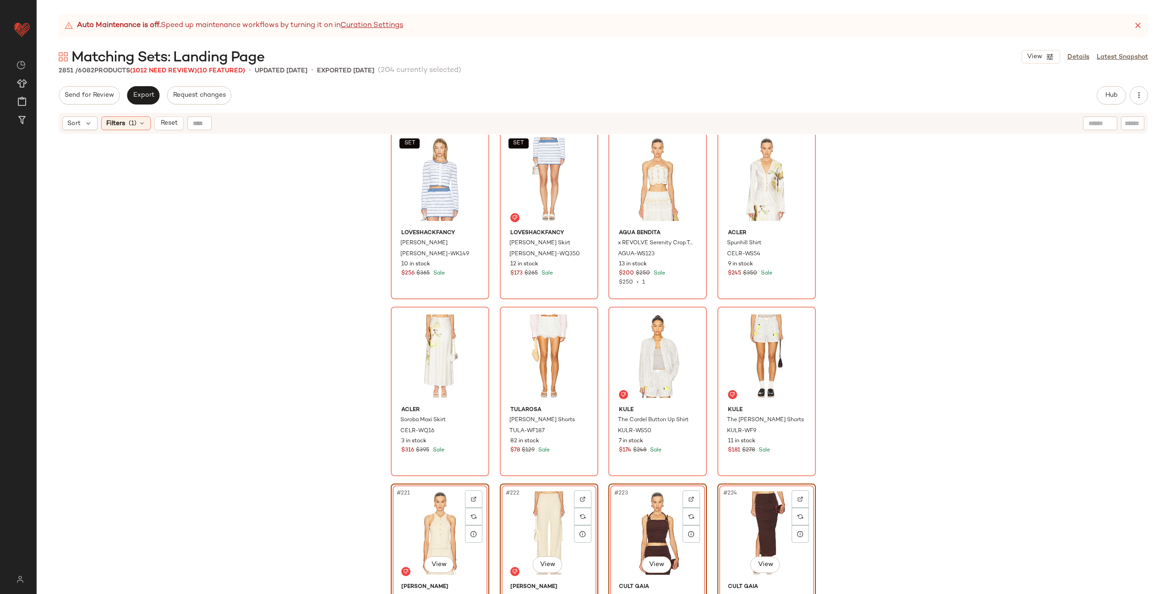
scroll to position [9252, 0]
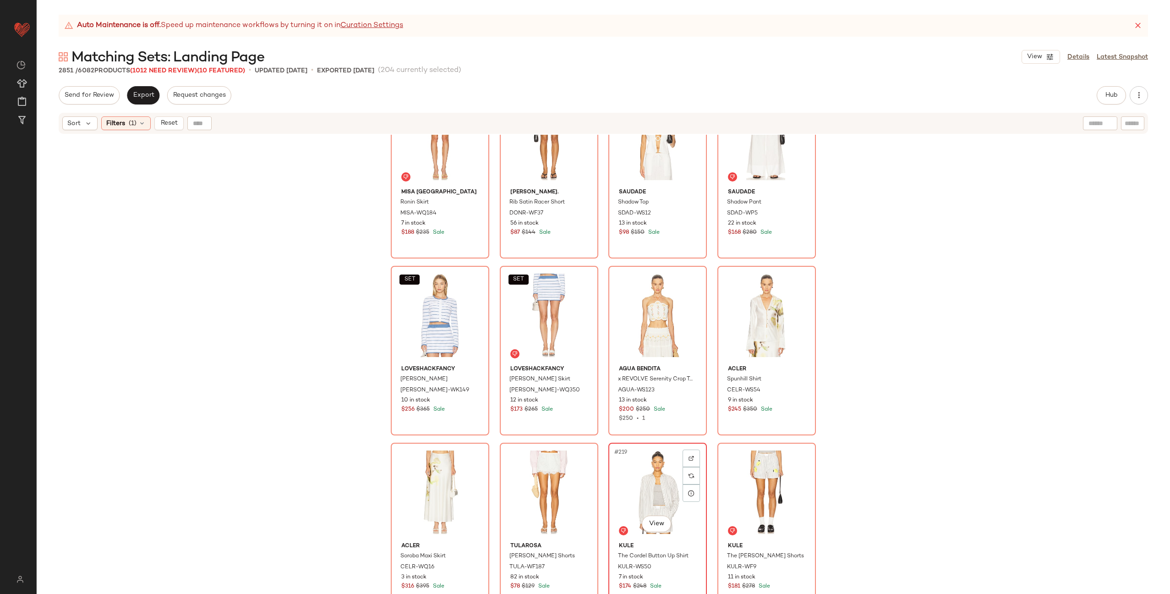
click at [625, 477] on div "#219 View" at bounding box center [658, 492] width 92 height 93
click at [745, 471] on div "#220 View" at bounding box center [767, 492] width 92 height 93
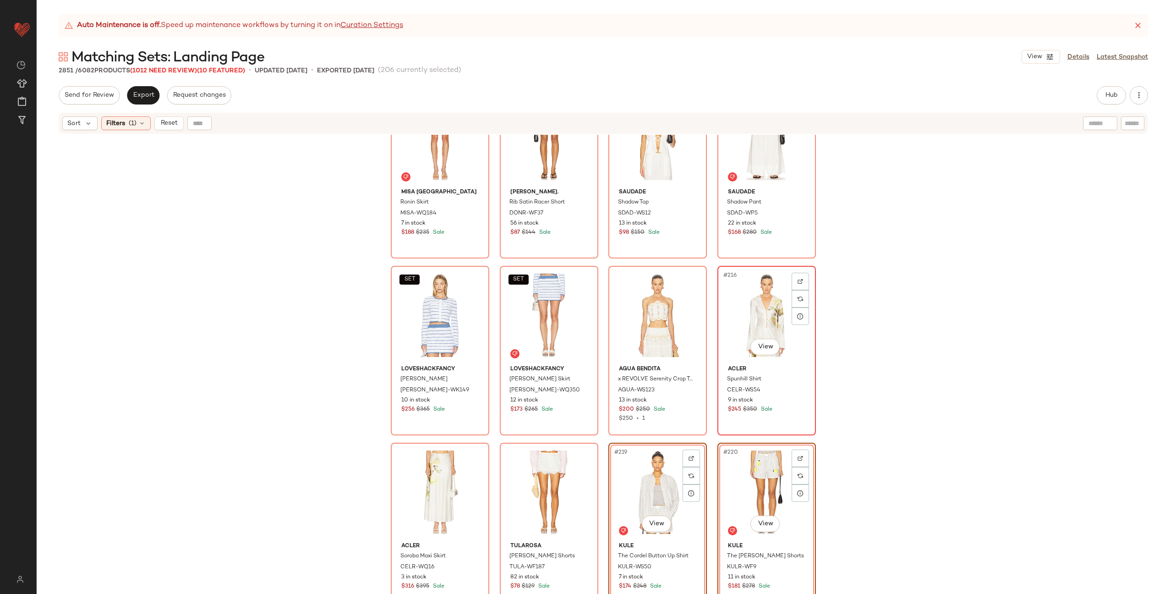
click at [752, 319] on div "#216 View" at bounding box center [767, 315] width 92 height 93
click at [424, 480] on div "#217 View" at bounding box center [440, 492] width 92 height 93
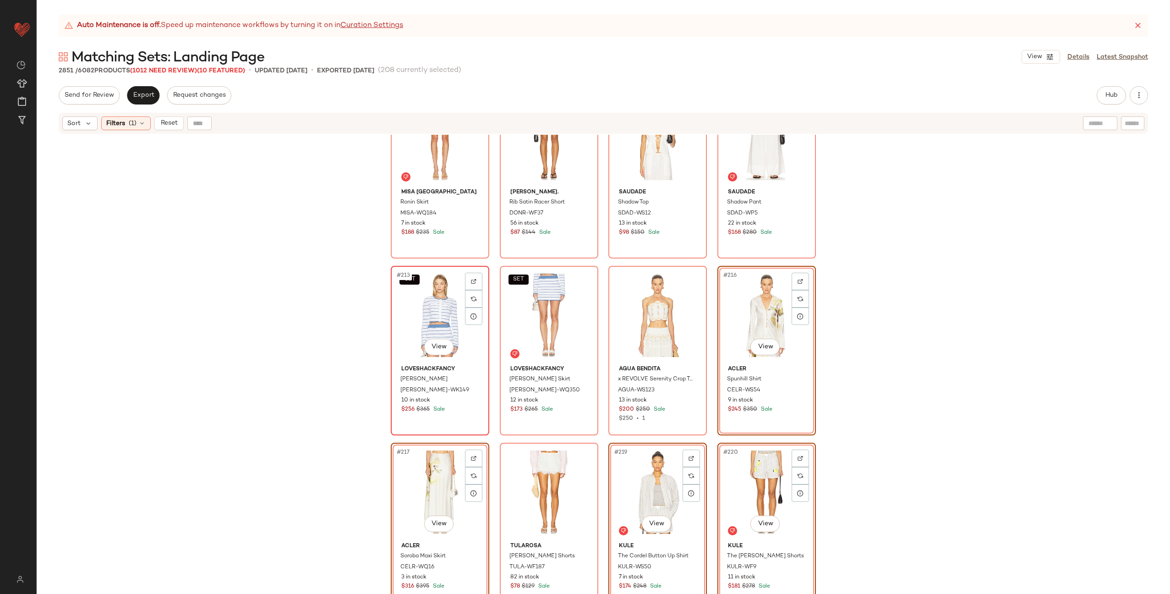
click at [423, 307] on div "SET #213 View" at bounding box center [440, 315] width 92 height 93
click at [555, 312] on div "SET #214 View" at bounding box center [549, 315] width 92 height 93
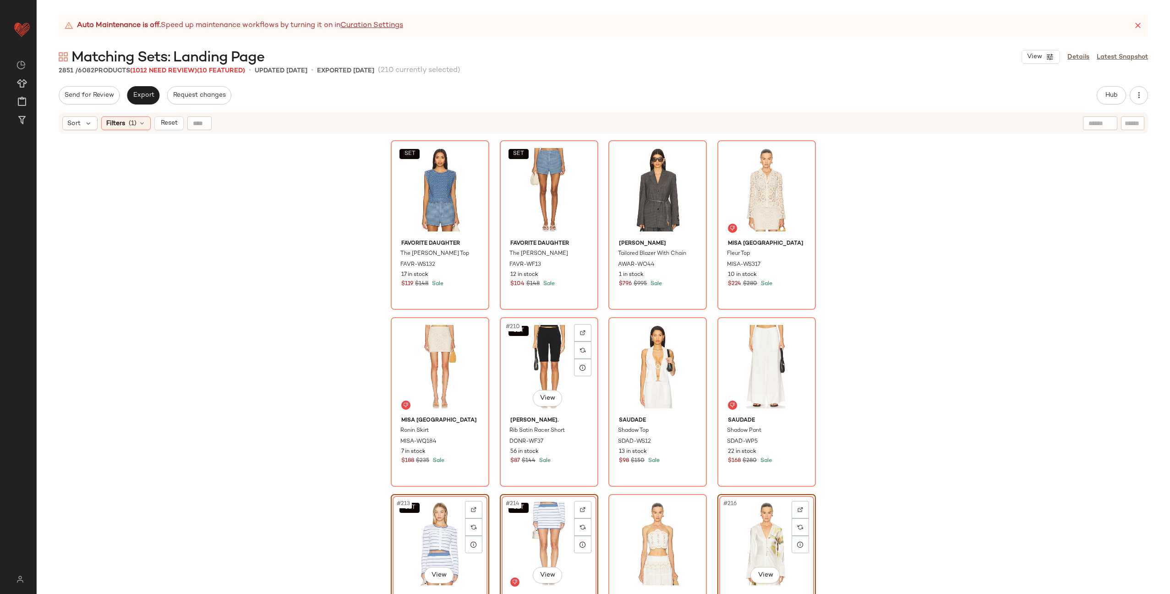
scroll to position [9018, 0]
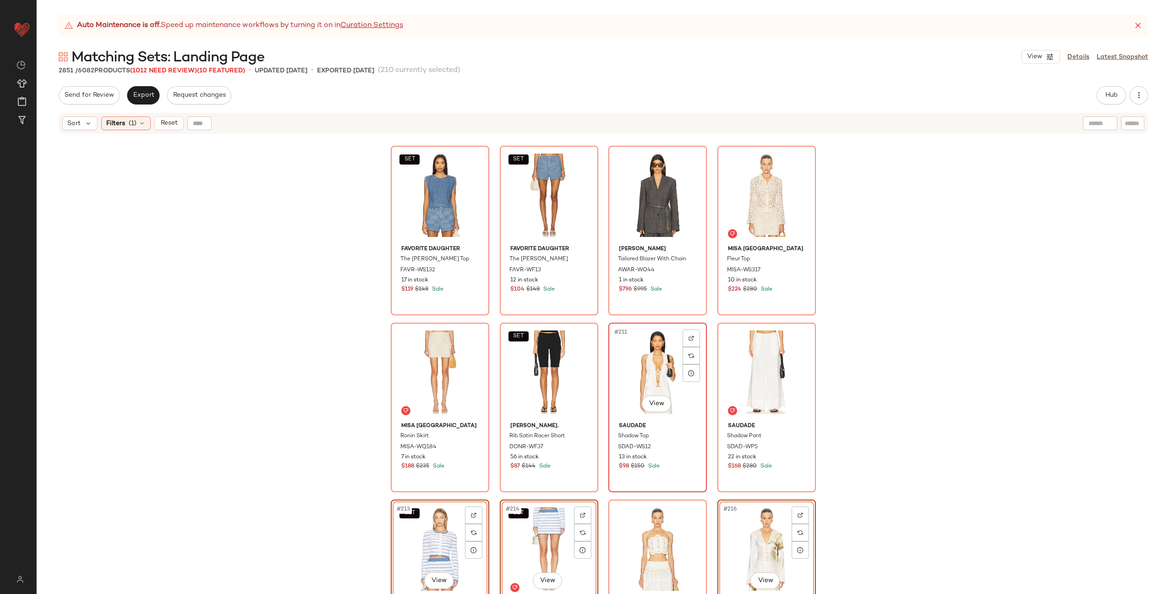
click at [635, 367] on div "#211 View" at bounding box center [658, 372] width 92 height 93
click at [737, 364] on div "#212 View" at bounding box center [767, 372] width 92 height 93
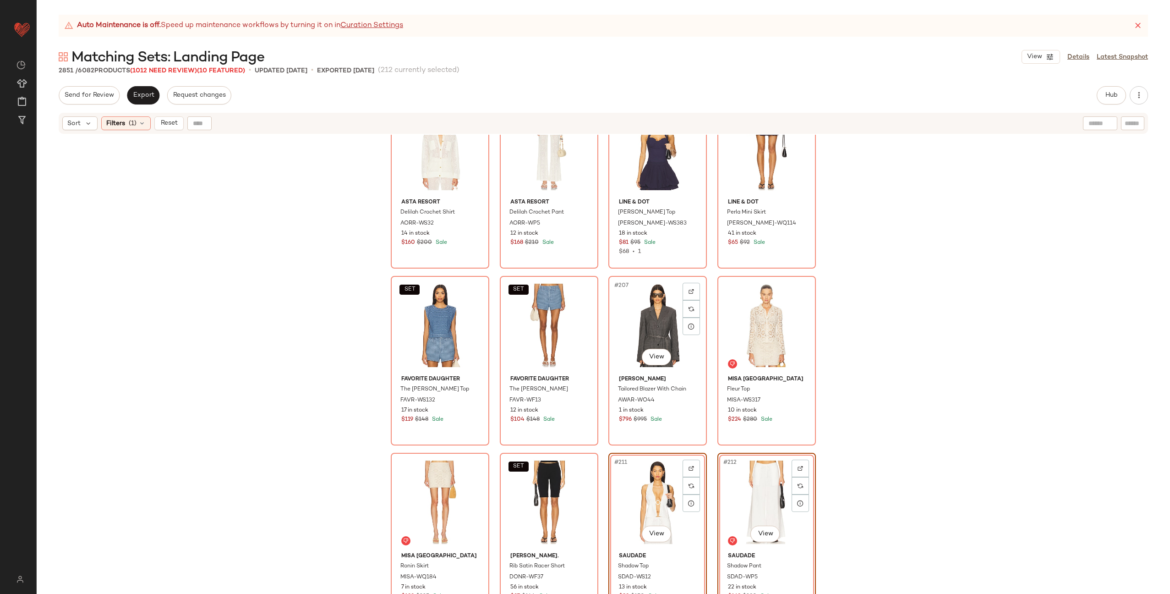
scroll to position [8887, 0]
click at [753, 332] on div "#208 View" at bounding box center [767, 326] width 92 height 93
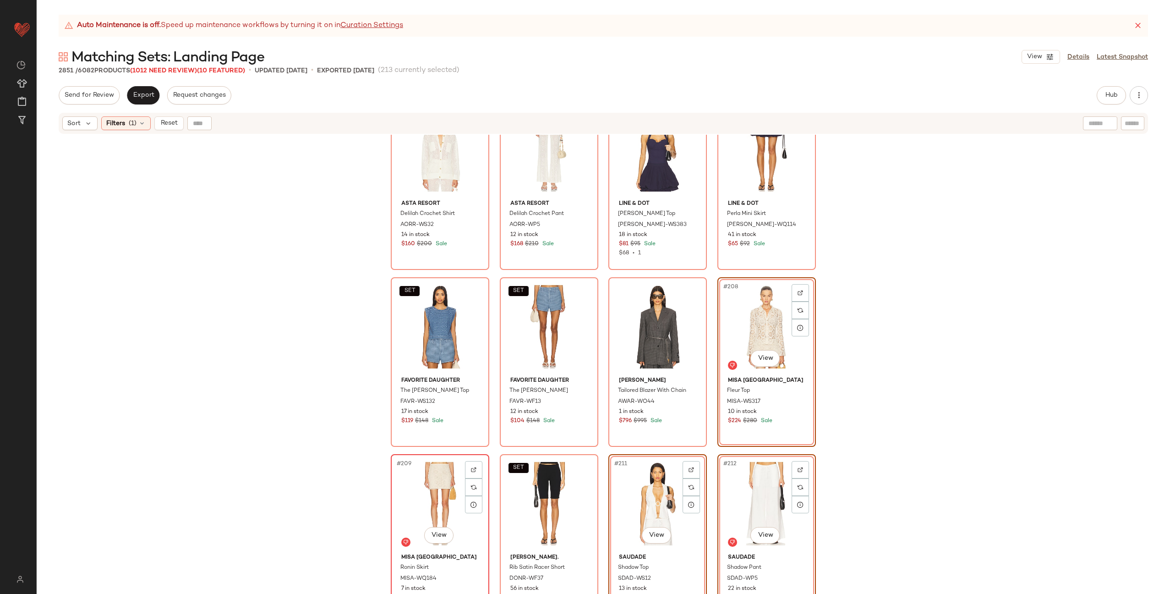
click at [443, 499] on div "#209 View" at bounding box center [440, 503] width 92 height 93
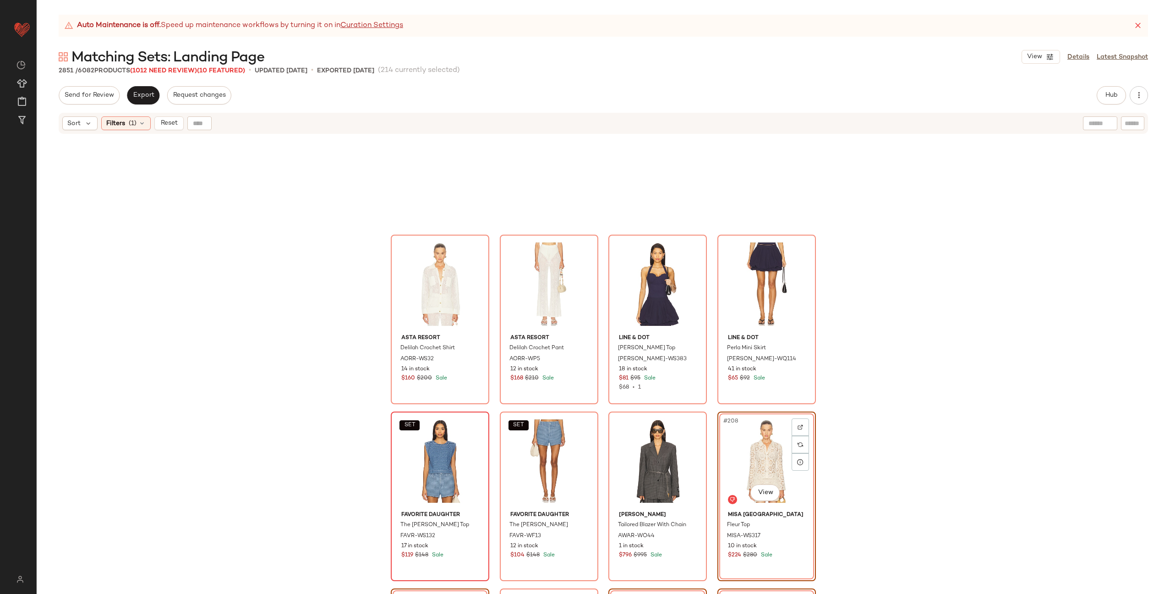
scroll to position [8735, 0]
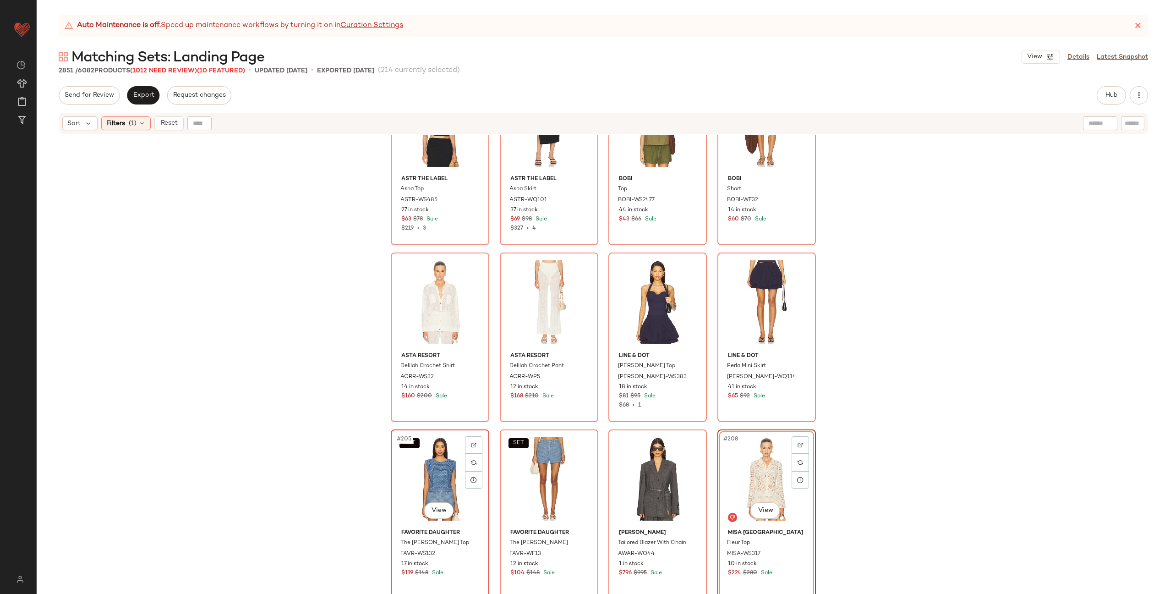
click at [432, 469] on div "SET #205 View" at bounding box center [440, 479] width 92 height 93
click at [512, 460] on div "SET #206 View" at bounding box center [549, 479] width 92 height 93
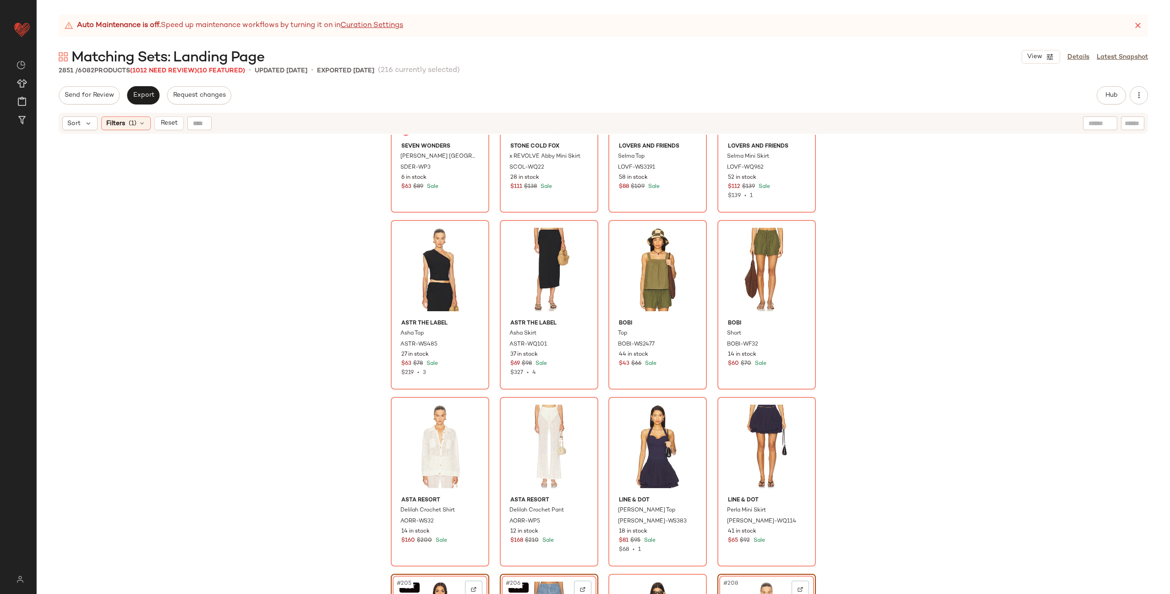
scroll to position [8590, 0]
click at [428, 444] on div "#201 View" at bounding box center [440, 446] width 92 height 93
click at [535, 442] on div "#202 View" at bounding box center [549, 446] width 92 height 93
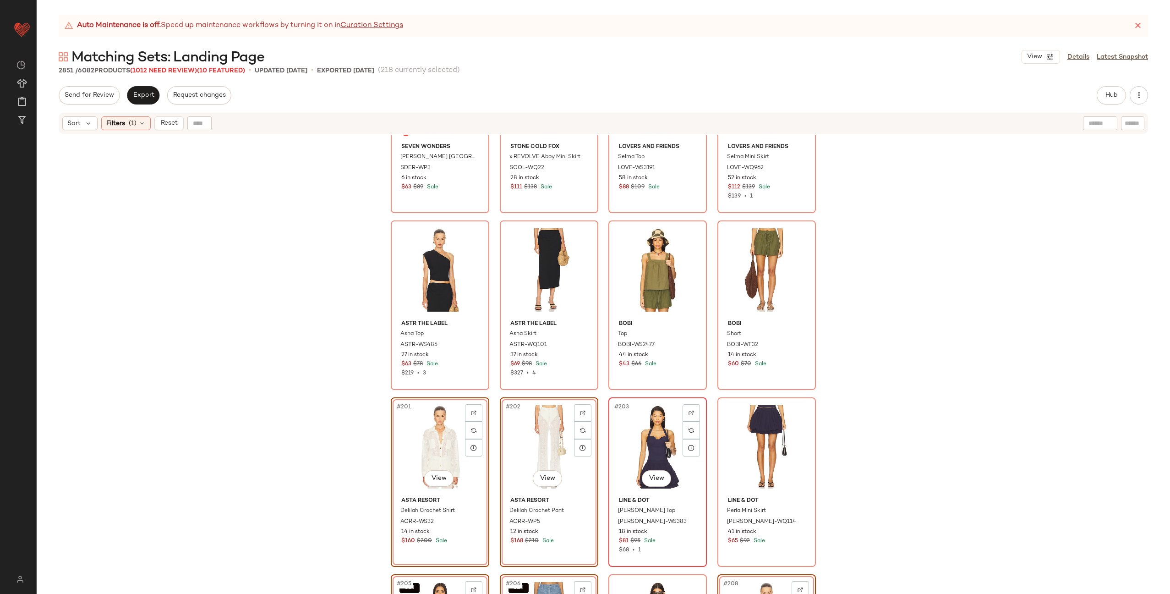
click at [645, 444] on div "#203 View" at bounding box center [658, 446] width 92 height 93
click at [731, 439] on div "#204 View" at bounding box center [767, 446] width 92 height 93
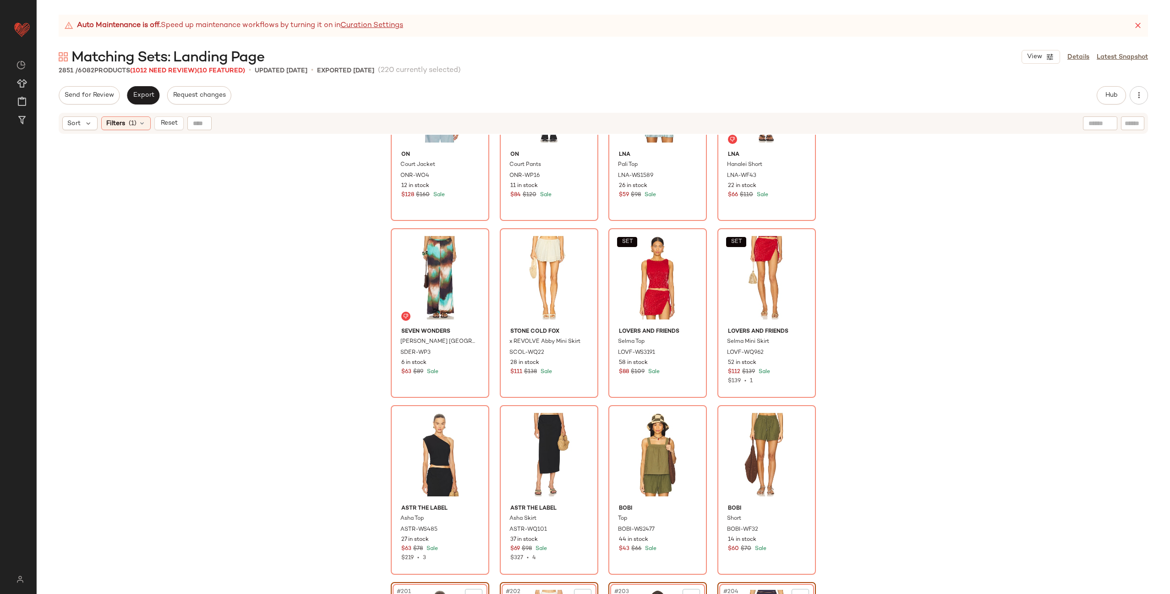
scroll to position [8427, 0]
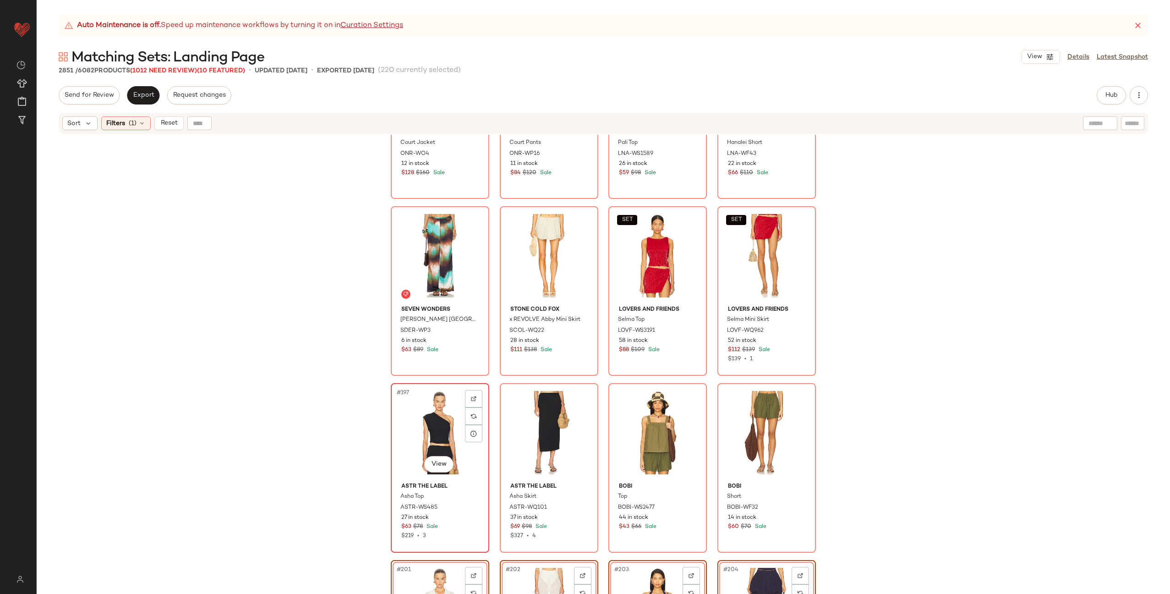
click at [444, 418] on div "#197 View" at bounding box center [440, 432] width 92 height 93
click at [532, 416] on div "#198 View" at bounding box center [549, 432] width 92 height 93
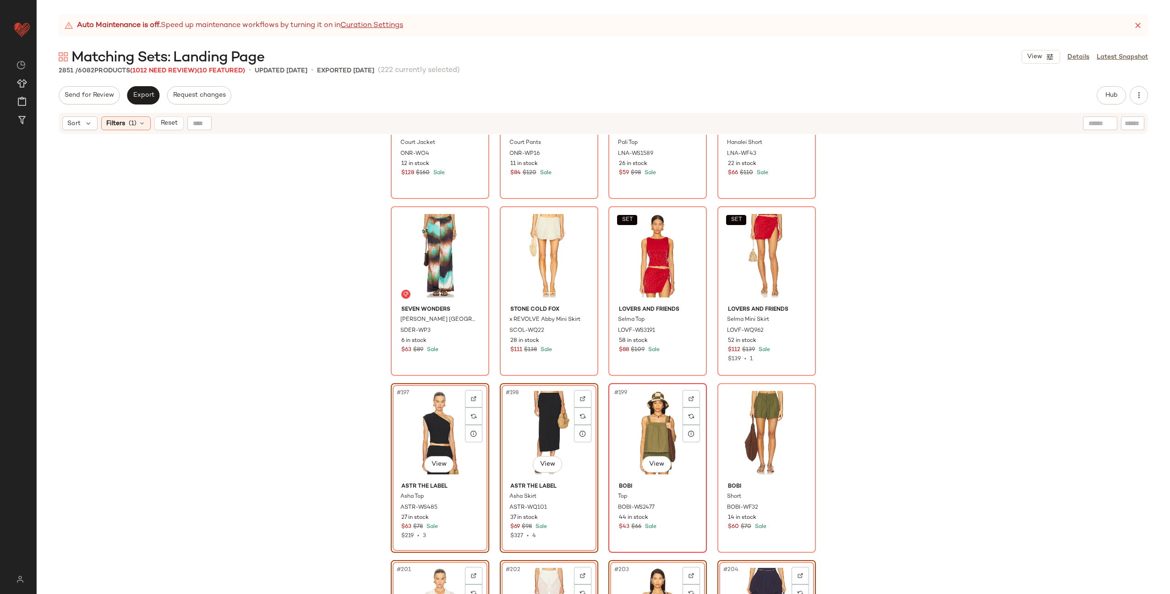
click at [664, 426] on div "#199 View" at bounding box center [658, 432] width 92 height 93
click at [751, 423] on div "#200 View" at bounding box center [767, 432] width 92 height 93
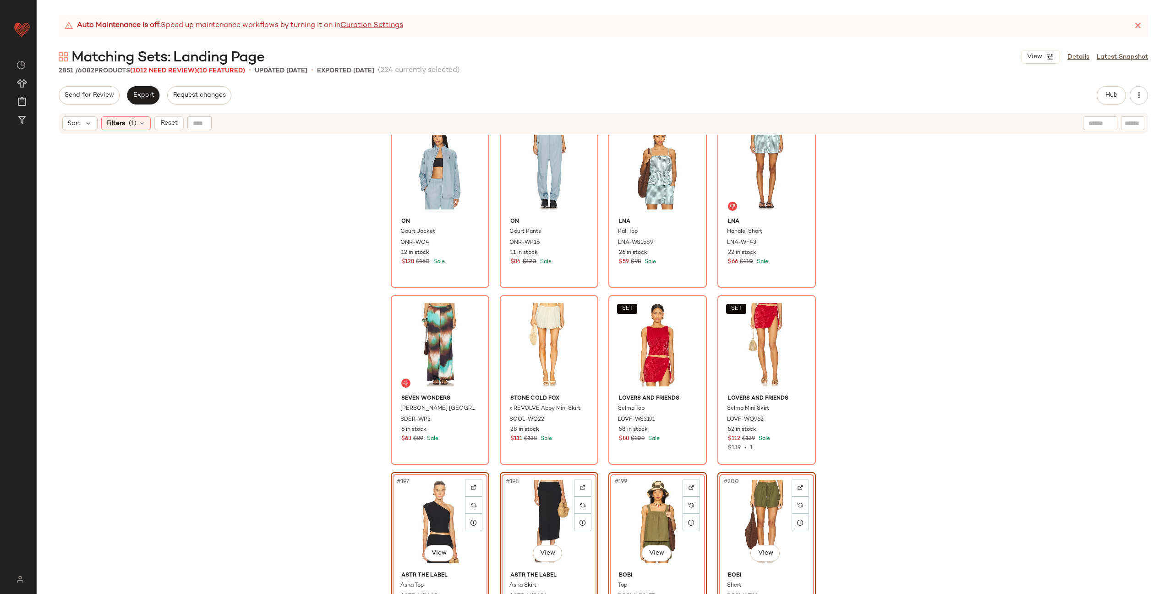
scroll to position [8302, 0]
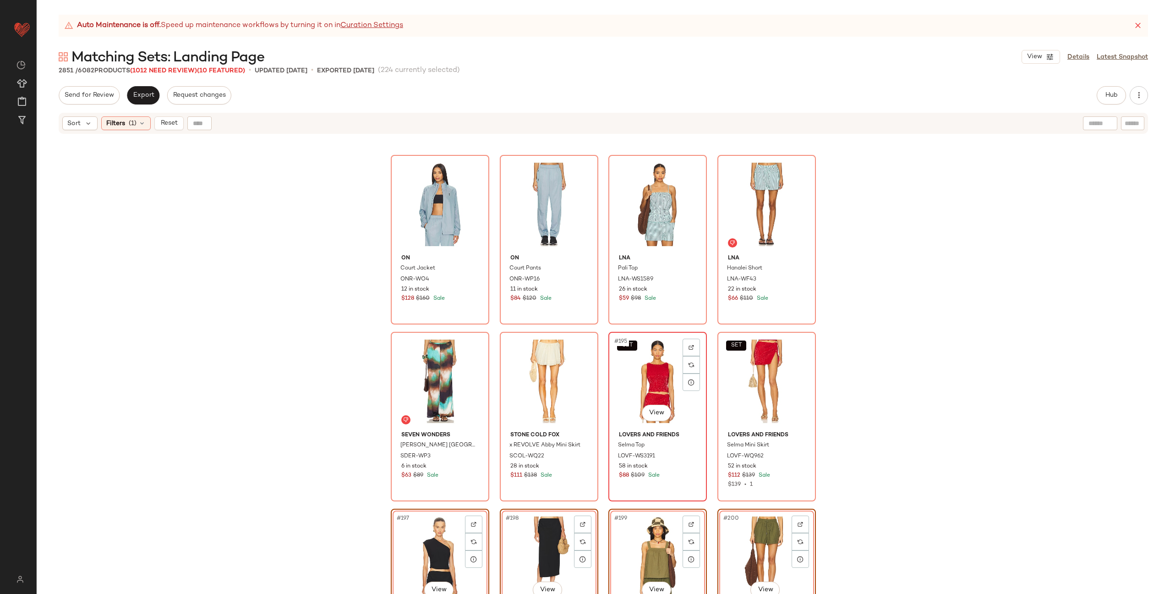
click at [658, 383] on div "SET #195 View" at bounding box center [658, 381] width 92 height 93
click at [749, 381] on div "SET #196 View" at bounding box center [767, 381] width 92 height 93
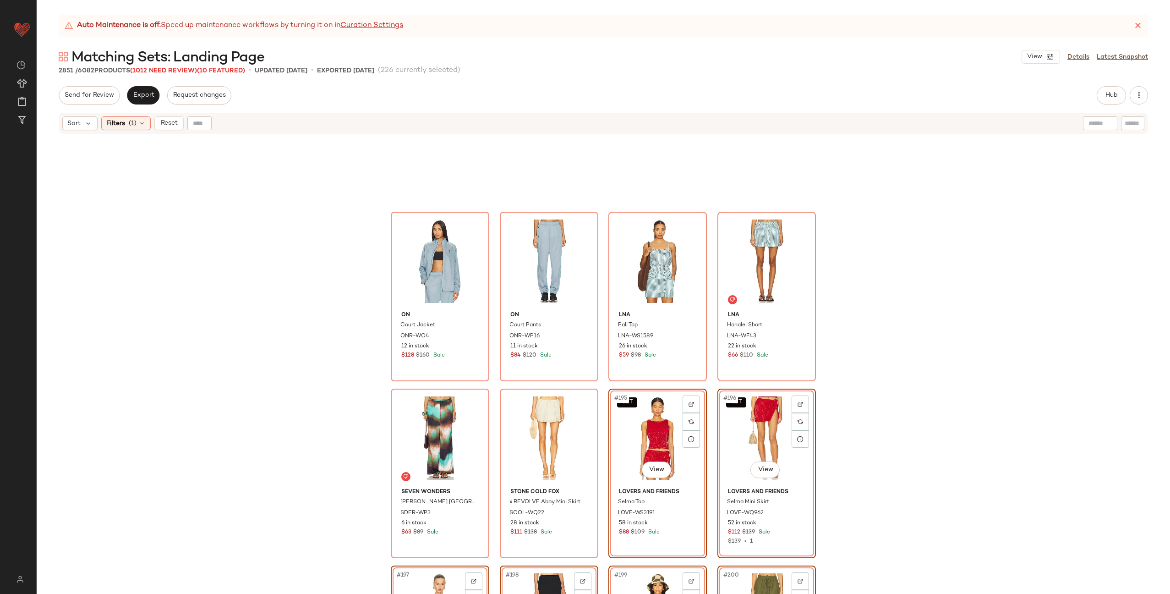
scroll to position [8174, 0]
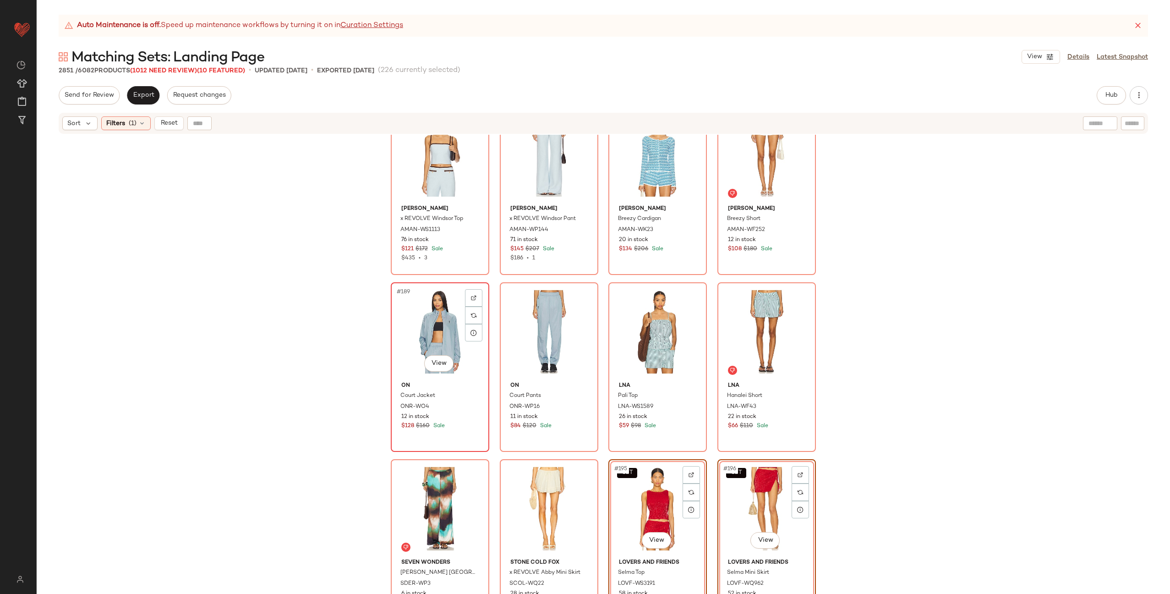
click at [439, 341] on div "#189 View" at bounding box center [440, 331] width 92 height 93
click at [539, 323] on div "#190 View" at bounding box center [549, 331] width 92 height 93
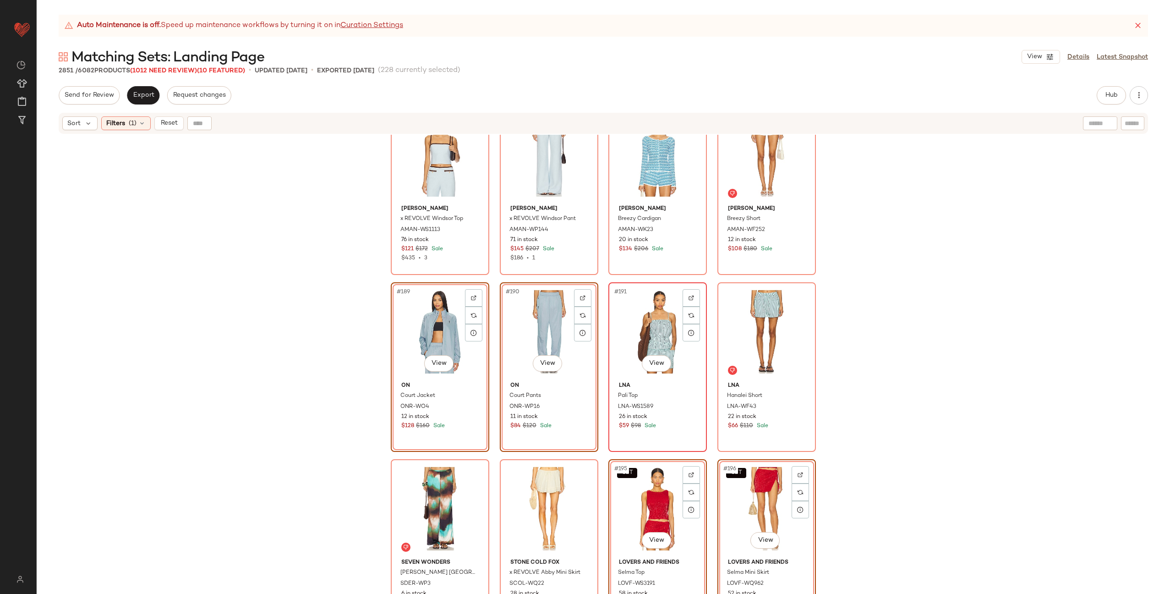
click at [666, 329] on div "#191 View" at bounding box center [658, 331] width 92 height 93
click at [740, 329] on div "#192 View" at bounding box center [767, 331] width 92 height 93
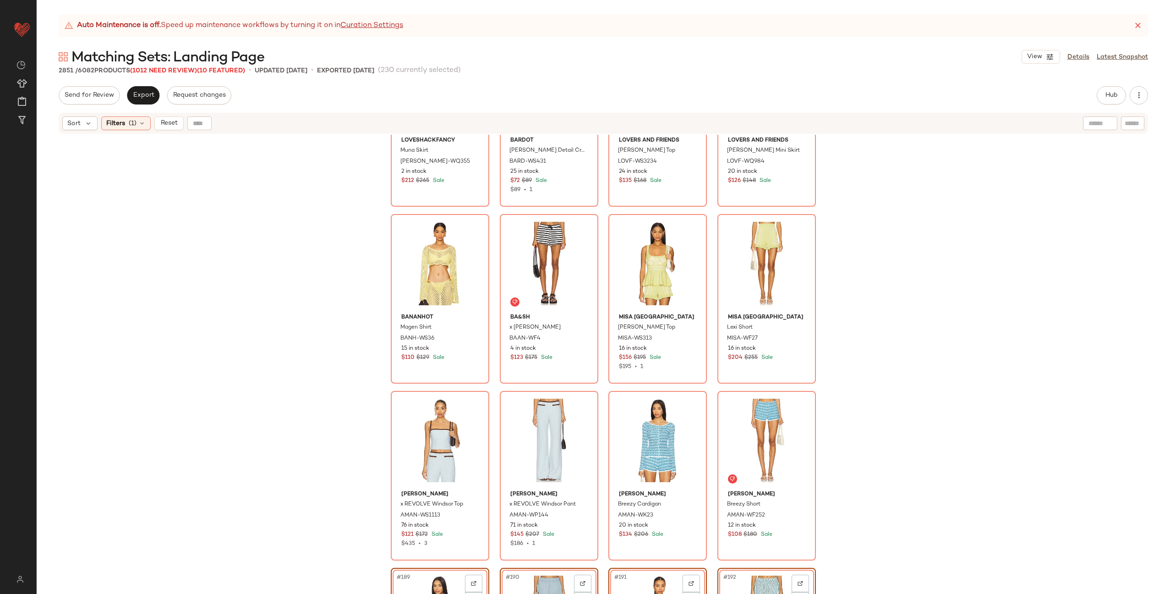
scroll to position [7966, 0]
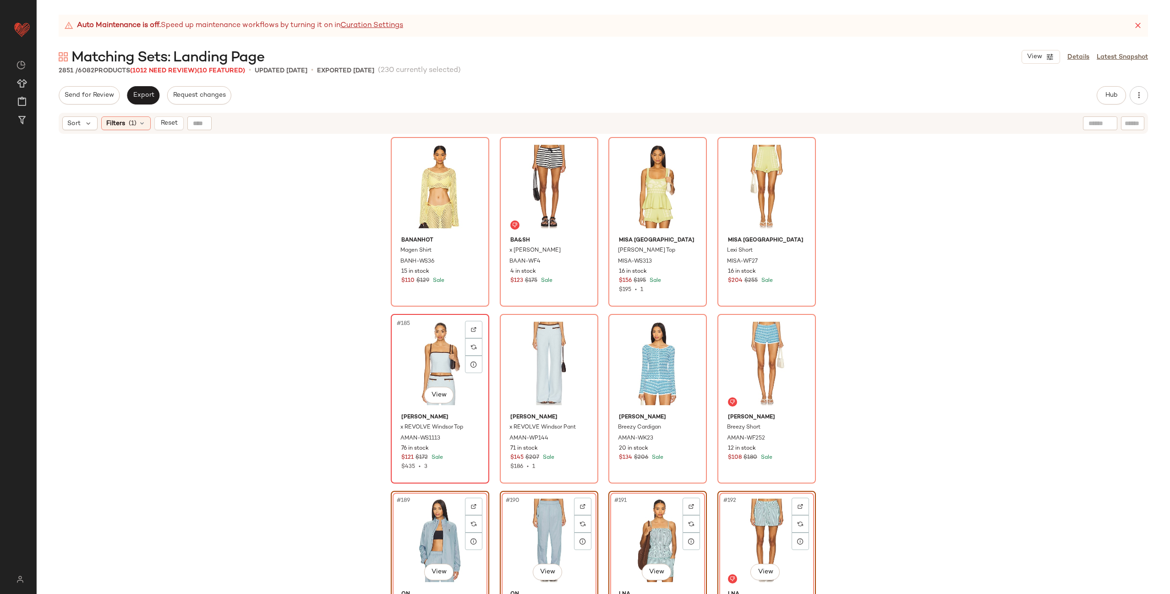
click at [418, 361] on div "#185 View" at bounding box center [440, 363] width 92 height 93
click at [512, 359] on div "#186 View" at bounding box center [549, 363] width 92 height 93
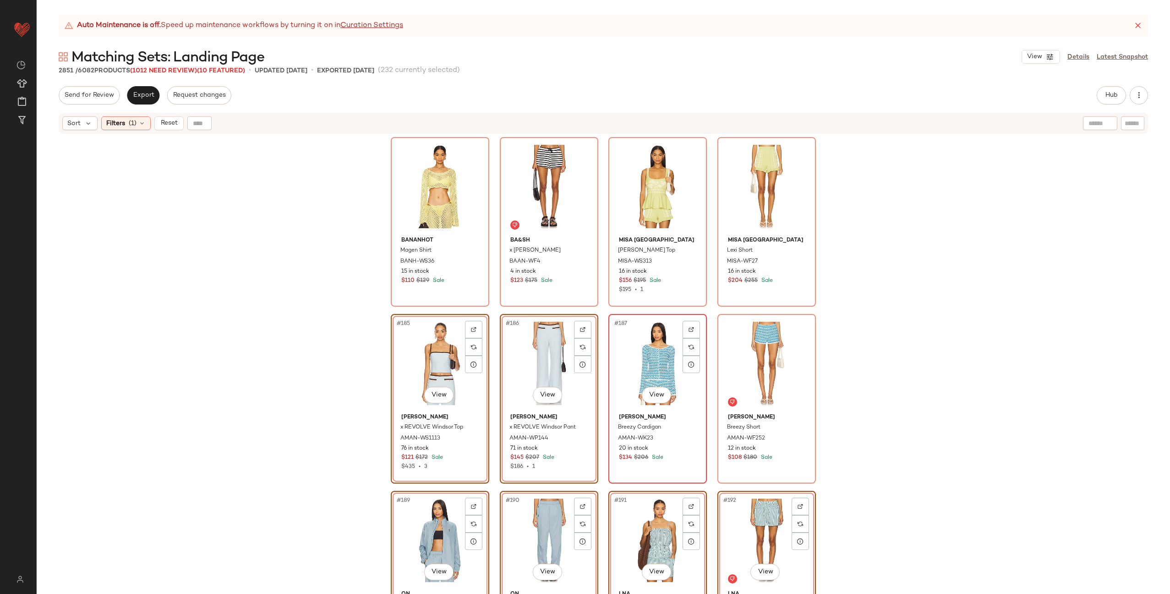
click at [655, 362] on div "#187 View" at bounding box center [658, 363] width 92 height 93
click at [745, 363] on div "#188 View" at bounding box center [767, 363] width 92 height 93
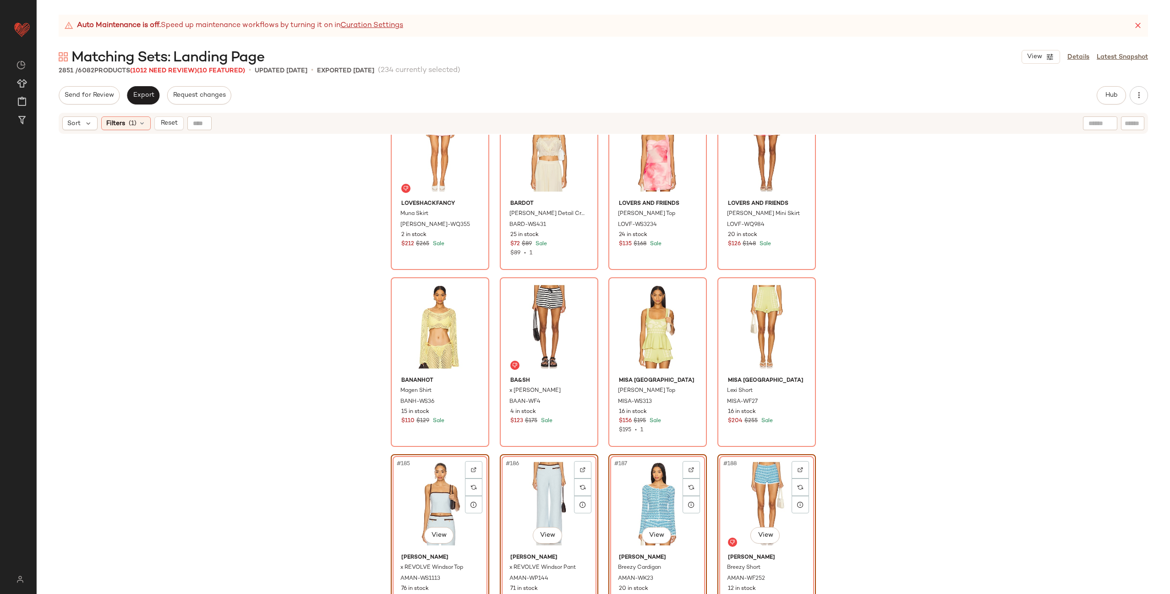
scroll to position [7824, 0]
drag, startPoint x: 620, startPoint y: 330, endPoint x: 630, endPoint y: 330, distance: 9.6
click at [621, 330] on div "#183 View" at bounding box center [658, 328] width 92 height 93
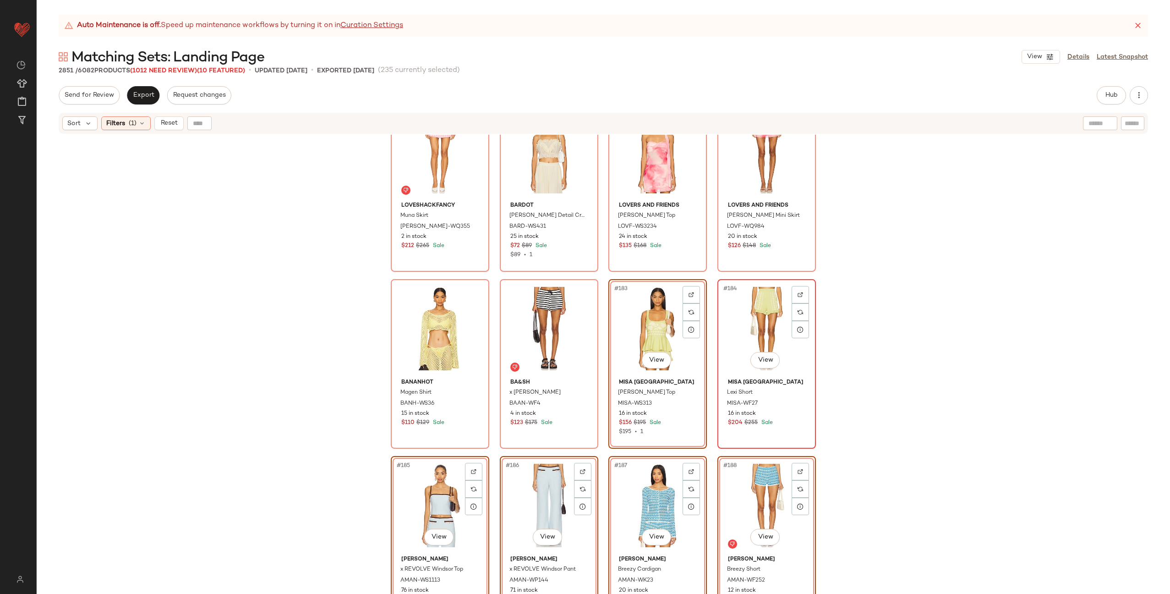
click at [776, 331] on div "#184 View" at bounding box center [767, 328] width 92 height 93
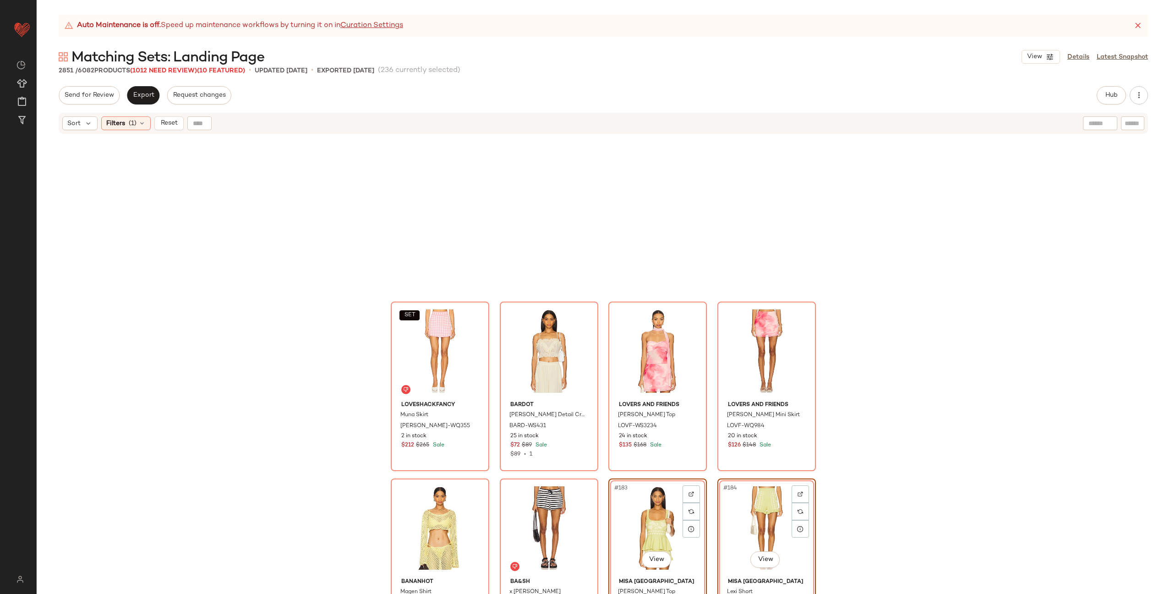
scroll to position [7624, 0]
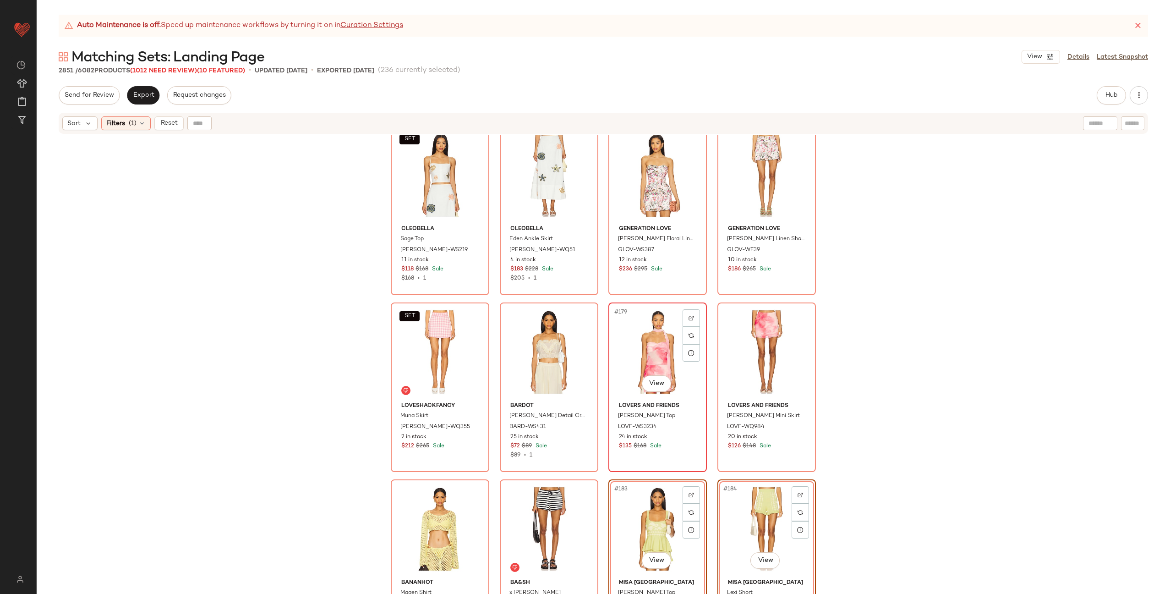
click at [650, 347] on div "#179 View" at bounding box center [658, 352] width 92 height 93
click at [749, 343] on div "#180 View" at bounding box center [767, 352] width 92 height 93
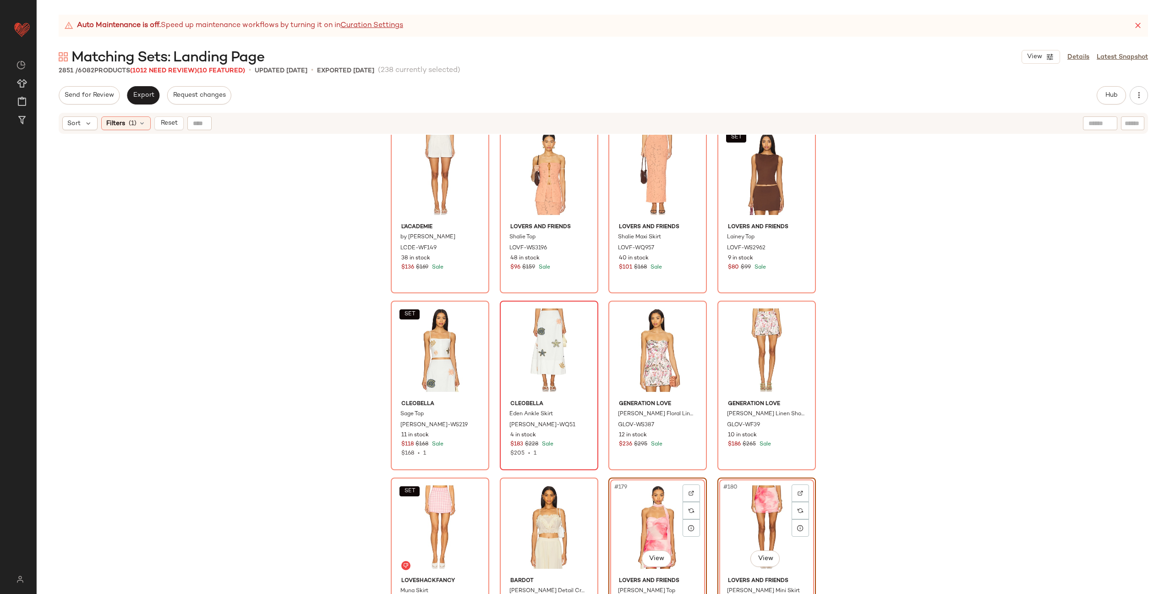
scroll to position [7430, 0]
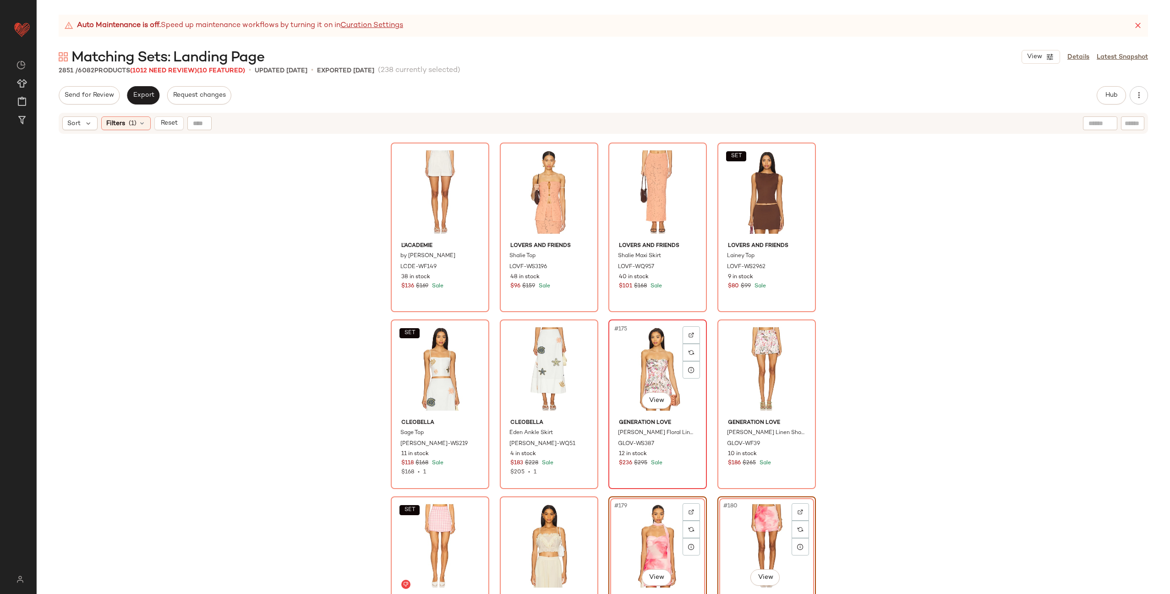
click at [634, 363] on div "#175 View" at bounding box center [658, 369] width 92 height 93
click at [768, 365] on div "#176 View" at bounding box center [767, 369] width 92 height 93
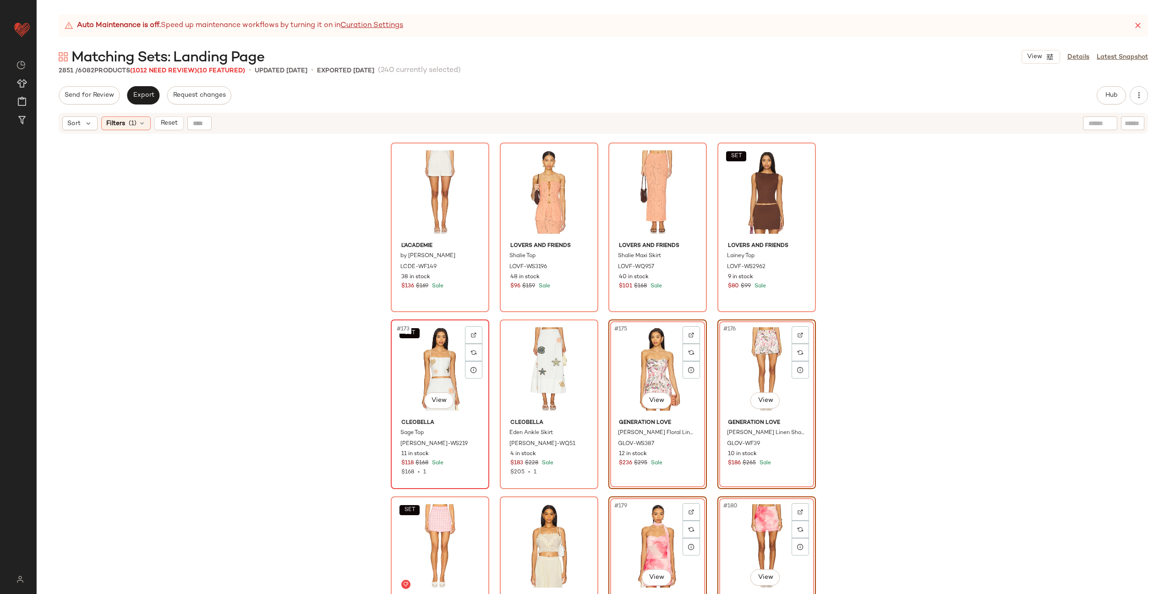
click at [435, 366] on div "SET #173 View" at bounding box center [440, 369] width 92 height 93
click at [516, 367] on div "#174 View" at bounding box center [549, 369] width 92 height 93
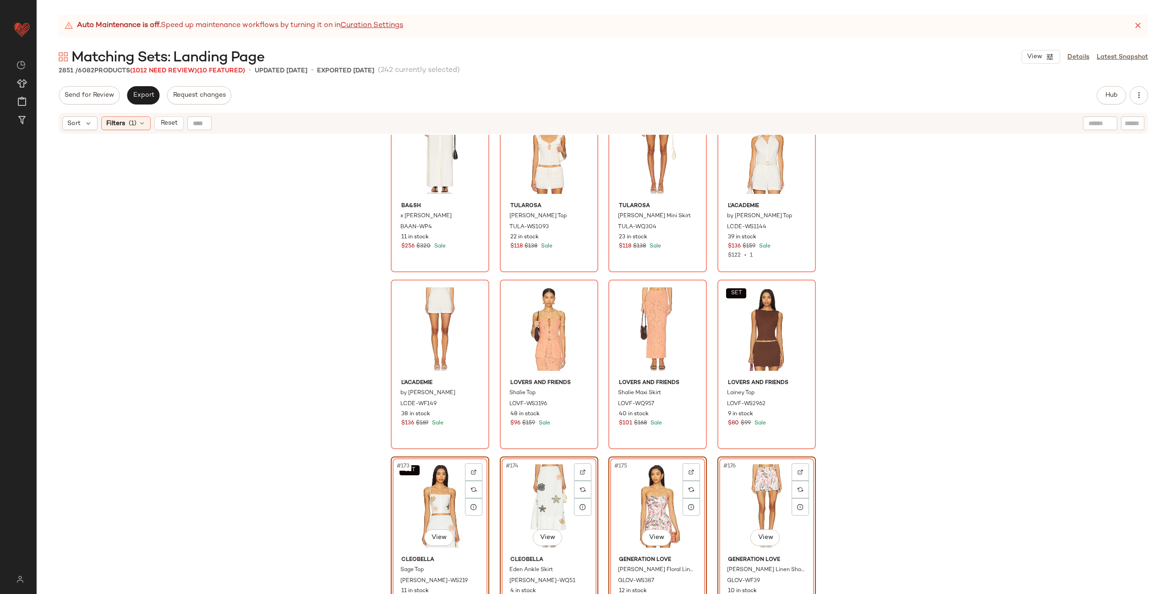
scroll to position [7271, 0]
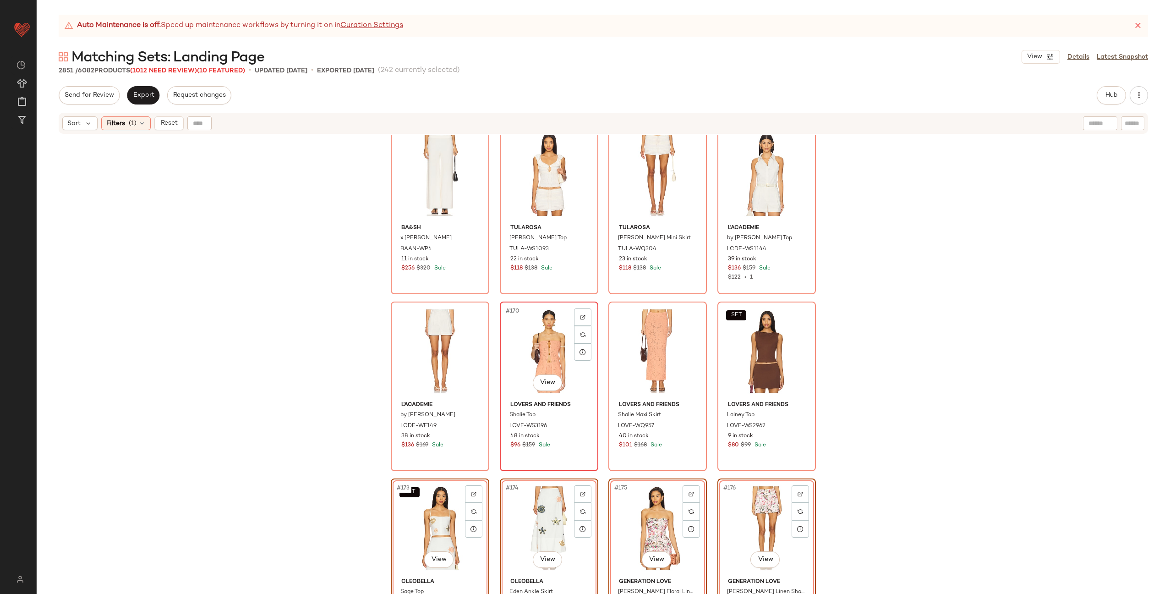
click at [514, 342] on div "#170 View" at bounding box center [549, 351] width 92 height 93
click at [622, 344] on div "#171 View" at bounding box center [658, 351] width 92 height 93
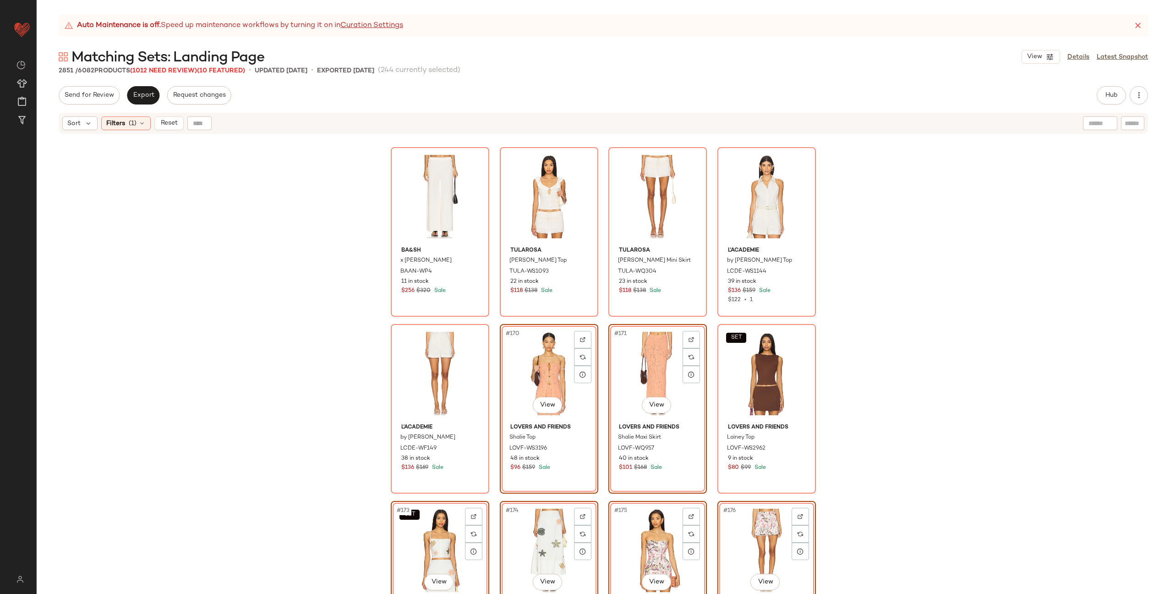
scroll to position [7162, 0]
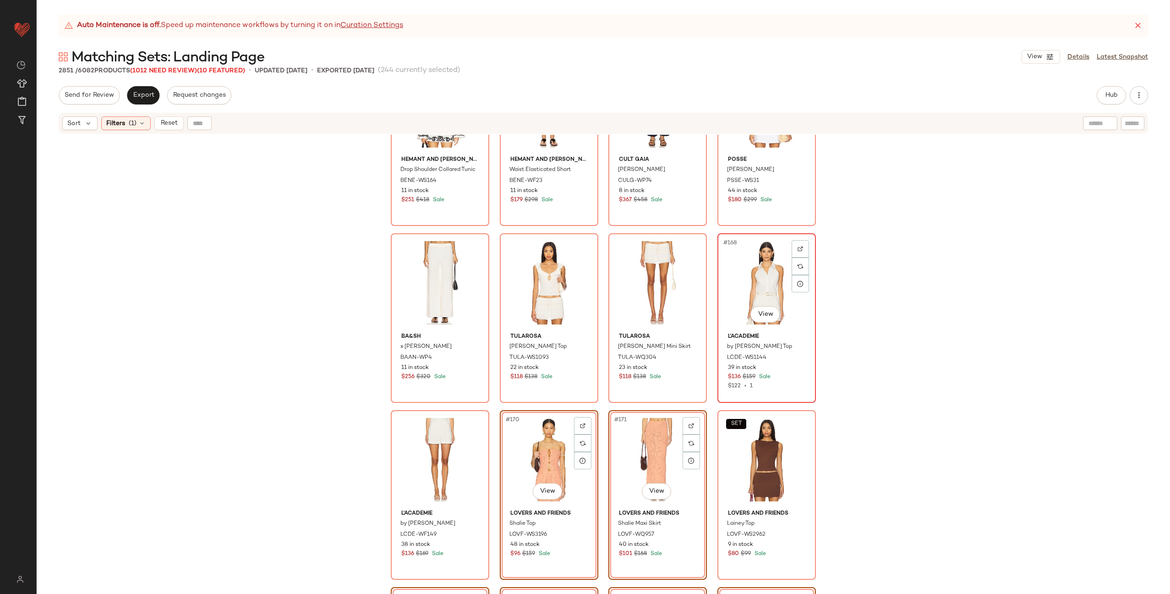
click at [753, 286] on div "#168 View" at bounding box center [767, 282] width 92 height 93
click at [431, 439] on div "#169 View" at bounding box center [440, 459] width 92 height 93
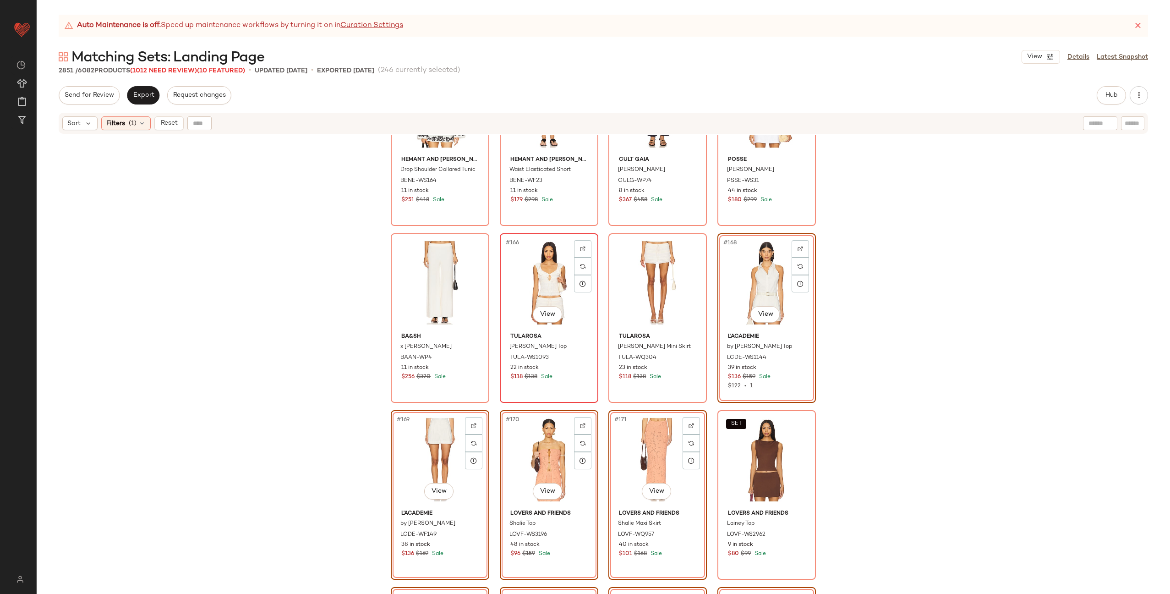
click at [543, 278] on div "#166 View" at bounding box center [549, 282] width 92 height 93
click at [633, 274] on div "#167 View" at bounding box center [658, 282] width 92 height 93
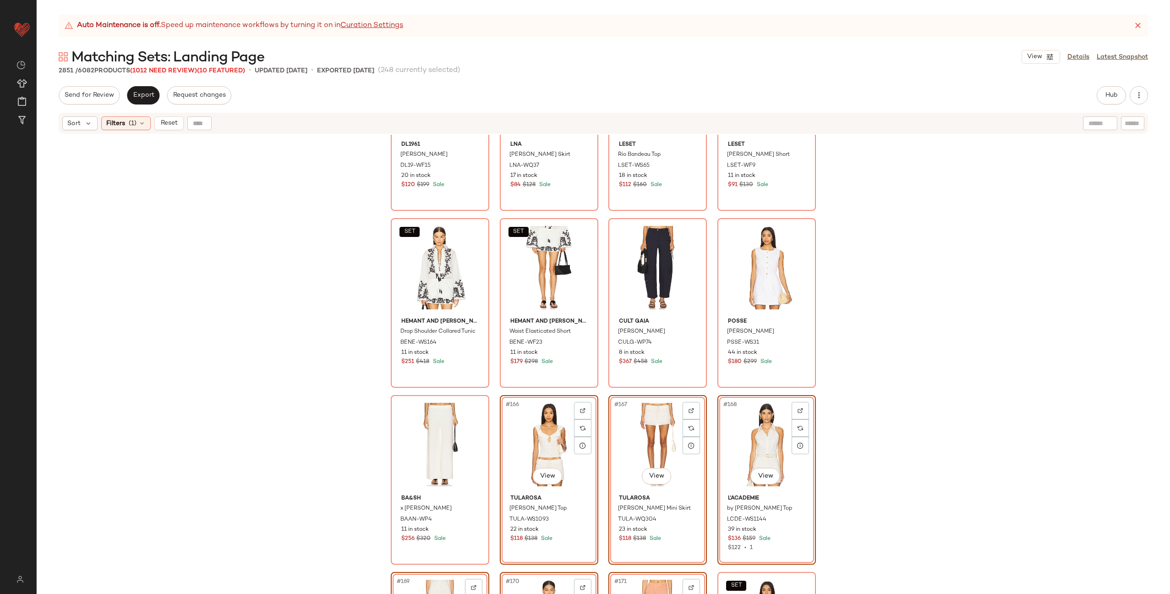
scroll to position [6973, 0]
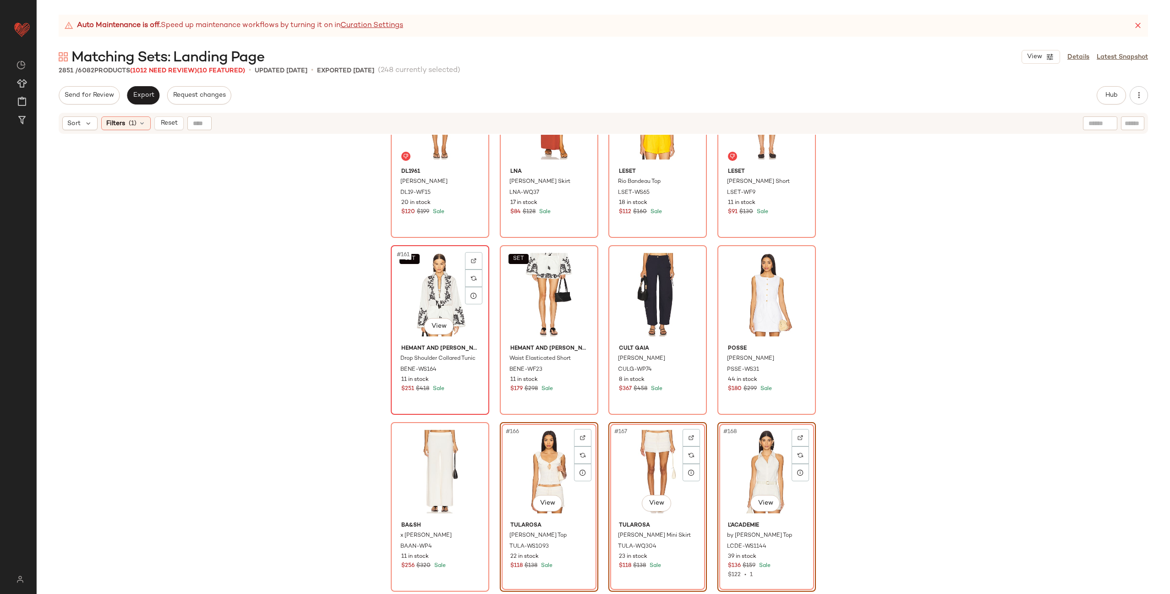
click at [421, 289] on div "SET #161 View" at bounding box center [440, 294] width 92 height 93
click at [533, 291] on div "SET #162 View" at bounding box center [549, 294] width 92 height 93
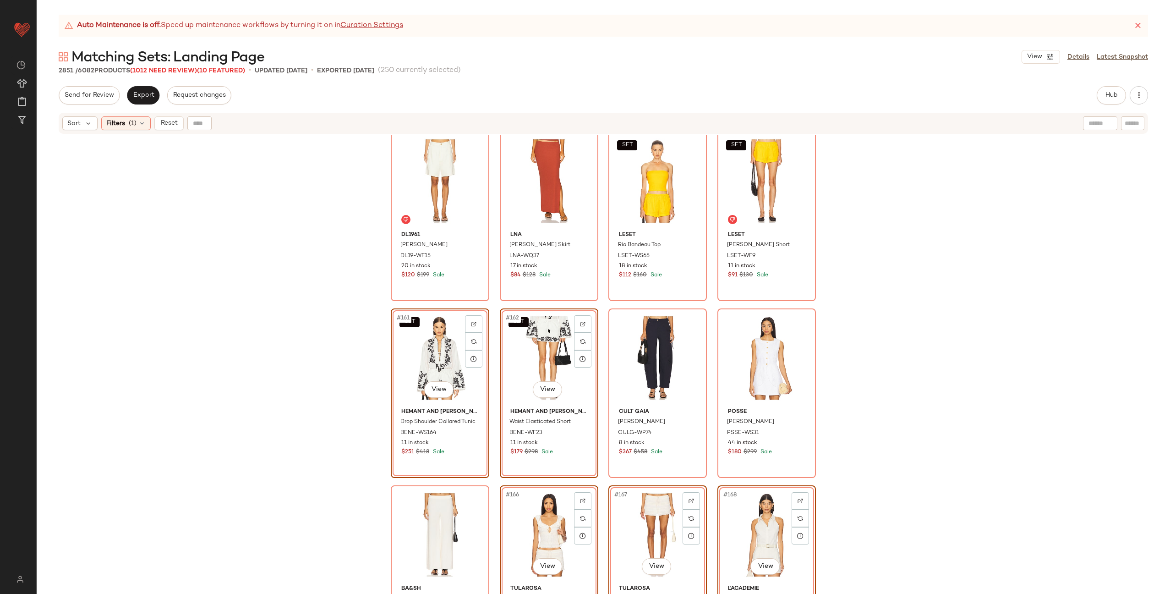
scroll to position [6756, 0]
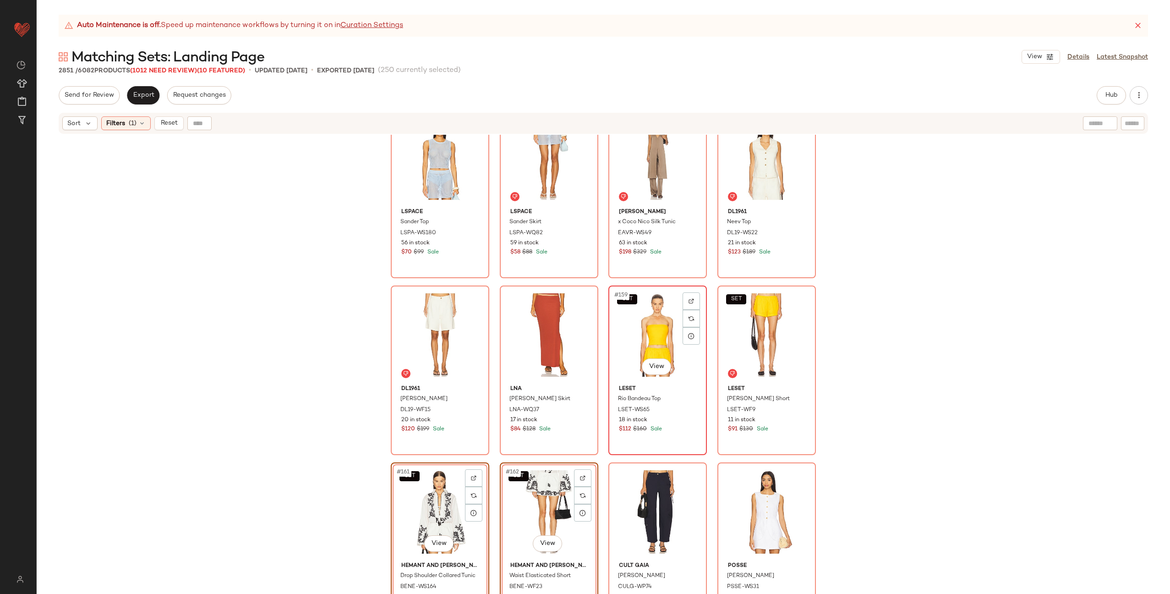
click at [650, 334] on div "SET #159 View" at bounding box center [658, 335] width 92 height 93
click at [735, 323] on div "SET #160 View" at bounding box center [767, 335] width 92 height 93
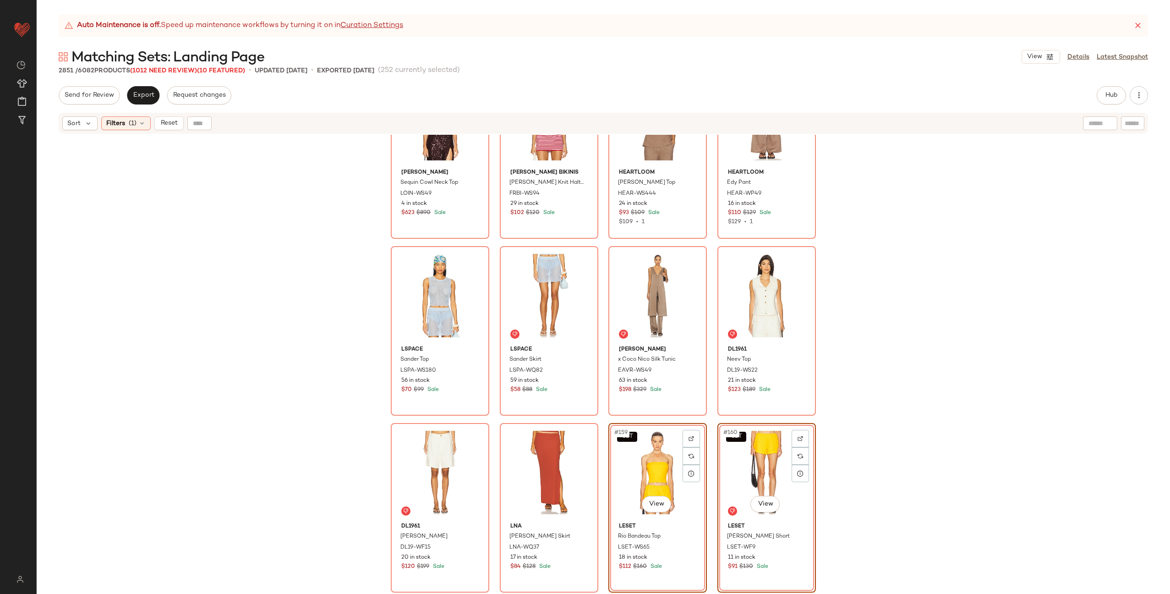
scroll to position [6510, 0]
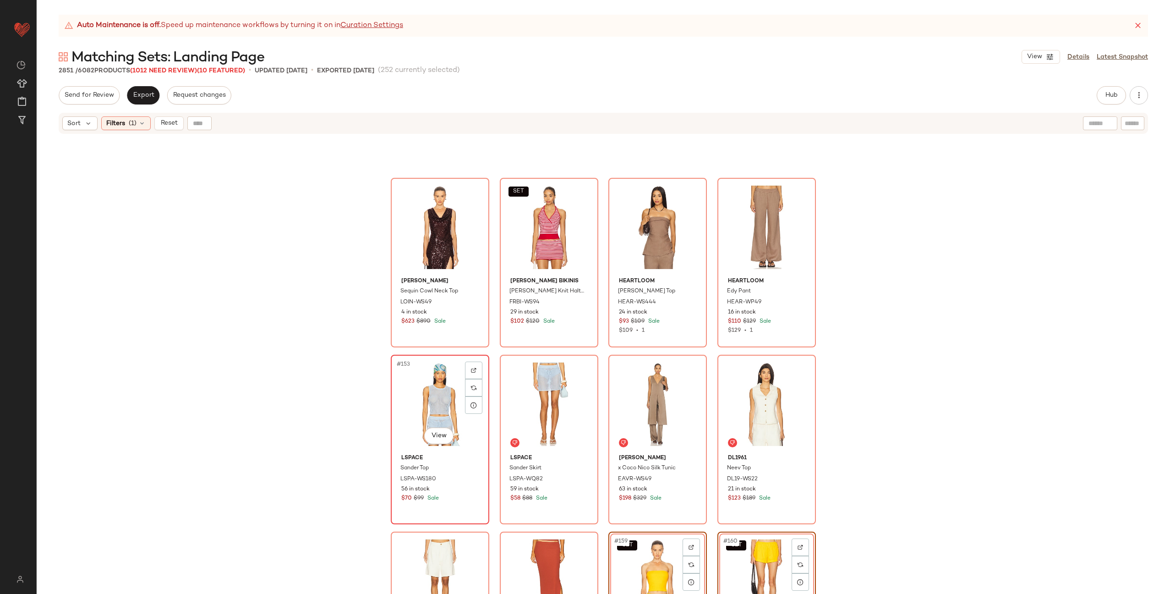
click at [417, 388] on div "#153 View" at bounding box center [440, 404] width 92 height 93
click at [525, 392] on div "#154 View" at bounding box center [549, 404] width 92 height 93
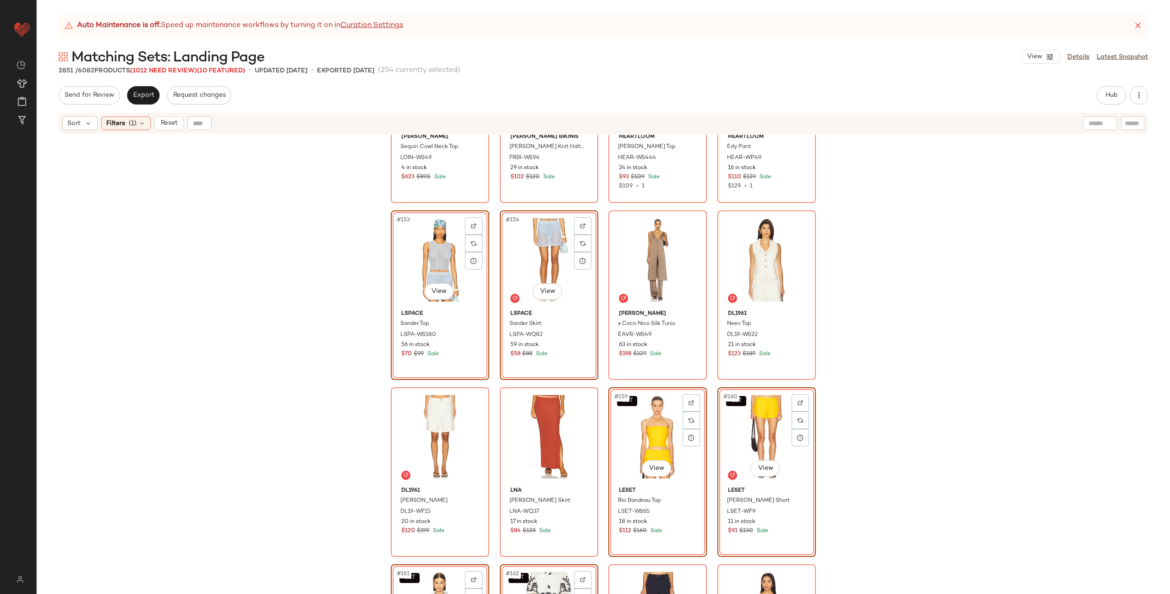
scroll to position [6658, 0]
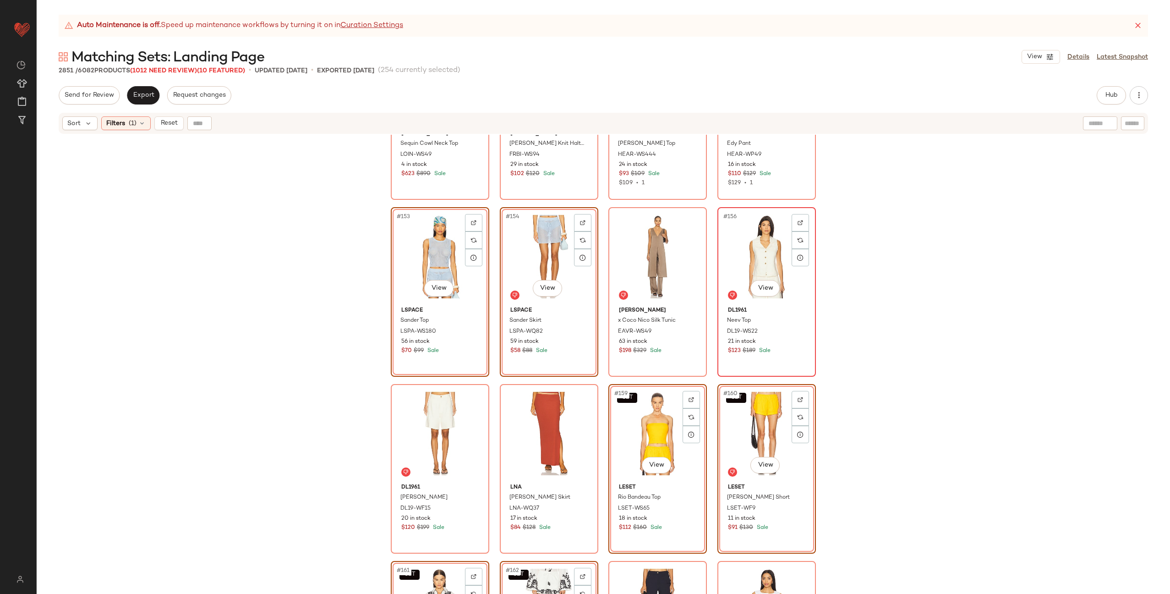
click at [742, 261] on div "#156 View" at bounding box center [767, 256] width 92 height 93
click at [440, 418] on div "#157 View" at bounding box center [440, 433] width 92 height 93
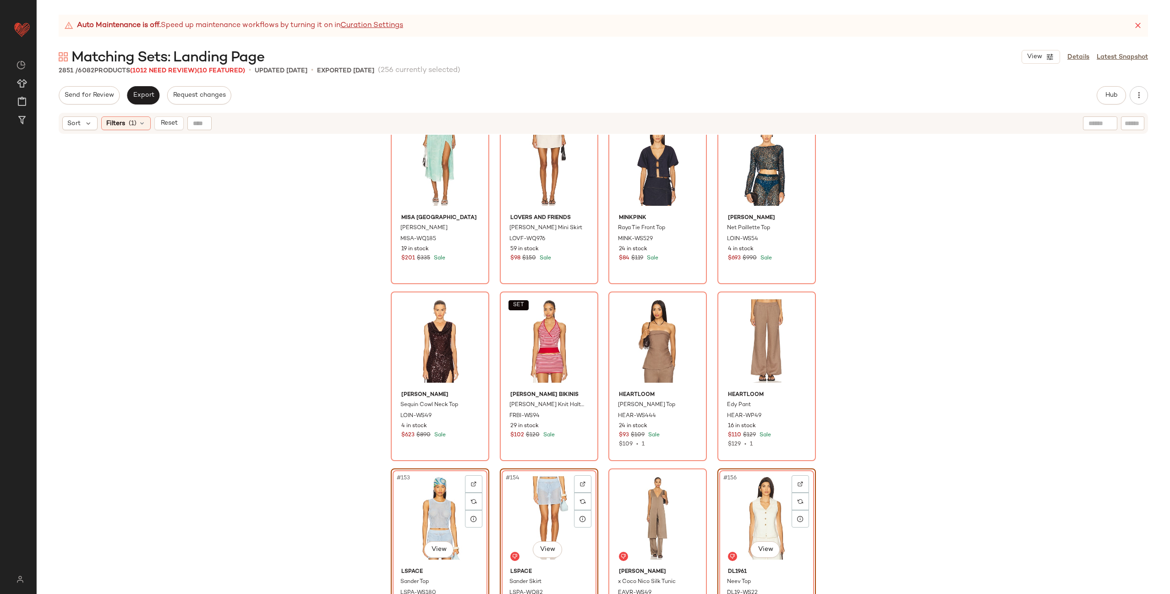
scroll to position [6387, 0]
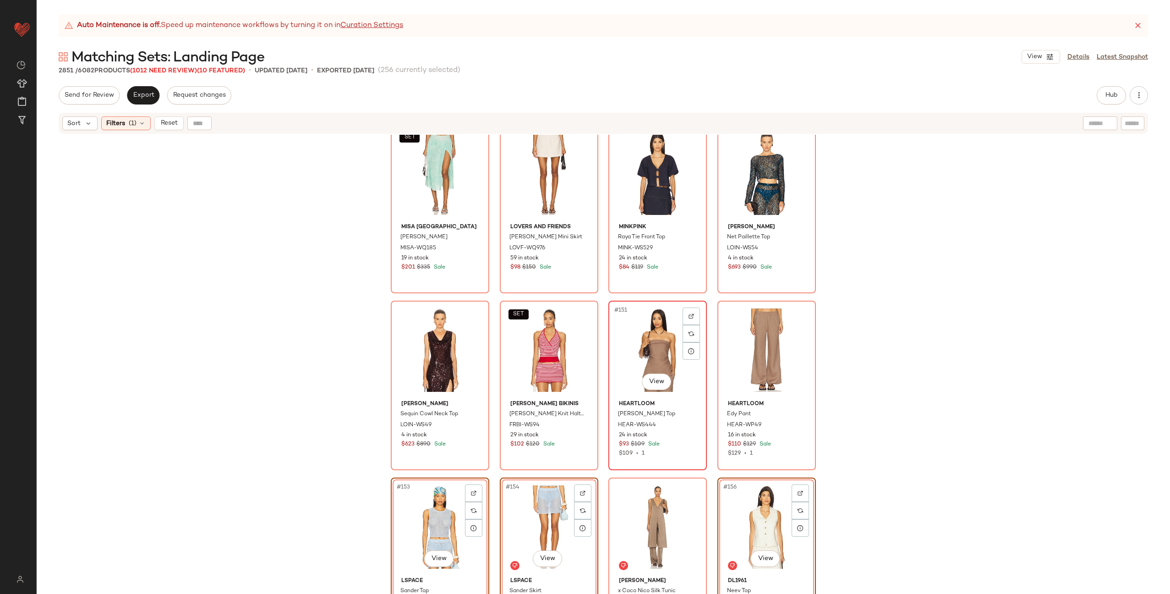
click at [649, 343] on div "#151 View" at bounding box center [658, 350] width 92 height 93
click at [757, 344] on div "#152 View" at bounding box center [767, 350] width 92 height 93
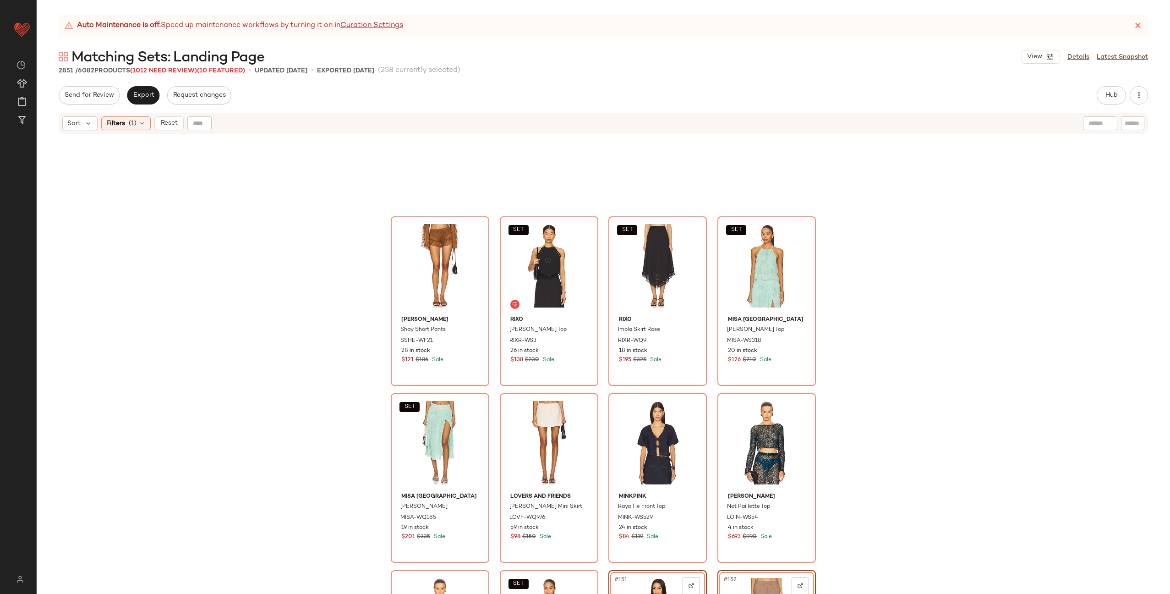
scroll to position [6097, 0]
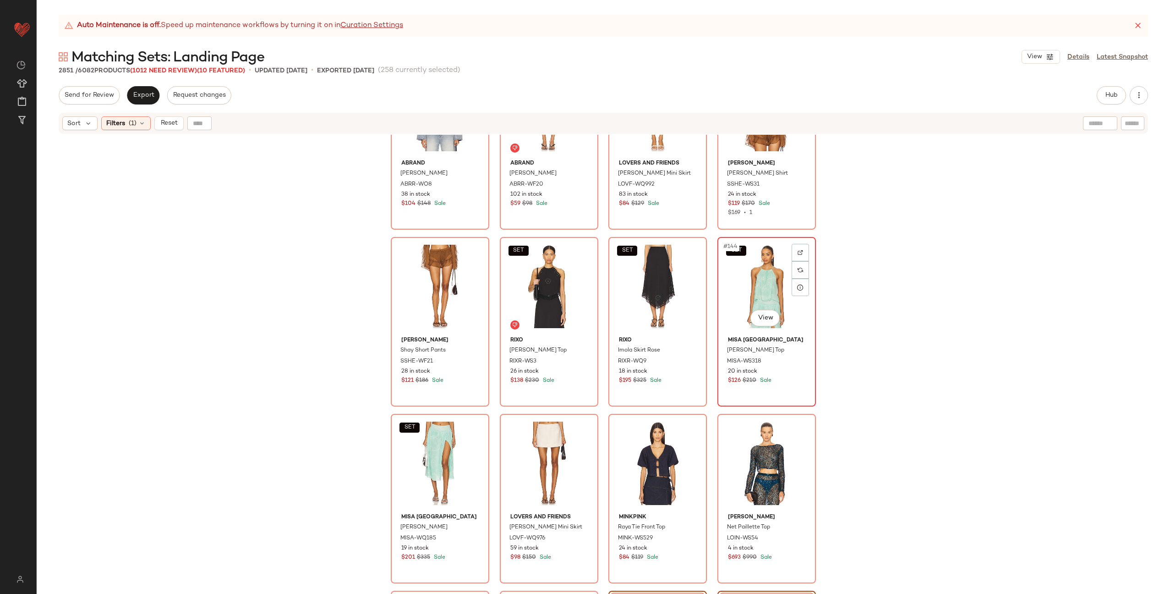
click at [736, 285] on div "SET #144 View" at bounding box center [767, 286] width 92 height 93
click at [429, 445] on div "SET #145 View" at bounding box center [440, 463] width 92 height 93
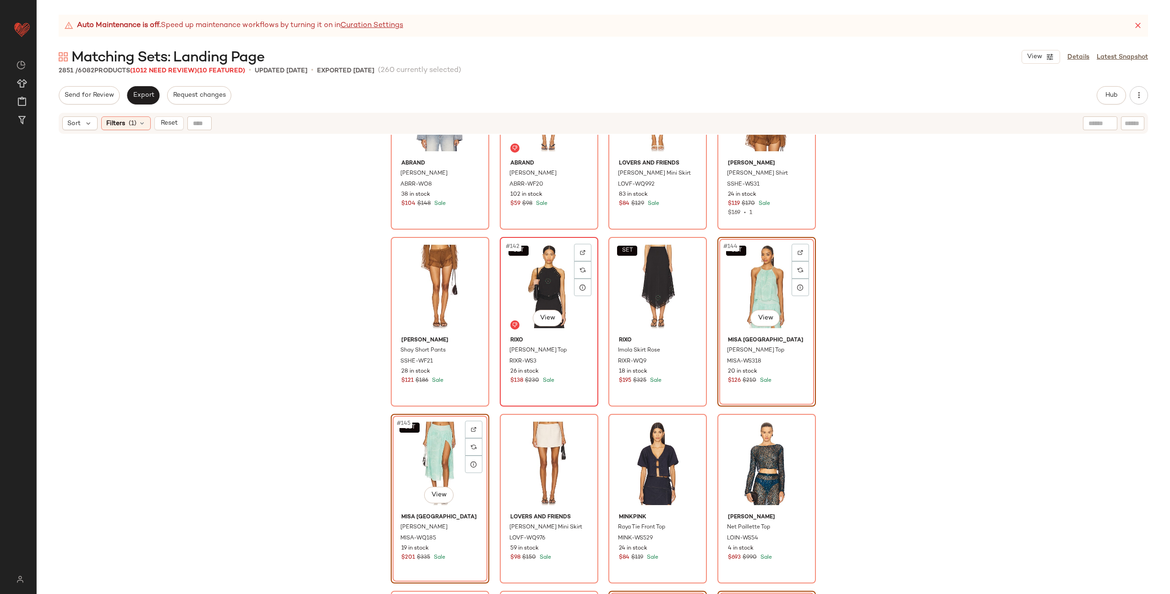
click at [520, 292] on div "SET #142 View" at bounding box center [549, 286] width 92 height 93
click at [641, 283] on div "SET #143 View" at bounding box center [658, 286] width 92 height 93
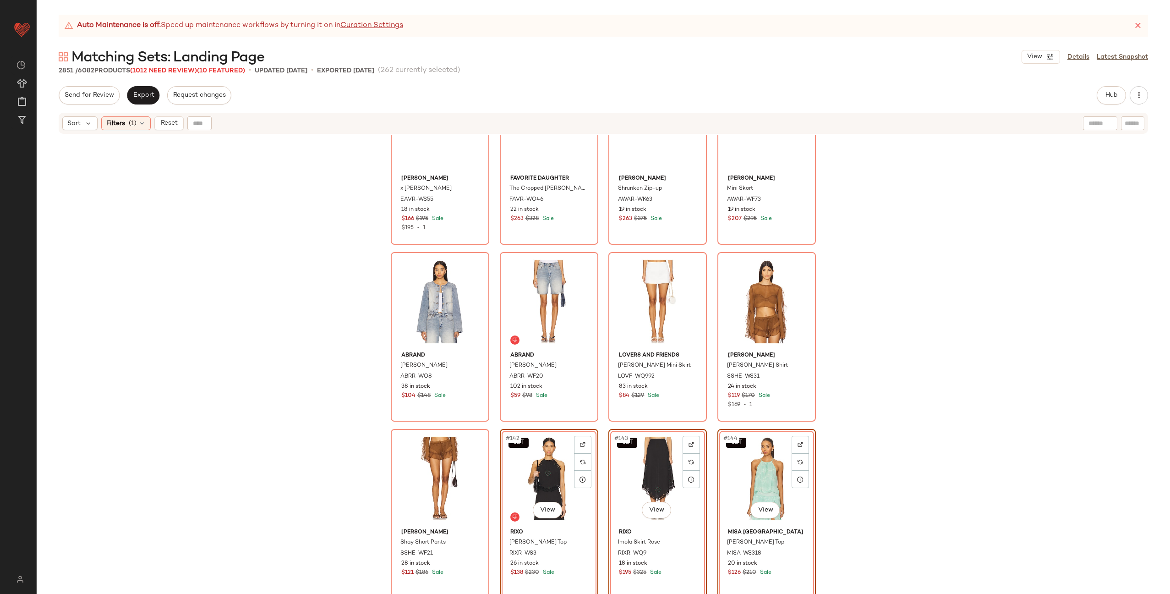
scroll to position [5895, 0]
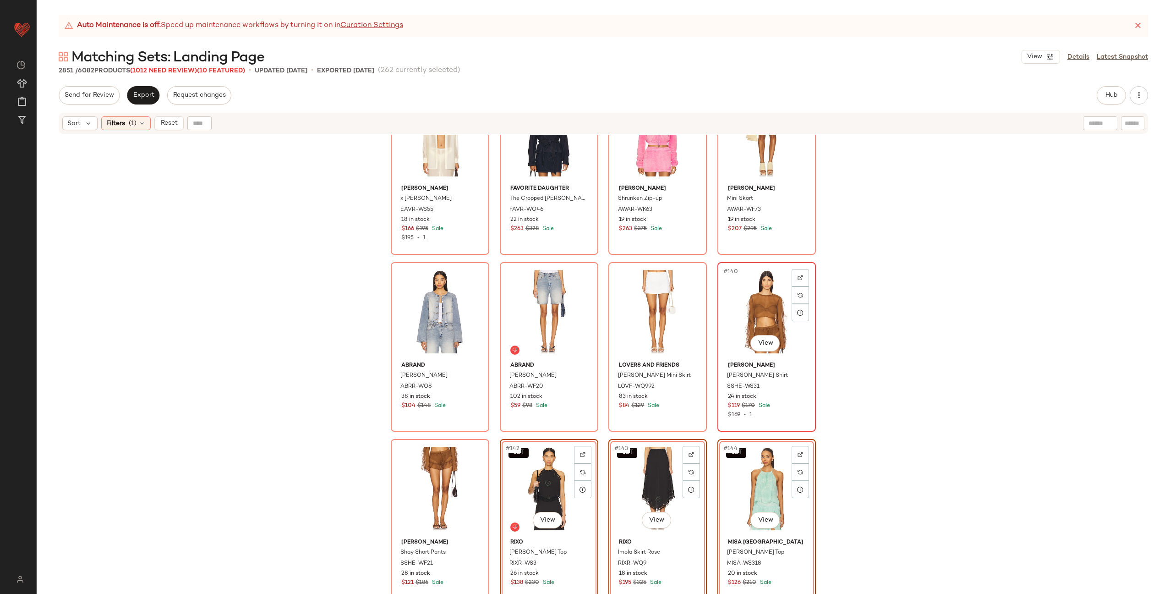
click at [756, 309] on div "#140 View" at bounding box center [767, 311] width 92 height 93
click at [428, 466] on div "#141 View" at bounding box center [440, 488] width 92 height 93
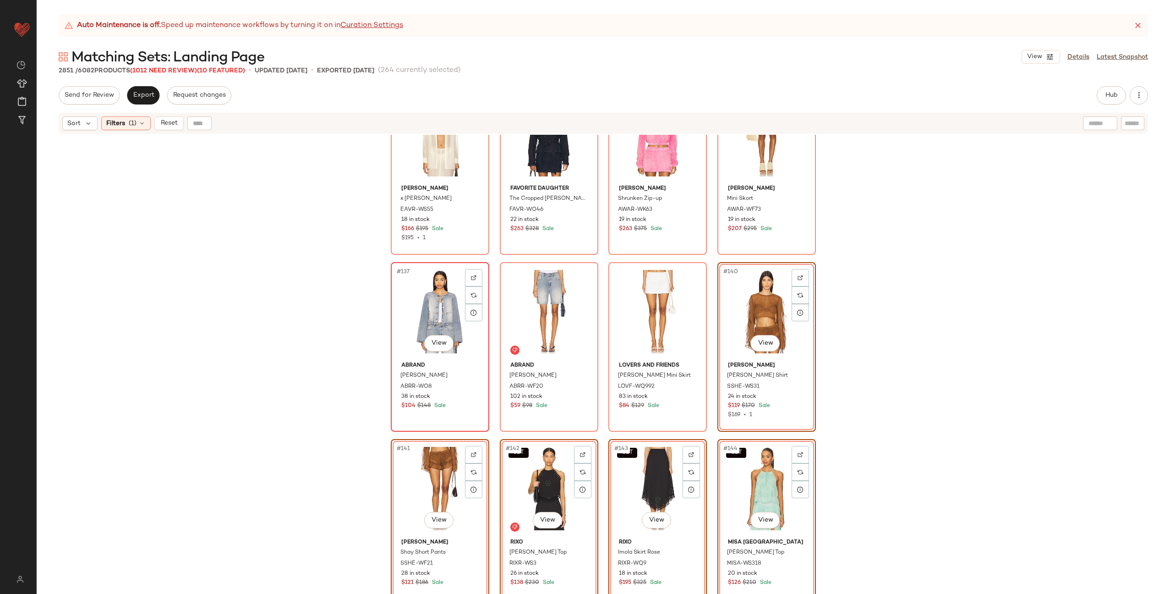
click at [410, 317] on div "#137 View" at bounding box center [440, 311] width 92 height 93
click at [533, 314] on div "#138 View" at bounding box center [549, 311] width 92 height 93
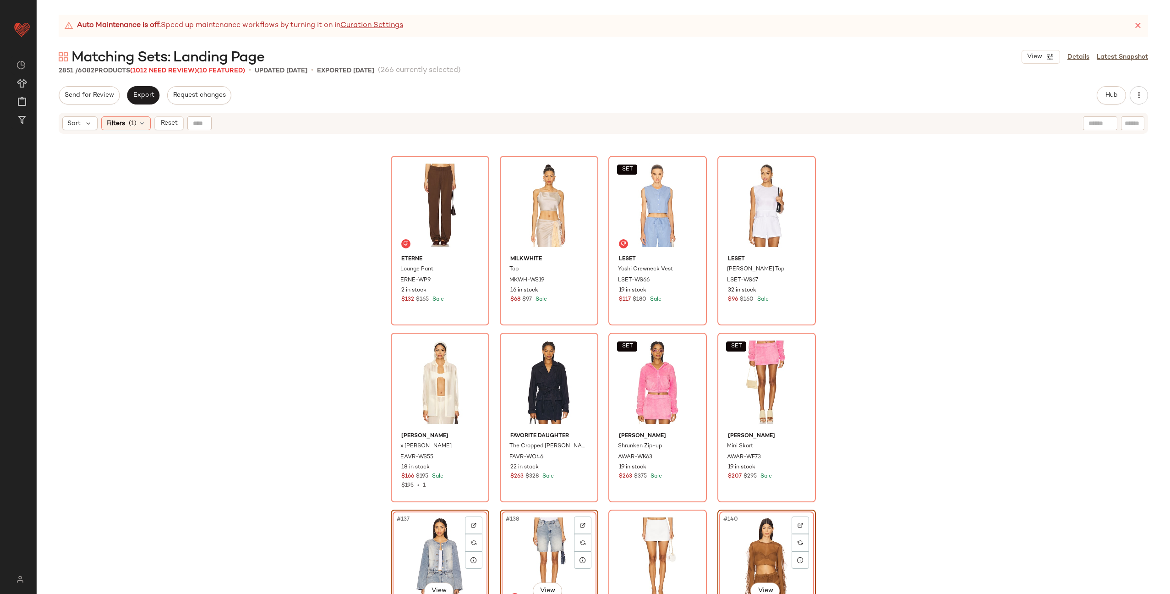
scroll to position [5647, 0]
click at [644, 384] on div "SET #135 View" at bounding box center [658, 383] width 92 height 93
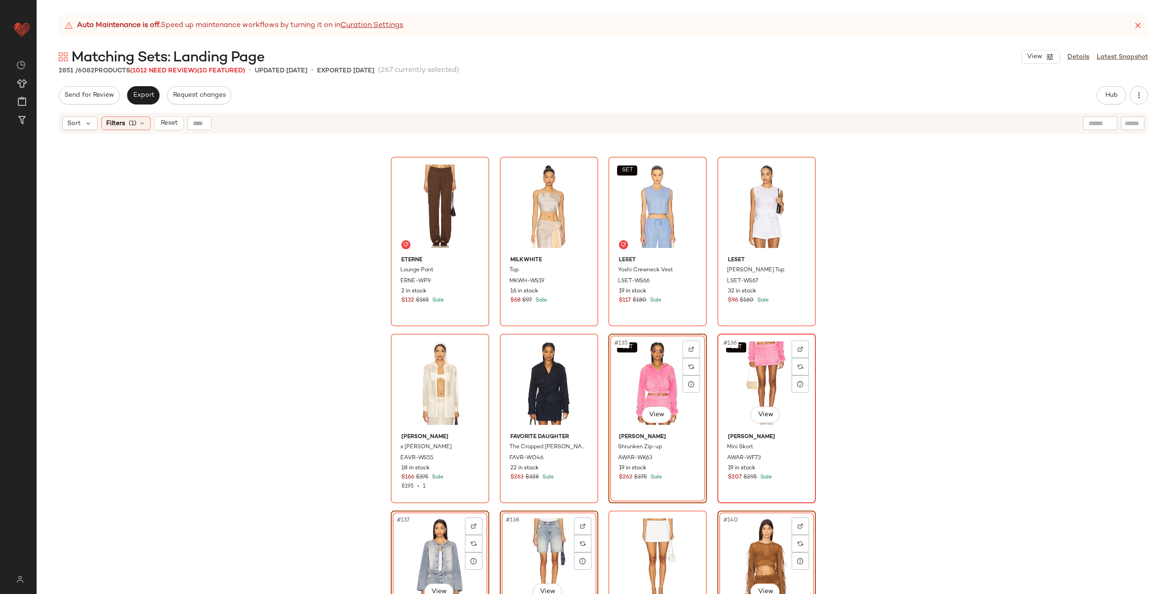
click at [746, 375] on div "SET #136 View" at bounding box center [767, 383] width 92 height 93
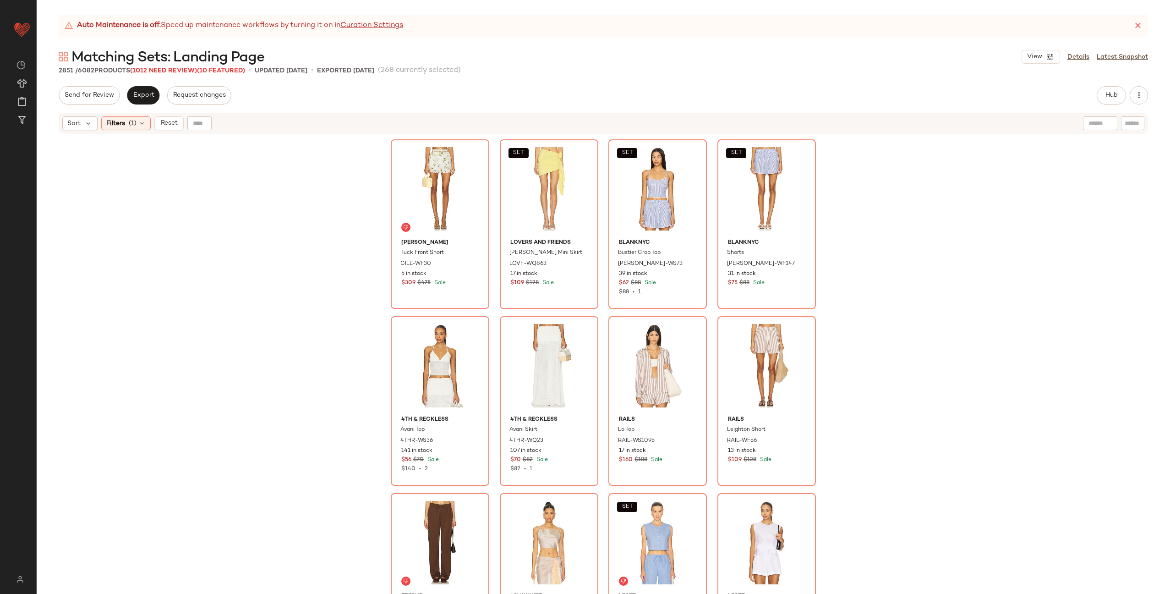
scroll to position [5314, 0]
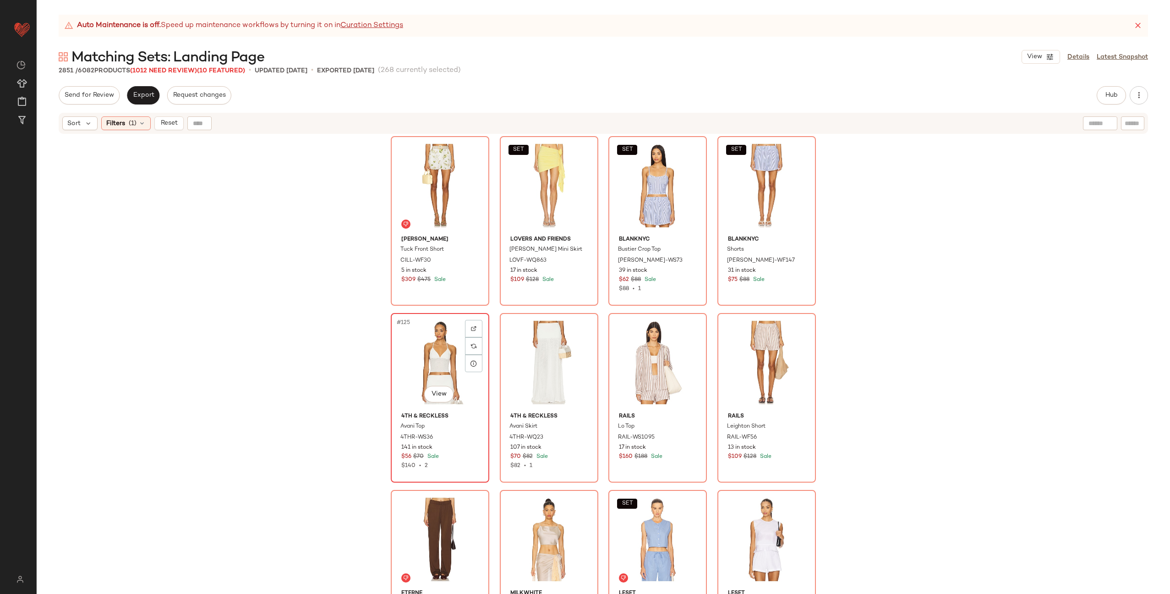
click at [423, 353] on div "#125 View" at bounding box center [440, 362] width 92 height 93
click at [520, 357] on div "#126 View" at bounding box center [549, 362] width 92 height 93
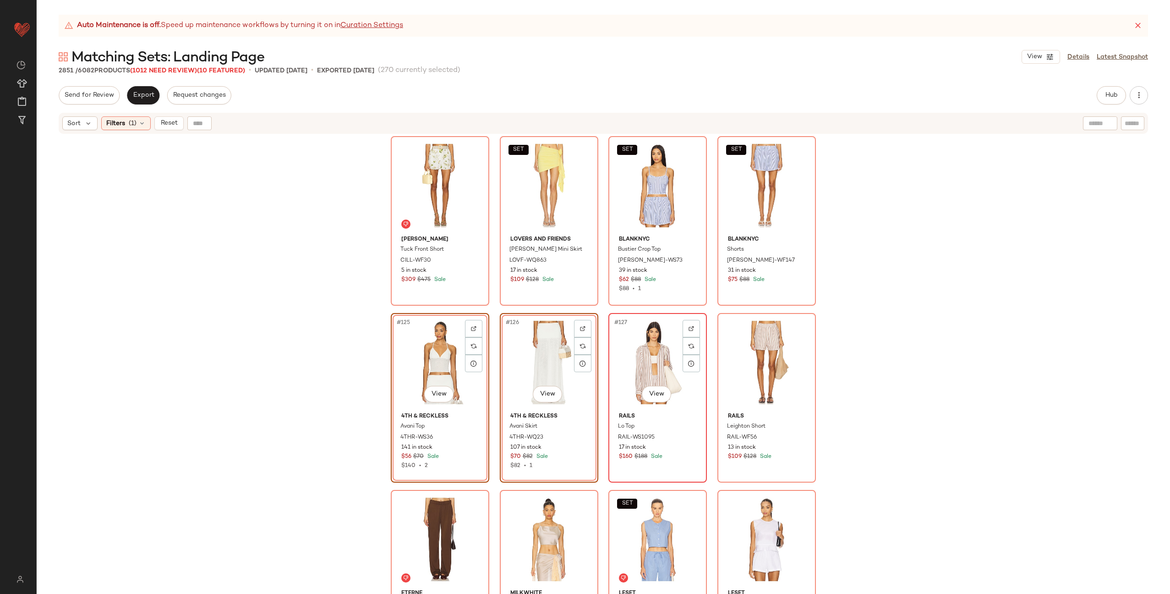
click at [643, 362] on div "#127 View" at bounding box center [658, 362] width 92 height 93
click at [744, 354] on div "#128 View" at bounding box center [767, 362] width 92 height 93
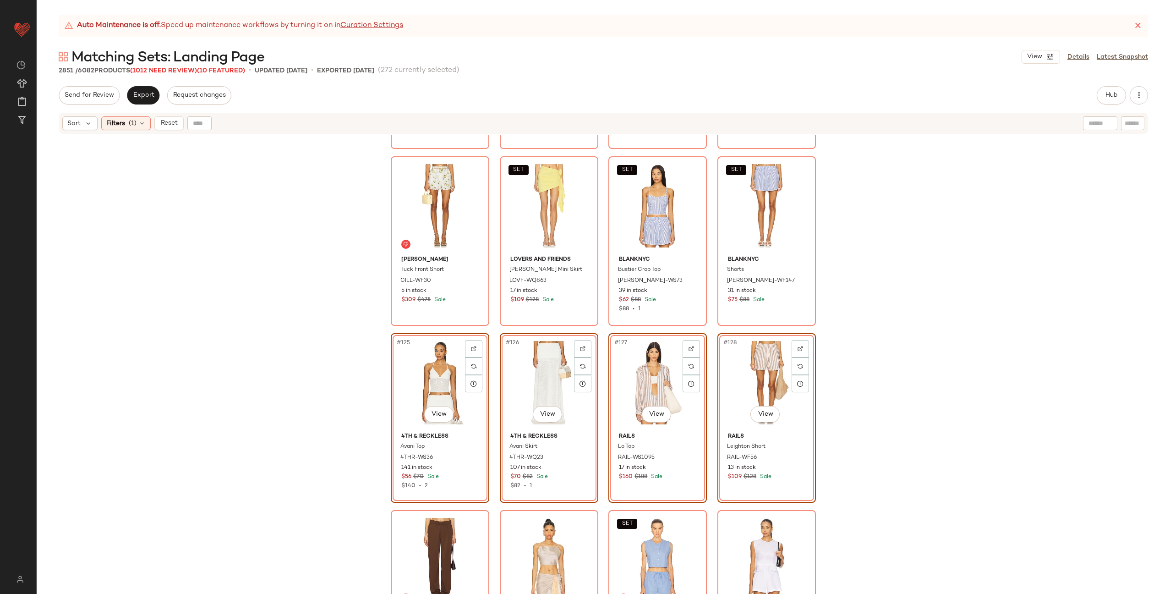
scroll to position [5188, 0]
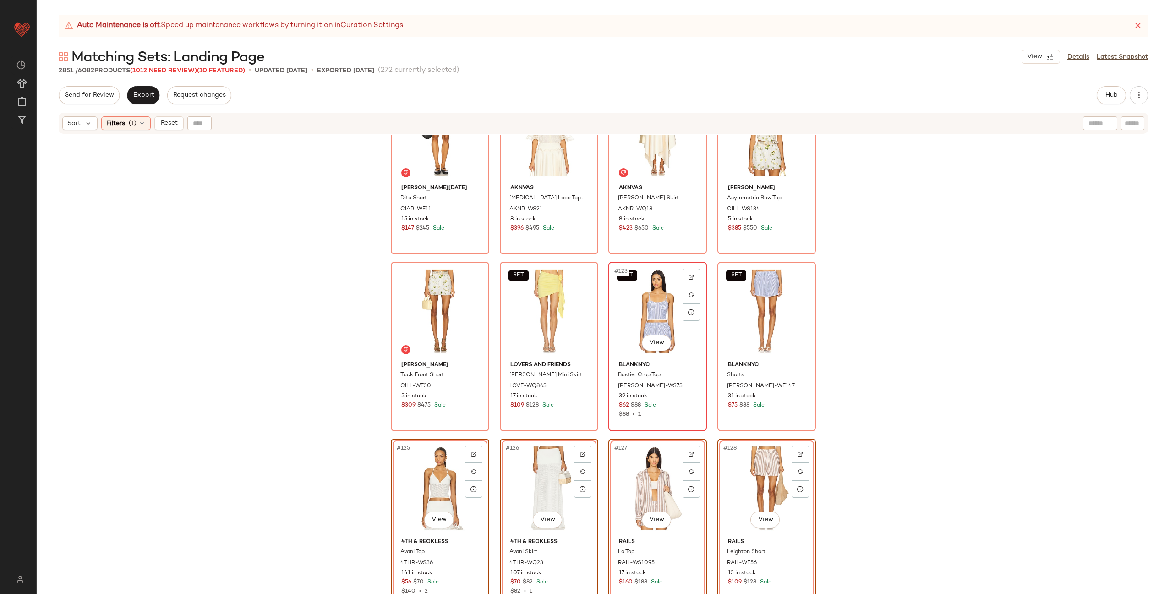
click at [633, 313] on div "SET #123 View" at bounding box center [658, 311] width 92 height 93
click at [726, 314] on div "SET #124 View" at bounding box center [767, 311] width 92 height 93
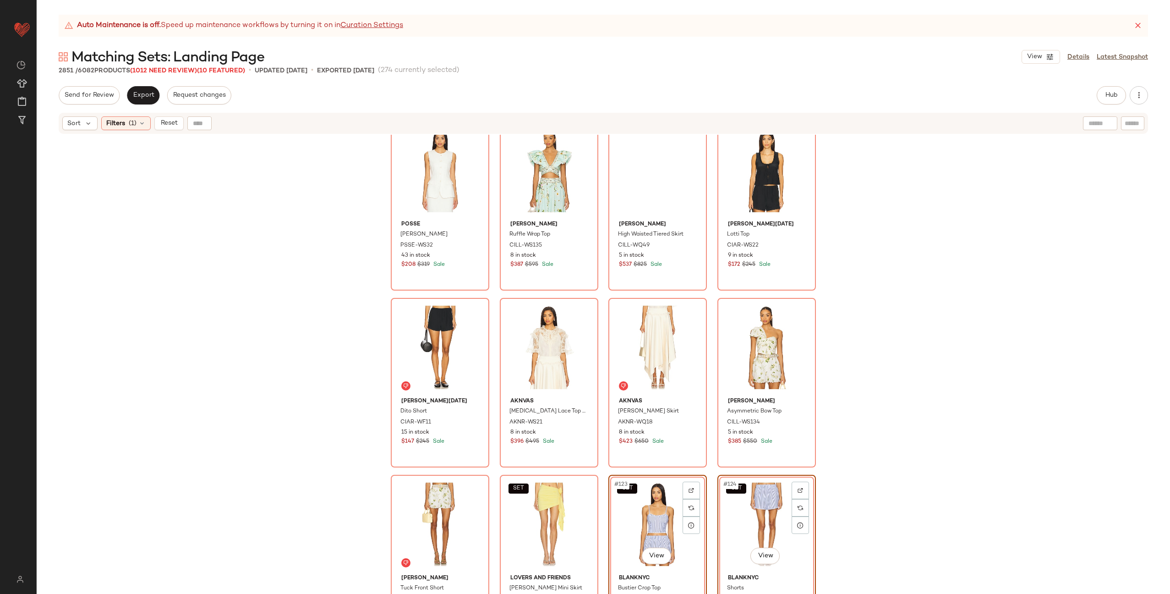
scroll to position [4908, 0]
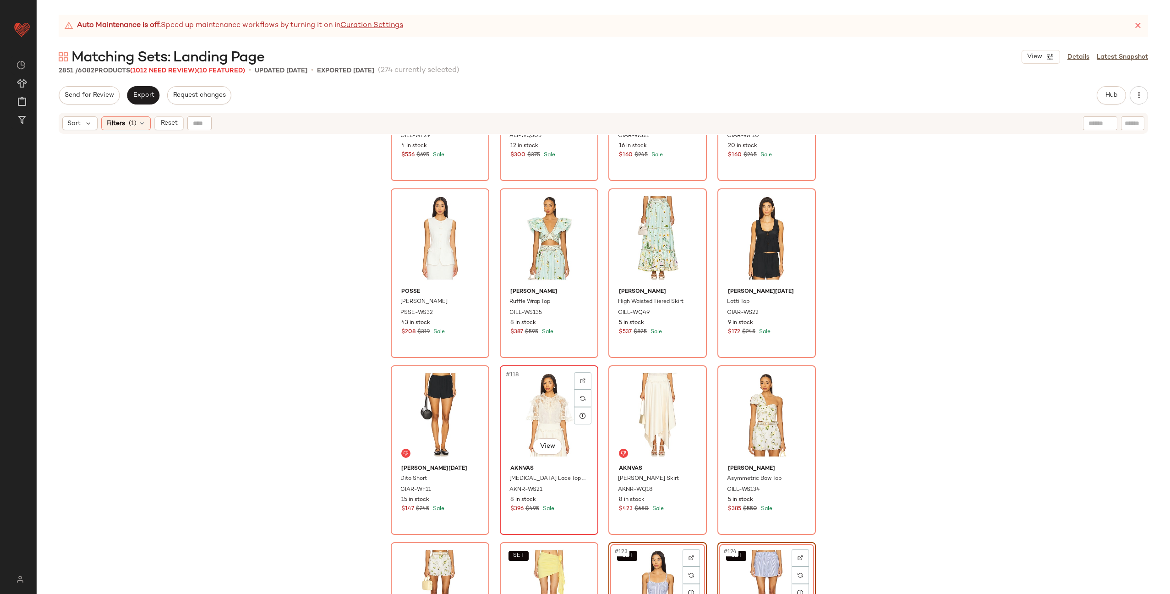
click at [534, 412] on div "#118 View" at bounding box center [549, 414] width 92 height 93
click at [623, 405] on div "#119 View" at bounding box center [658, 414] width 92 height 93
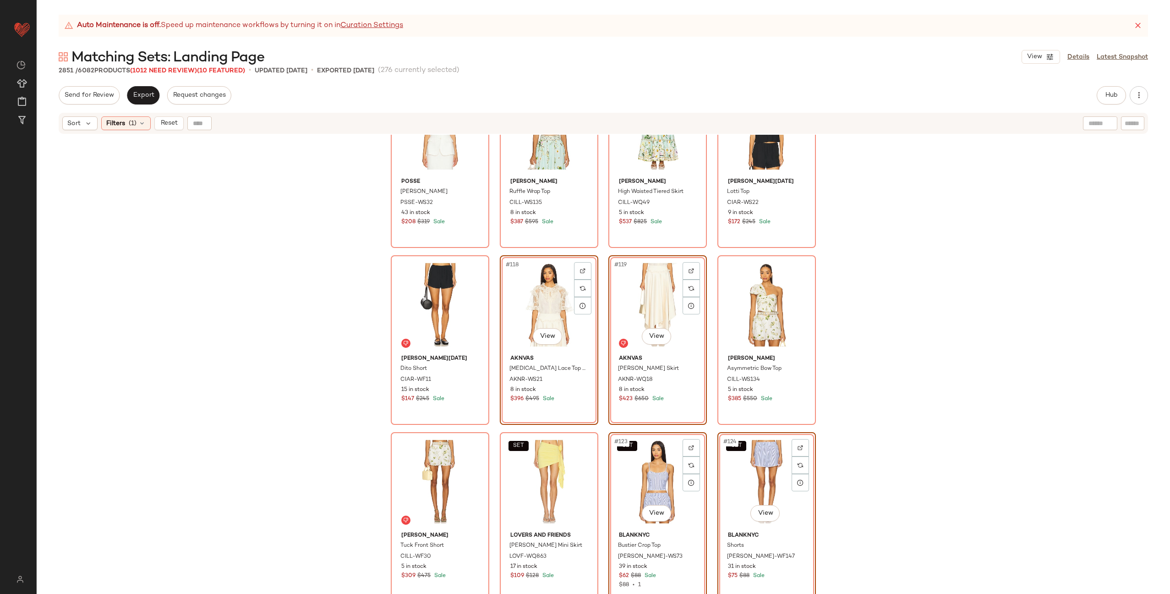
scroll to position [5041, 0]
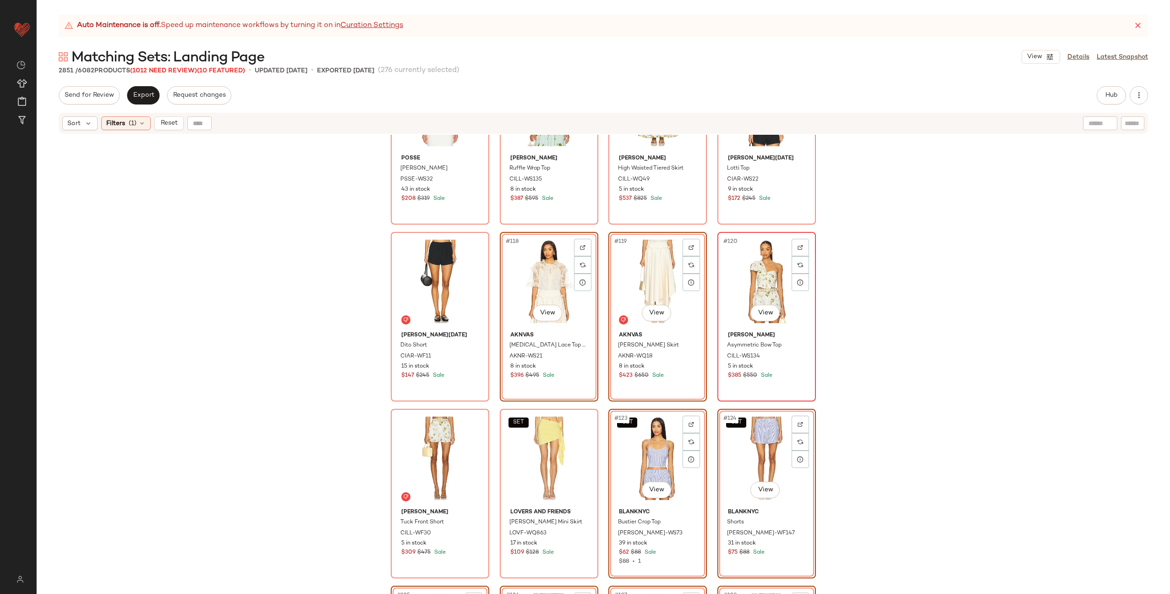
click at [747, 283] on div "#120 View" at bounding box center [767, 281] width 92 height 93
click at [447, 467] on div "#121 View" at bounding box center [440, 458] width 92 height 93
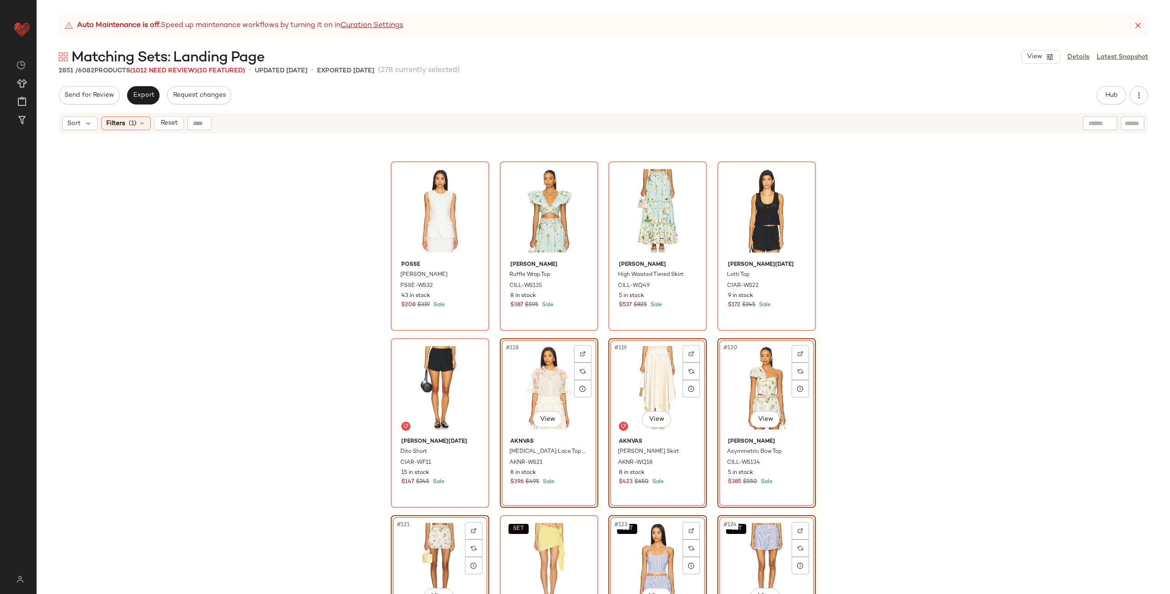
scroll to position [4934, 0]
click at [739, 217] on div "#116 View" at bounding box center [767, 211] width 92 height 93
click at [414, 375] on div "#117 View" at bounding box center [440, 388] width 92 height 93
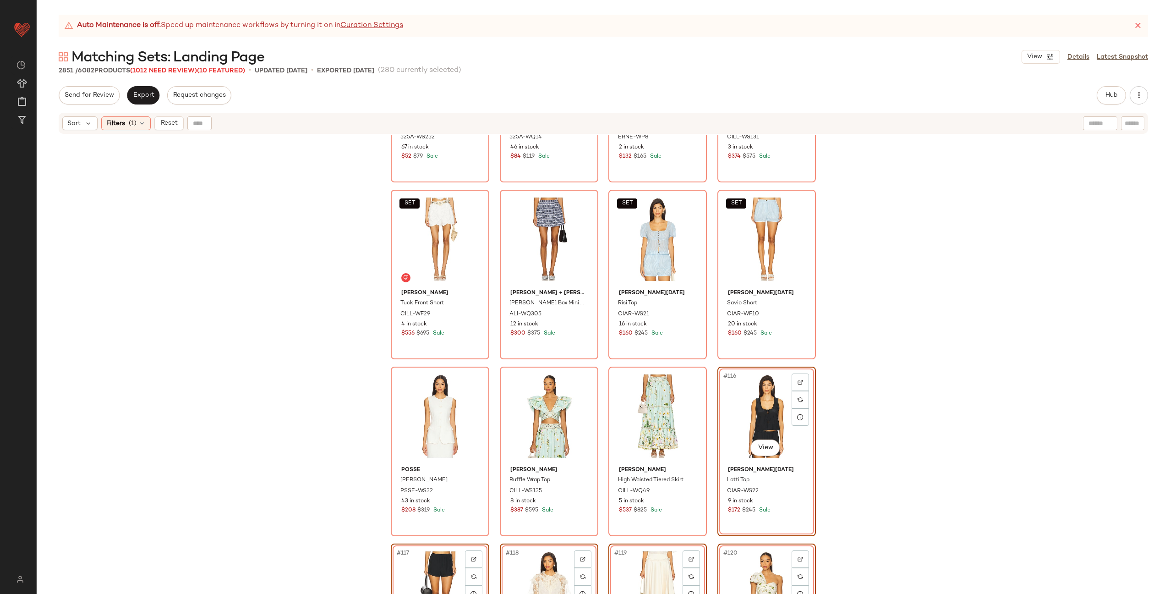
scroll to position [4721, 0]
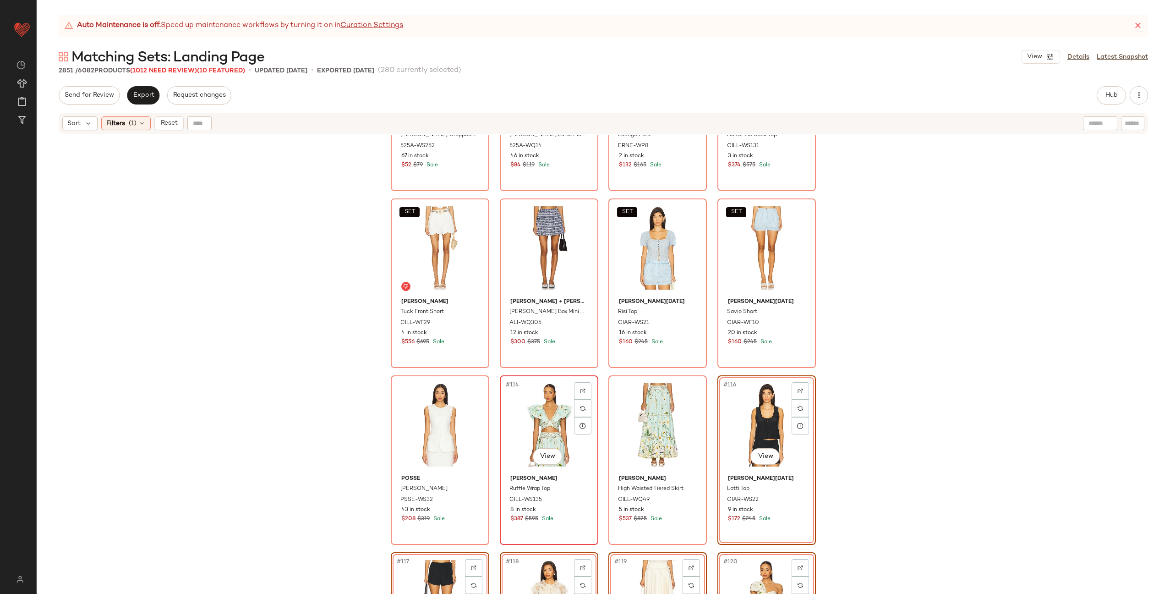
click at [515, 421] on div "#114 View" at bounding box center [549, 424] width 92 height 93
click at [643, 420] on div "#115 View" at bounding box center [658, 424] width 92 height 93
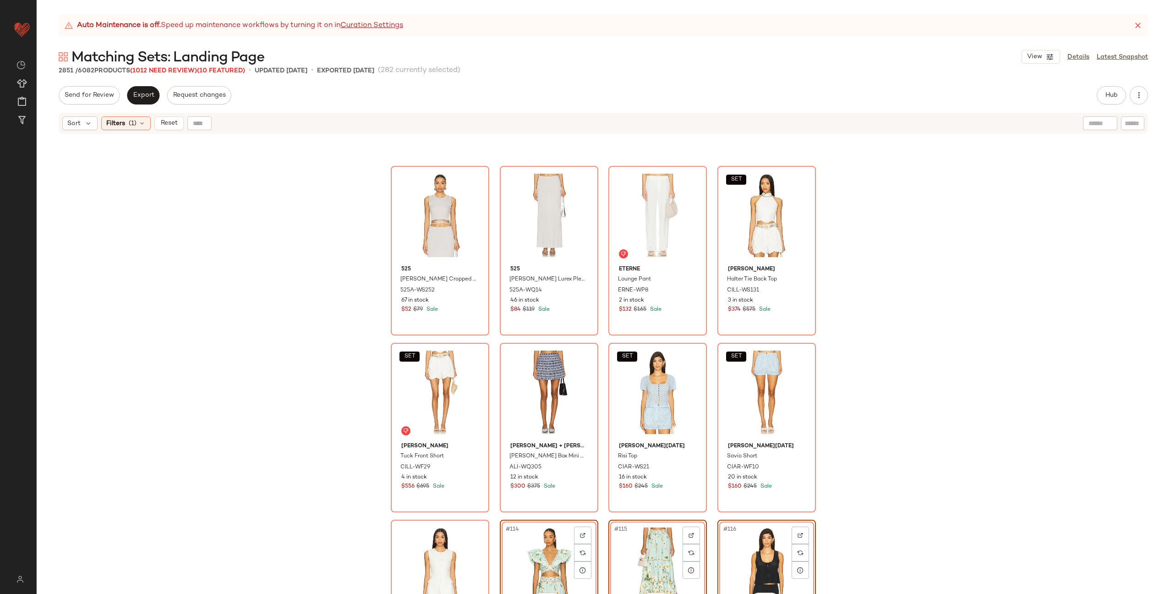
scroll to position [4570, 0]
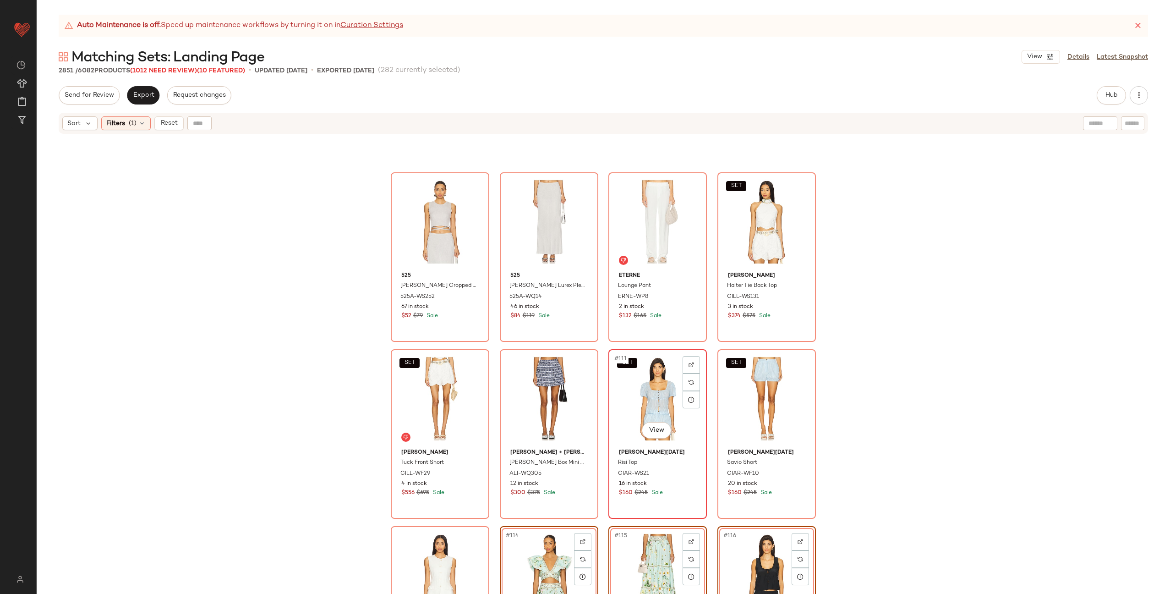
click at [629, 398] on div "SET #111 View" at bounding box center [658, 398] width 92 height 93
click at [758, 394] on div "SET #112 View" at bounding box center [767, 398] width 92 height 93
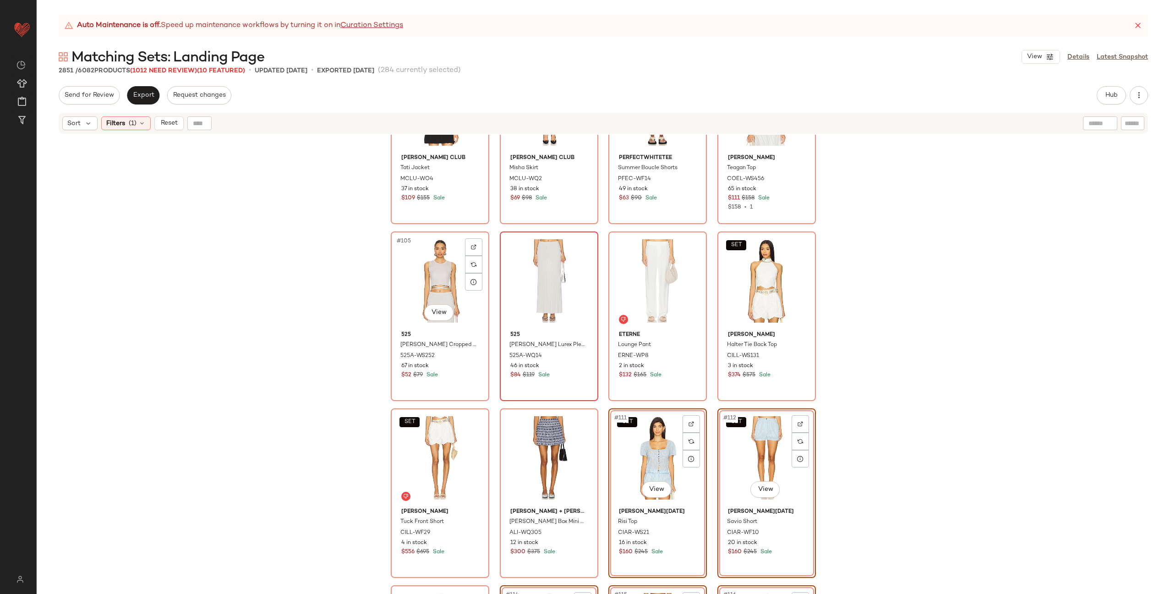
scroll to position [4511, 0]
click at [746, 284] on div "SET #108 View" at bounding box center [767, 281] width 92 height 93
click at [443, 430] on div "SET #109 View" at bounding box center [440, 458] width 92 height 93
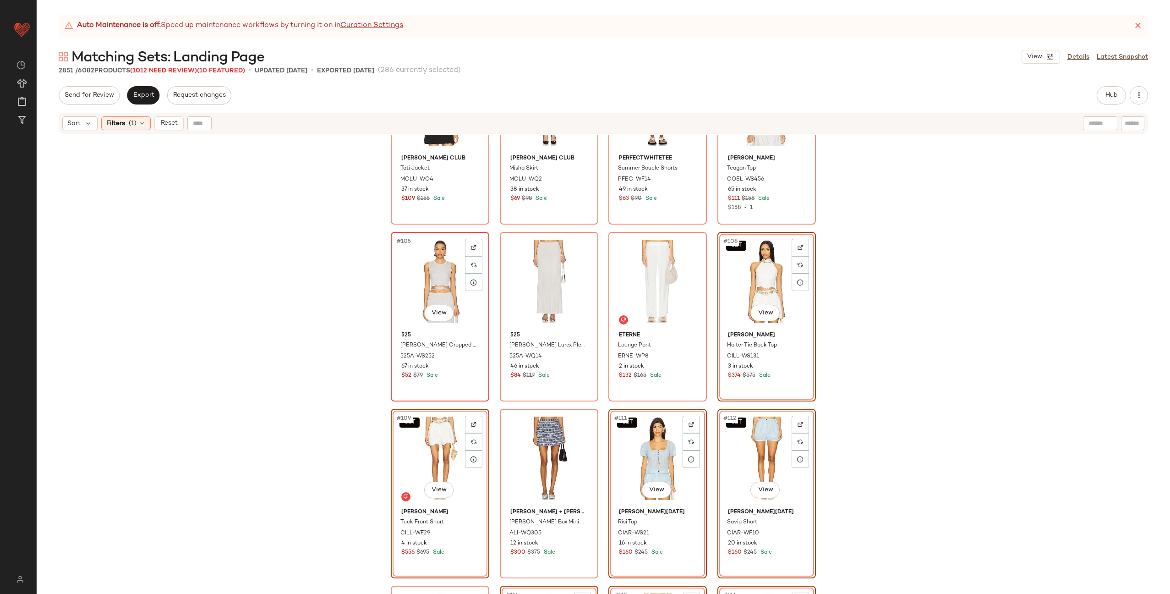
click at [421, 291] on div "#105 View" at bounding box center [440, 281] width 92 height 93
click at [542, 291] on div "#106 View" at bounding box center [549, 281] width 92 height 93
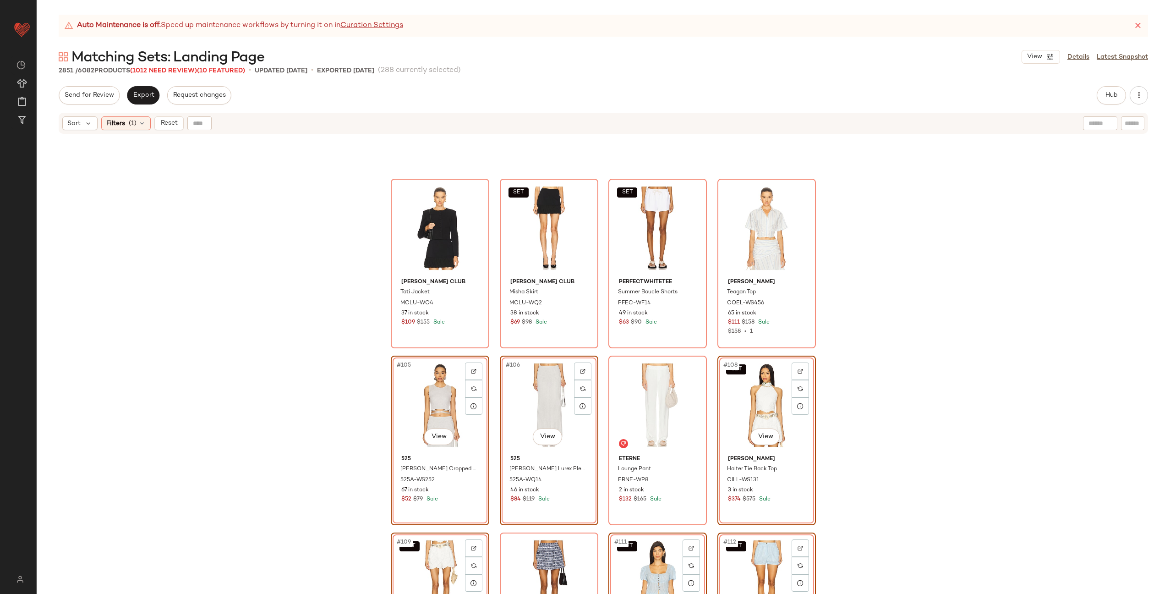
scroll to position [4259, 0]
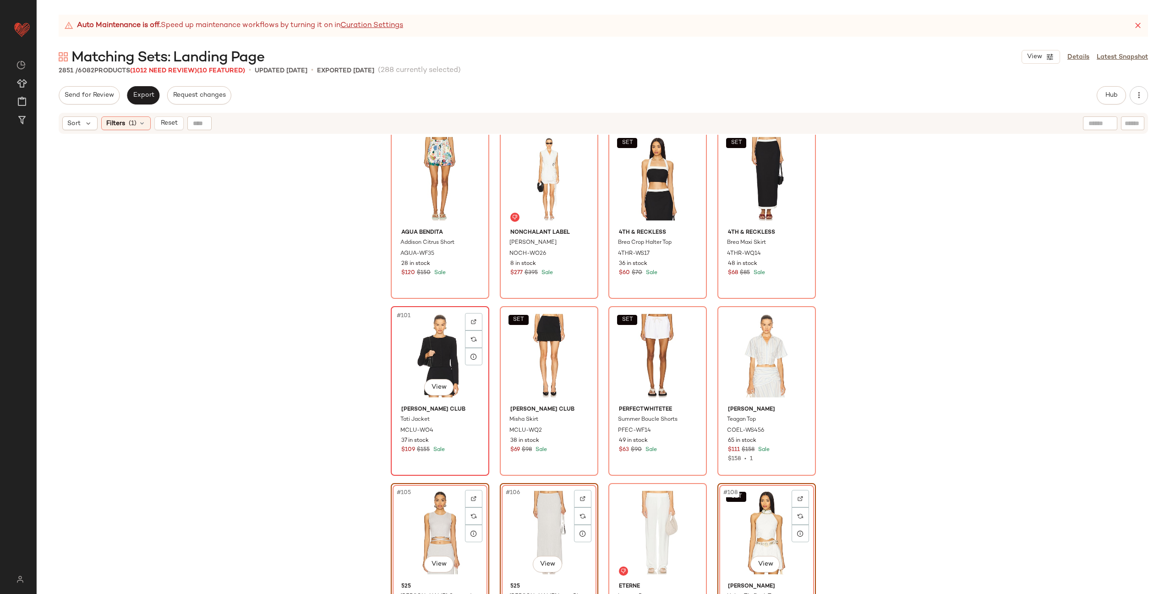
click at [411, 349] on div "#101 View" at bounding box center [440, 355] width 92 height 93
click at [543, 340] on div "SET #102 View" at bounding box center [549, 355] width 92 height 93
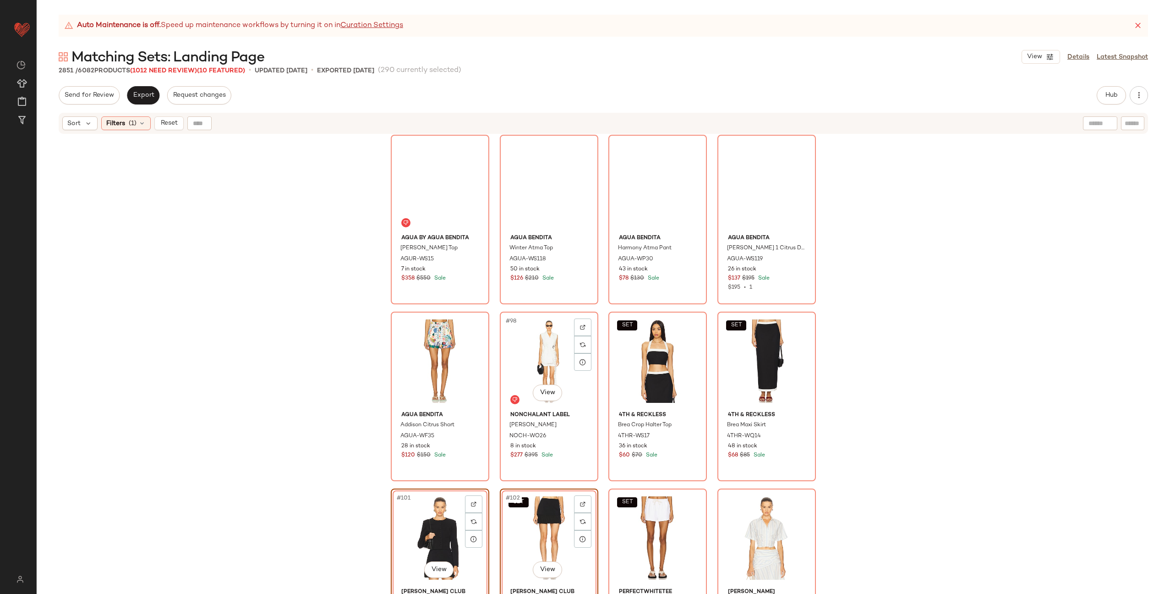
scroll to position [4069, 0]
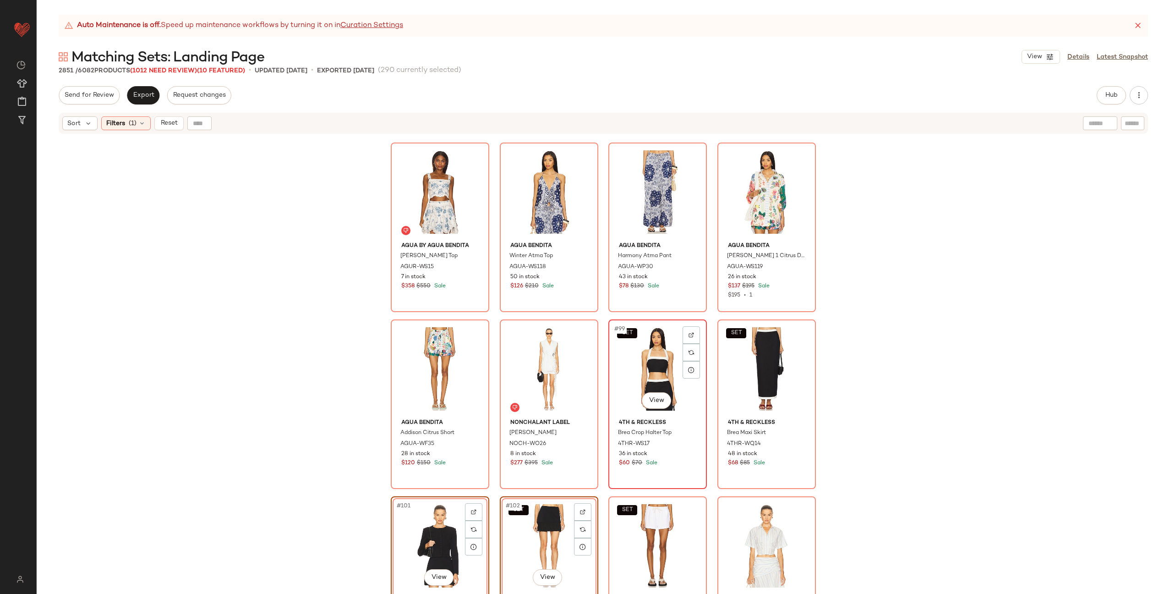
click at [653, 358] on div "SET #99 View" at bounding box center [658, 369] width 92 height 93
click at [742, 358] on div "SET #100 View" at bounding box center [767, 369] width 92 height 93
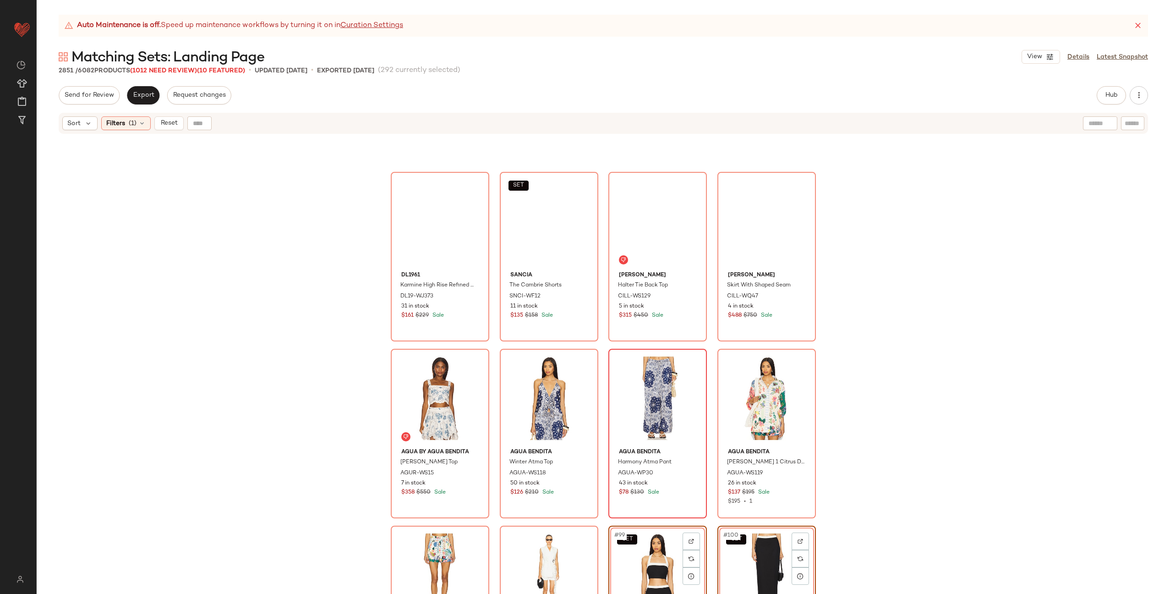
scroll to position [3856, 0]
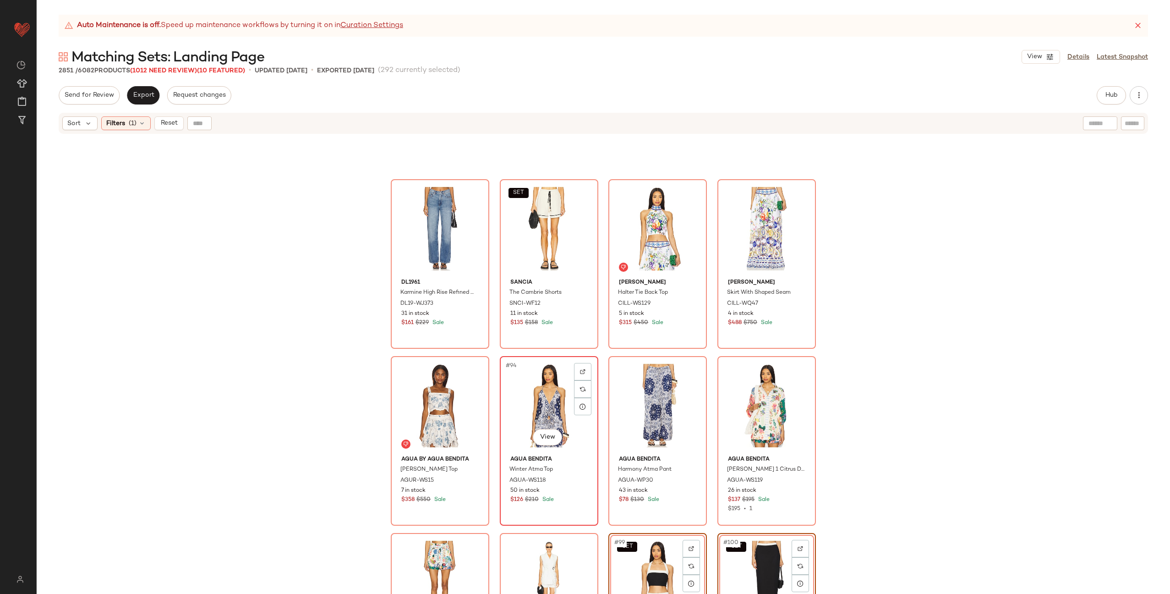
click at [541, 395] on div "#94 View" at bounding box center [549, 405] width 92 height 93
click at [639, 395] on div "#95 View" at bounding box center [658, 405] width 92 height 93
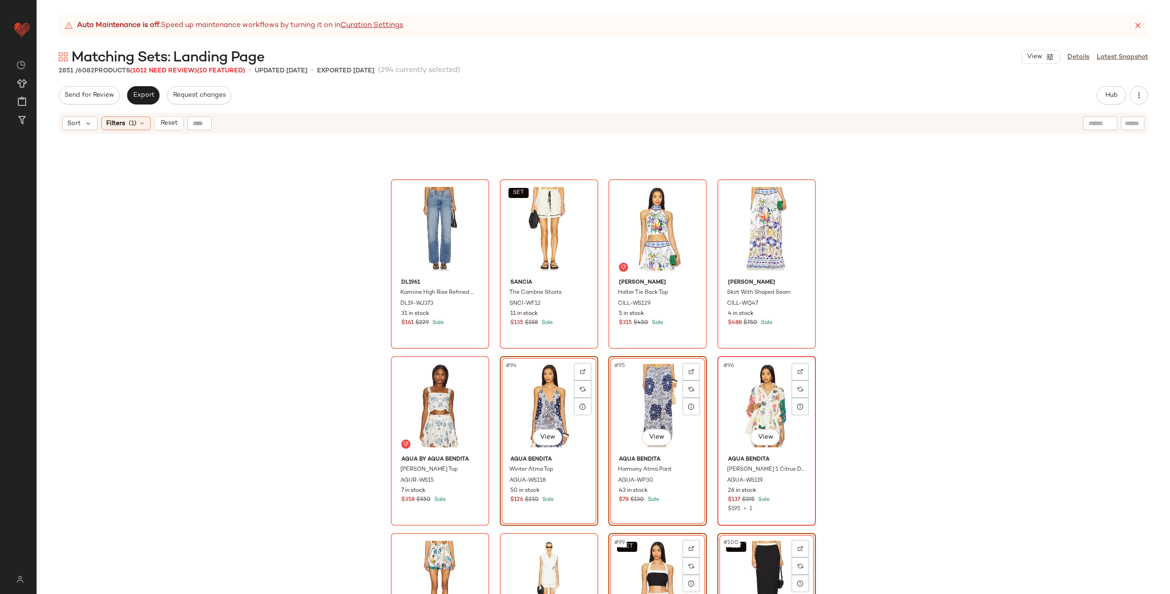
click at [751, 402] on div "#96 View" at bounding box center [767, 405] width 92 height 93
click at [432, 546] on div "#97 View" at bounding box center [440, 582] width 92 height 93
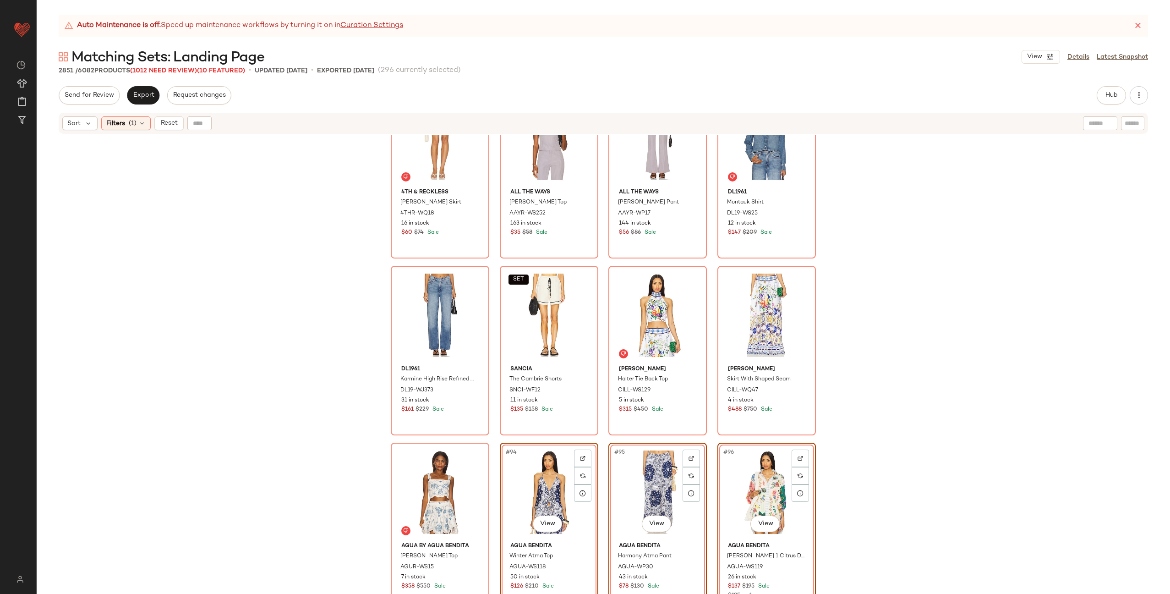
scroll to position [3763, 0]
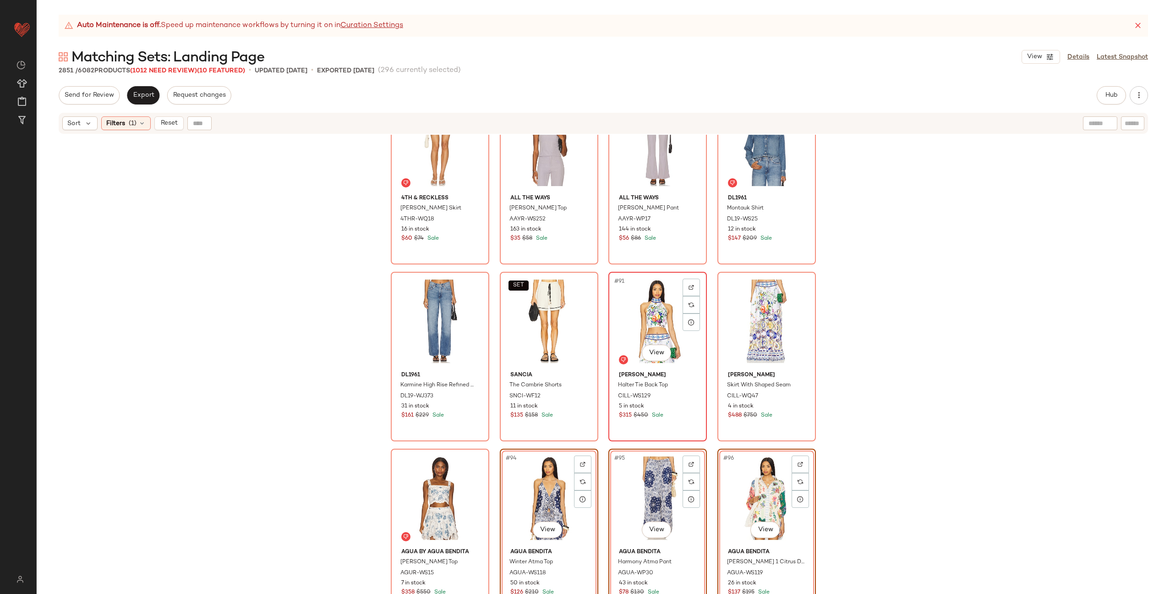
click at [658, 304] on div "#91 View" at bounding box center [658, 321] width 92 height 93
click at [732, 310] on div "#92 View" at bounding box center [767, 321] width 92 height 93
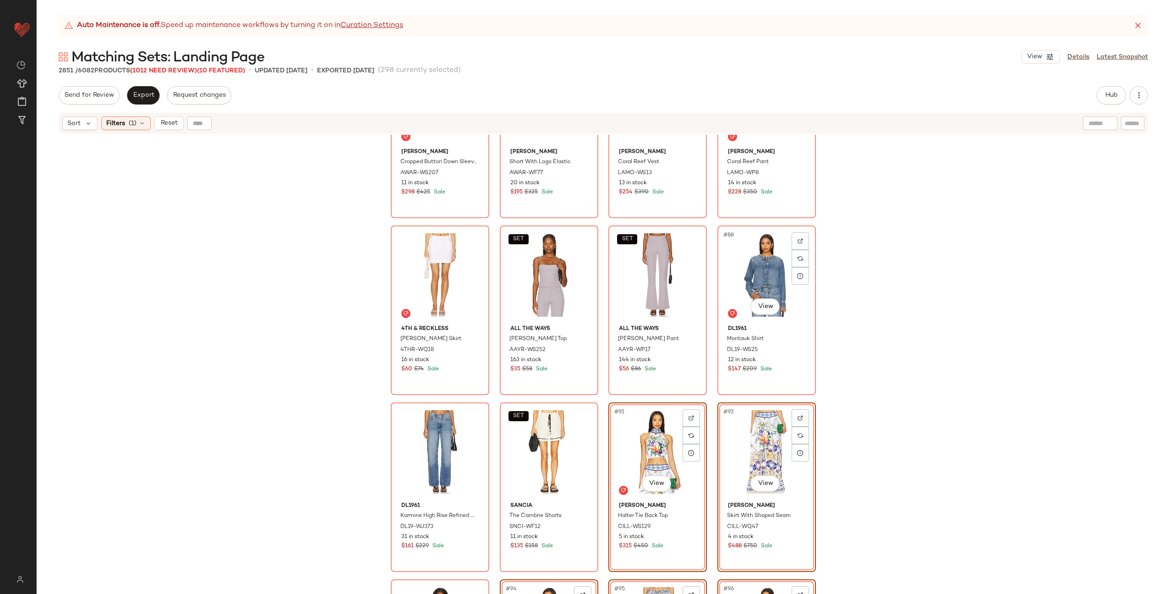
scroll to position [3565, 0]
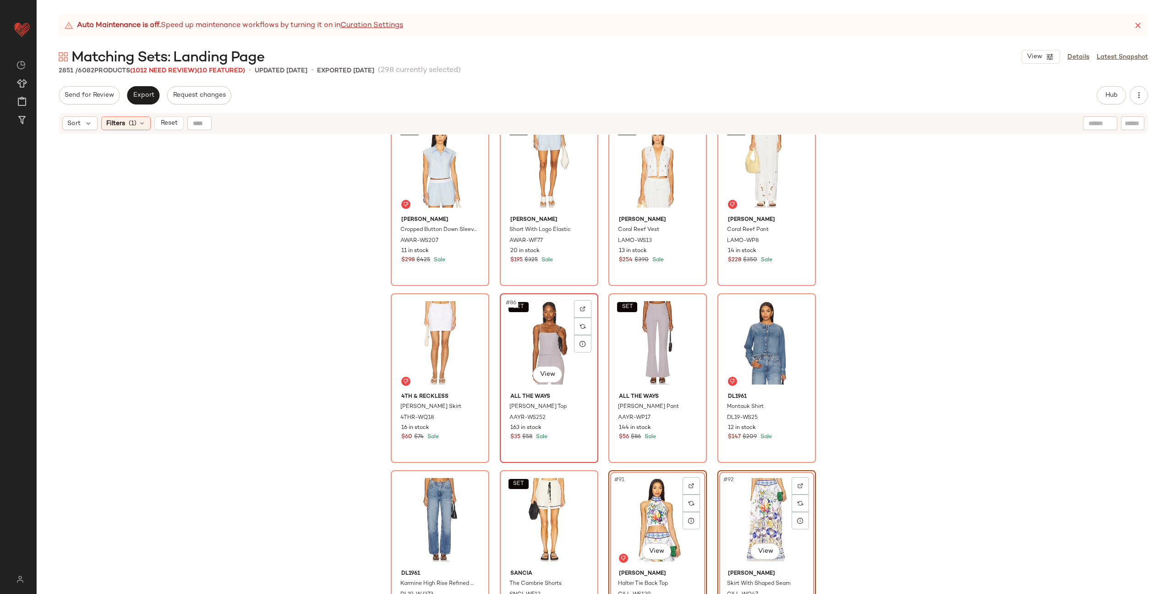
click at [546, 329] on div "SET #86 View" at bounding box center [549, 342] width 92 height 93
click at [625, 329] on div "SET #87 View" at bounding box center [658, 342] width 92 height 93
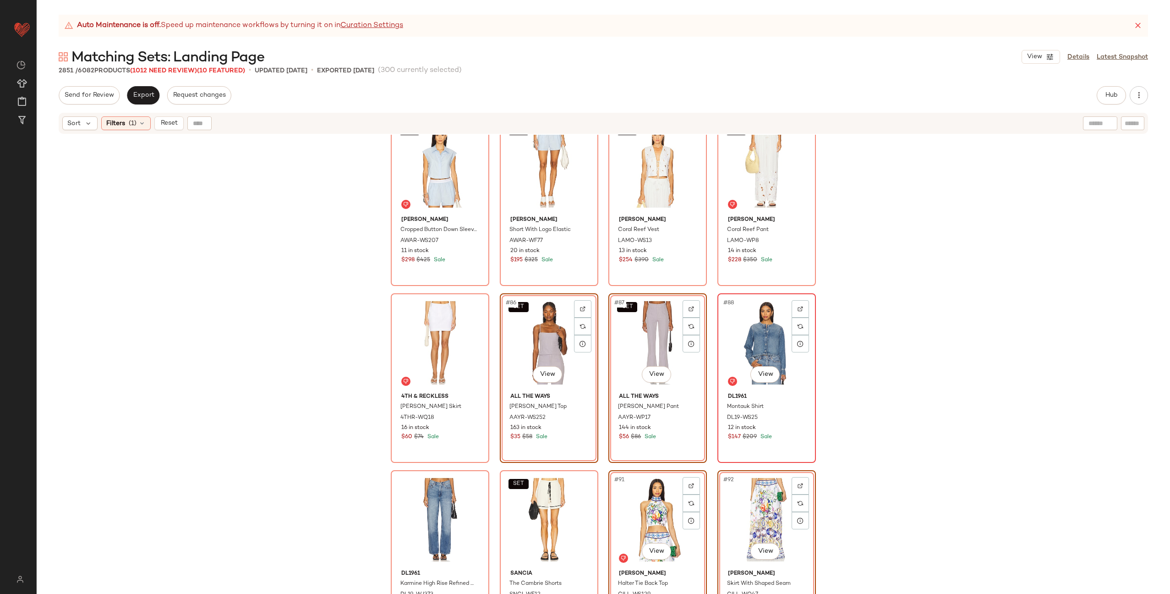
click at [753, 336] on div "#88 View" at bounding box center [767, 342] width 92 height 93
click at [431, 498] on div "#89 View" at bounding box center [440, 519] width 92 height 93
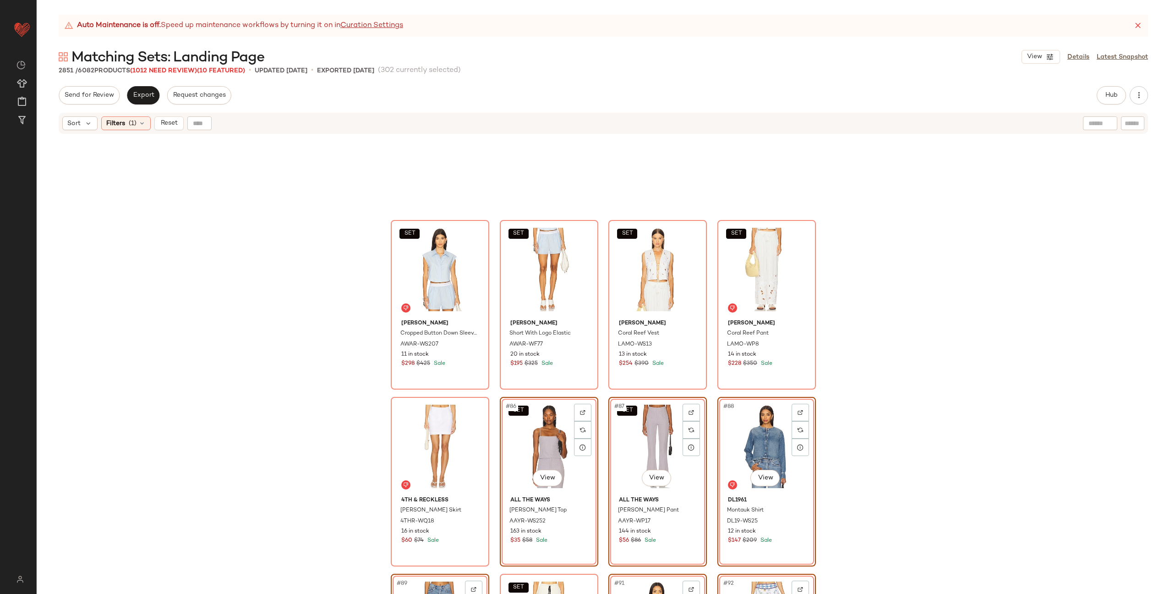
scroll to position [3327, 0]
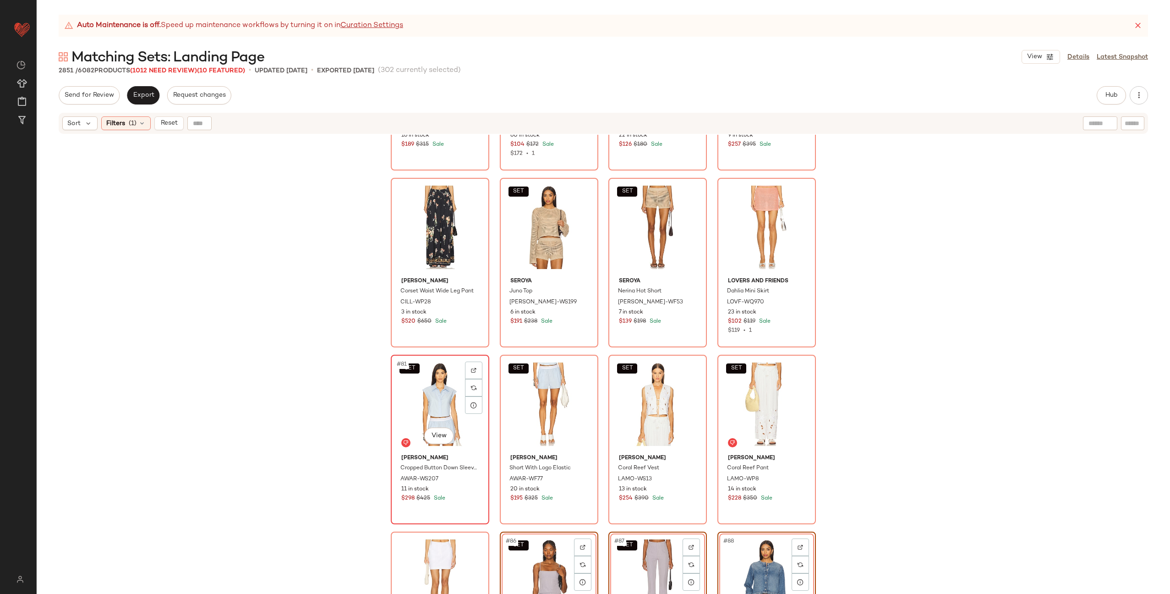
click at [431, 400] on div "SET #81 View" at bounding box center [440, 404] width 92 height 93
click at [531, 389] on div "SET #82 View" at bounding box center [549, 404] width 92 height 93
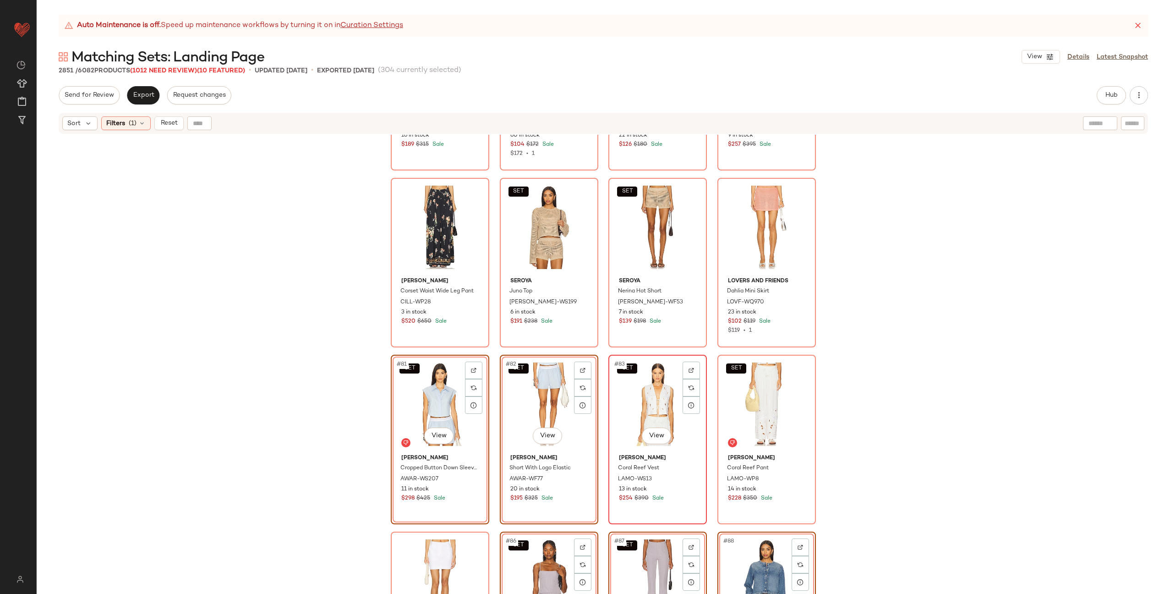
click at [632, 390] on div "SET #83 View" at bounding box center [658, 404] width 92 height 93
click at [744, 389] on div "SET #84 View" at bounding box center [767, 404] width 92 height 93
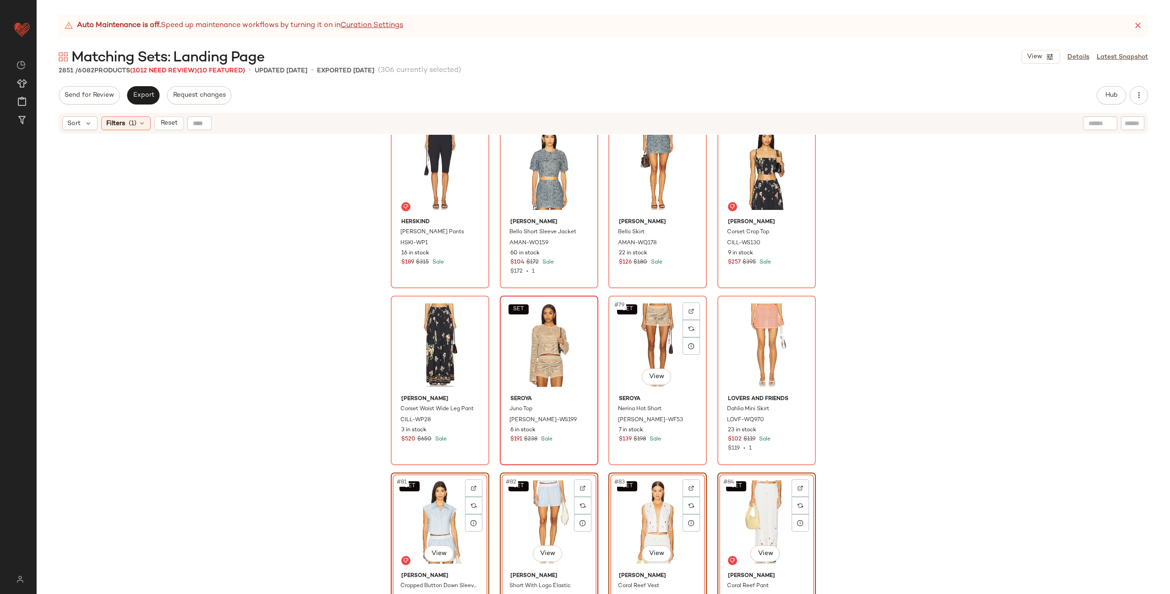
scroll to position [3207, 0]
click at [525, 339] on div "SET #78 View" at bounding box center [549, 346] width 92 height 93
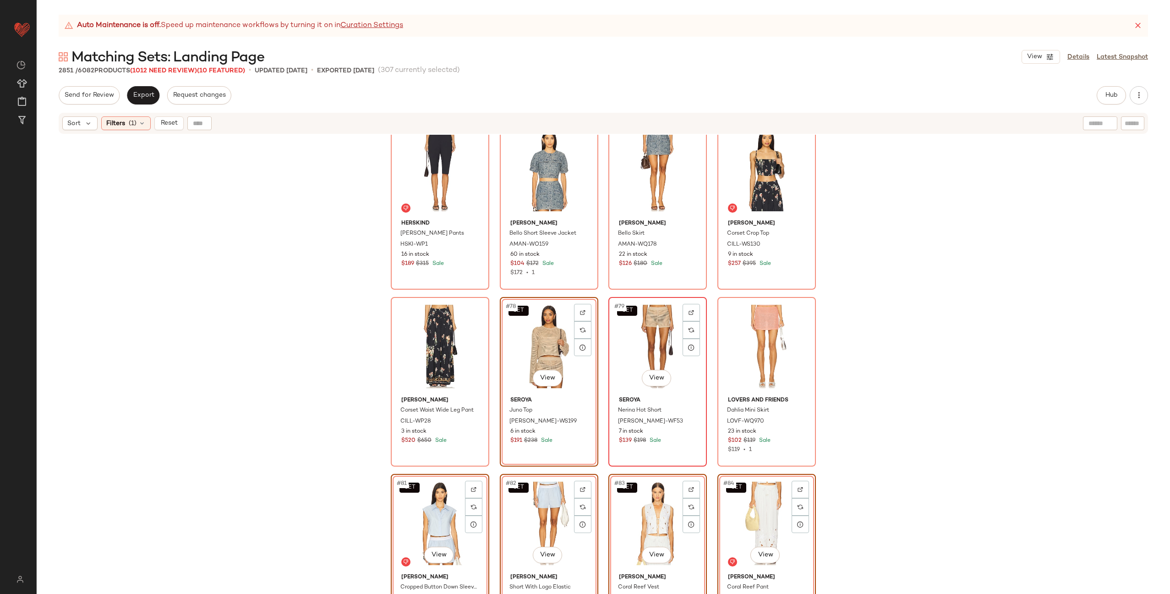
click at [642, 336] on div "SET #79 View" at bounding box center [658, 346] width 92 height 93
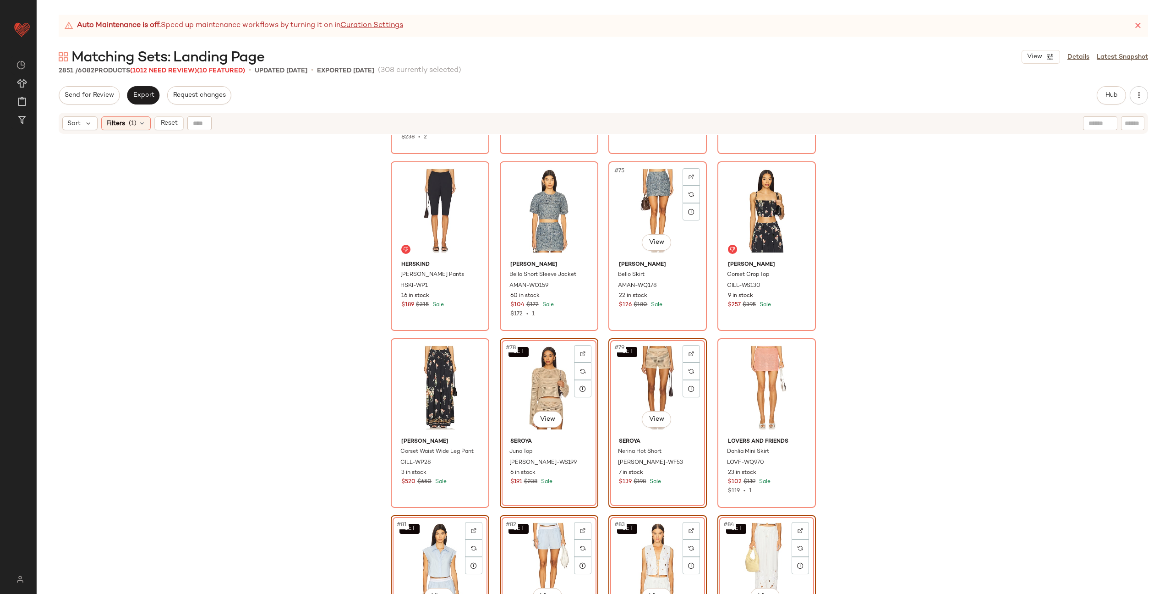
scroll to position [3143, 0]
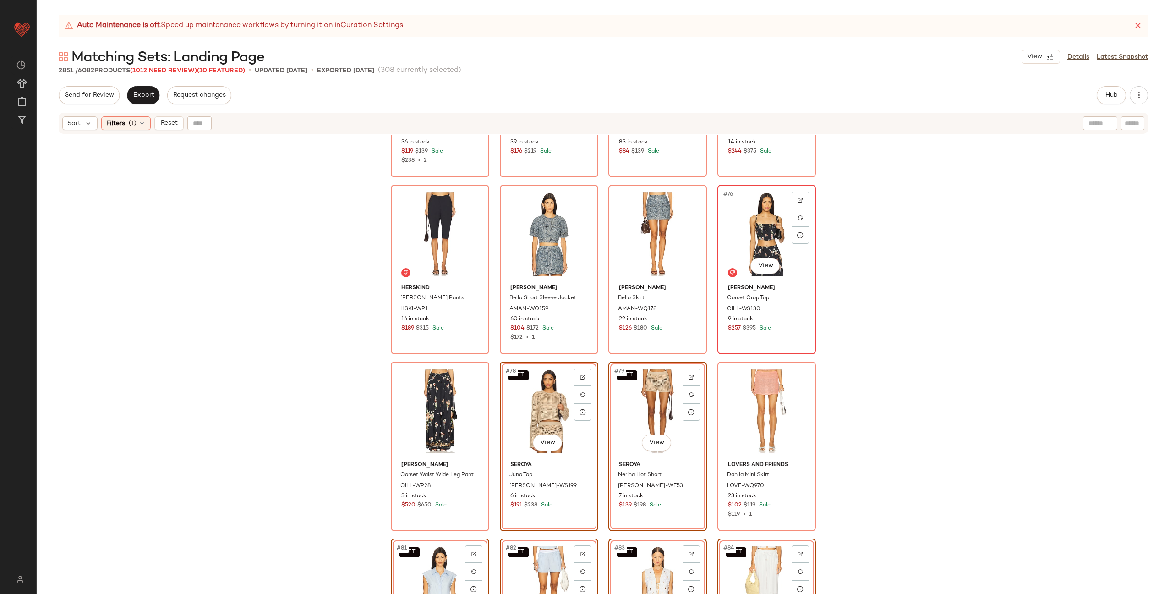
click at [733, 236] on div "#76 View" at bounding box center [767, 234] width 92 height 93
click at [426, 415] on div "#77 View" at bounding box center [440, 411] width 92 height 93
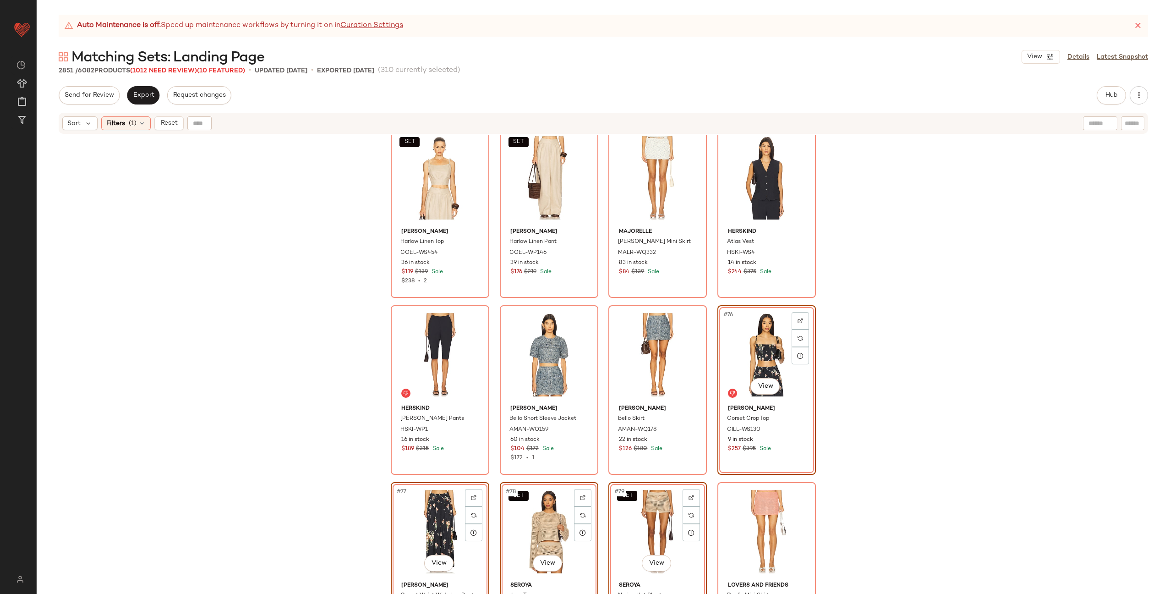
scroll to position [3016, 0]
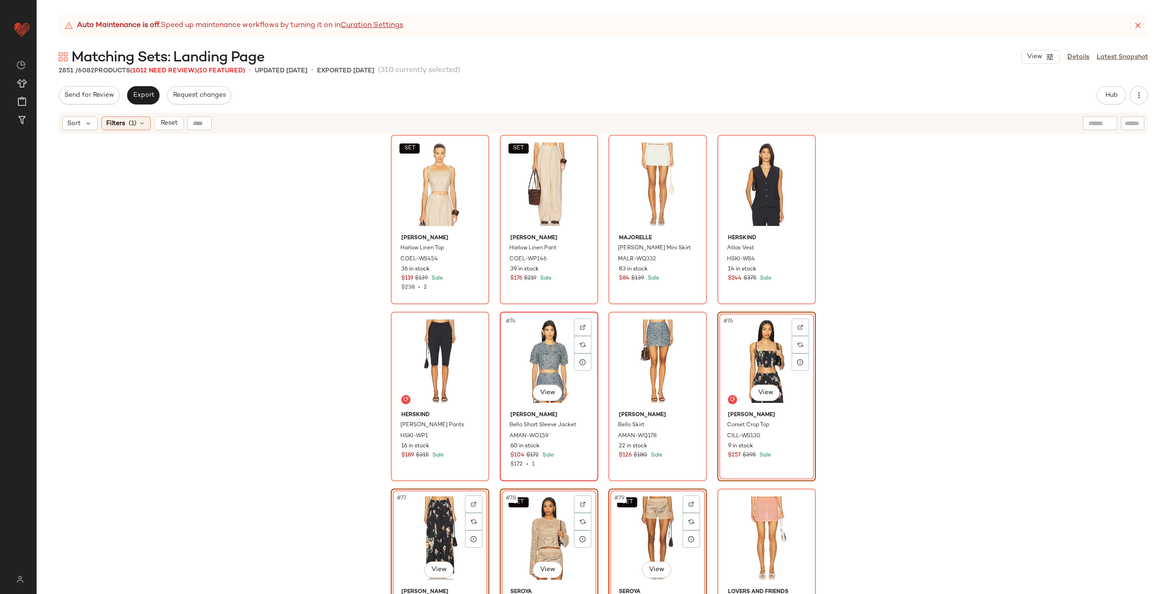
click at [520, 367] on div "#74 View" at bounding box center [549, 361] width 92 height 93
click at [643, 364] on div "#75 View" at bounding box center [658, 361] width 92 height 93
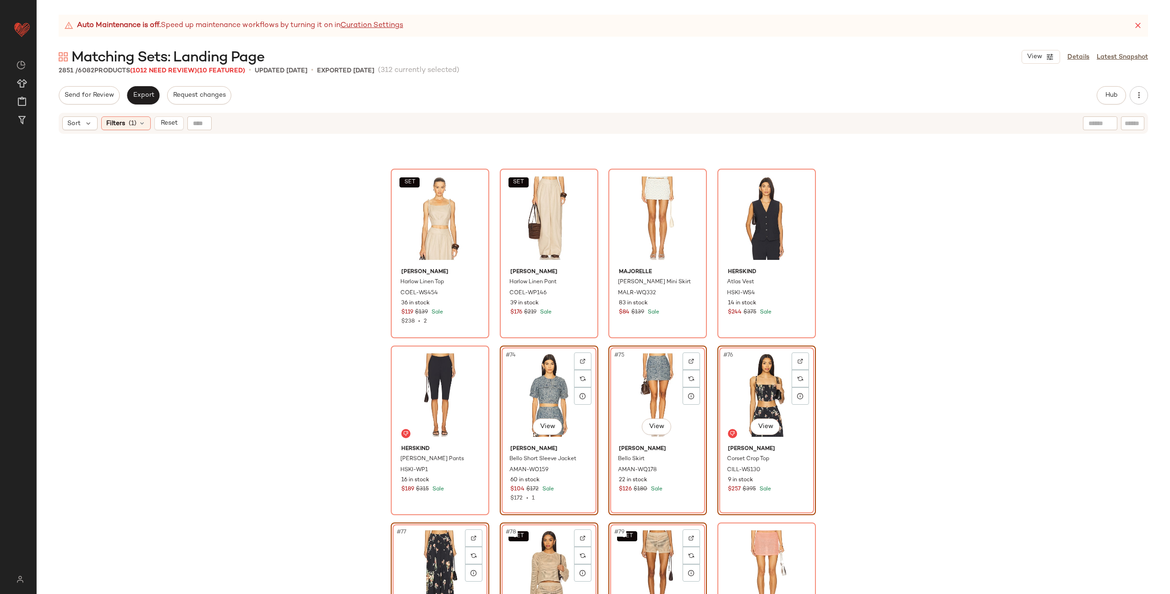
scroll to position [2883, 0]
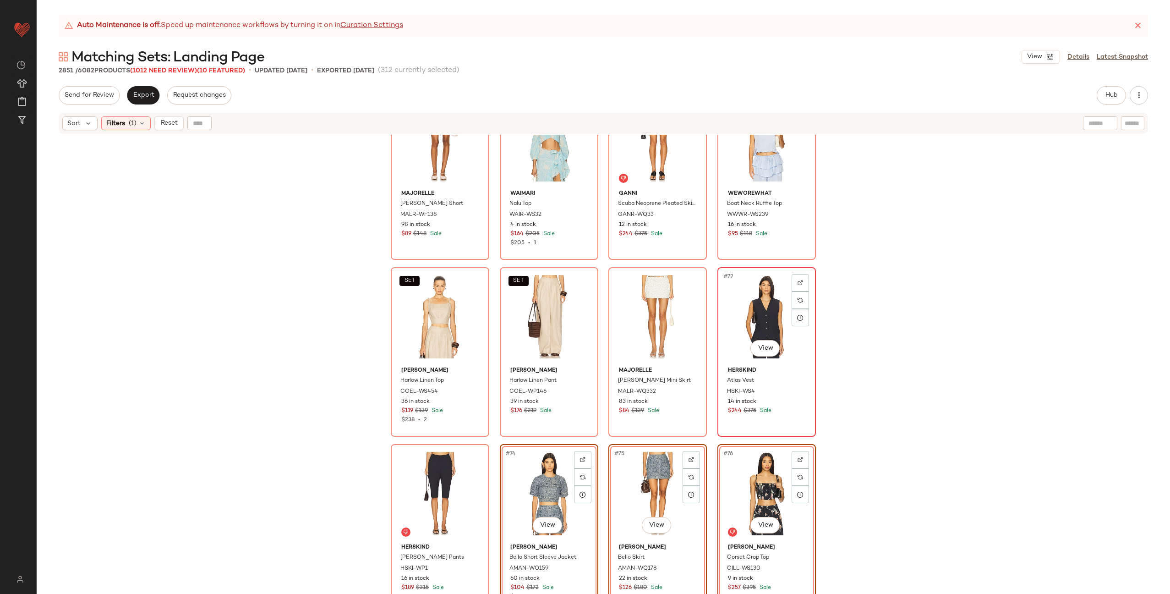
click at [755, 313] on div "#72 View" at bounding box center [767, 316] width 92 height 93
click at [418, 480] on div "#73 View" at bounding box center [440, 493] width 92 height 93
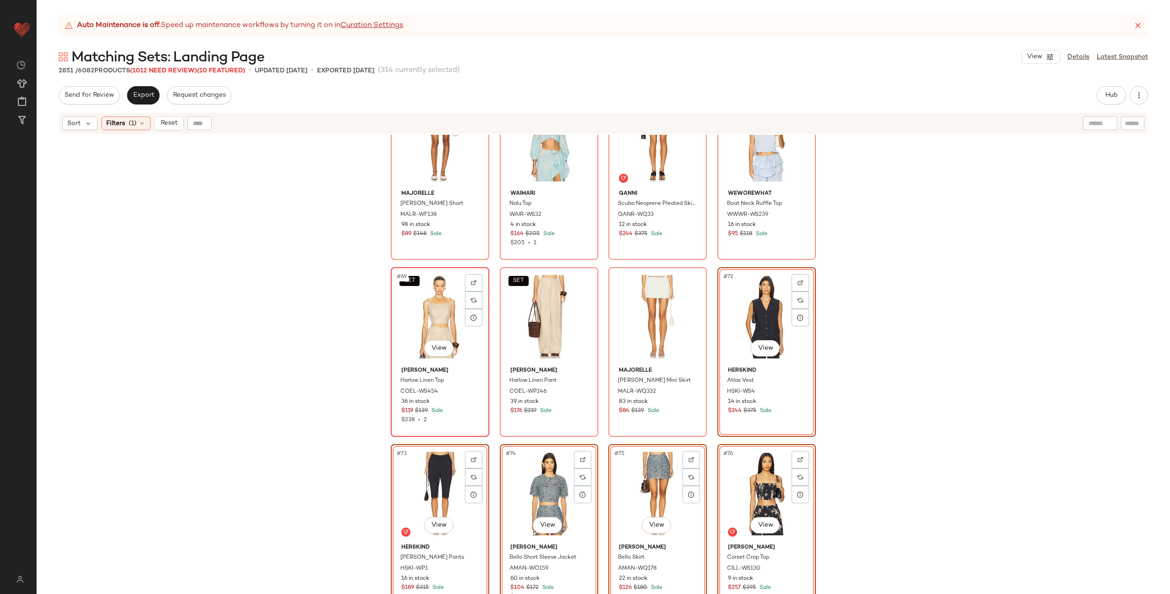
click at [421, 326] on div "SET #69 View" at bounding box center [440, 316] width 92 height 93
click at [532, 317] on div "SET #70 View" at bounding box center [549, 316] width 92 height 93
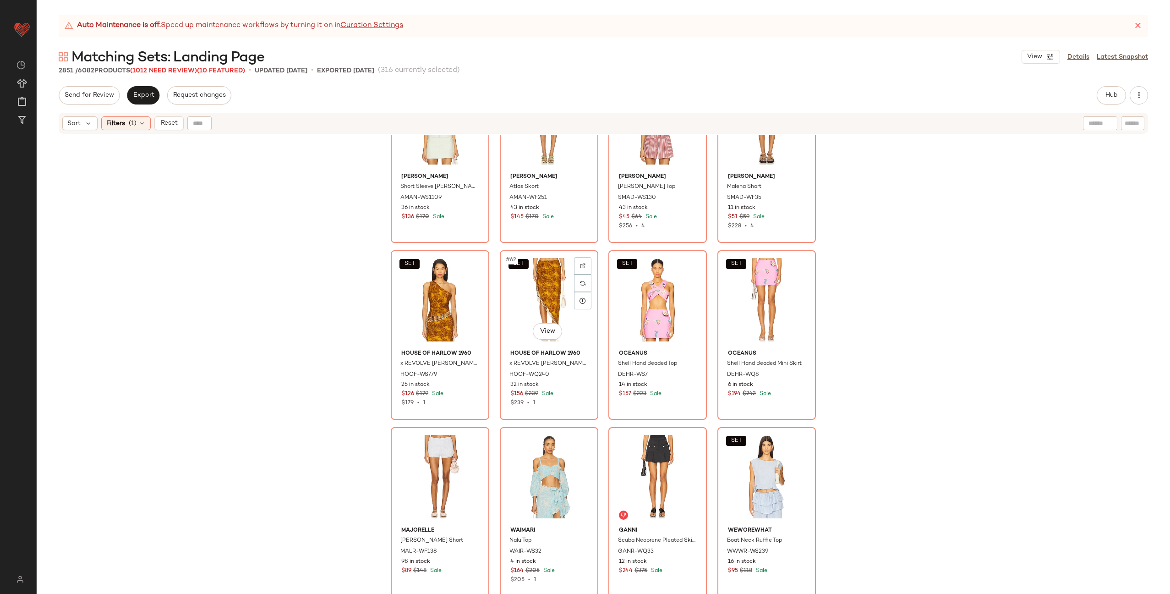
scroll to position [2540, 0]
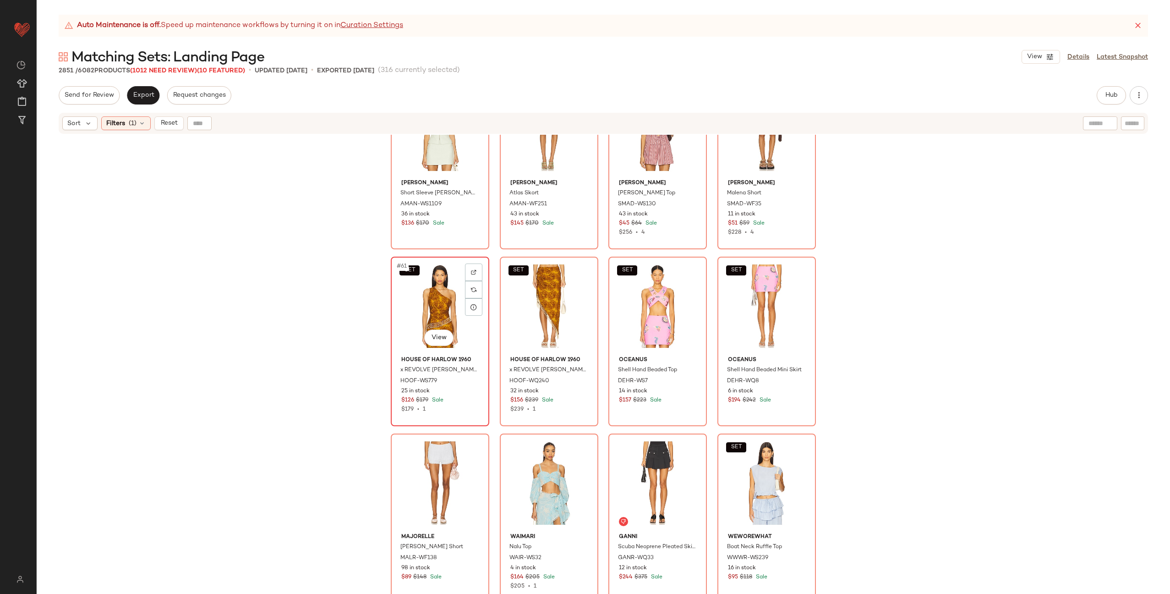
click at [441, 307] on div "SET #61 View" at bounding box center [440, 306] width 92 height 93
click at [530, 298] on div "SET #62 View" at bounding box center [549, 306] width 92 height 93
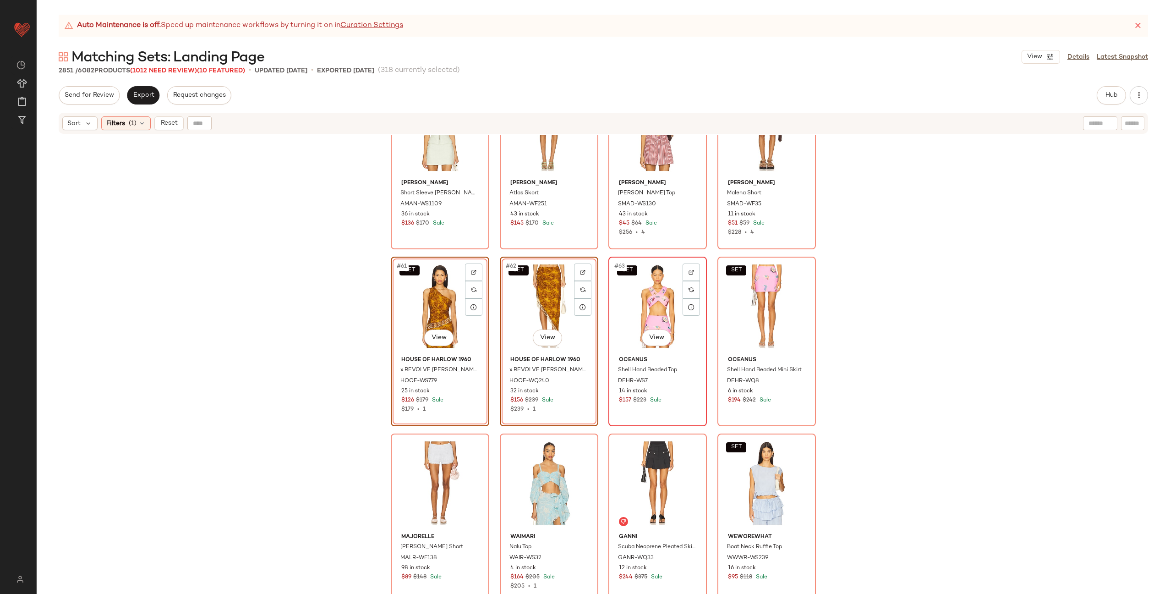
click at [636, 301] on div "SET #63 View" at bounding box center [658, 306] width 92 height 93
click at [722, 302] on div "SET #64 View" at bounding box center [767, 306] width 92 height 93
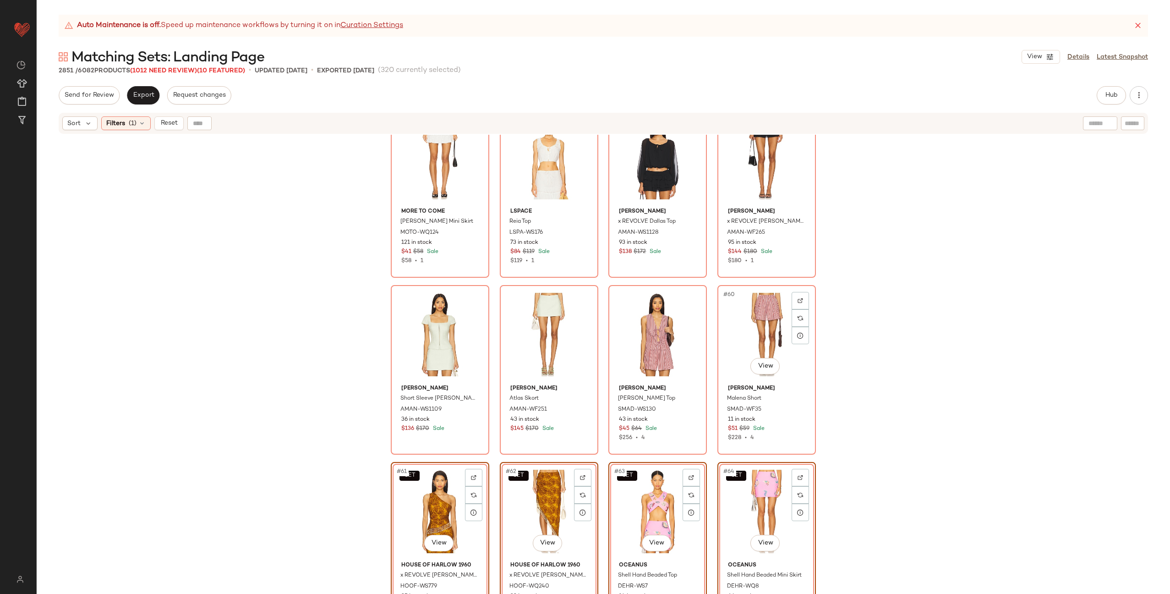
scroll to position [2335, 0]
click at [426, 331] on div "#57 View" at bounding box center [440, 335] width 92 height 93
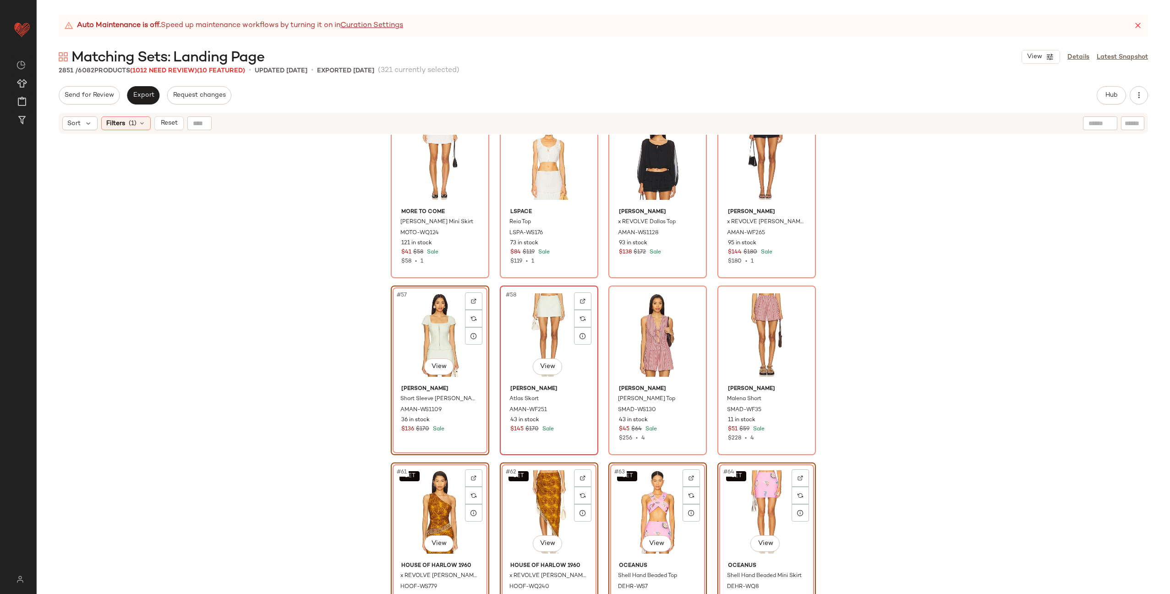
click at [535, 329] on div "#58 View" at bounding box center [549, 335] width 92 height 93
click at [634, 322] on div "#59 View" at bounding box center [658, 335] width 92 height 93
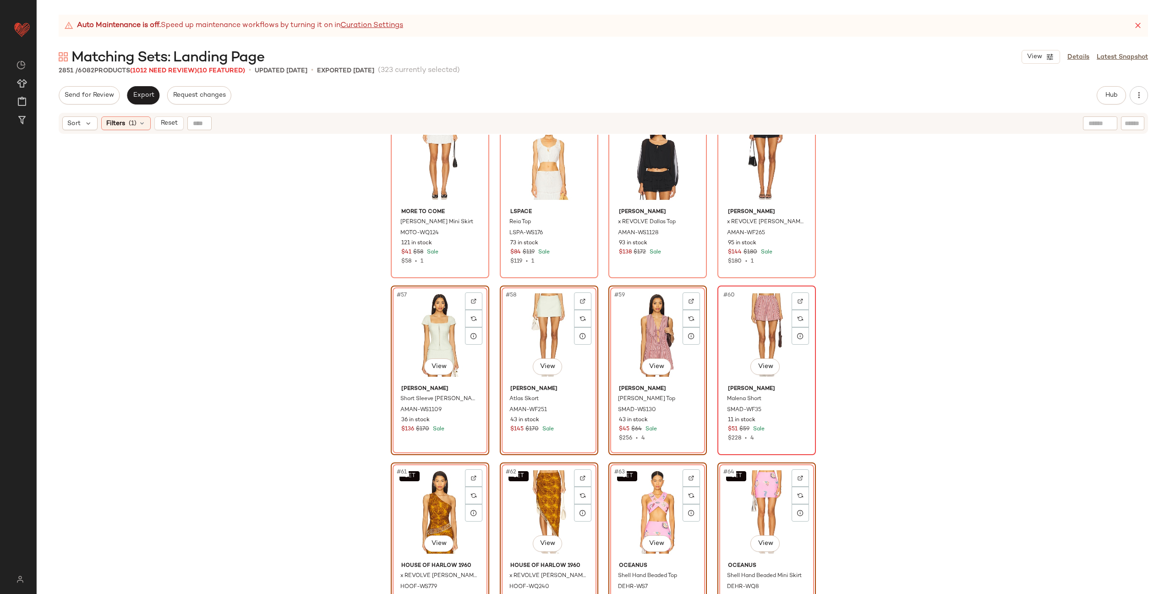
click at [744, 325] on div "#60 View" at bounding box center [767, 335] width 92 height 93
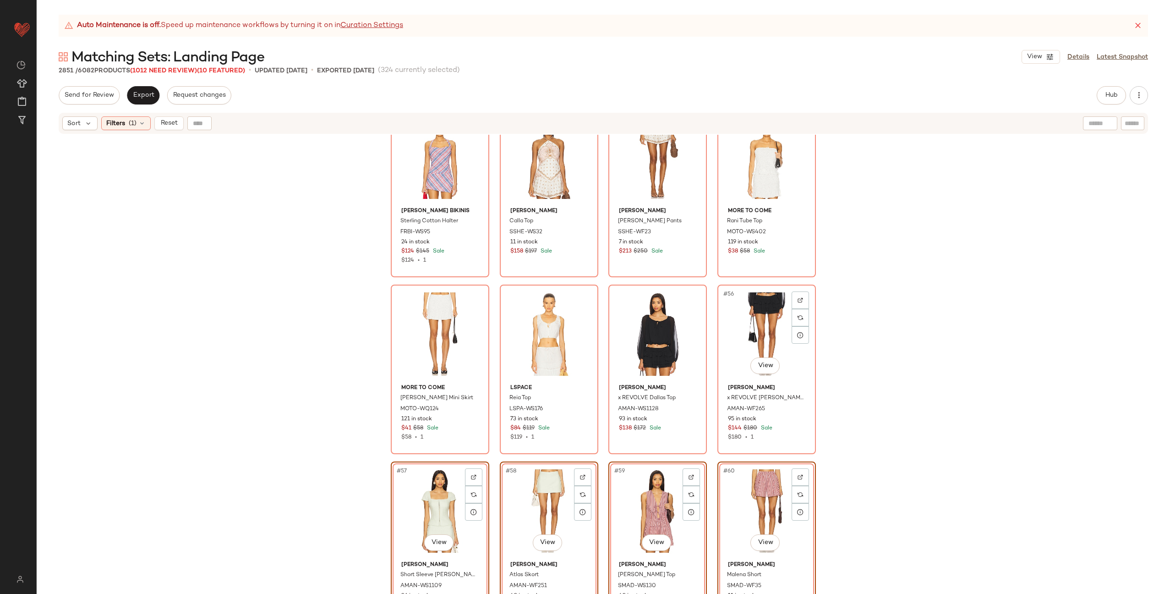
scroll to position [2119, 0]
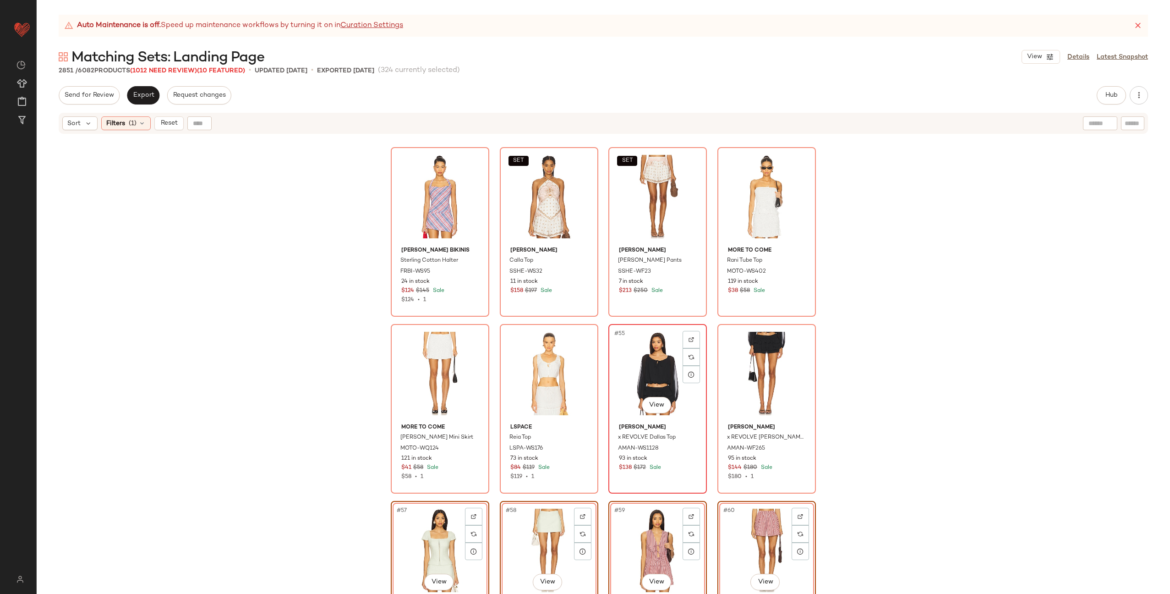
click at [658, 360] on div "#55 View" at bounding box center [658, 373] width 92 height 93
click at [722, 355] on div "#56 View" at bounding box center [767, 373] width 92 height 93
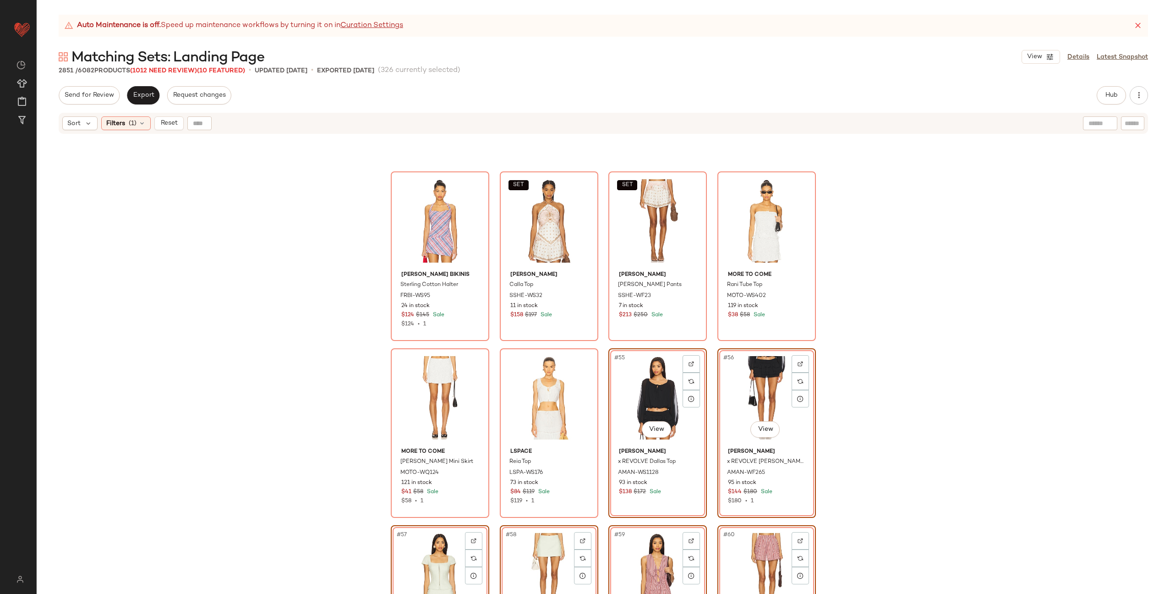
scroll to position [2017, 0]
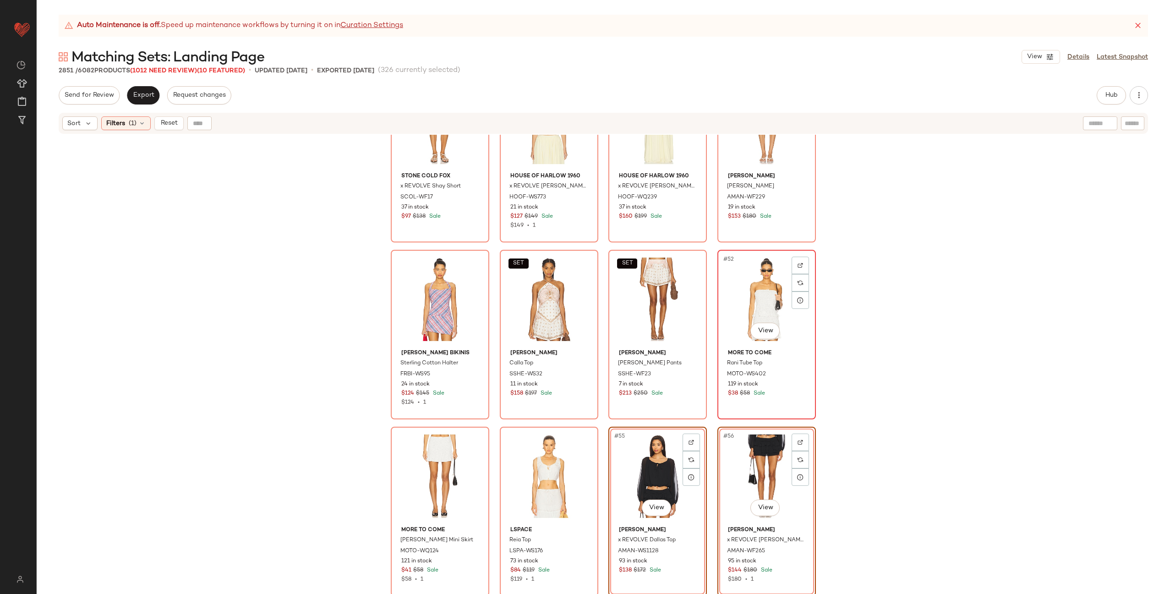
click at [758, 310] on div "#52 View" at bounding box center [767, 299] width 92 height 93
click at [436, 454] on div "#53 View" at bounding box center [440, 476] width 92 height 93
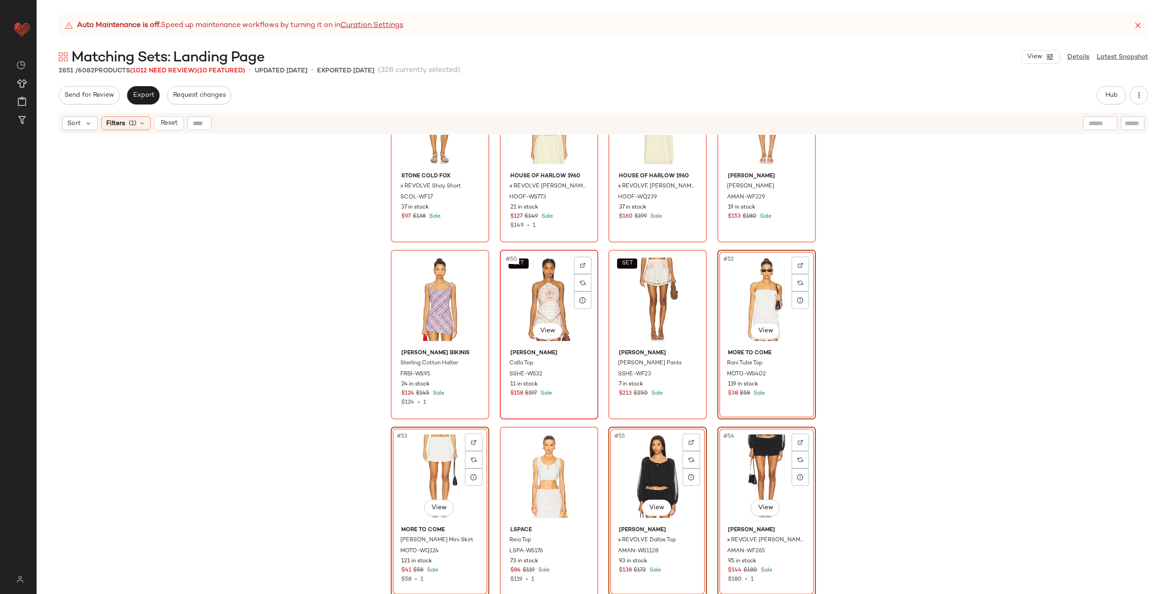
click at [541, 297] on div "SET #50 View" at bounding box center [549, 299] width 92 height 93
click at [650, 298] on div "SET #51 View" at bounding box center [658, 299] width 92 height 93
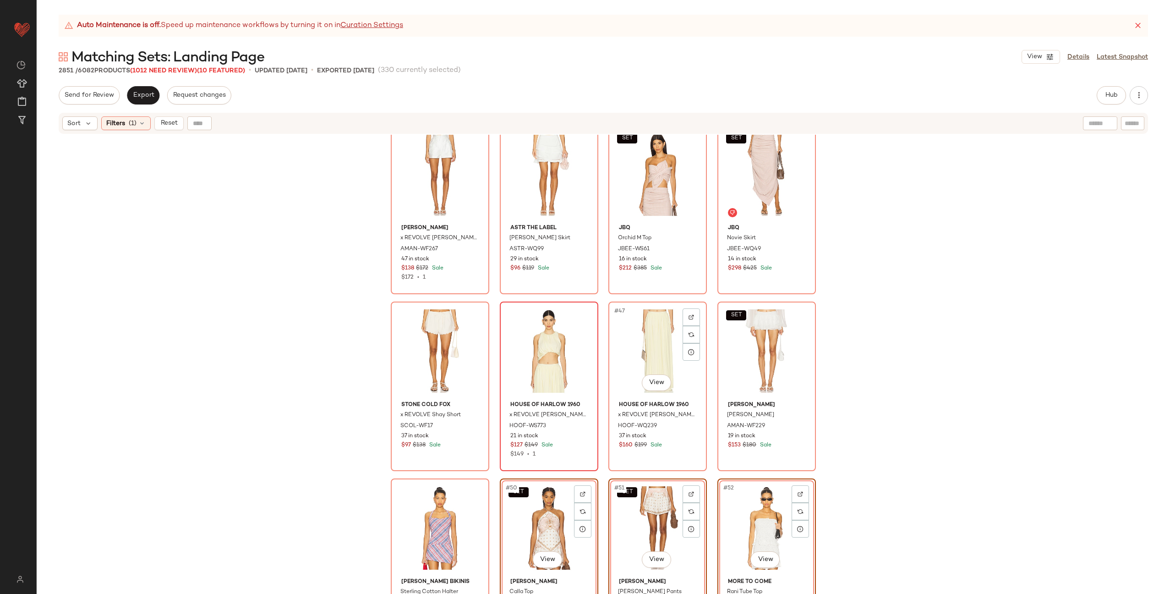
scroll to position [1787, 0]
click at [534, 327] on div "#46 View" at bounding box center [549, 351] width 92 height 93
click at [645, 326] on div "#47 View" at bounding box center [658, 351] width 92 height 93
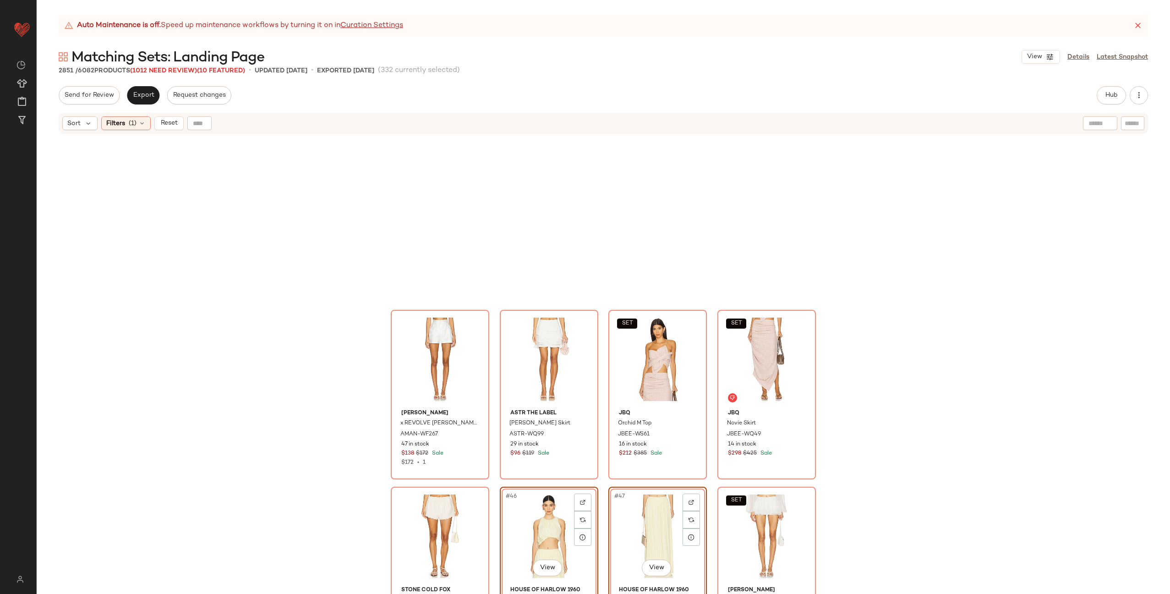
scroll to position [1586, 0]
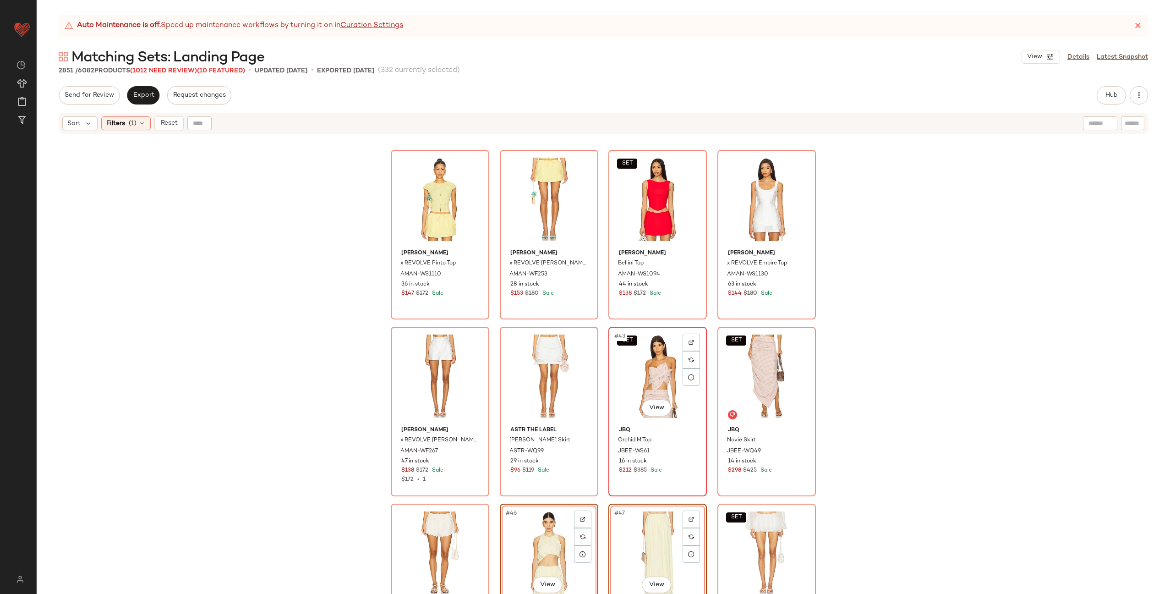
click at [648, 362] on div "SET #43 View" at bounding box center [658, 376] width 92 height 93
click at [764, 356] on div "SET #44 View" at bounding box center [767, 376] width 92 height 93
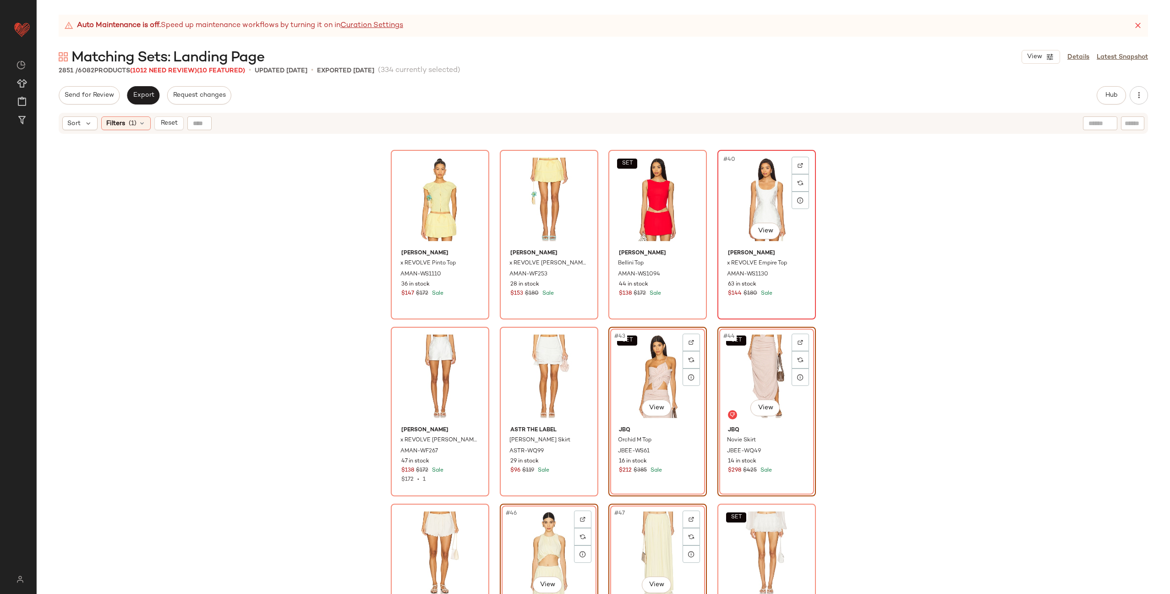
click at [758, 205] on div "#40 View" at bounding box center [767, 199] width 92 height 93
click at [434, 354] on div "#41 View" at bounding box center [440, 376] width 92 height 93
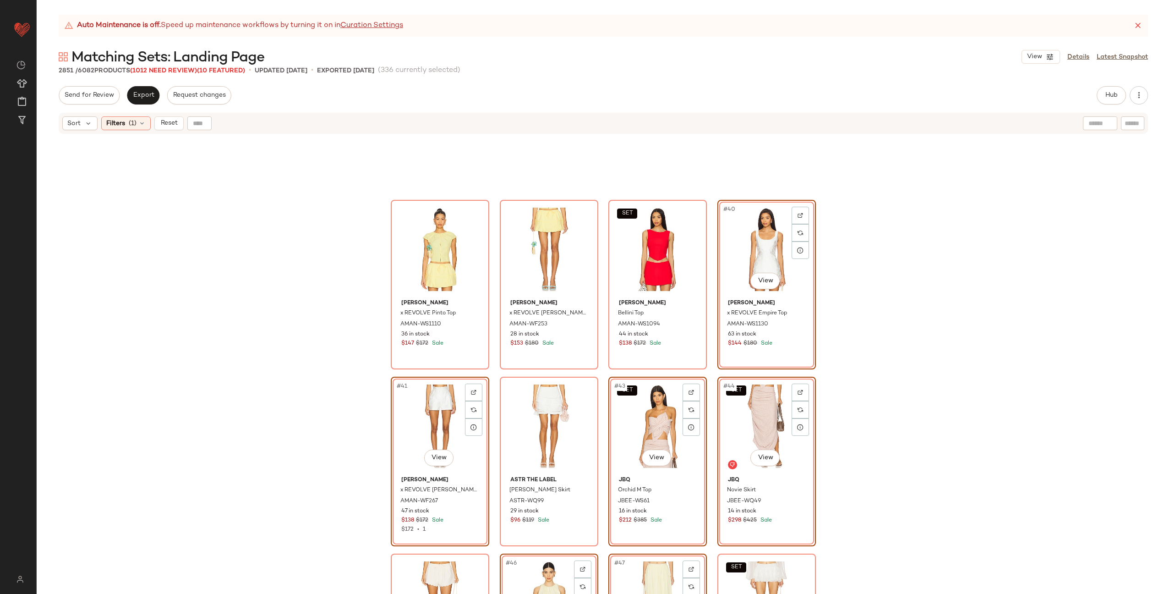
scroll to position [1366, 0]
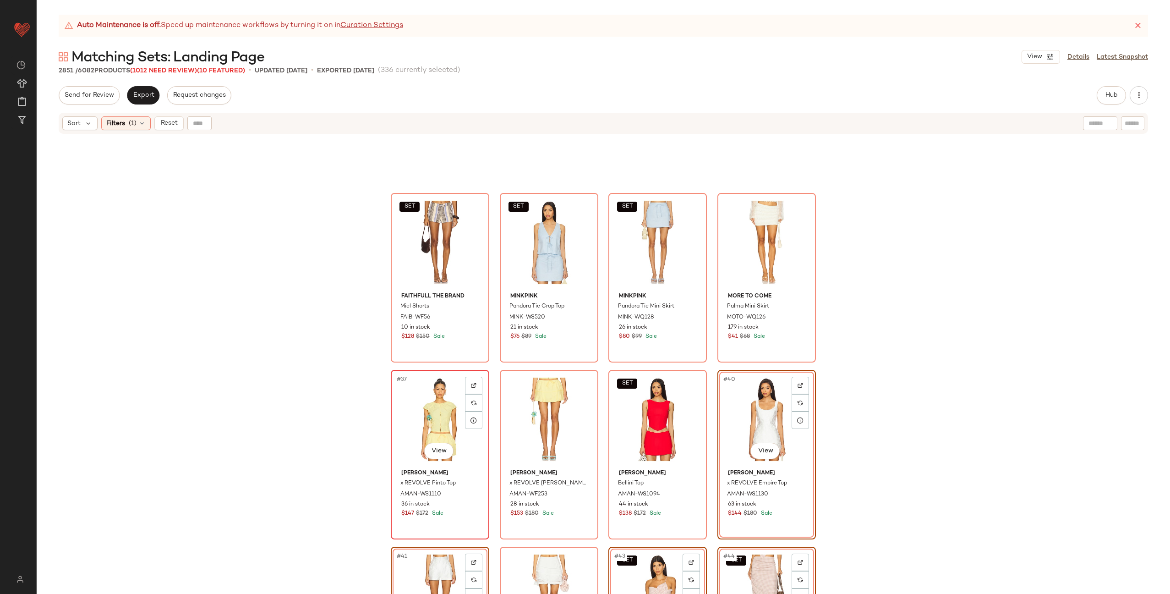
click at [439, 405] on div "#37 View" at bounding box center [440, 419] width 92 height 93
click at [533, 388] on div "#38 View" at bounding box center [549, 419] width 92 height 93
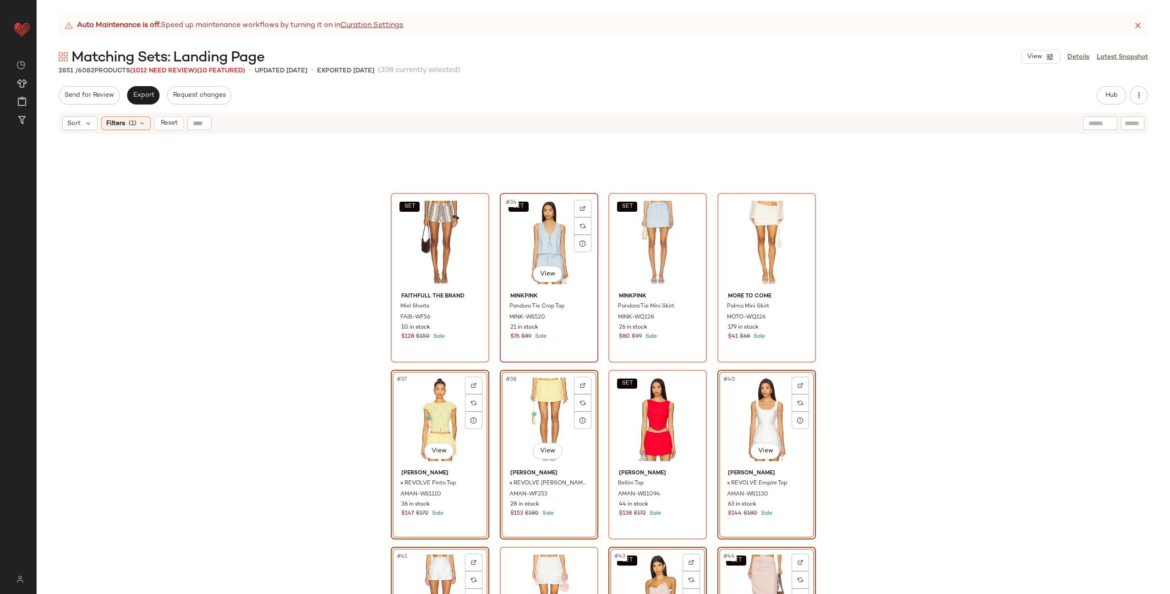
click at [543, 243] on div "SET #34 View" at bounding box center [549, 242] width 92 height 93
click at [649, 241] on div "SET #35 View" at bounding box center [658, 242] width 92 height 93
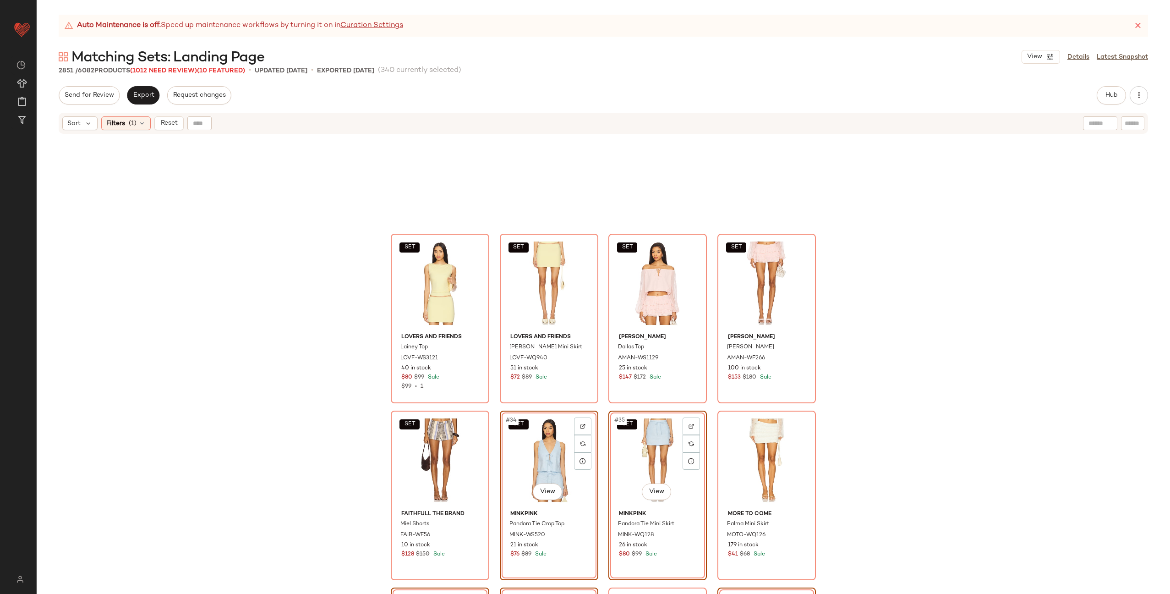
scroll to position [1084, 0]
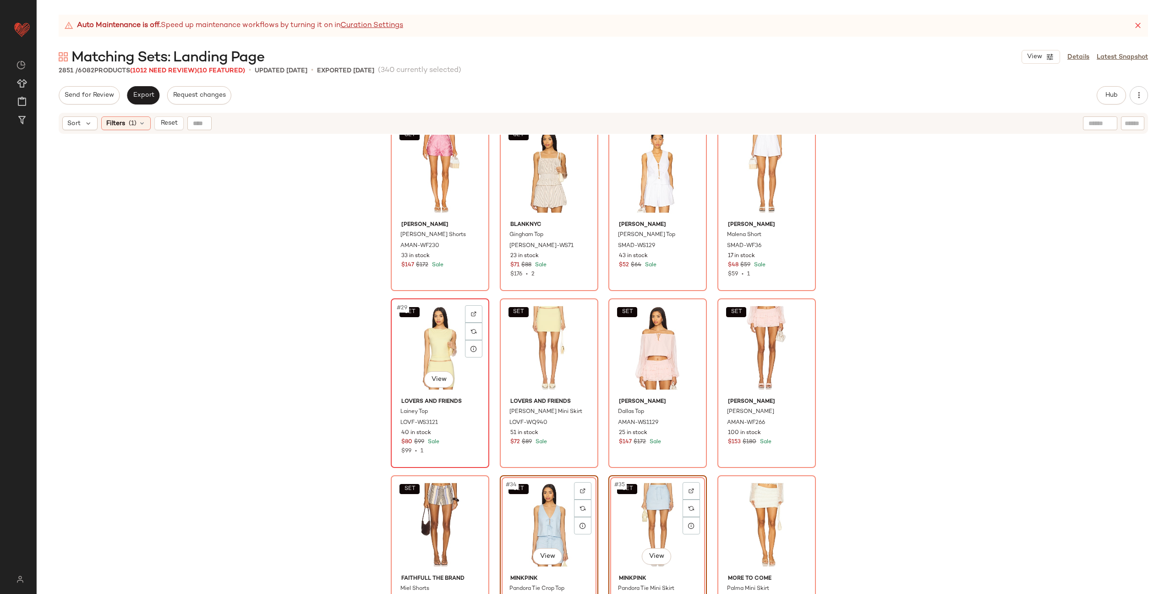
click at [432, 339] on div "SET #29 View" at bounding box center [440, 347] width 92 height 93
click at [531, 337] on div "SET #30 View" at bounding box center [549, 347] width 92 height 93
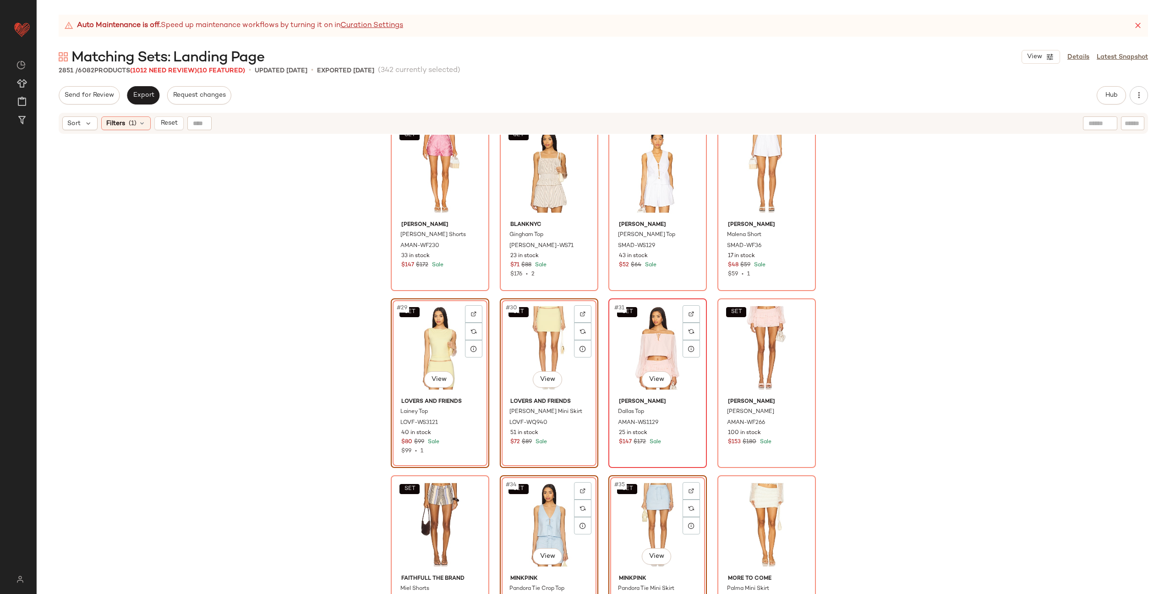
click at [651, 339] on div "SET #31 View" at bounding box center [658, 347] width 92 height 93
click at [758, 337] on div "SET #32 View" at bounding box center [767, 347] width 92 height 93
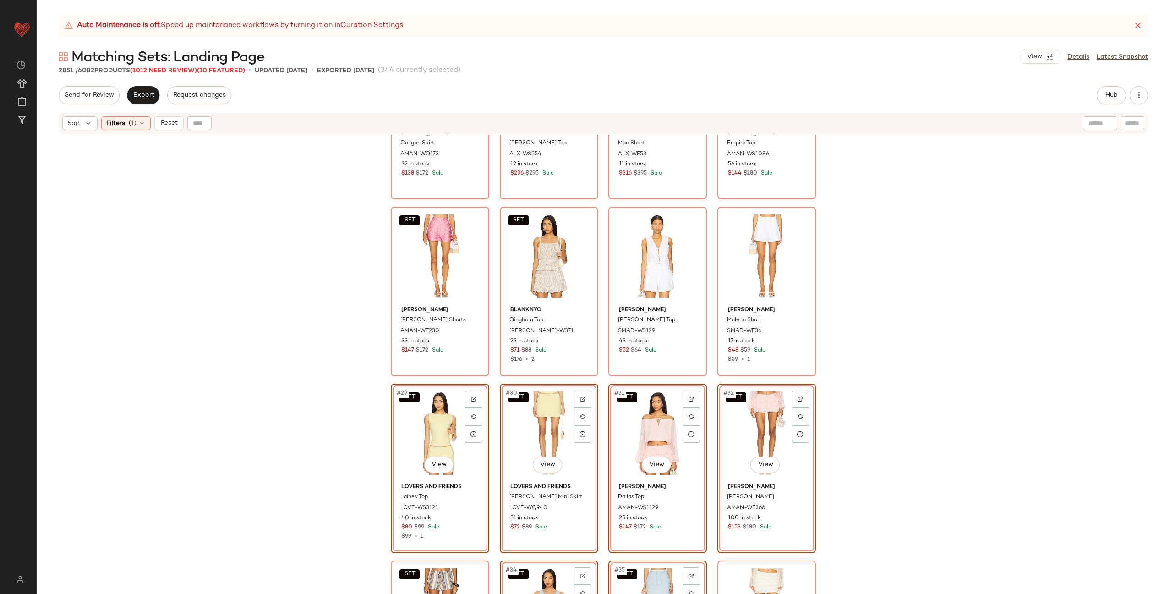
scroll to position [871, 0]
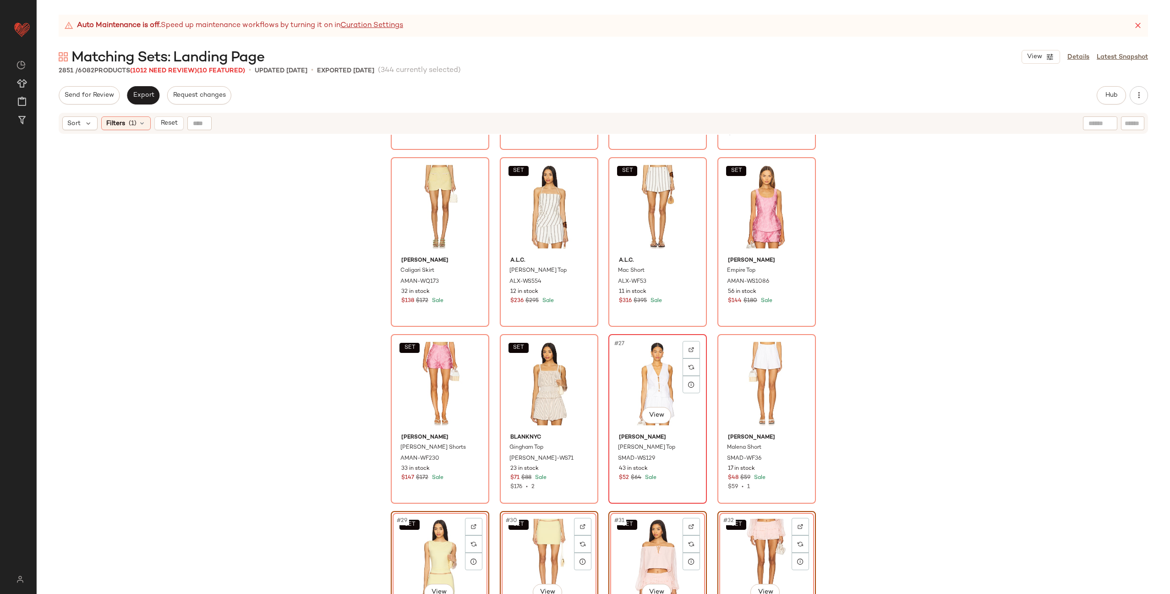
click at [635, 366] on div "#27 View" at bounding box center [658, 383] width 92 height 93
click at [745, 357] on div "#28 View" at bounding box center [767, 383] width 92 height 93
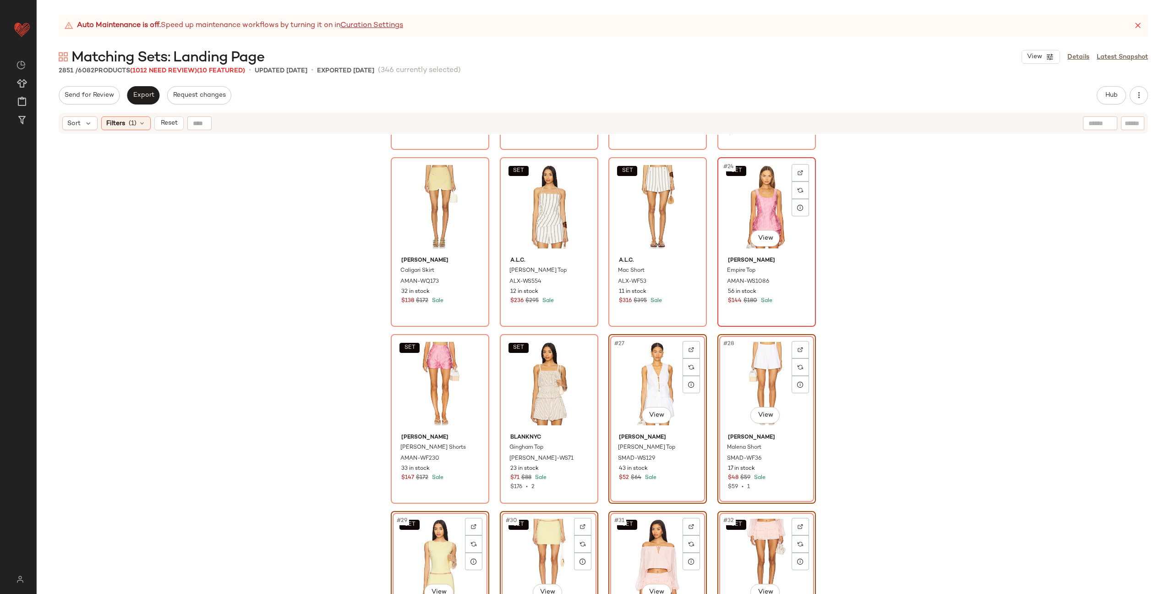
click at [753, 214] on div "SET #24 View" at bounding box center [767, 206] width 92 height 93
click at [423, 379] on div "SET #25 View" at bounding box center [440, 383] width 92 height 93
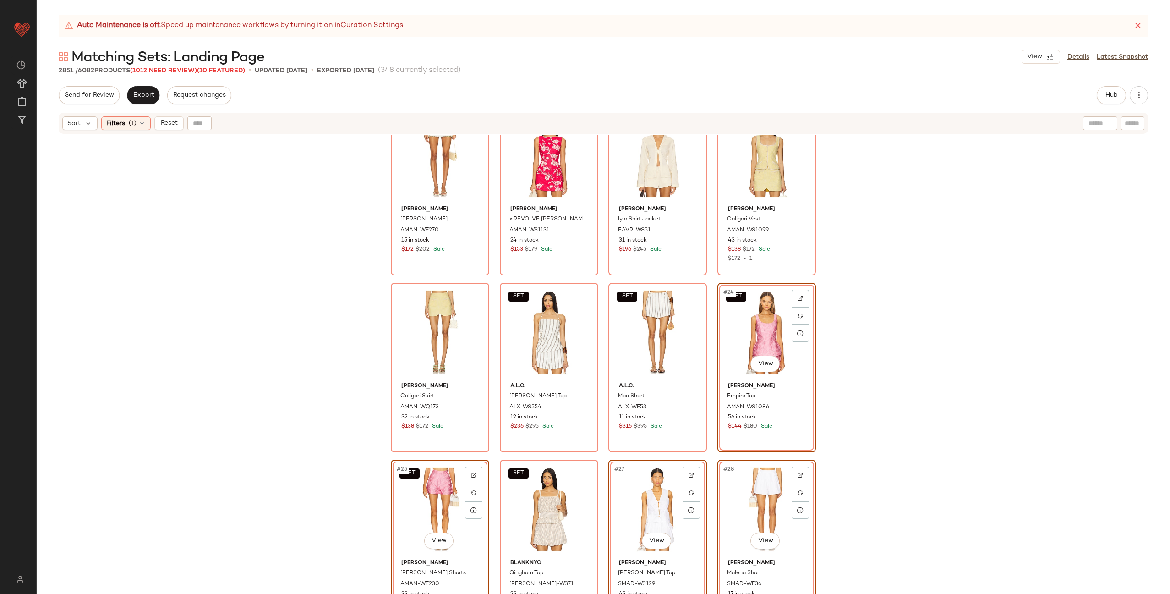
scroll to position [745, 0]
click at [550, 336] on div "SET #22 View" at bounding box center [549, 332] width 92 height 93
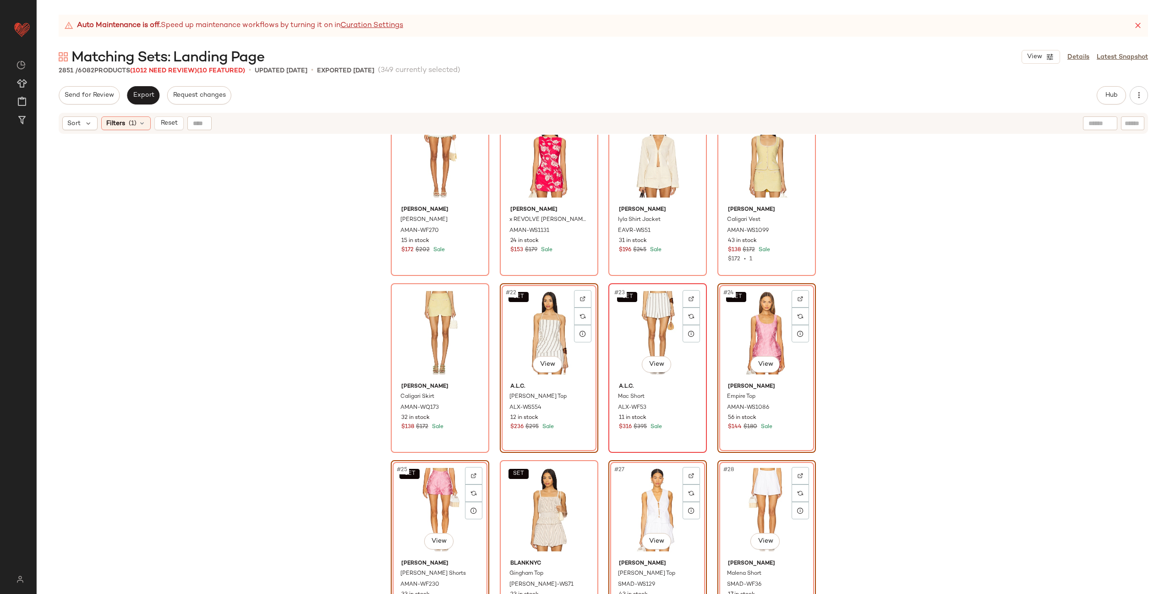
click at [634, 324] on div "SET #23 View" at bounding box center [658, 332] width 92 height 93
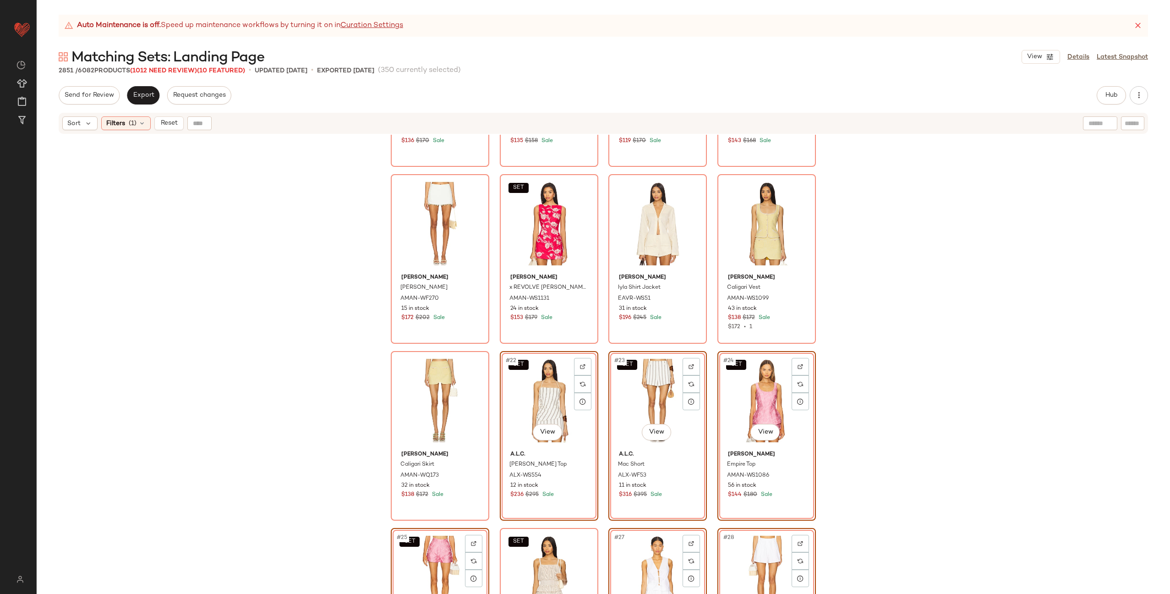
scroll to position [676, 0]
click at [755, 243] on div "#20 View" at bounding box center [767, 224] width 92 height 93
click at [439, 373] on div "#21 View" at bounding box center [440, 401] width 92 height 93
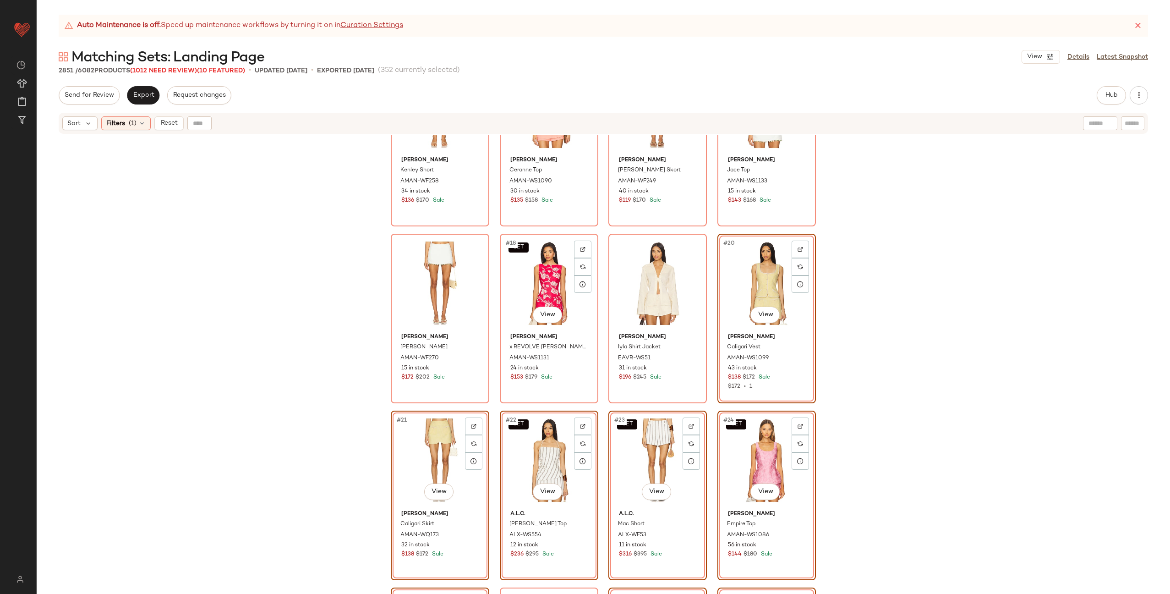
scroll to position [461, 0]
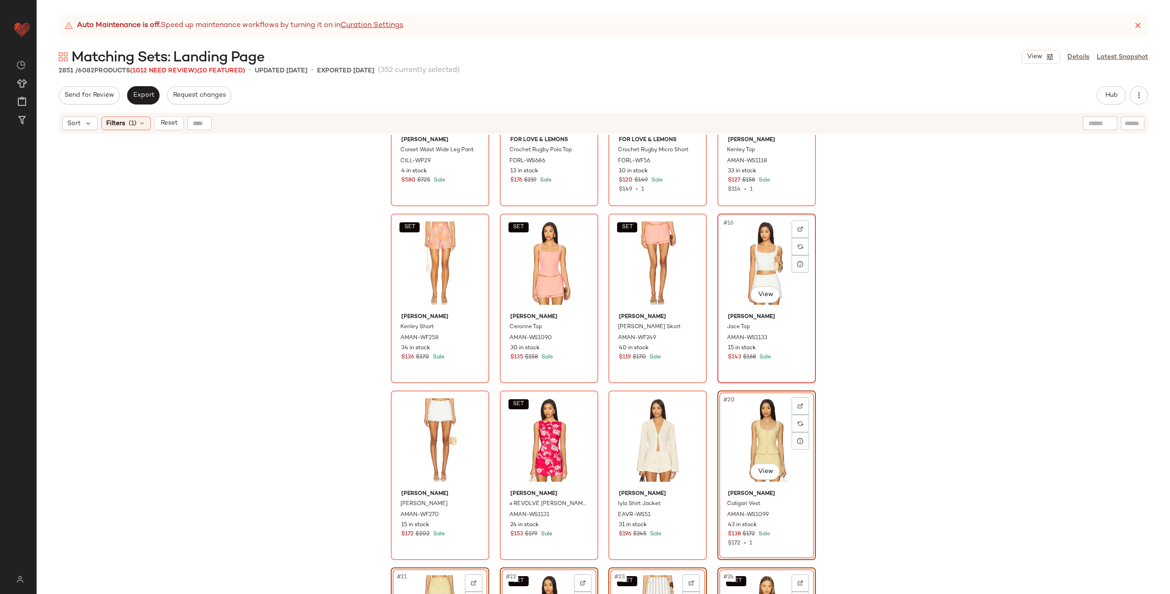
click at [729, 255] on div "#16 View" at bounding box center [767, 263] width 92 height 93
click at [425, 420] on div "#17 View" at bounding box center [440, 440] width 92 height 93
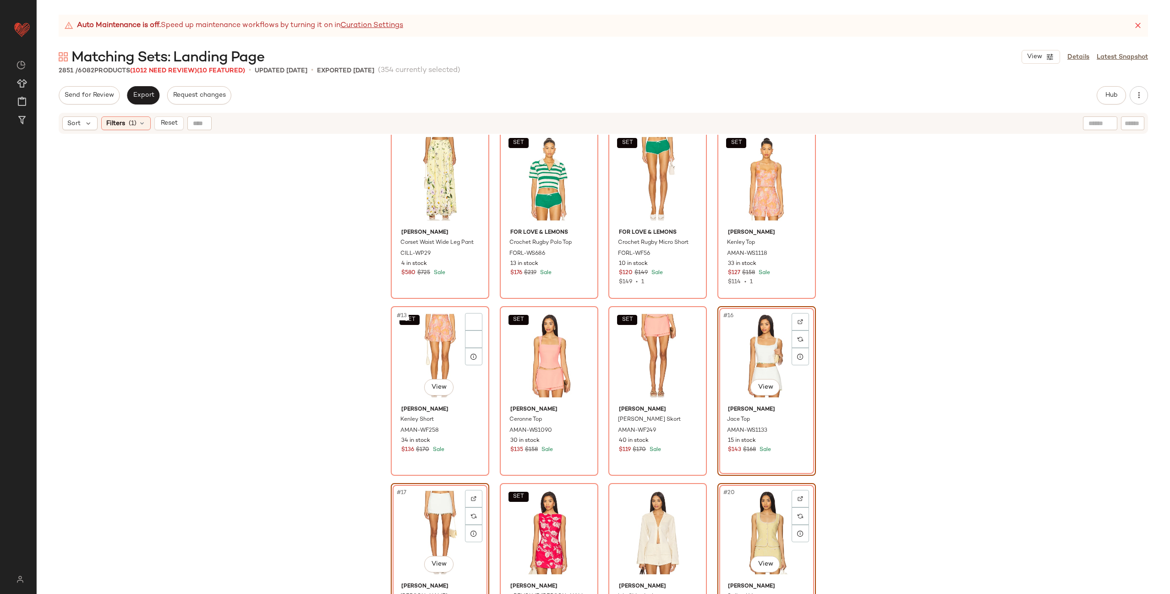
scroll to position [311, 0]
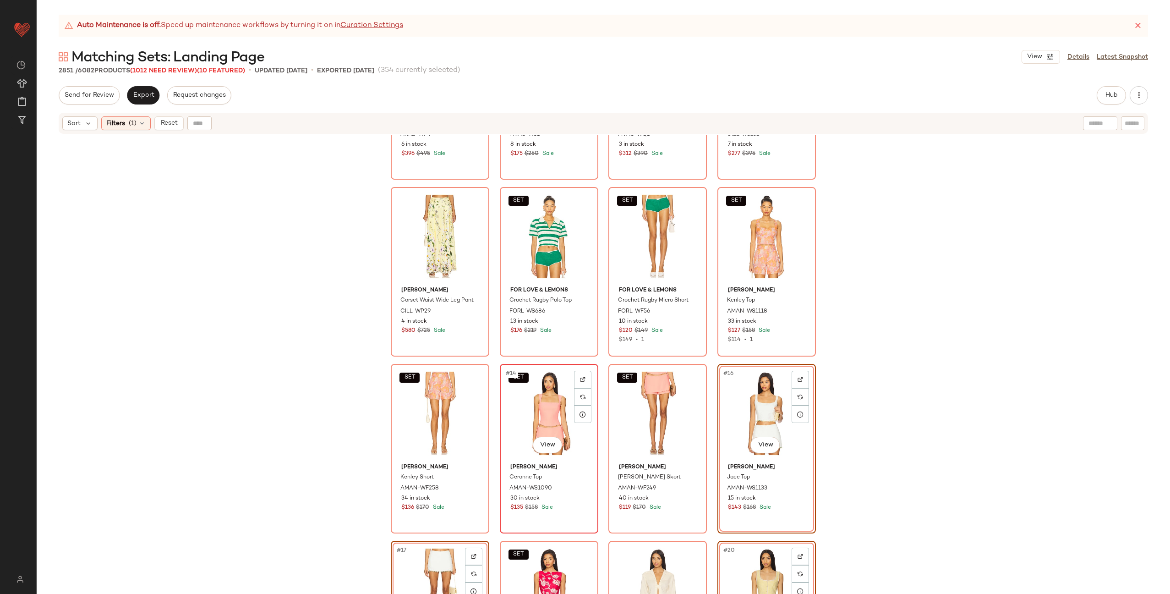
click at [519, 413] on div "SET #14 View" at bounding box center [549, 413] width 92 height 93
click at [648, 397] on div "SET #15 View" at bounding box center [658, 413] width 92 height 93
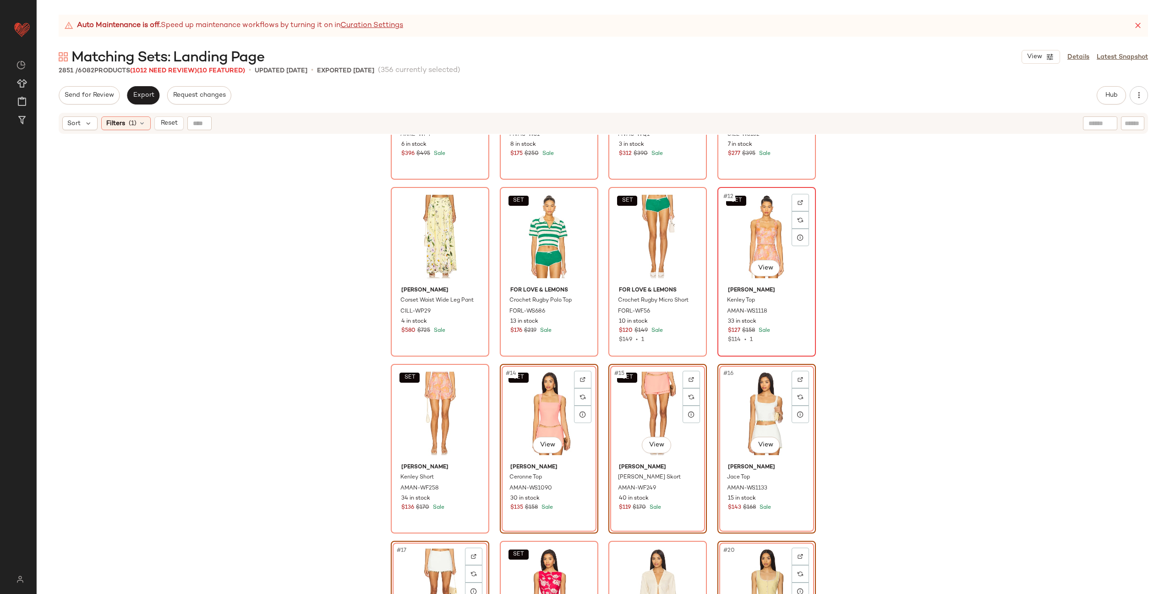
click at [774, 231] on div "SET #12 View" at bounding box center [767, 236] width 92 height 93
click at [418, 399] on div "SET #13 View" at bounding box center [440, 413] width 92 height 93
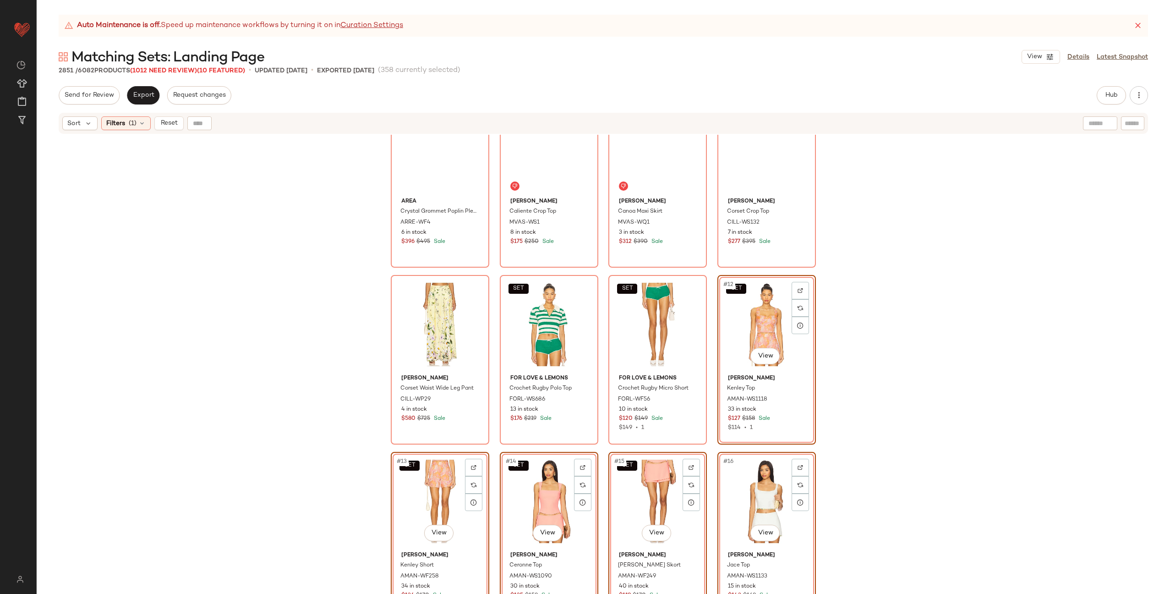
scroll to position [163, 0]
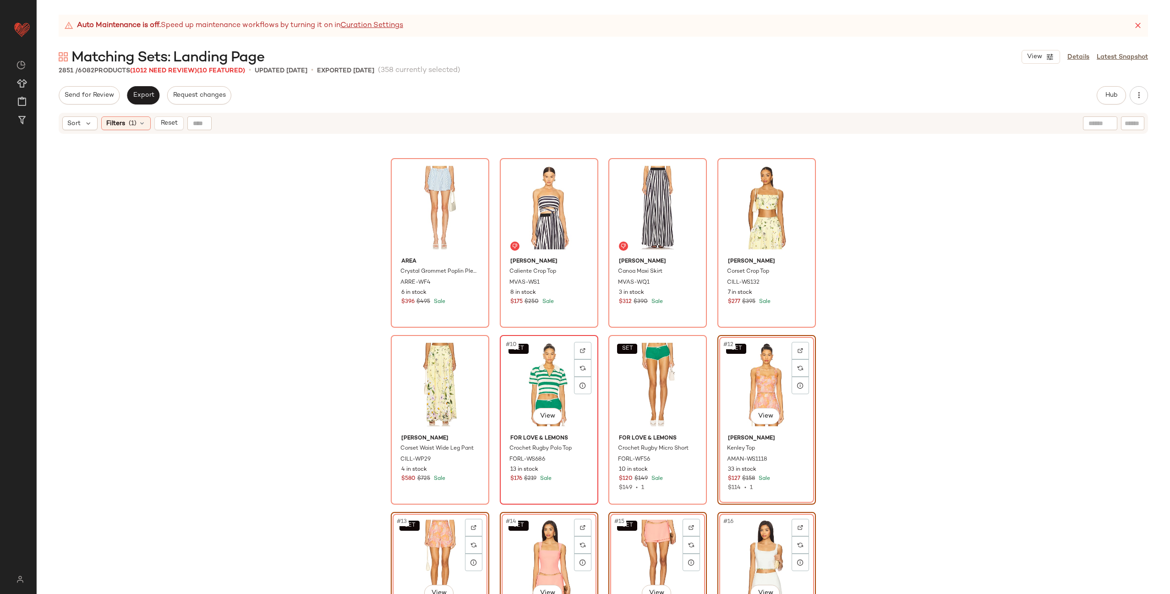
click at [546, 392] on div "SET #10 View" at bounding box center [549, 384] width 92 height 93
click at [647, 368] on div "SET #11 View" at bounding box center [658, 384] width 92 height 93
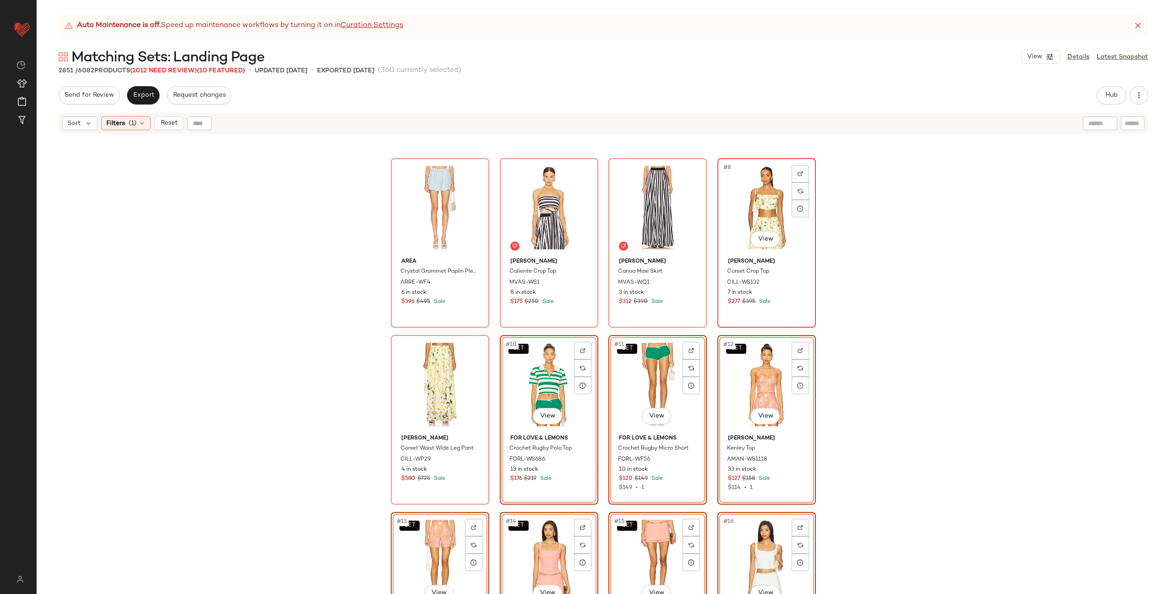
click at [755, 194] on div "#8 View" at bounding box center [767, 207] width 92 height 93
click at [419, 376] on div "#9 View" at bounding box center [440, 384] width 92 height 93
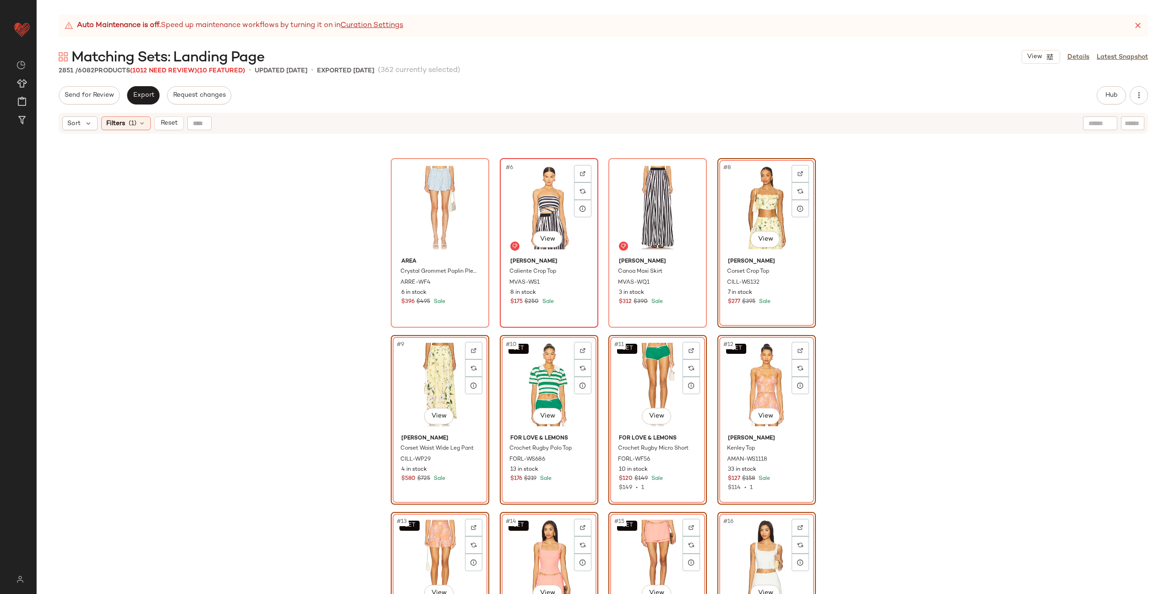
click at [532, 214] on div "#6 View" at bounding box center [549, 207] width 92 height 93
click at [655, 205] on div "#7 View" at bounding box center [658, 207] width 92 height 93
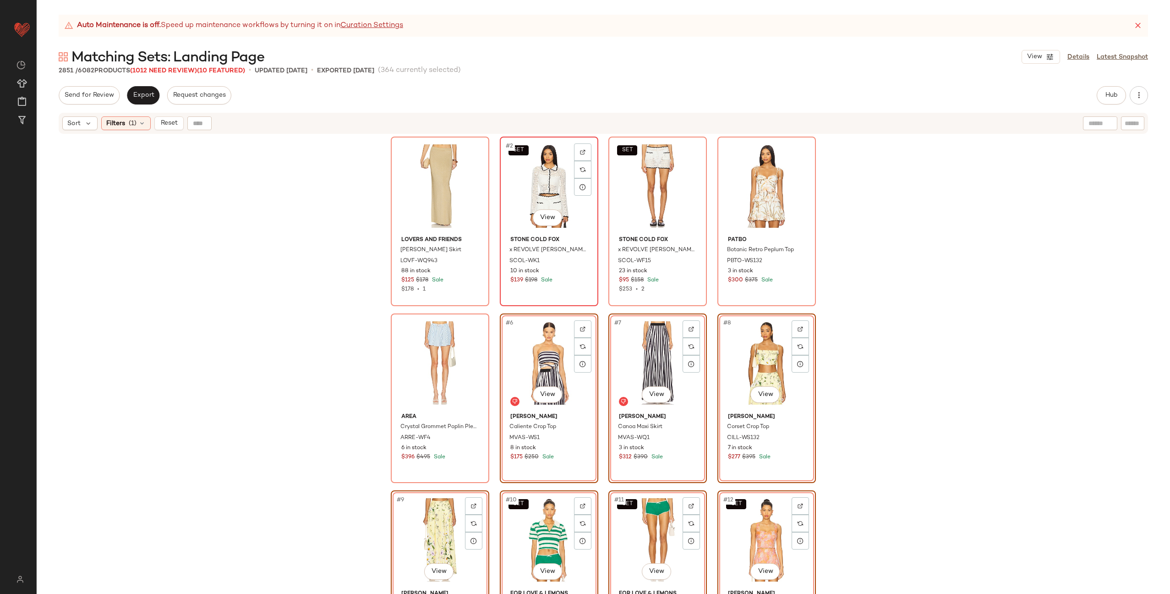
click at [535, 187] on div "SET #2 View" at bounding box center [549, 186] width 92 height 93
click at [625, 181] on div "SET #3 View" at bounding box center [658, 186] width 92 height 93
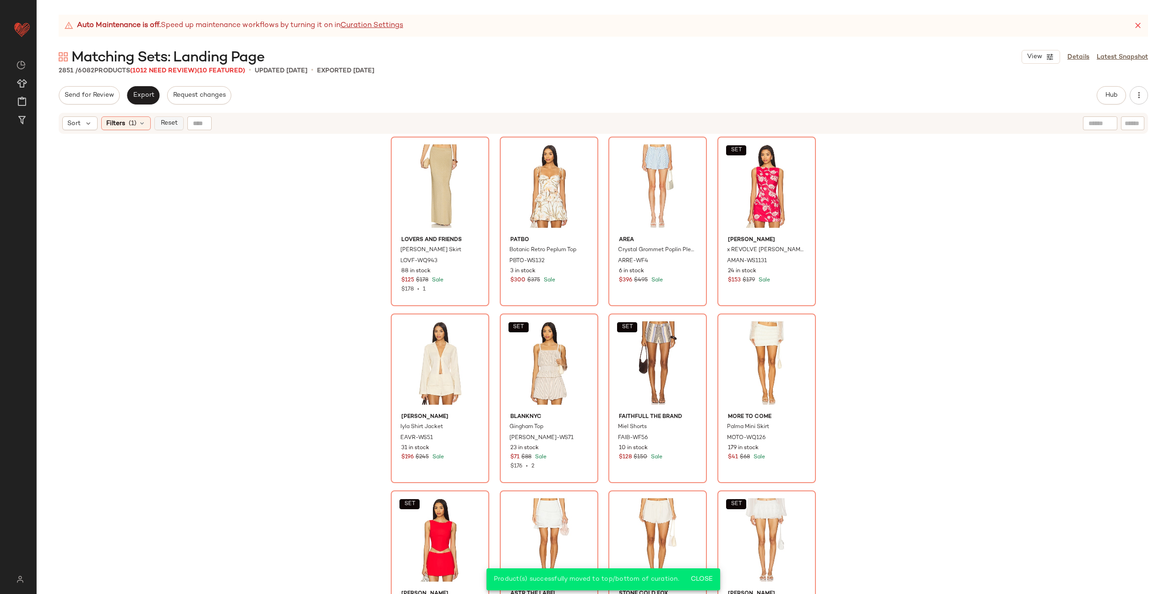
click at [161, 121] on span "Reset" at bounding box center [168, 123] width 17 height 7
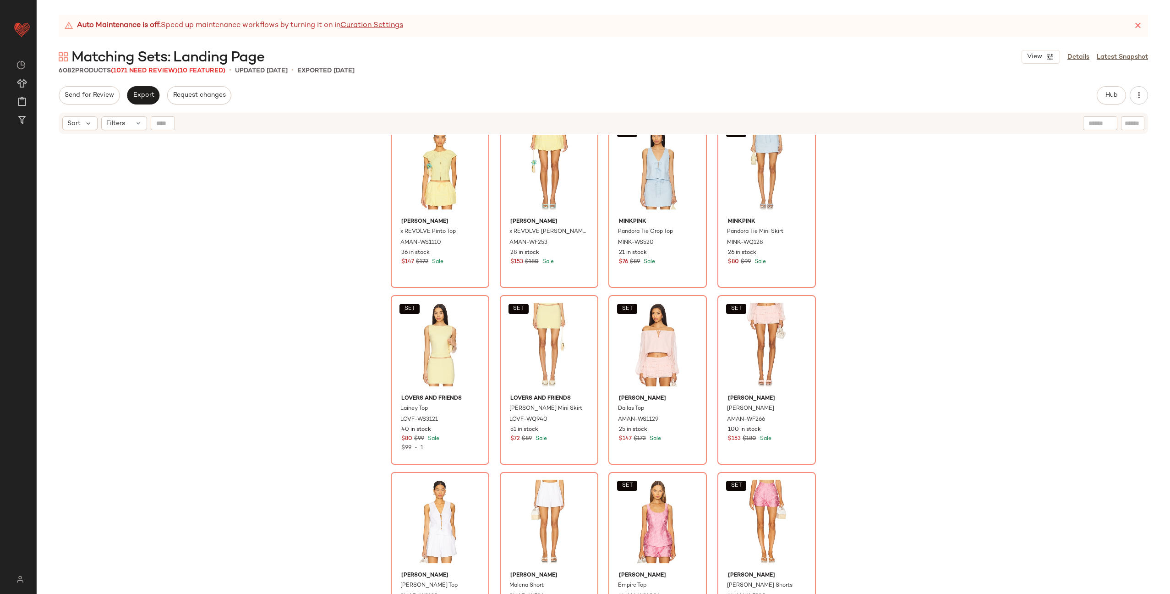
scroll to position [267303, 0]
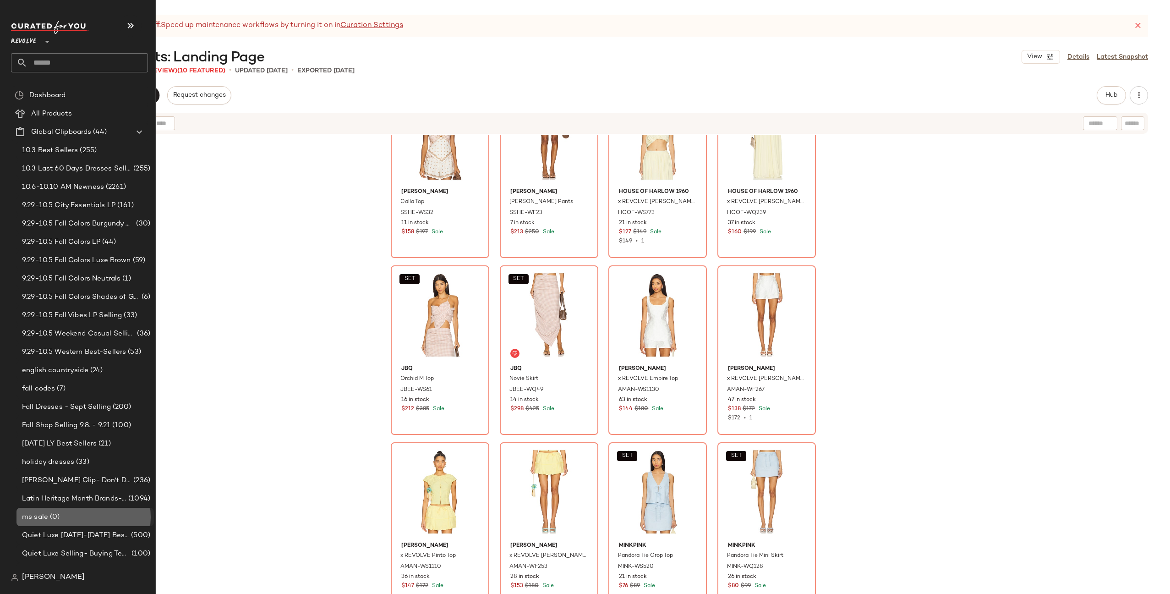
click at [45, 517] on span "ms sale" at bounding box center [35, 517] width 26 height 11
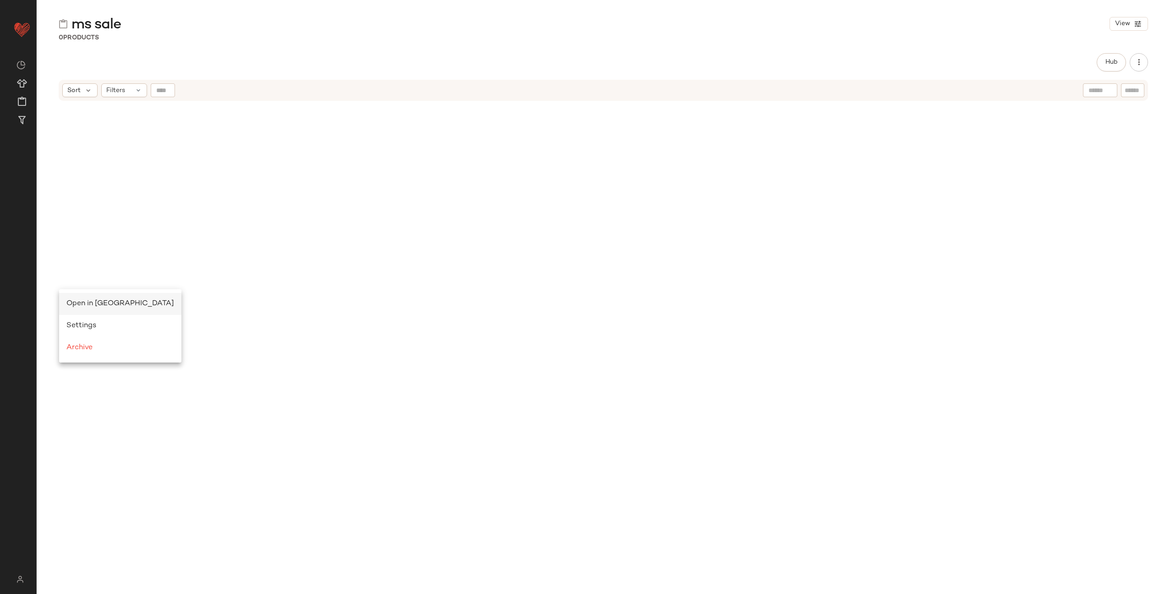
click at [82, 300] on span "Open in Split View" at bounding box center [120, 304] width 108 height 8
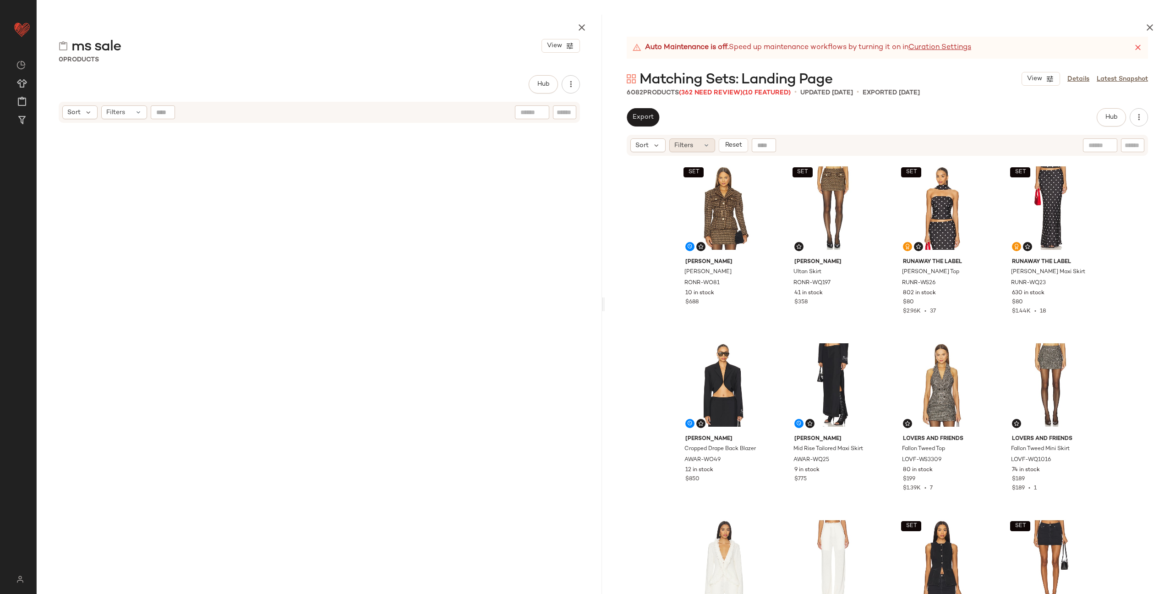
click at [699, 145] on div "Filters" at bounding box center [692, 145] width 46 height 14
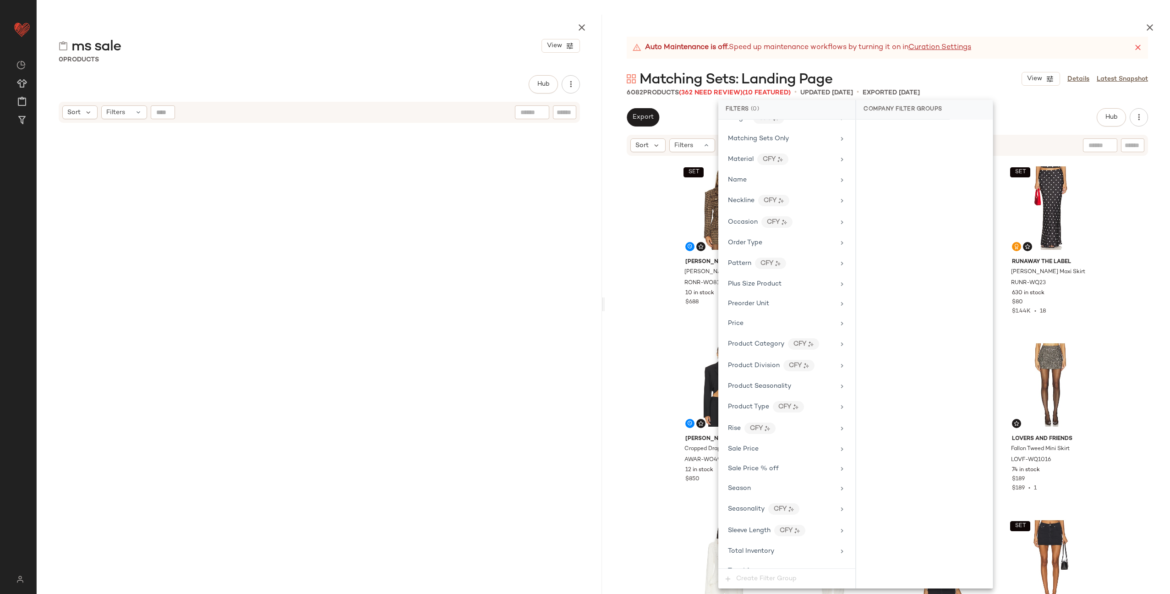
scroll to position [808, 0]
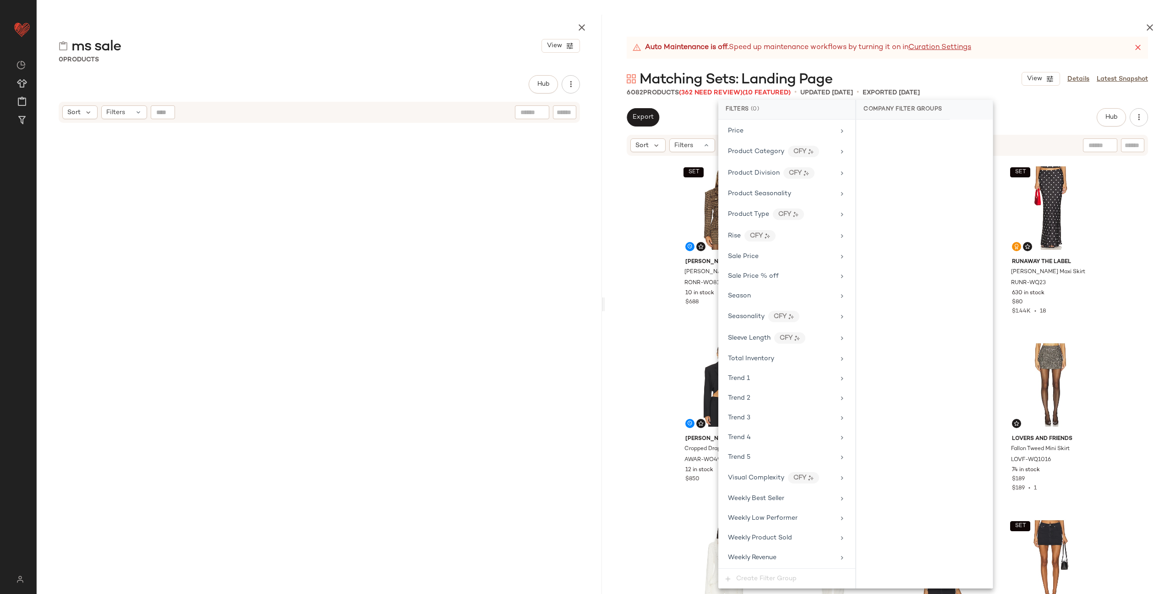
click at [773, 348] on div "Filter Groups Brand Category In Curation? Actual Price Age AI Embeddings Availa…" at bounding box center [786, 344] width 137 height 449
click at [772, 354] on div "Total Inventory" at bounding box center [751, 359] width 46 height 10
click at [917, 132] on button "For 0" at bounding box center [925, 133] width 122 height 13
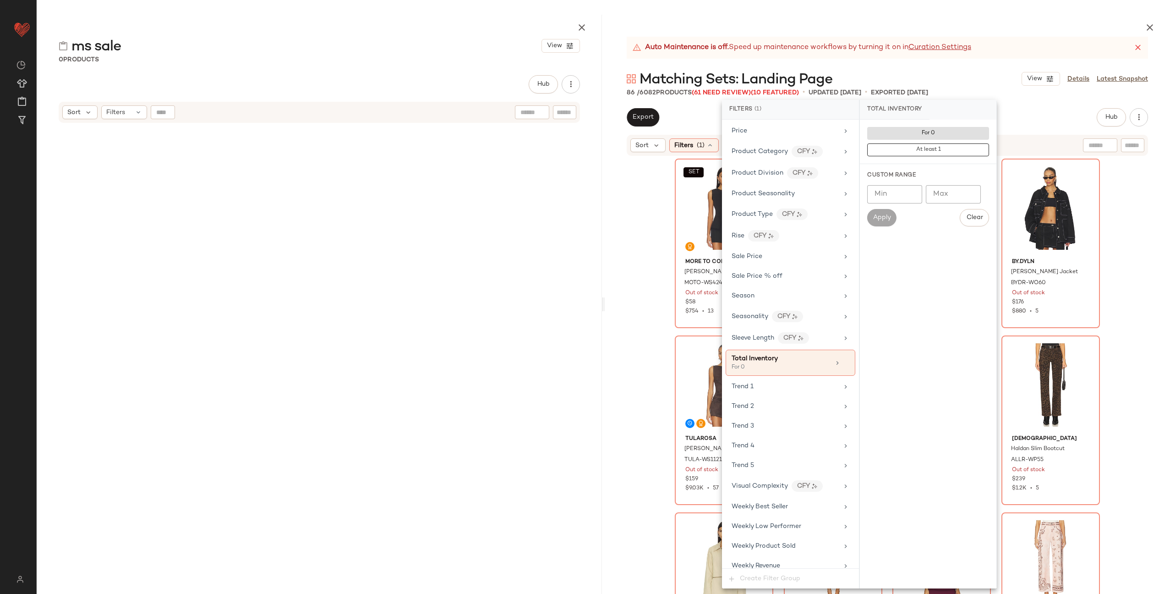
click at [642, 229] on div "SET MORE TO COME Monica Top MOTO-WS424 Out of stock $58 $754 • 13 SET ALL THE W…" at bounding box center [887, 397] width 565 height 480
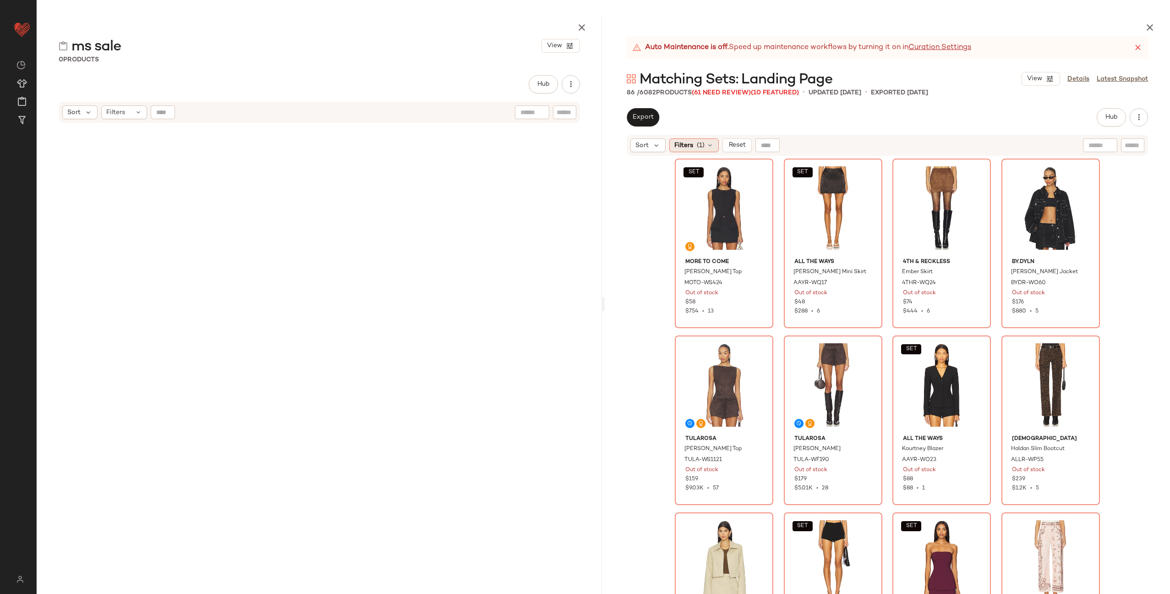
click at [708, 142] on icon at bounding box center [710, 145] width 7 height 7
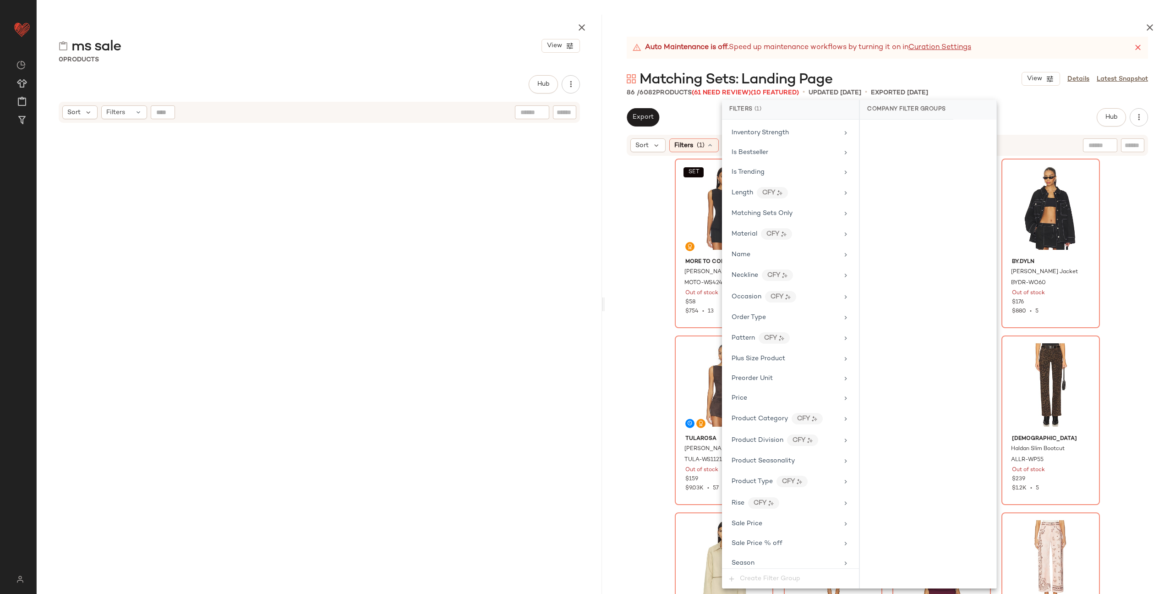
scroll to position [753, 0]
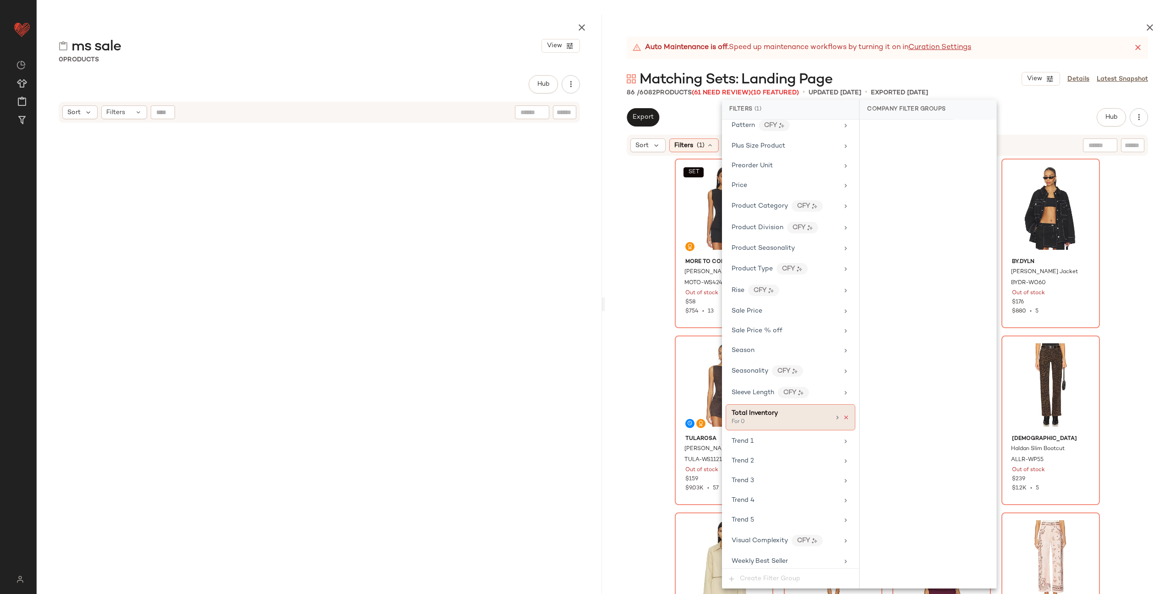
click at [843, 417] on icon at bounding box center [846, 417] width 6 height 6
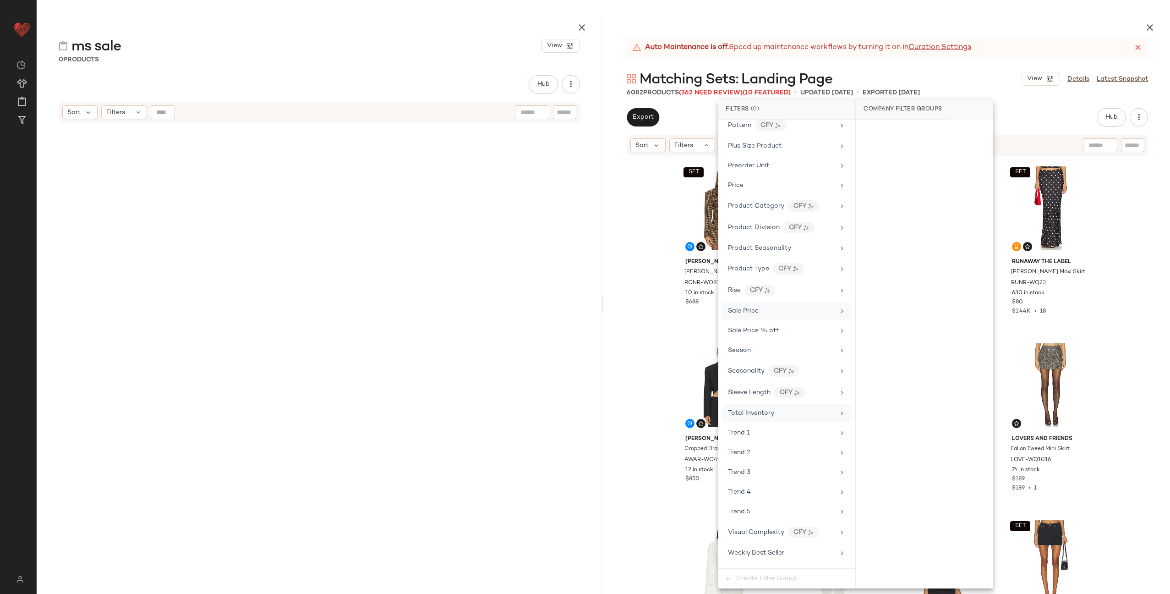
click at [767, 315] on div "Sale Price" at bounding box center [781, 311] width 107 height 10
click at [913, 126] on div "On sale" at bounding box center [924, 131] width 129 height 16
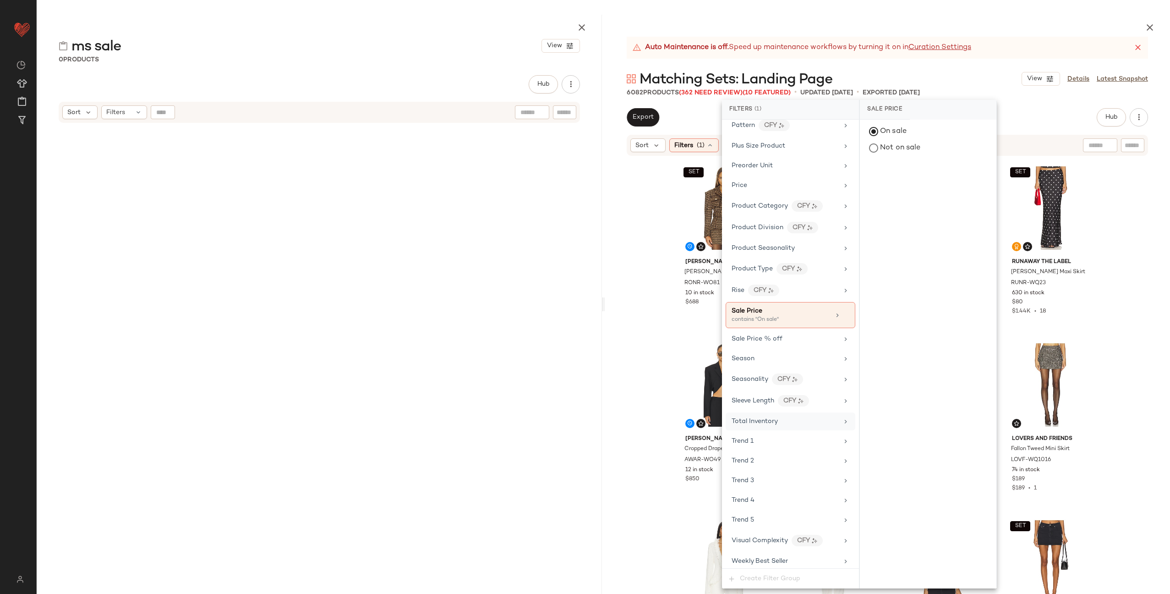
click at [621, 267] on div "SET Ronny Kobo Janice Jacket RONR-WO81 10 in stock $688 SET Ronny Kobo Ultan Sk…" at bounding box center [887, 397] width 565 height 480
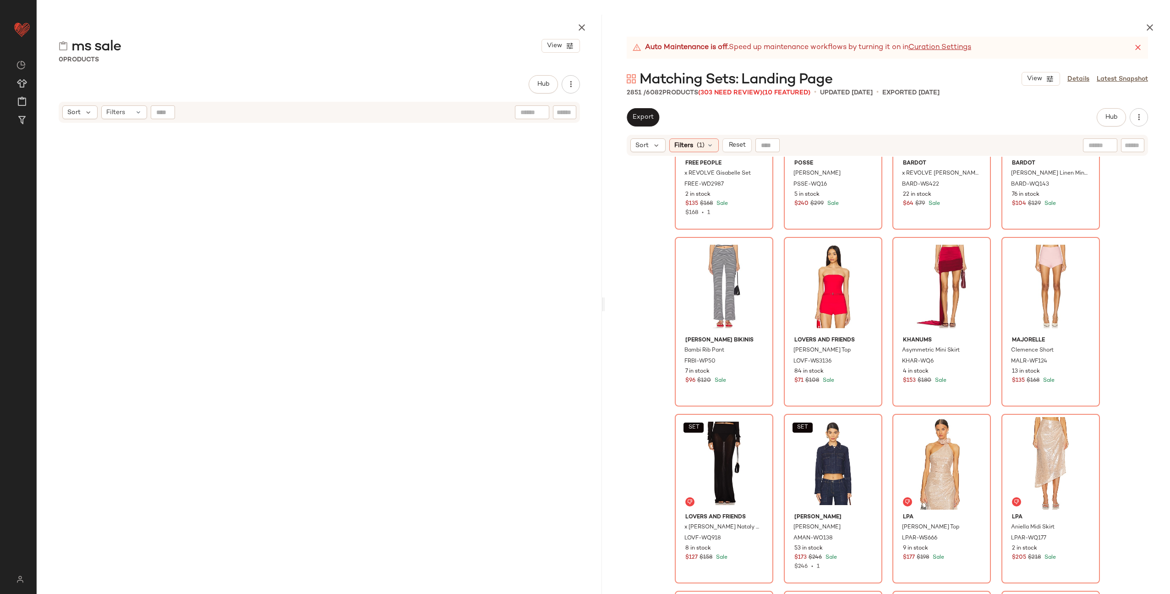
scroll to position [7174, 0]
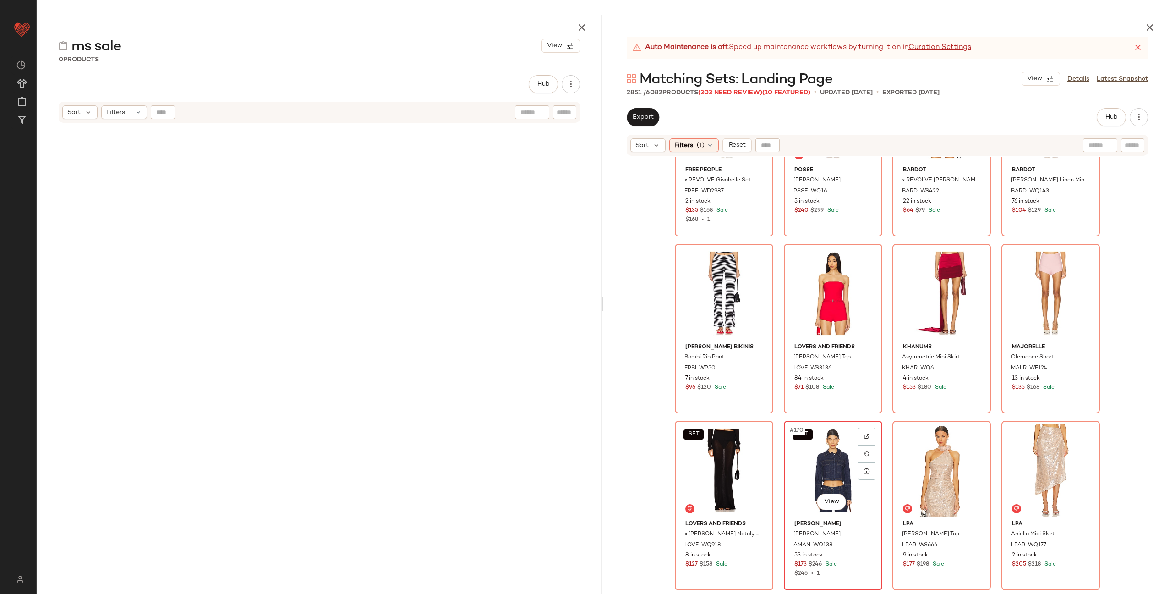
click at [812, 452] on div "SET #170 View" at bounding box center [833, 470] width 92 height 93
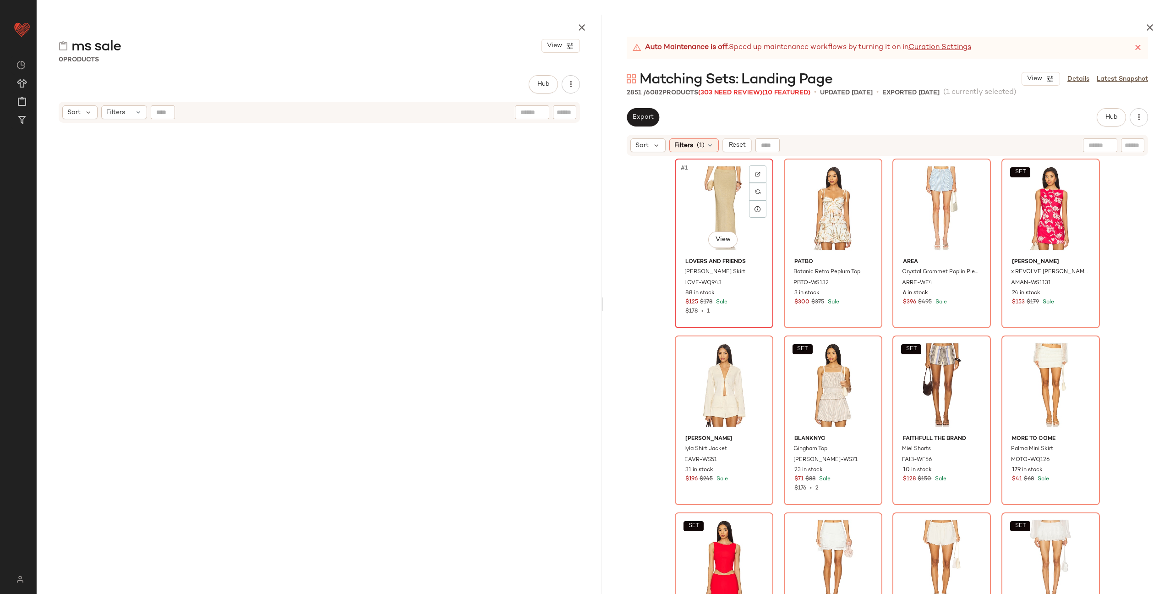
click at [717, 211] on div "#1 View" at bounding box center [724, 208] width 92 height 93
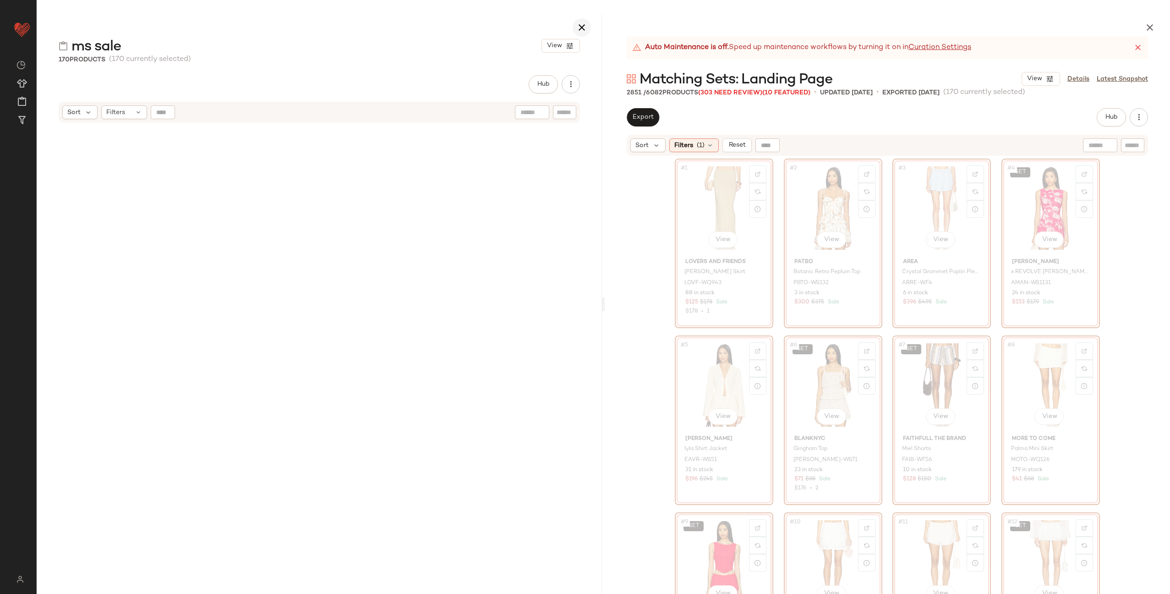
click at [583, 25] on icon "button" at bounding box center [581, 27] width 11 height 11
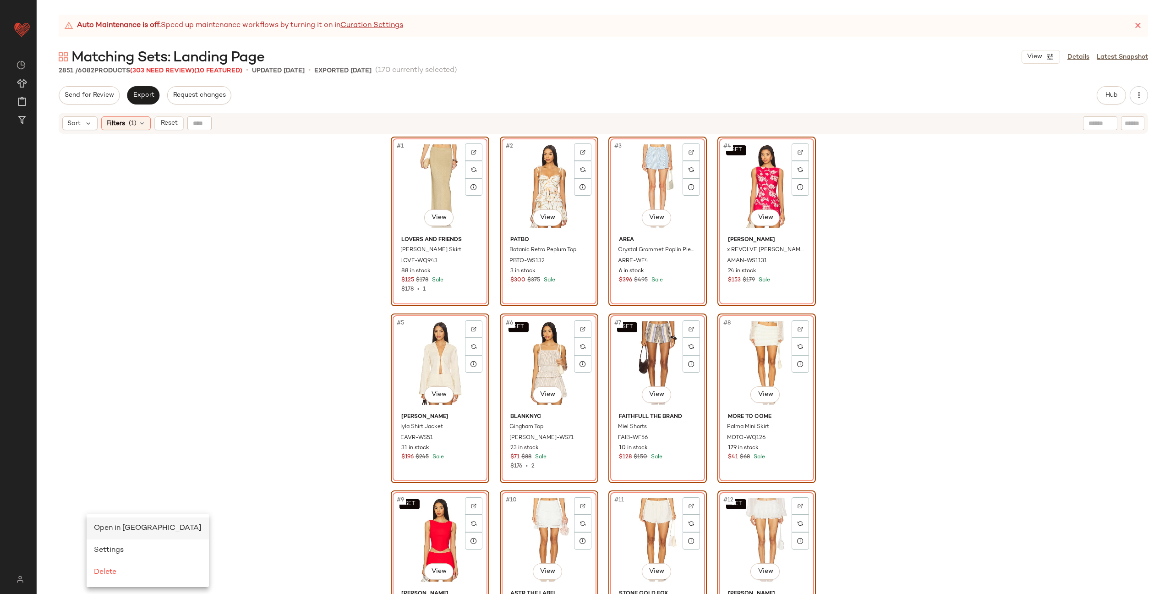
click at [110, 525] on span "Open in Split View" at bounding box center [148, 528] width 108 height 8
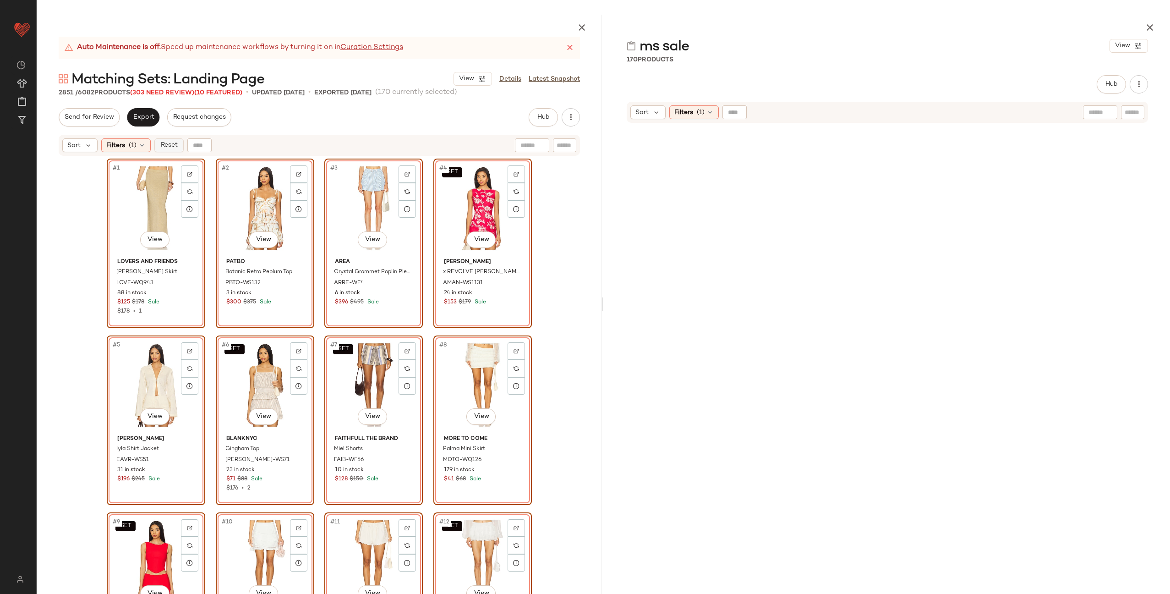
click at [164, 143] on span "Reset" at bounding box center [168, 145] width 17 height 7
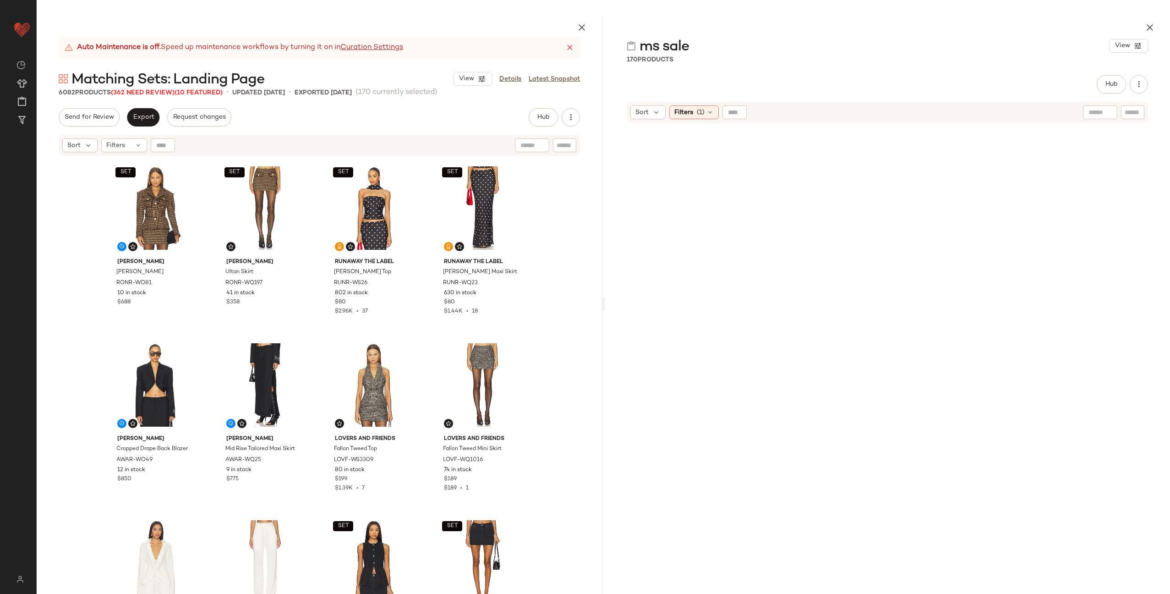
click at [428, 236] on div "SET Ronny Kobo Janice Jacket RONR-WO81 10 in stock $688 SET Ronny Kobo Ultan Sk…" at bounding box center [319, 398] width 425 height 478
click at [703, 112] on span "(1)" at bounding box center [701, 113] width 8 height 10
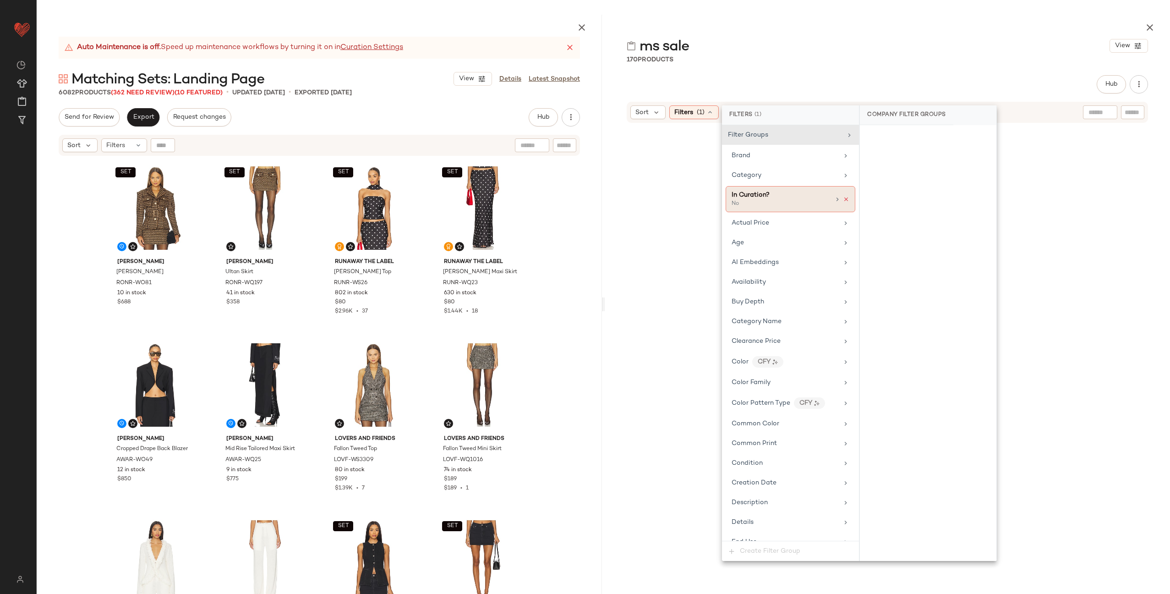
click at [843, 197] on icon at bounding box center [846, 199] width 6 height 6
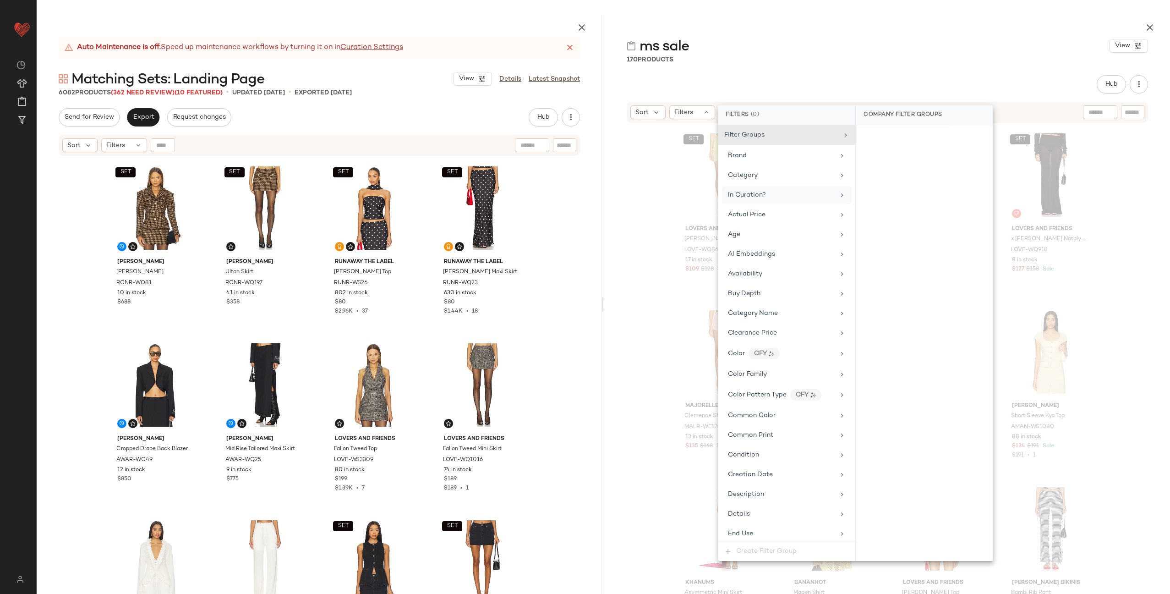
click at [628, 151] on div "SET Lovers and Friends Cordelia Mini Skirt LOVF-WQ863 17 in stock $109 $128 Sal…" at bounding box center [887, 381] width 565 height 515
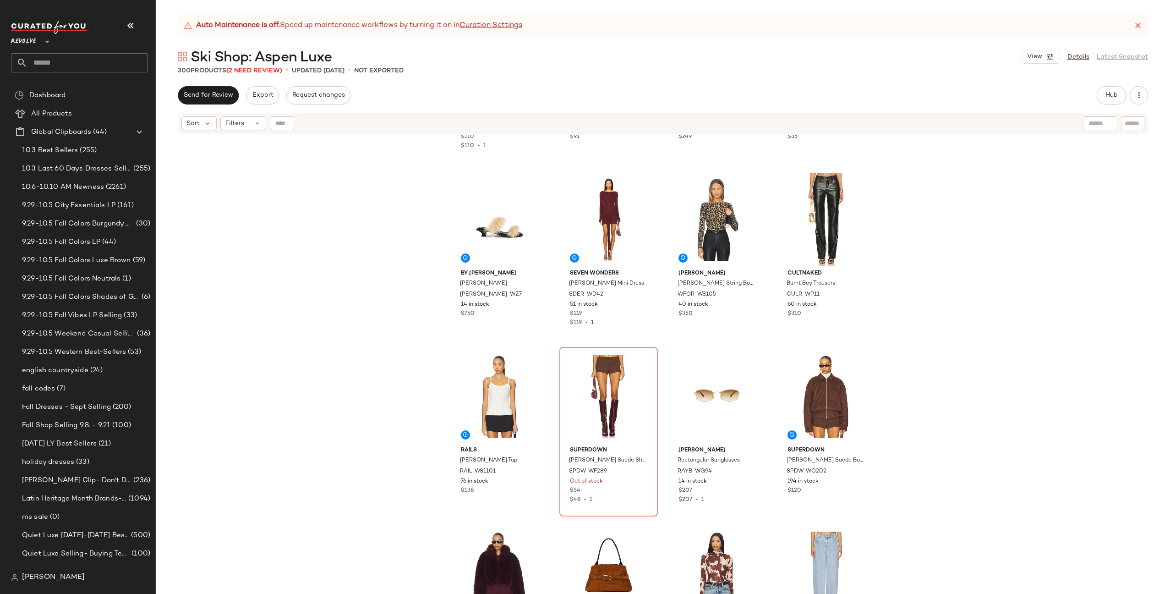
scroll to position [2720, 0]
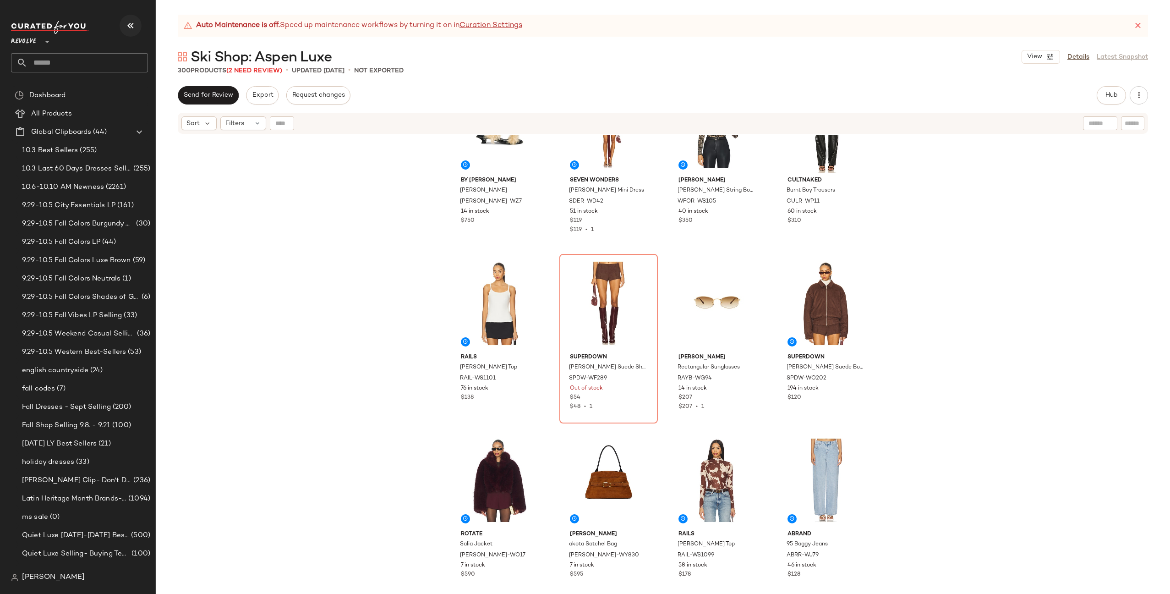
click at [127, 27] on icon "button" at bounding box center [130, 25] width 11 height 11
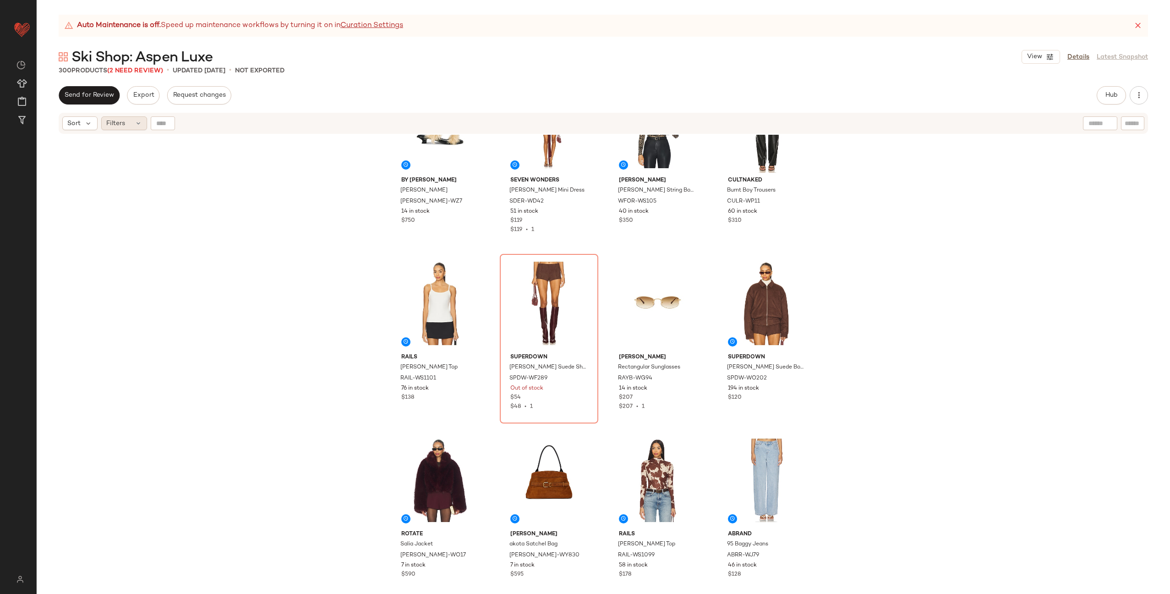
click at [139, 118] on div "Filters" at bounding box center [124, 123] width 46 height 14
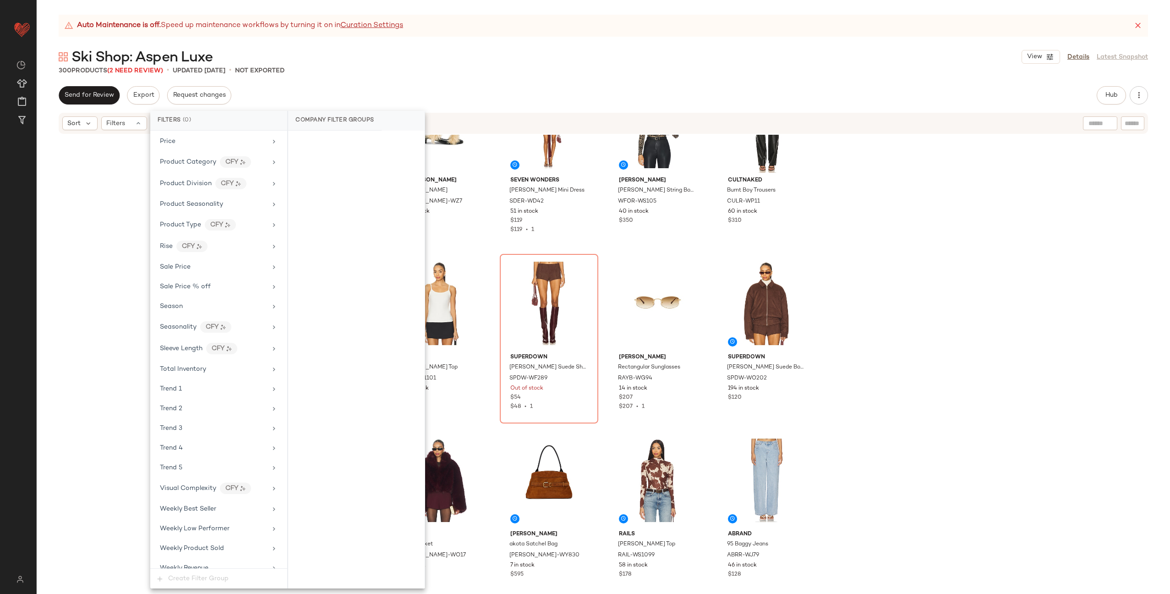
scroll to position [821, 0]
click at [121, 216] on div "By [PERSON_NAME] Heels [PERSON_NAME]-WZ7 14 in stock $750 SEVEN WONDERS [PERSON…" at bounding box center [604, 376] width 1134 height 482
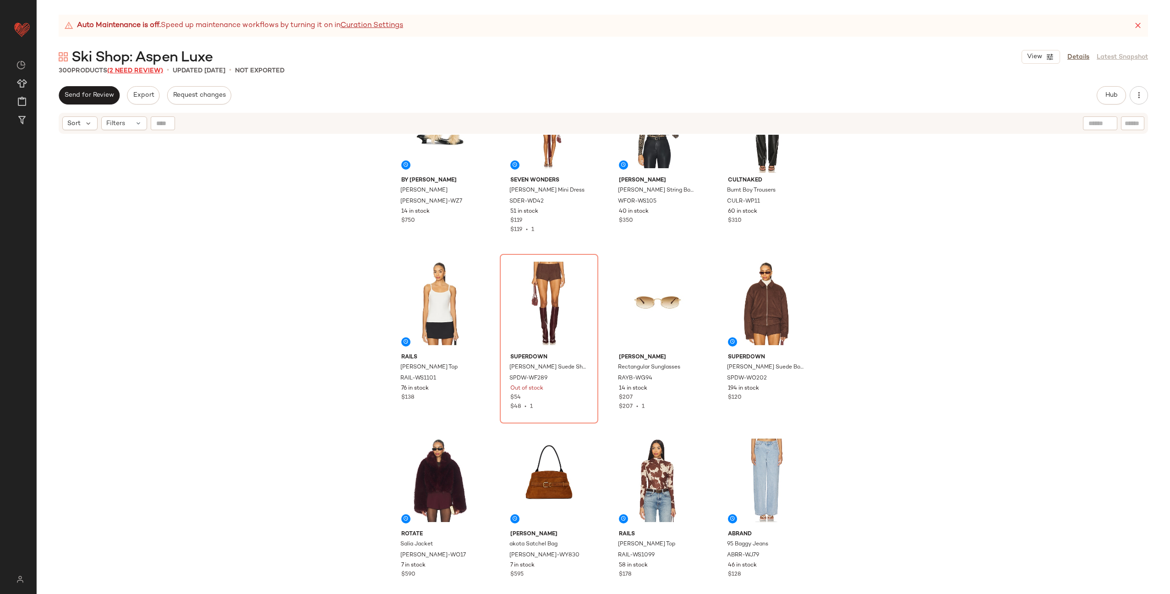
click at [124, 70] on span "(2 Need Review)" at bounding box center [135, 70] width 56 height 7
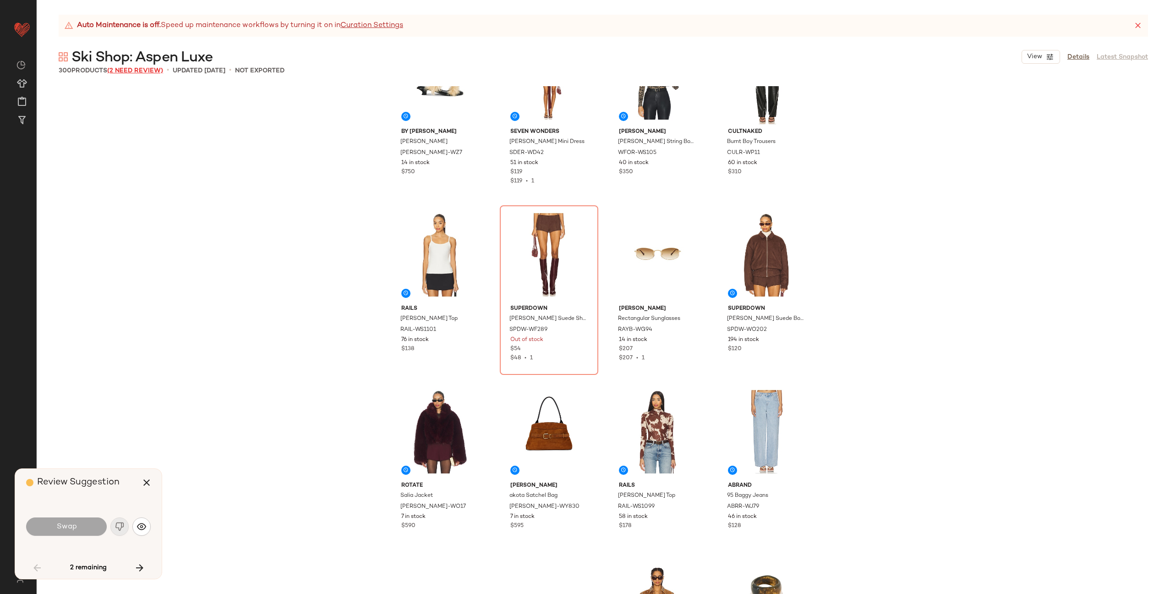
scroll to position [2653, 0]
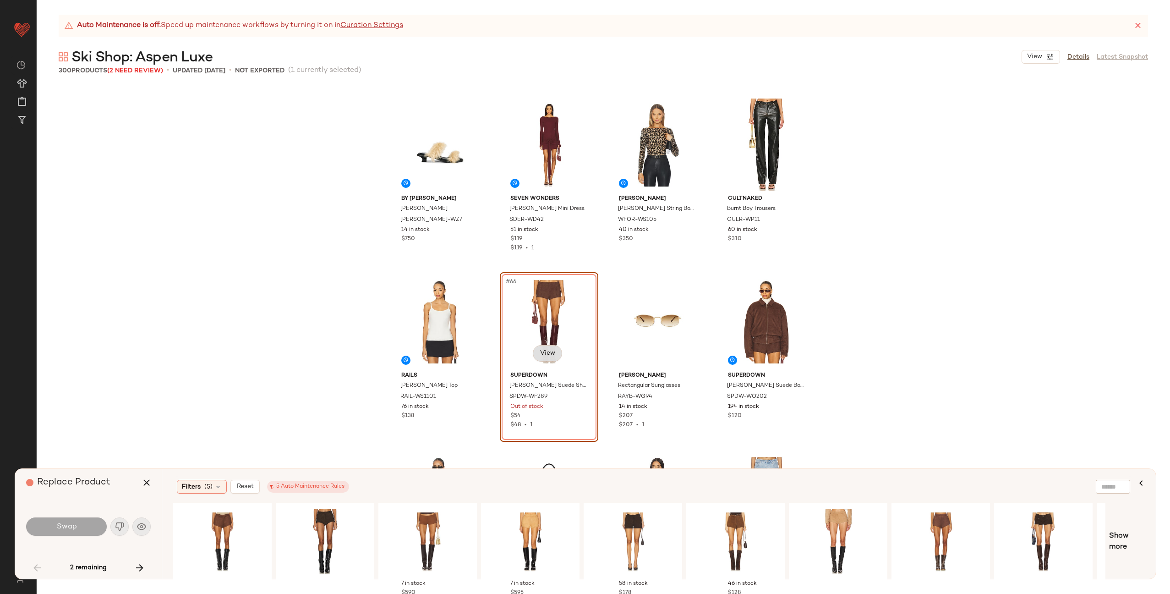
click at [548, 348] on body "Revolve ** Dashboard All Products Global Clipboards (44) Curations (73) [PERSON…" at bounding box center [585, 297] width 1170 height 594
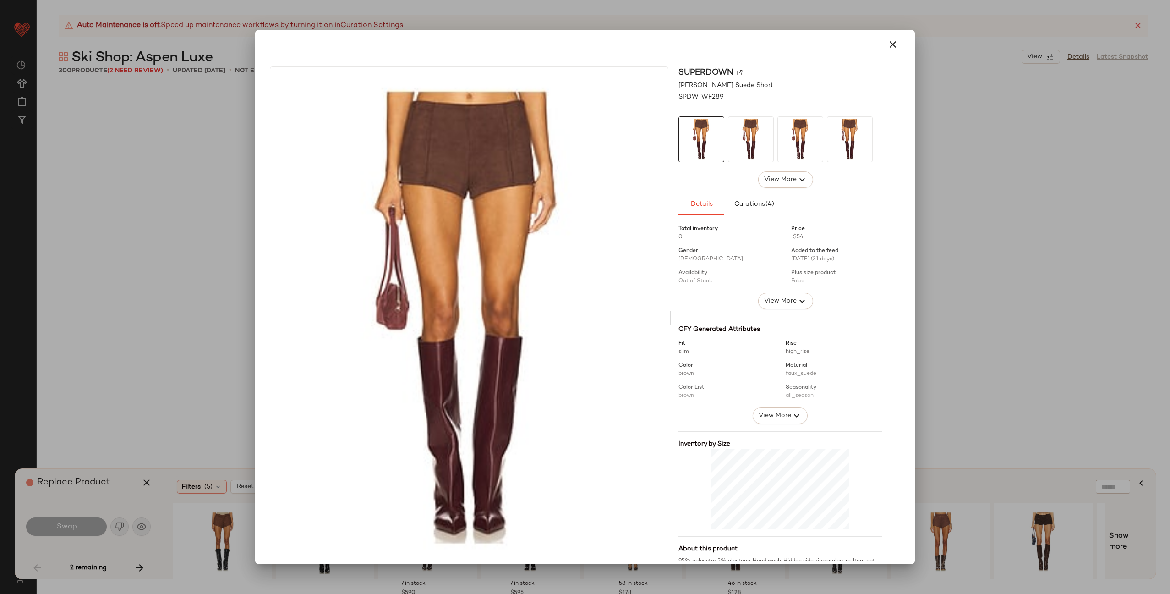
click at [737, 74] on img at bounding box center [739, 72] width 5 height 5
click at [205, 326] on div at bounding box center [585, 297] width 1170 height 594
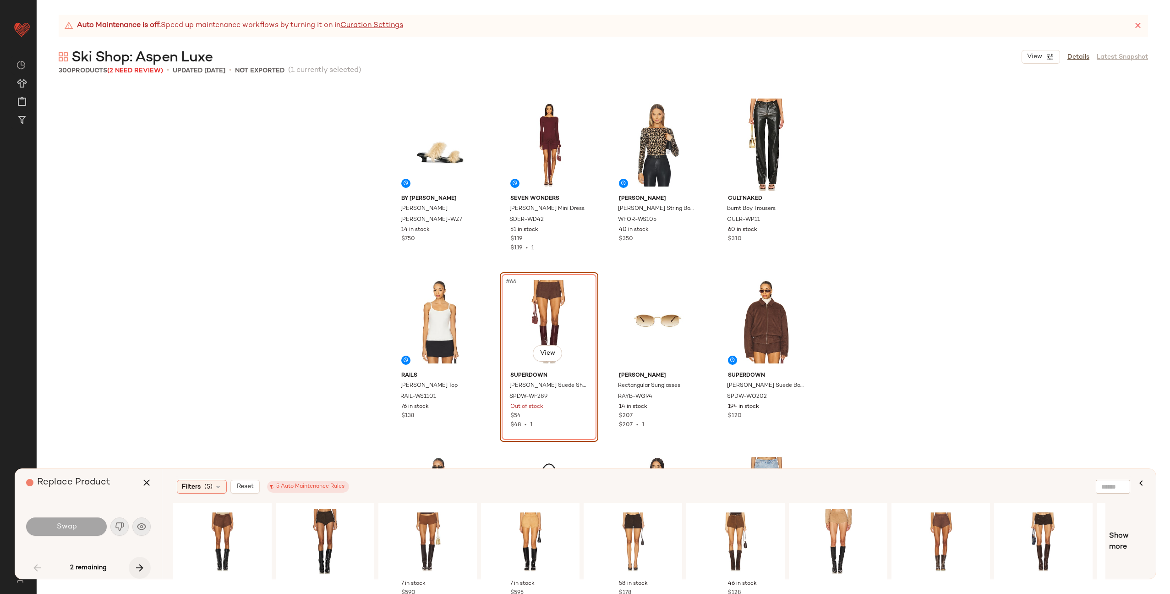
click at [138, 565] on icon "button" at bounding box center [139, 567] width 11 height 11
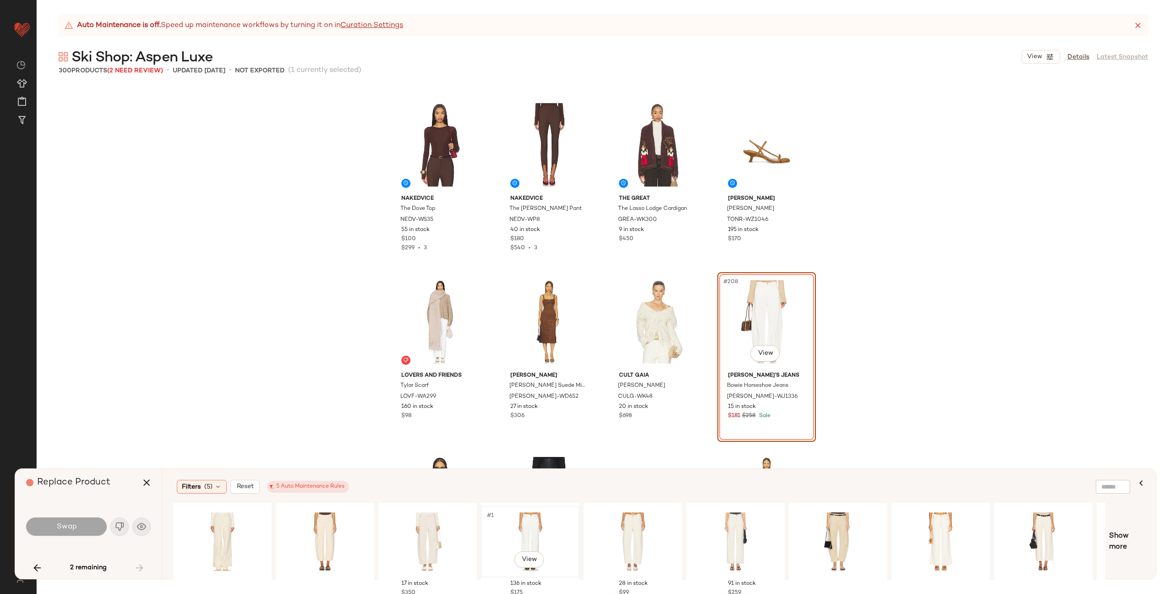
click at [508, 521] on div "#1 View" at bounding box center [530, 541] width 92 height 65
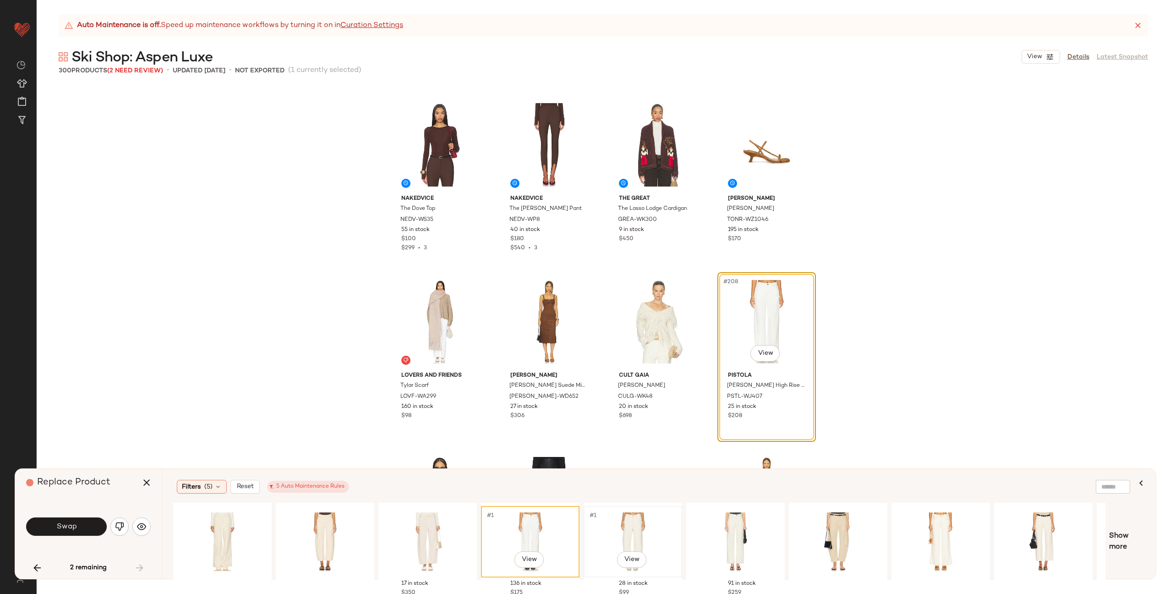
click at [623, 523] on div "#1 View" at bounding box center [633, 541] width 92 height 65
click at [536, 532] on div "#1 View" at bounding box center [530, 541] width 92 height 65
click at [84, 527] on button "Swap" at bounding box center [66, 526] width 81 height 18
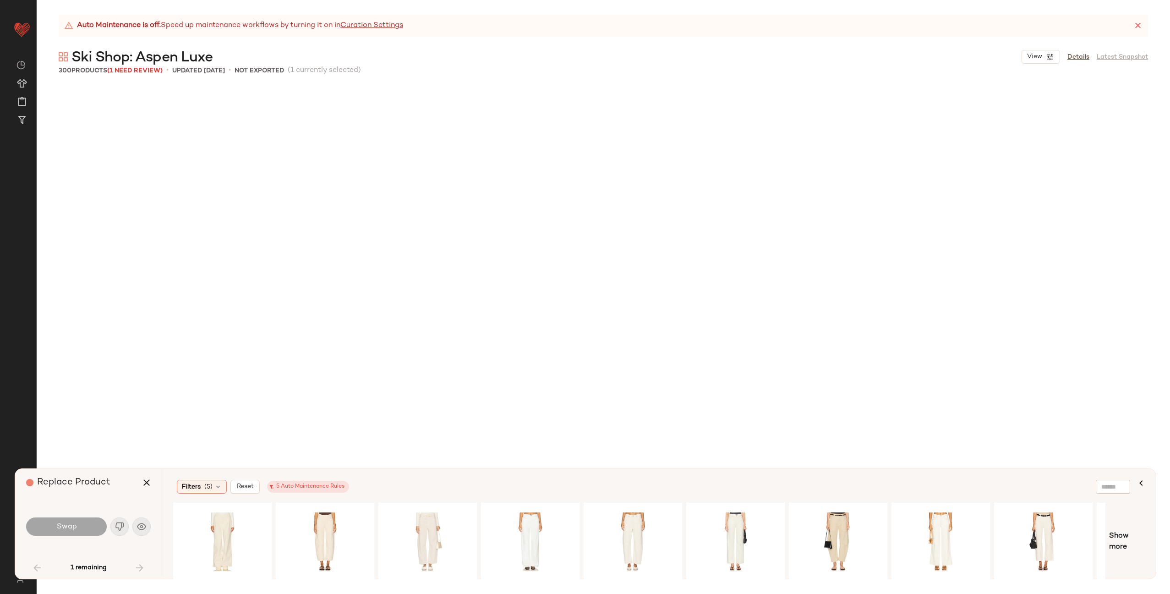
scroll to position [2653, 0]
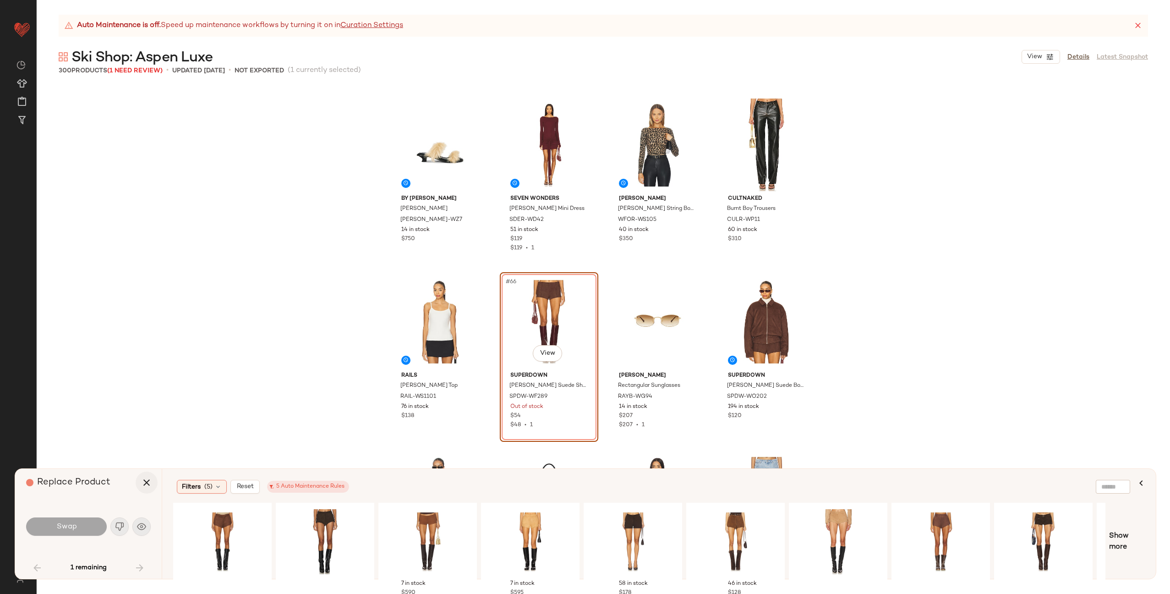
click at [148, 485] on icon "button" at bounding box center [146, 482] width 11 height 11
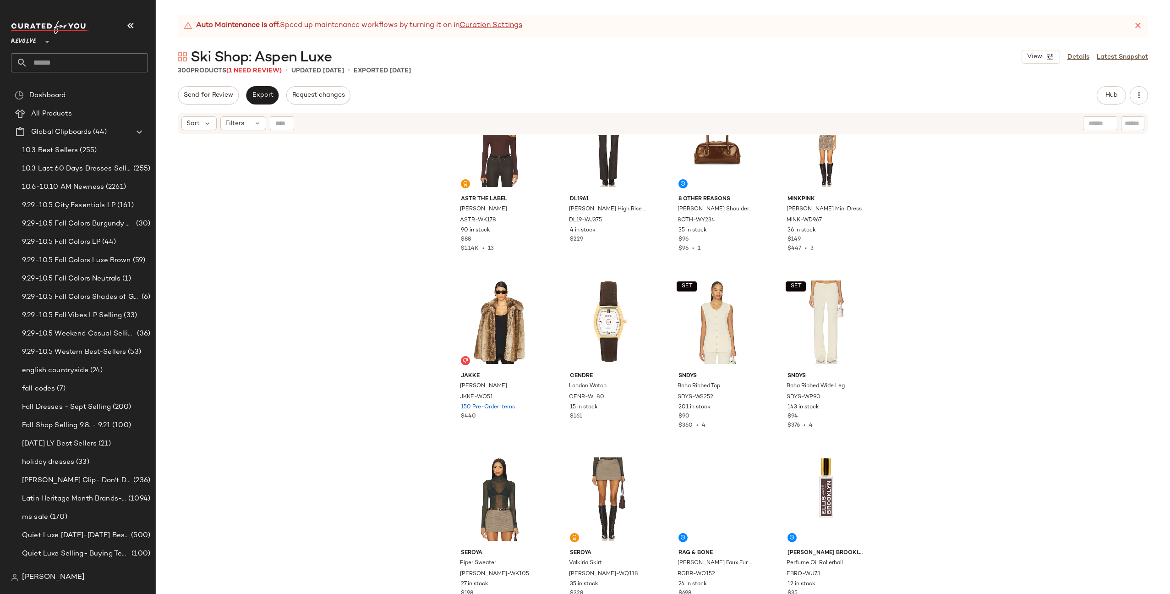
scroll to position [12785, 0]
